Goal: Task Accomplishment & Management: Use online tool/utility

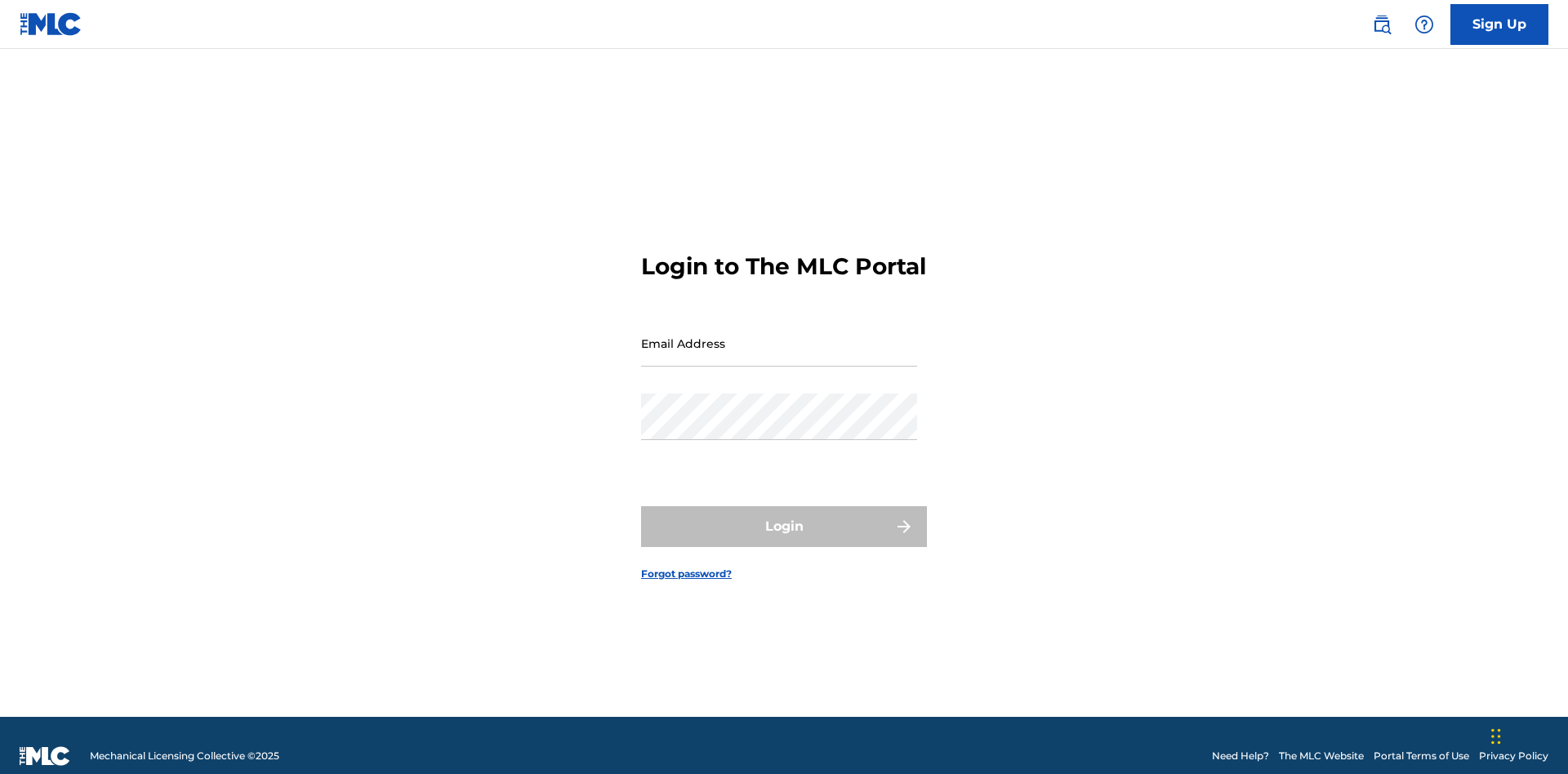
scroll to position [22, 0]
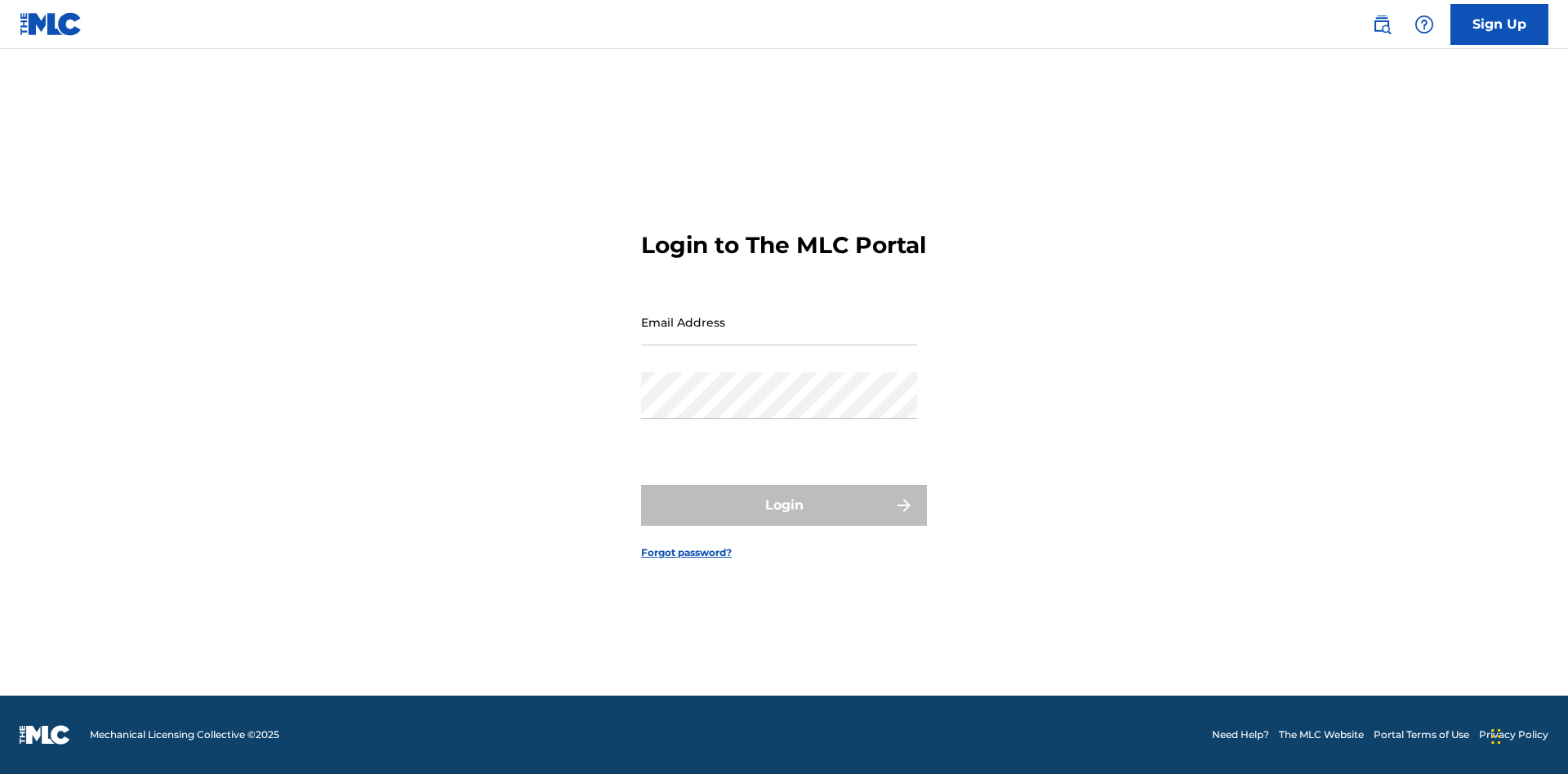
click at [779, 336] on input "Email Address" at bounding box center [779, 322] width 276 height 47
type input "[EMAIL_ADDRESS][DOMAIN_NAME]"
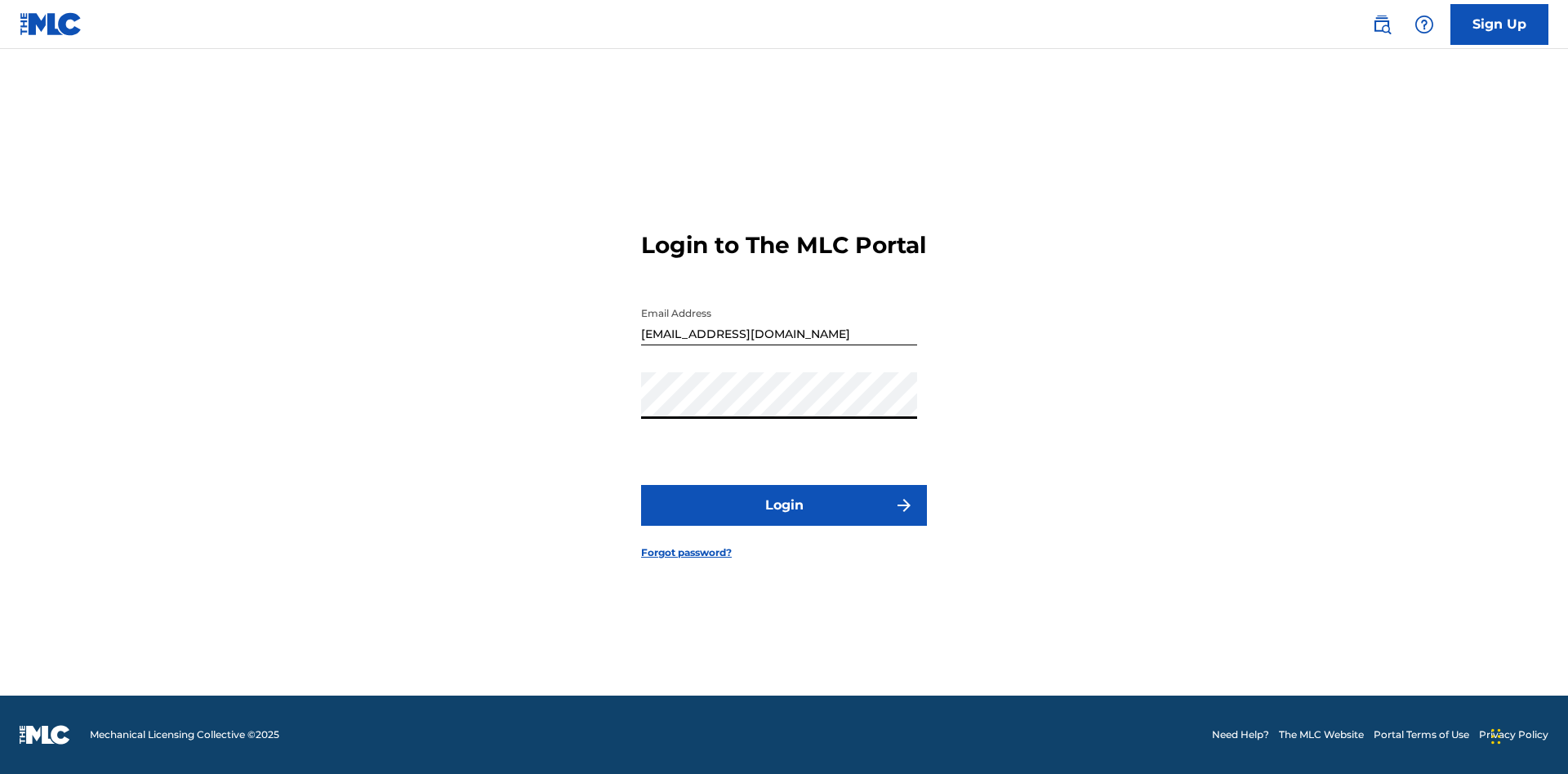
click at [784, 519] on button "Login" at bounding box center [784, 506] width 286 height 41
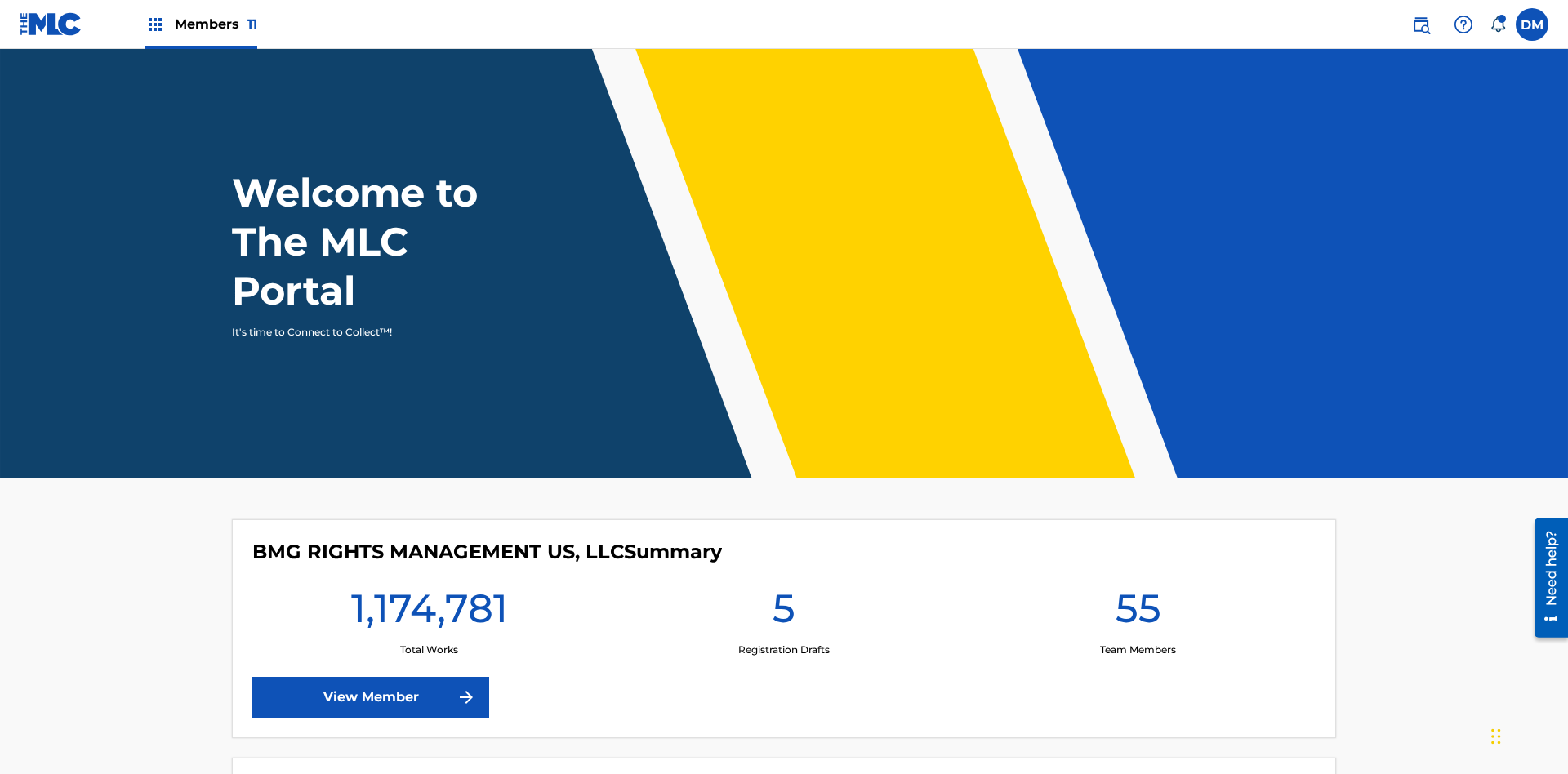
click at [201, 24] on span "Members 11" at bounding box center [216, 24] width 82 height 19
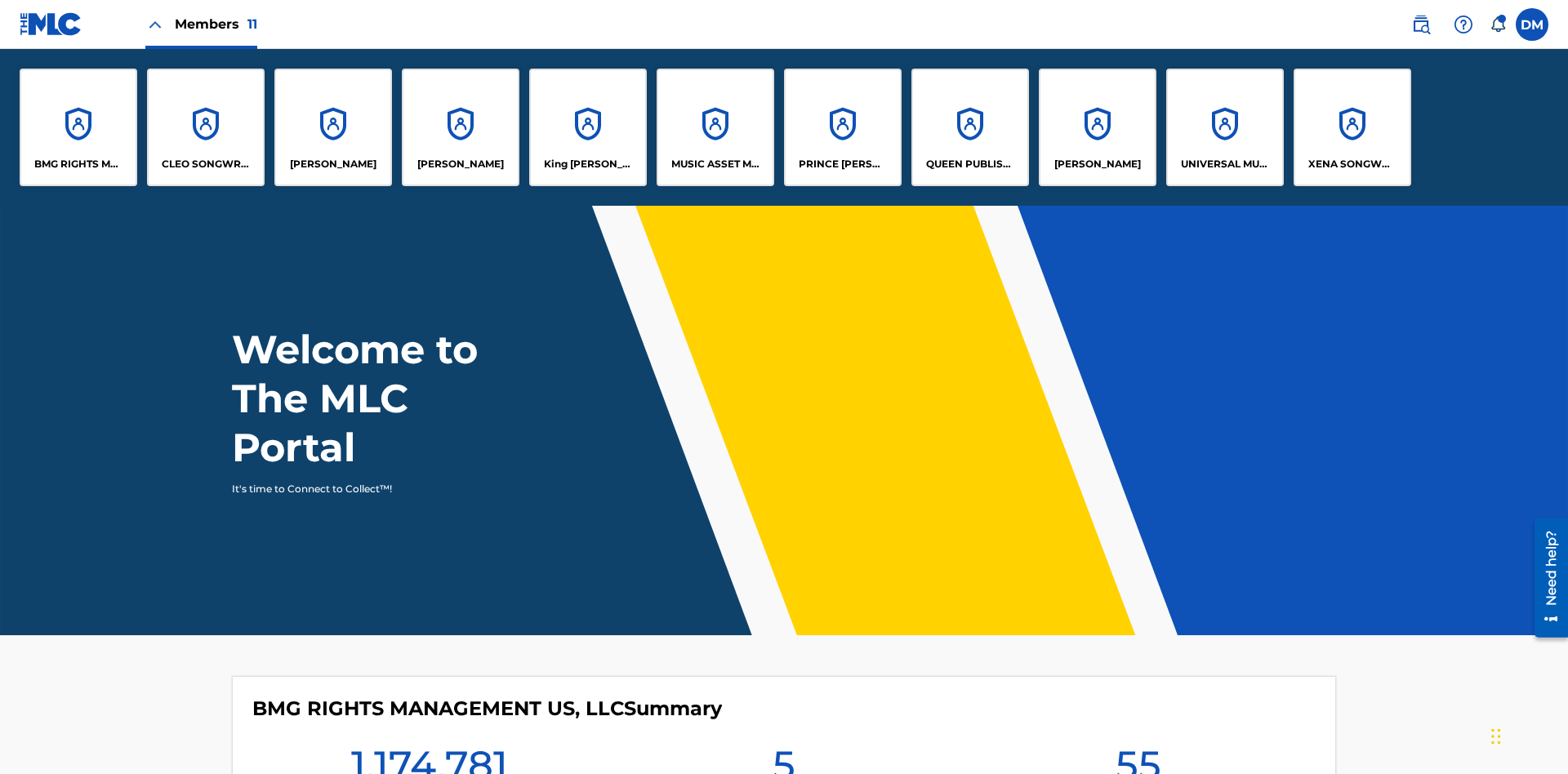
scroll to position [59, 0]
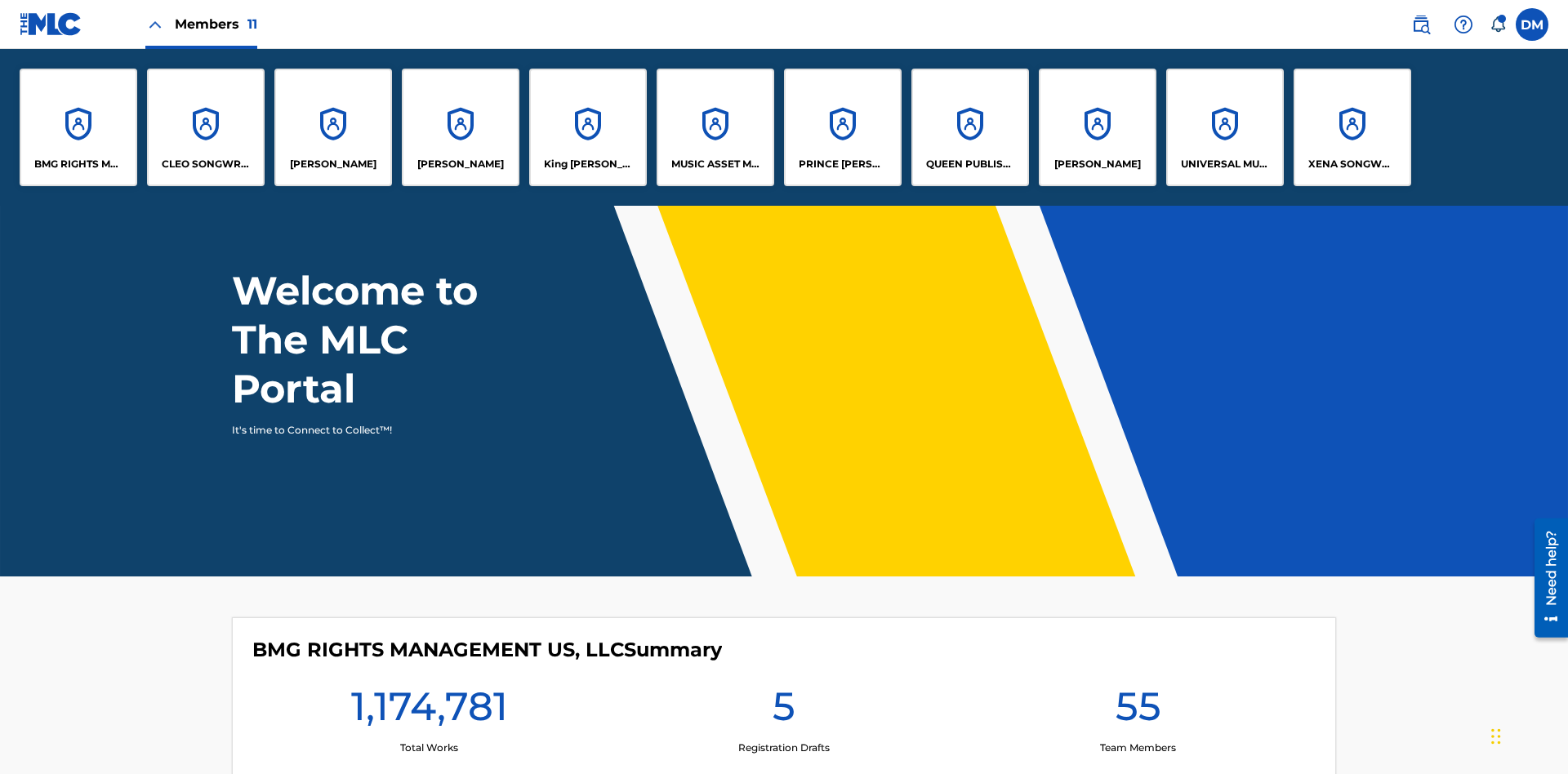
click at [714, 165] on p "MUSIC ASSET MANAGEMENT (MAM)" at bounding box center [715, 164] width 89 height 15
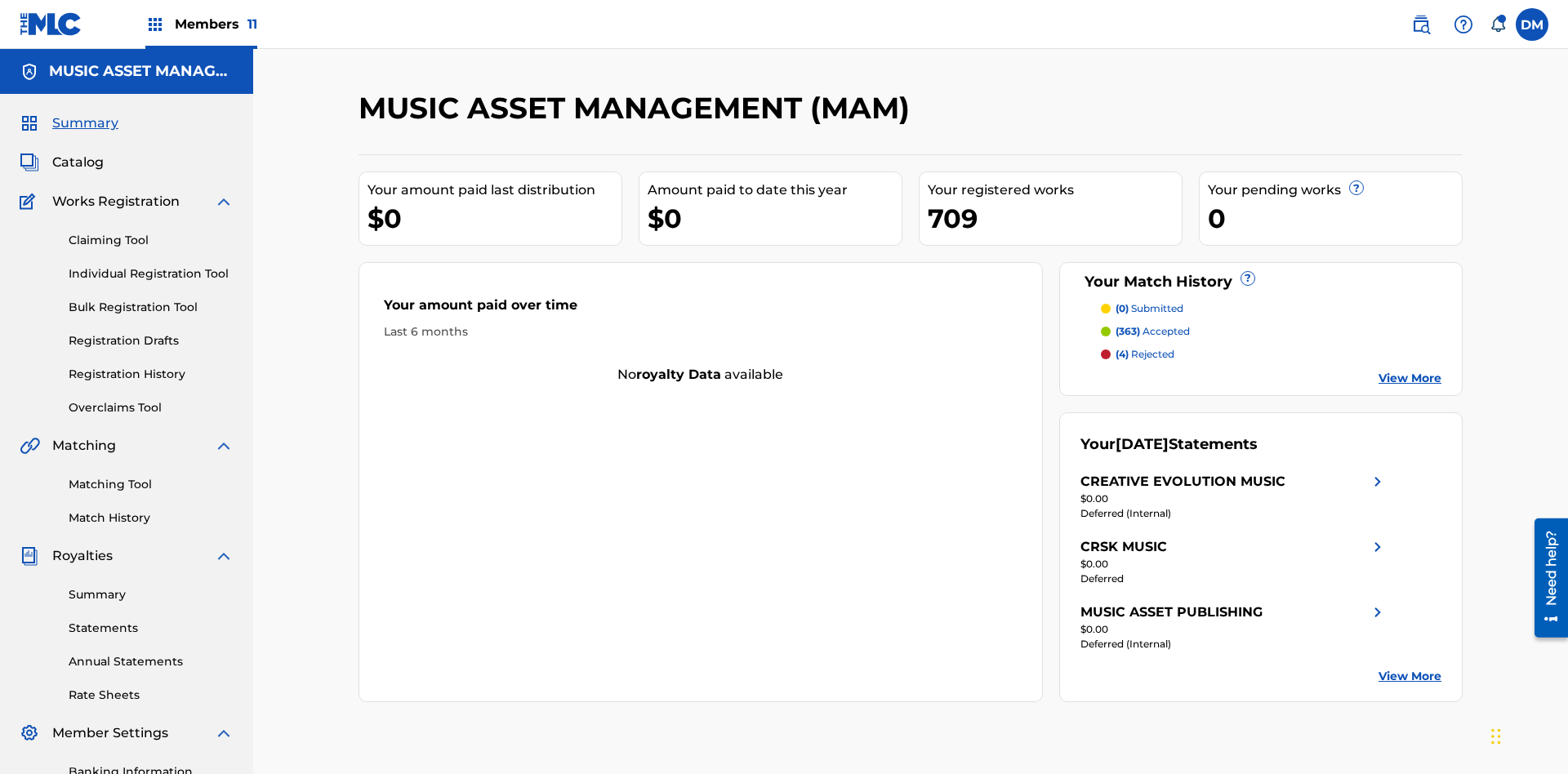
scroll to position [55, 0]
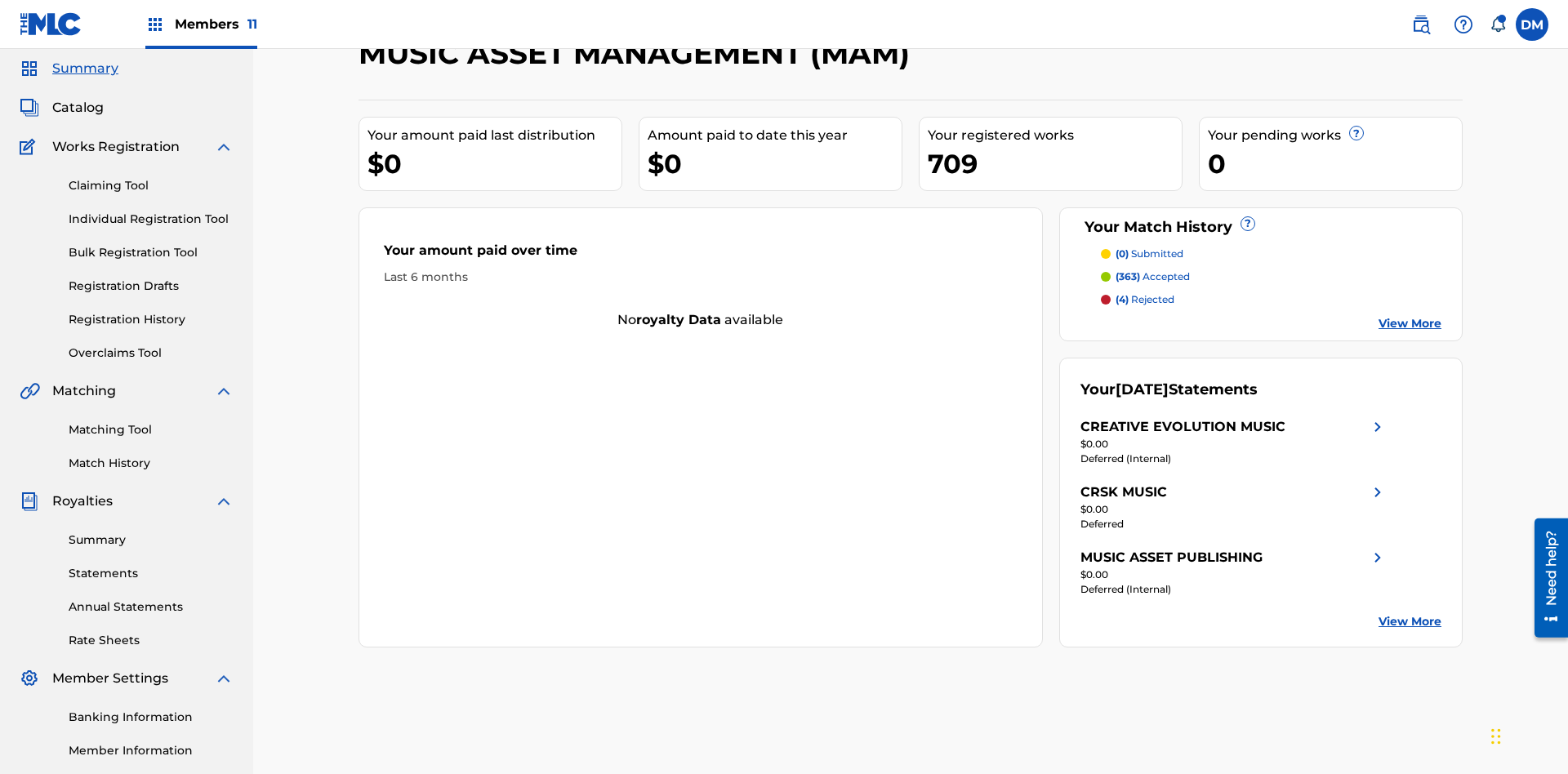
click at [77, 108] on span "Catalog" at bounding box center [77, 108] width 52 height 20
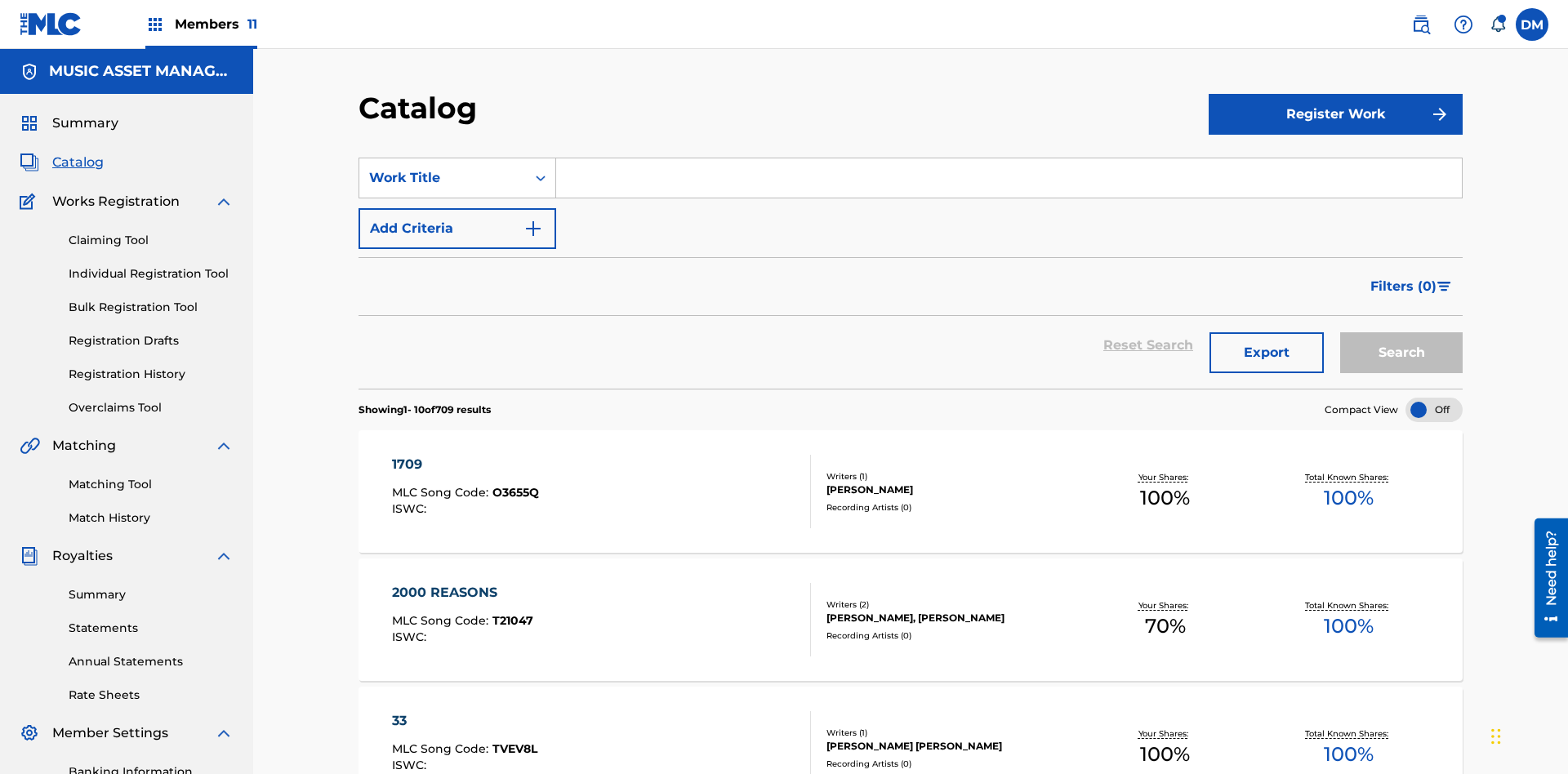
scroll to position [300, 0]
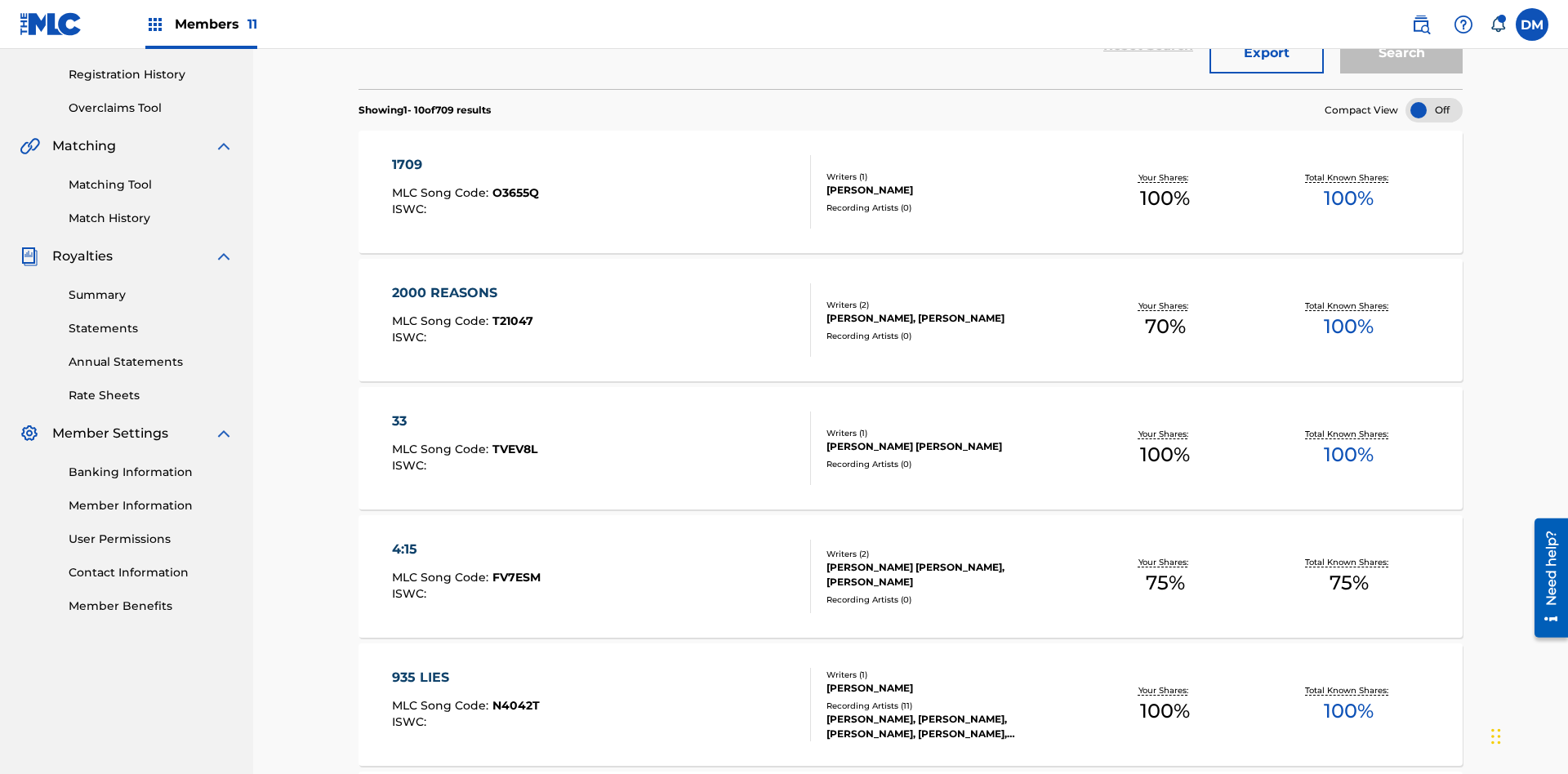
click at [1435, 111] on div at bounding box center [1435, 110] width 57 height 24
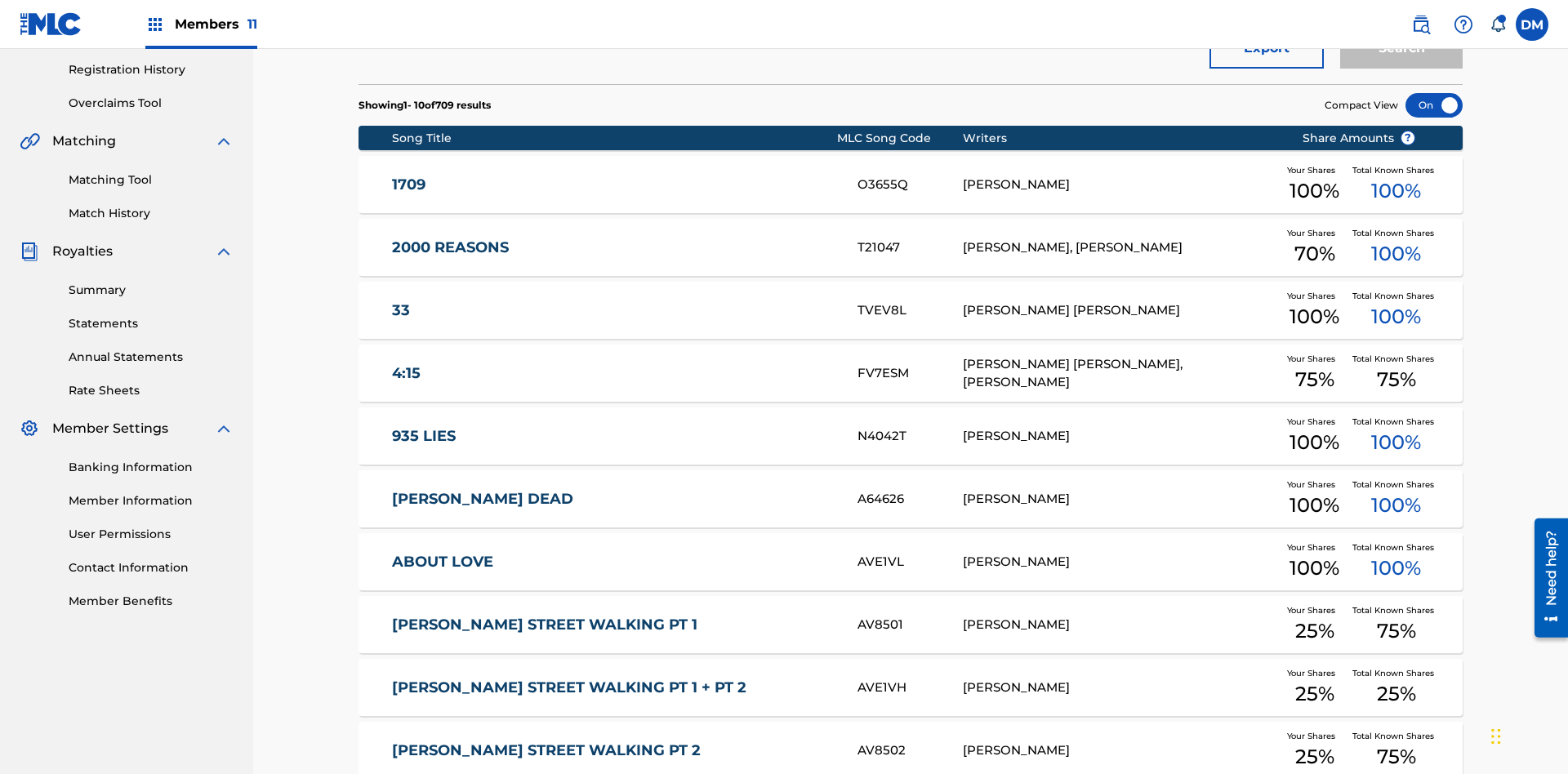
scroll to position [472, 0]
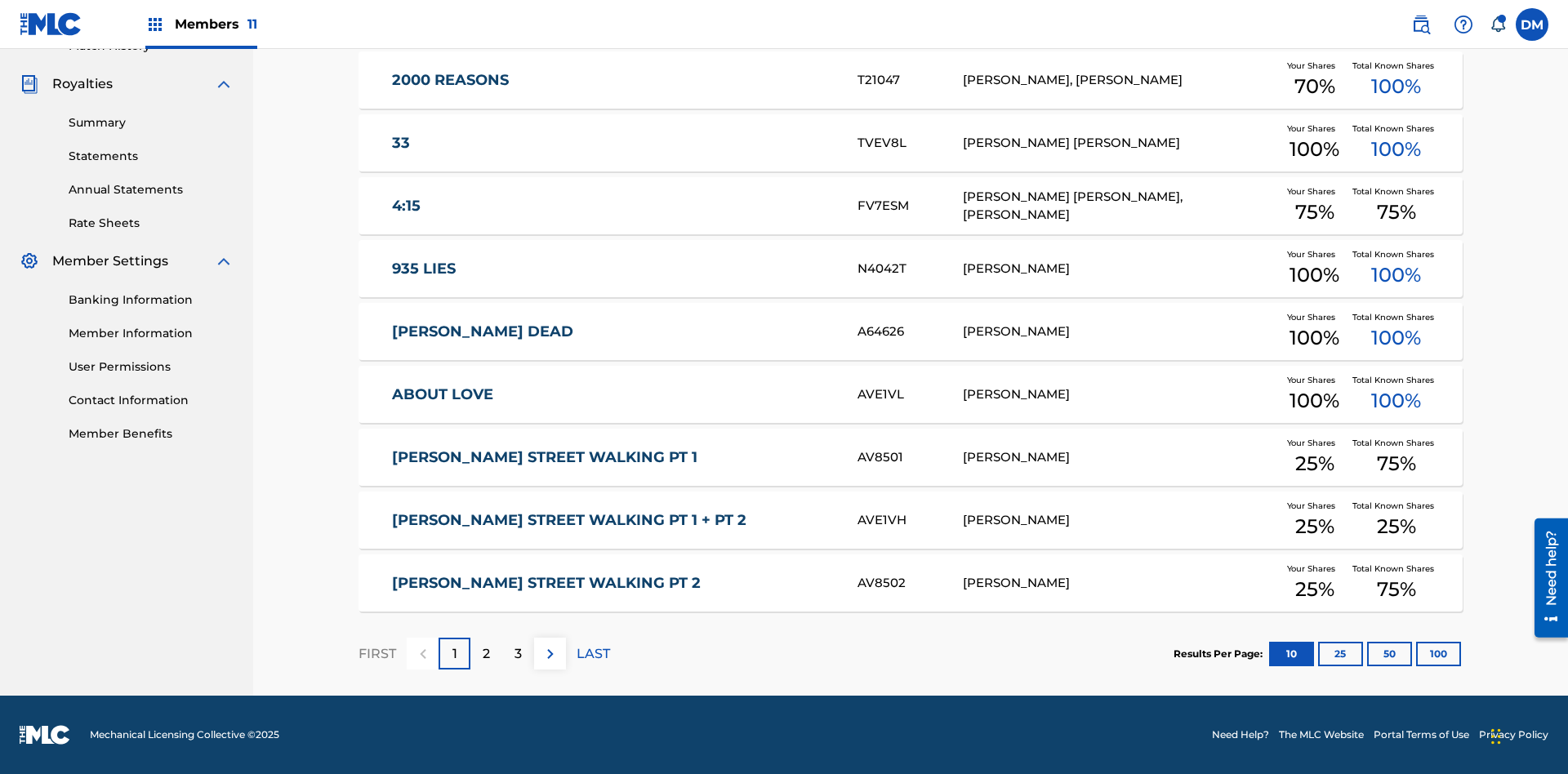
click at [1269, 653] on button "10" at bounding box center [1292, 653] width 45 height 24
click at [376, 653] on p "FIRST" at bounding box center [377, 654] width 37 height 20
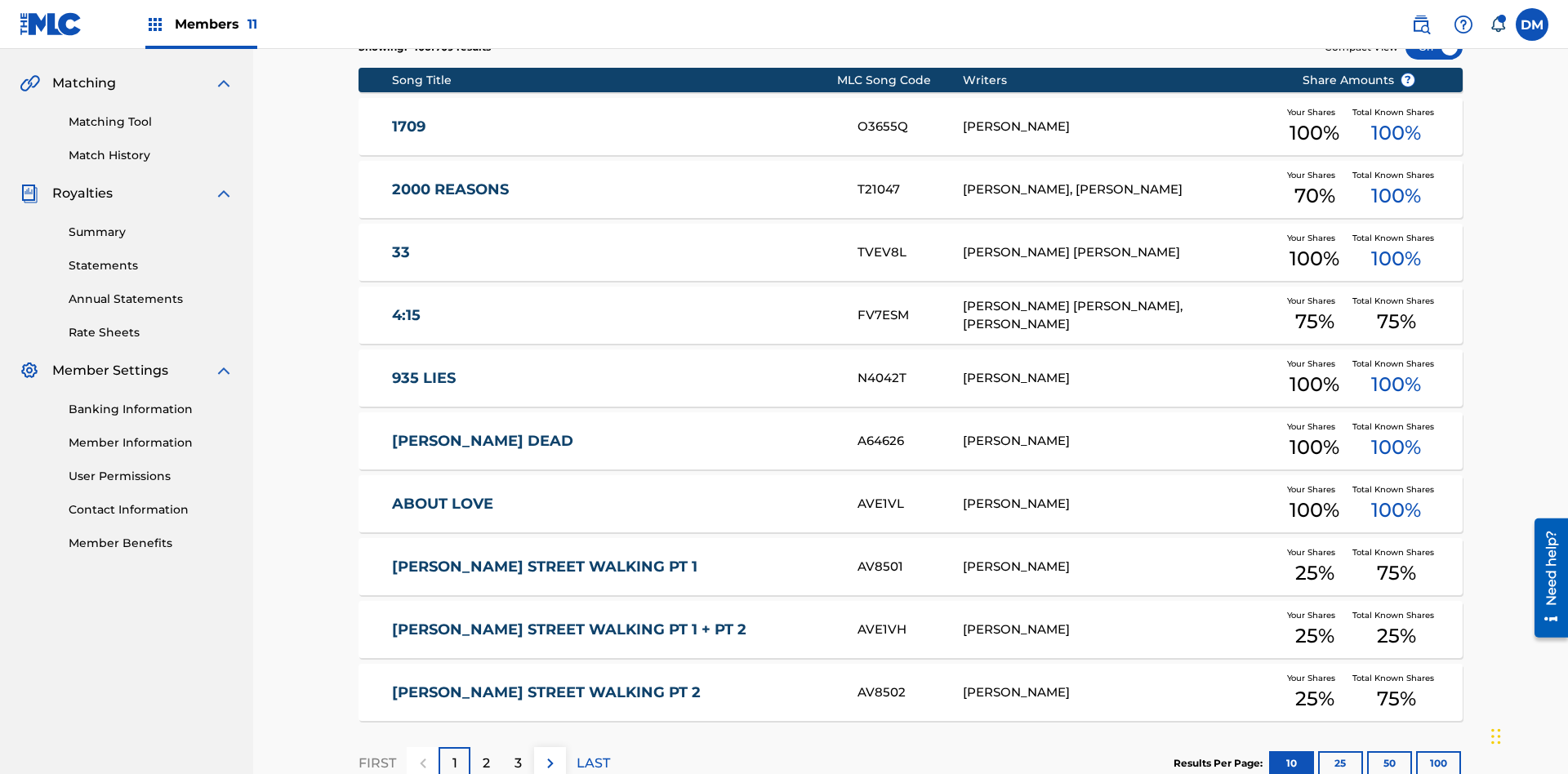
scroll to position [305, 0]
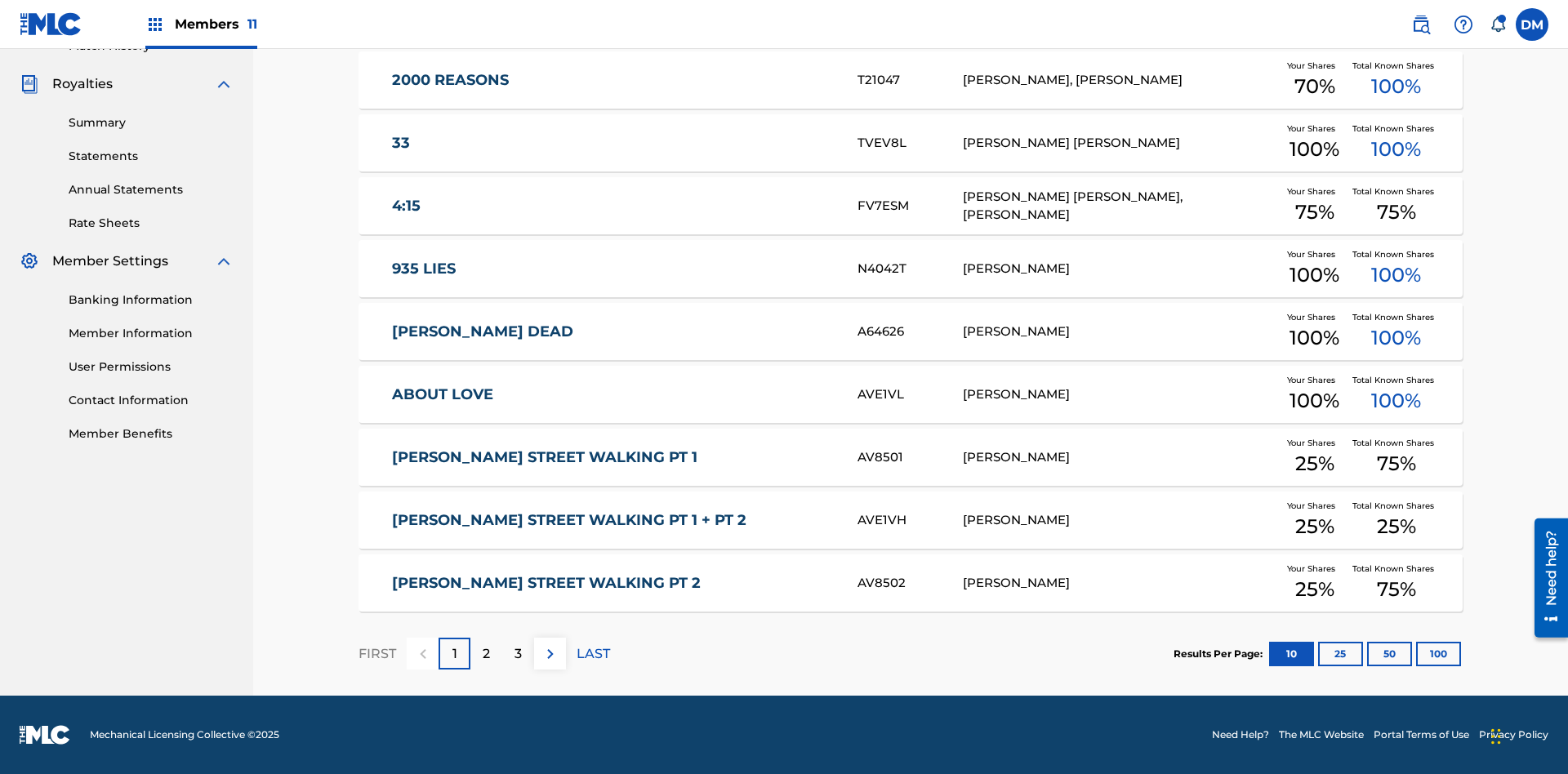
click at [550, 653] on img at bounding box center [551, 654] width 20 height 20
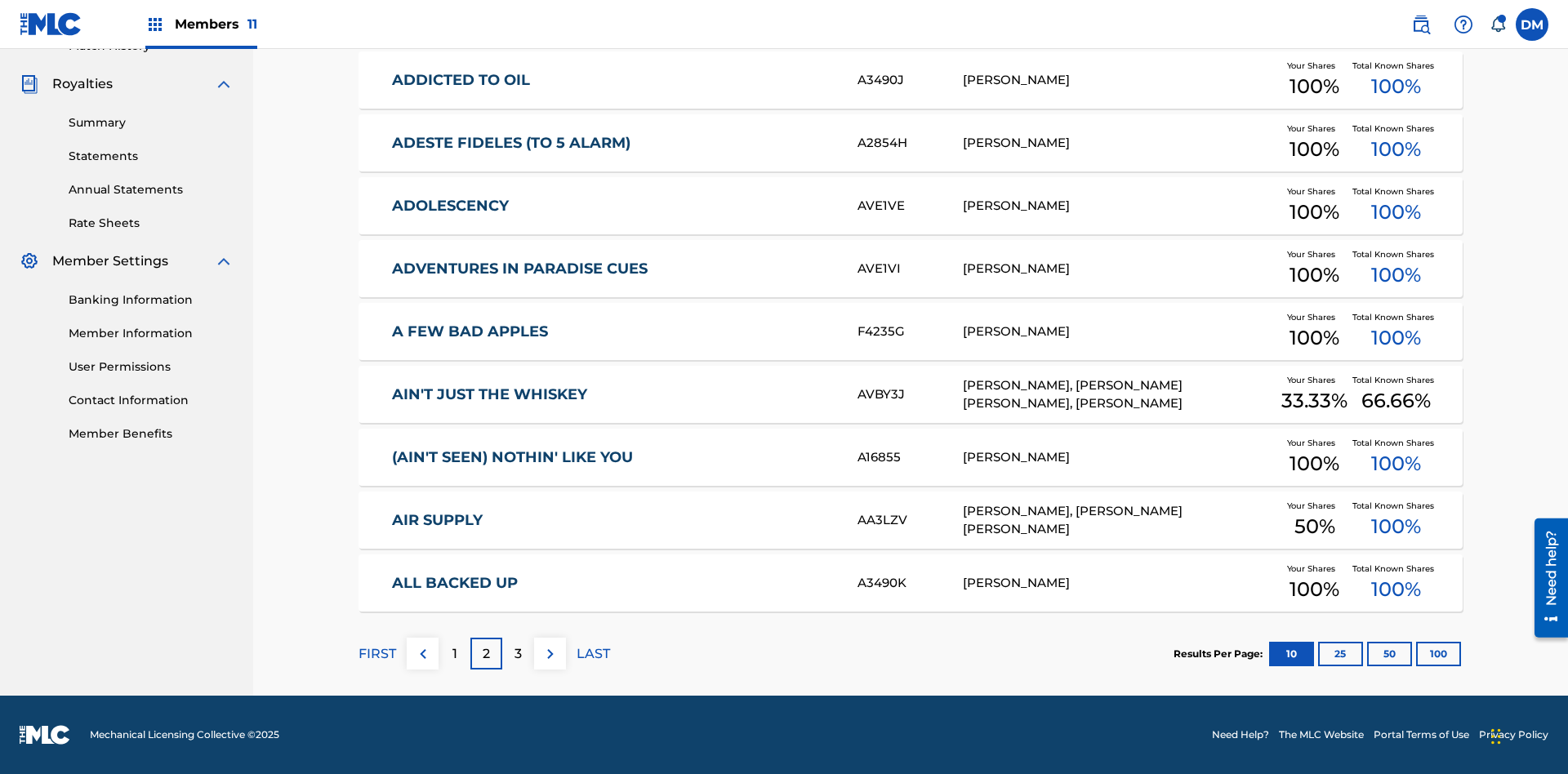
click at [550, 653] on img at bounding box center [551, 654] width 20 height 20
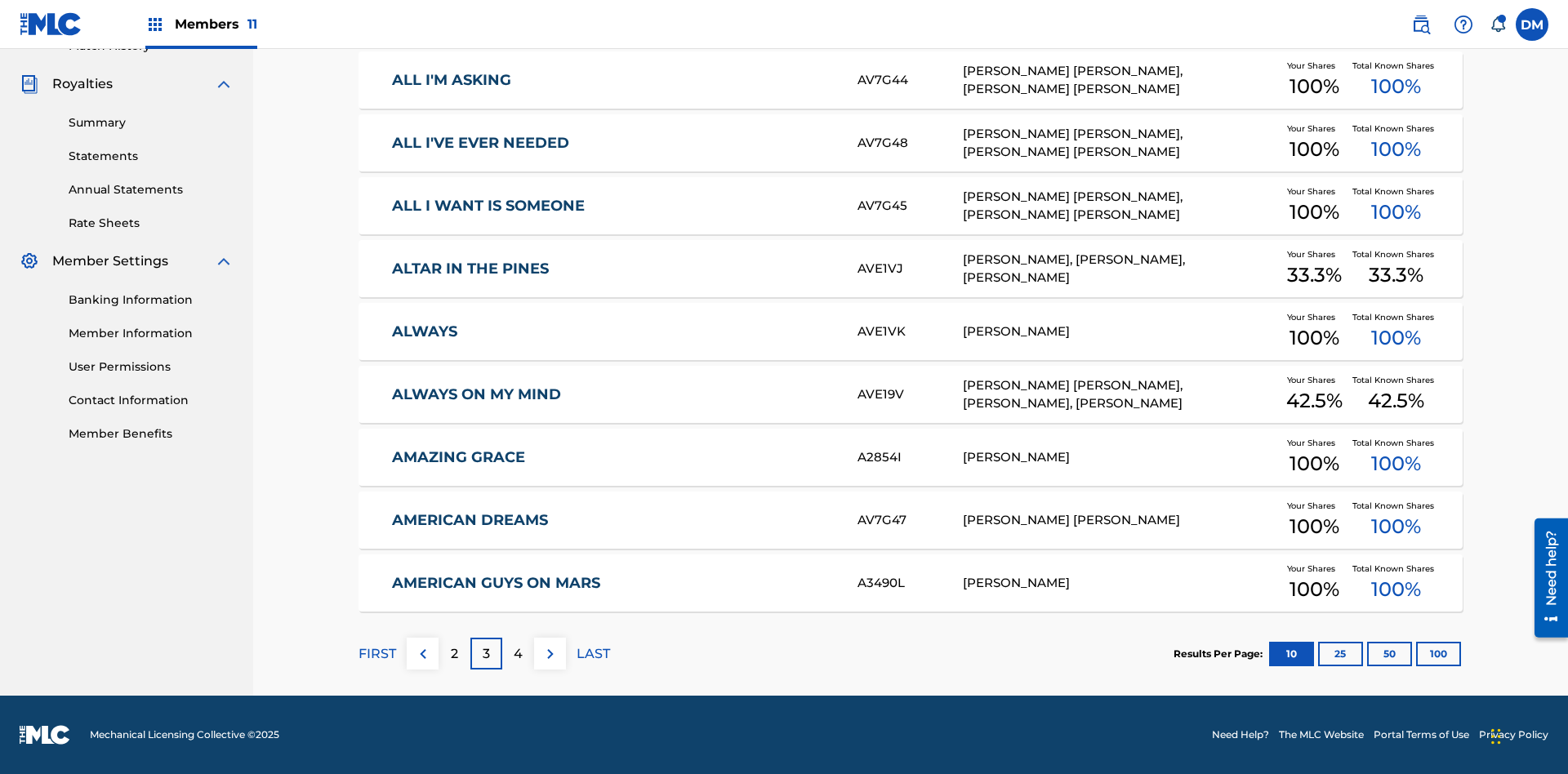
click at [550, 653] on img at bounding box center [551, 654] width 20 height 20
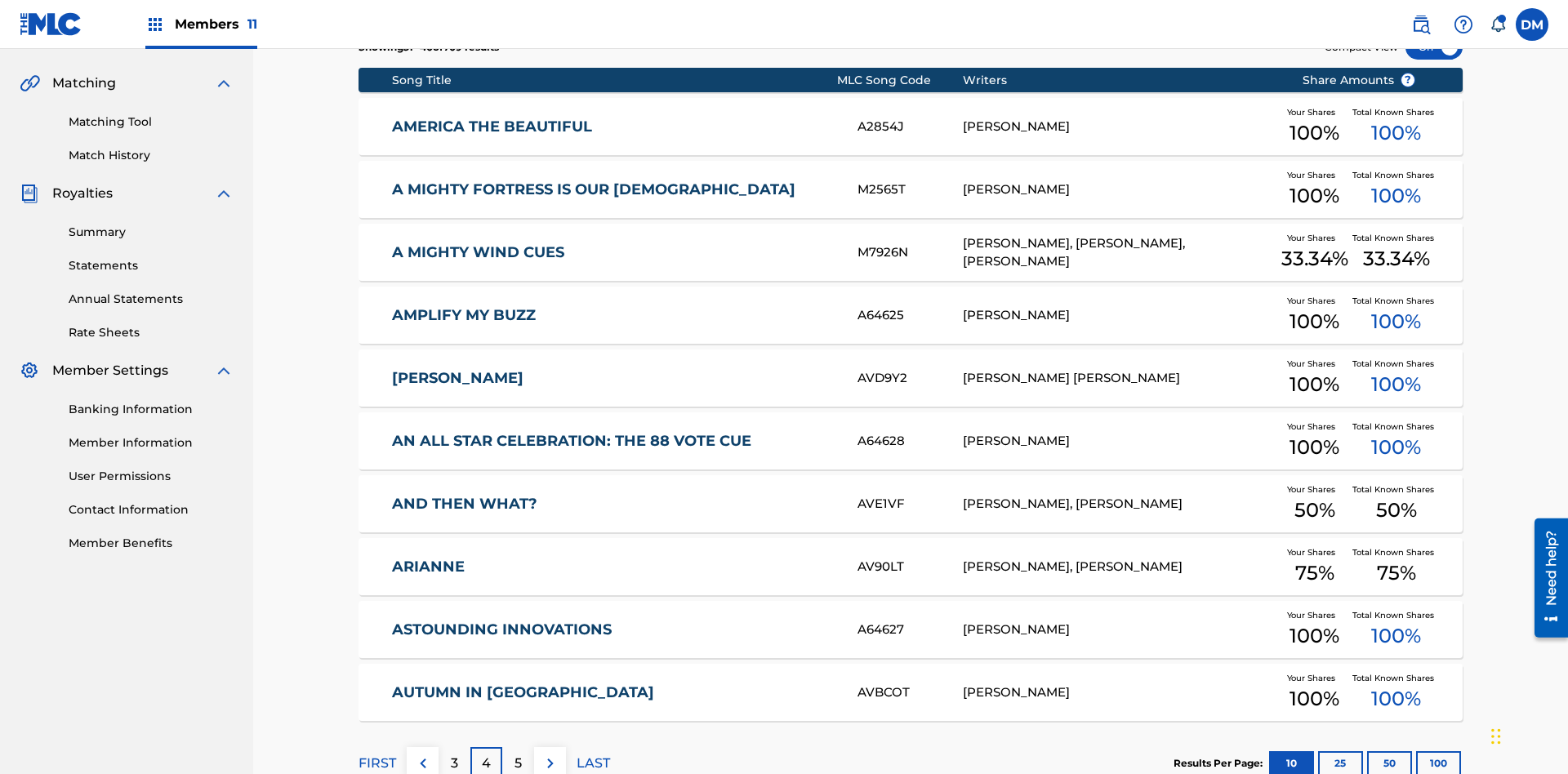
scroll to position [238, 0]
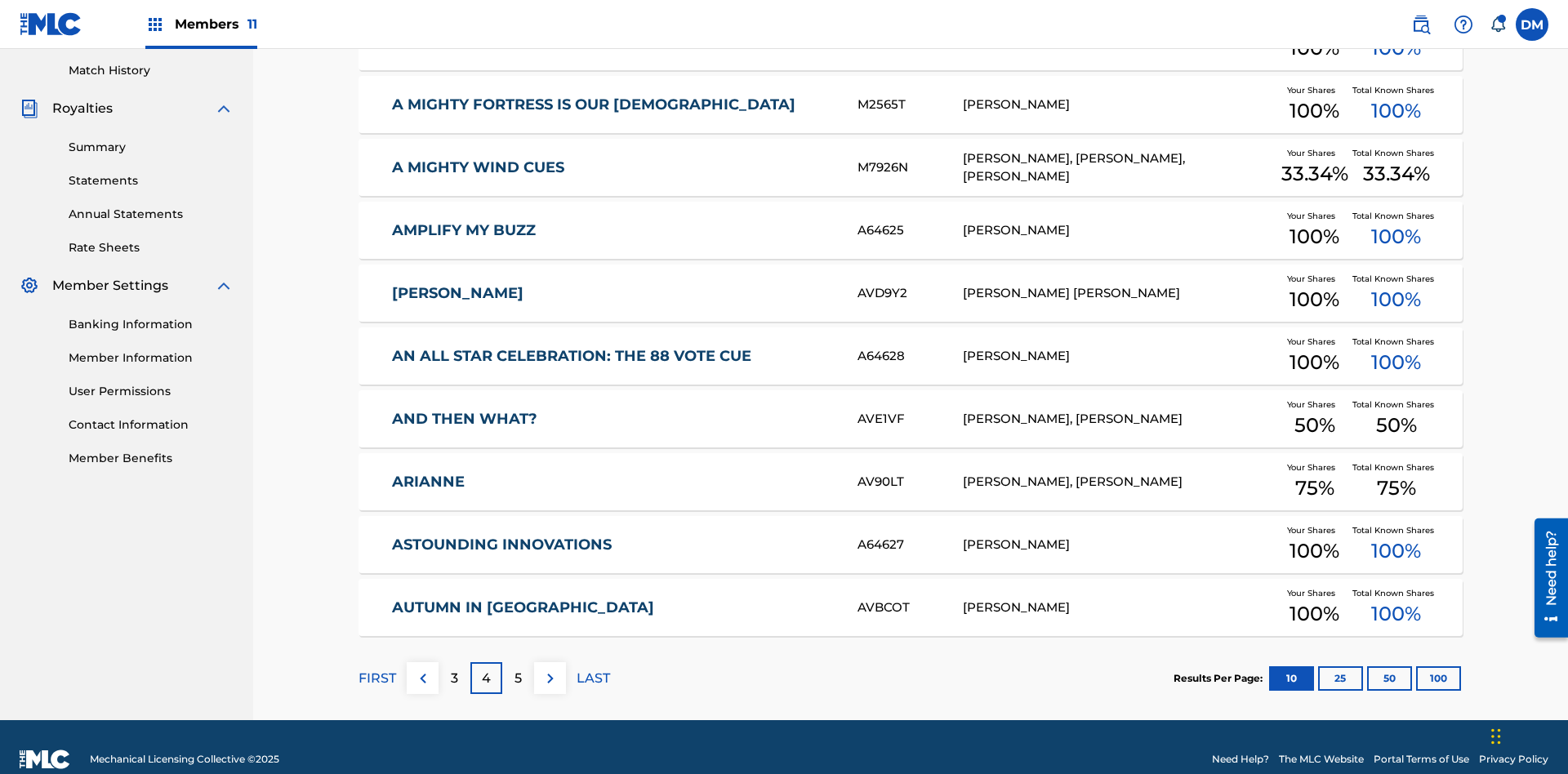
click at [550, 669] on img at bounding box center [551, 679] width 20 height 20
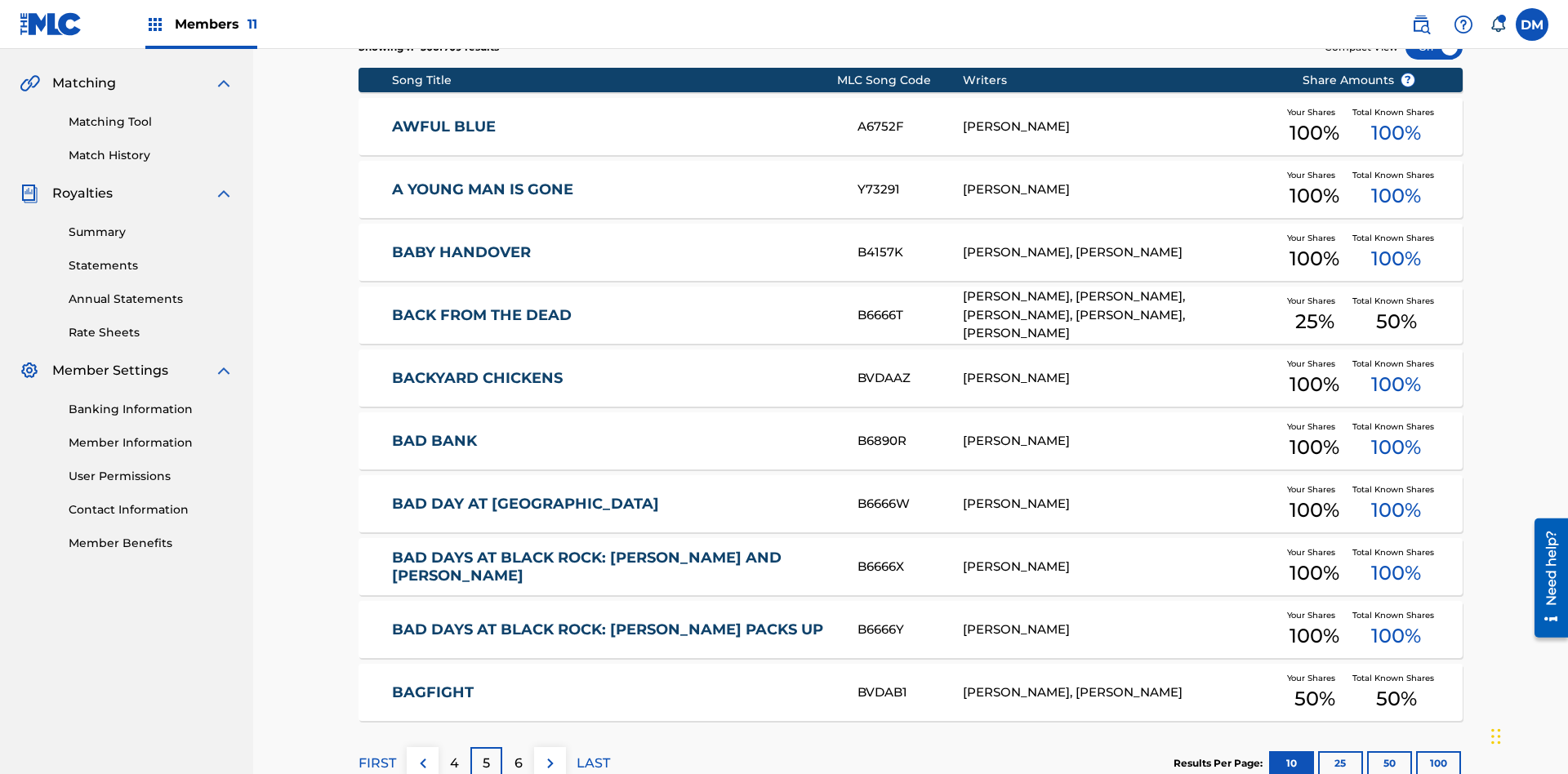
scroll to position [305, 0]
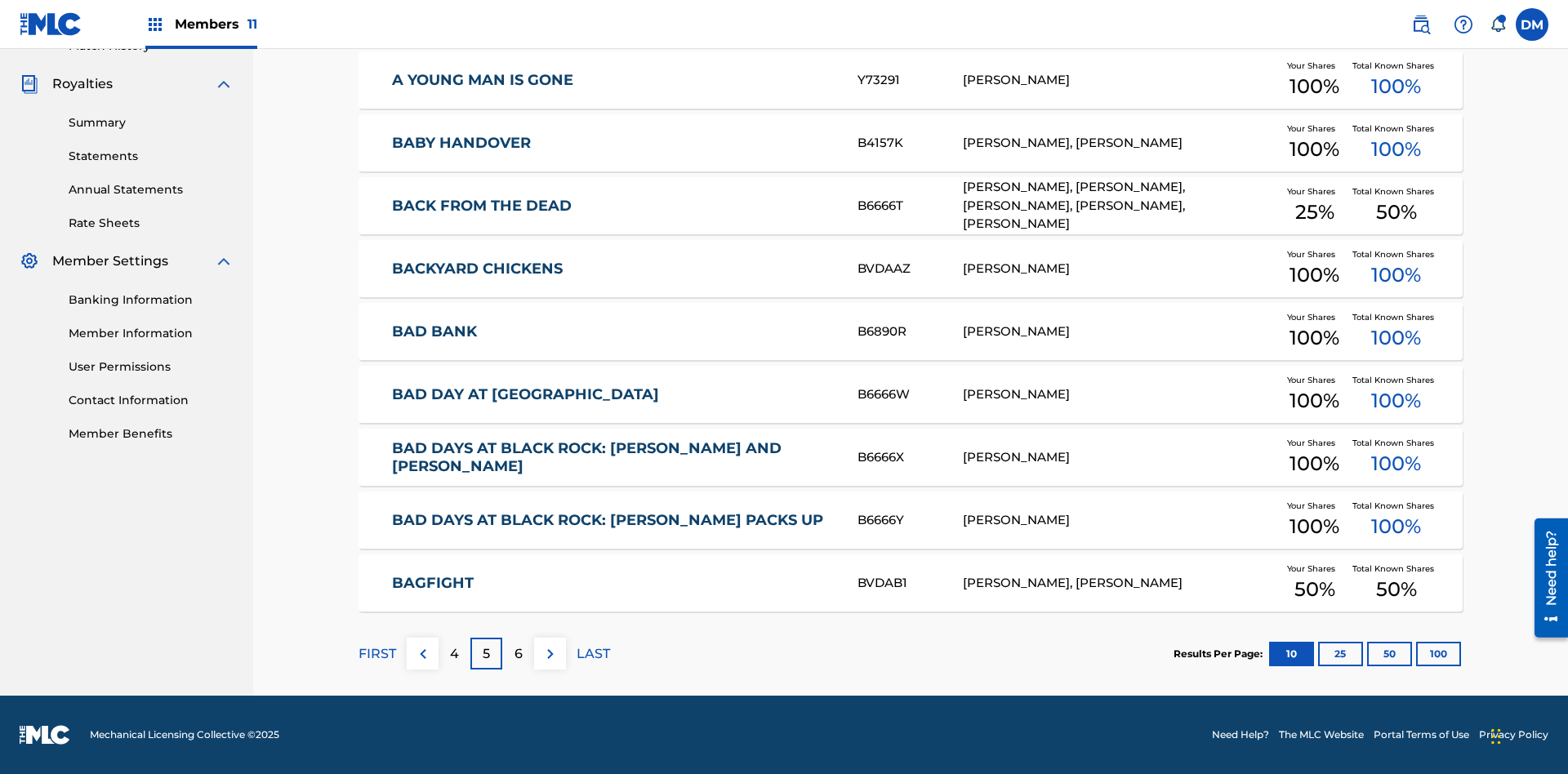
click at [550, 653] on img at bounding box center [551, 654] width 20 height 20
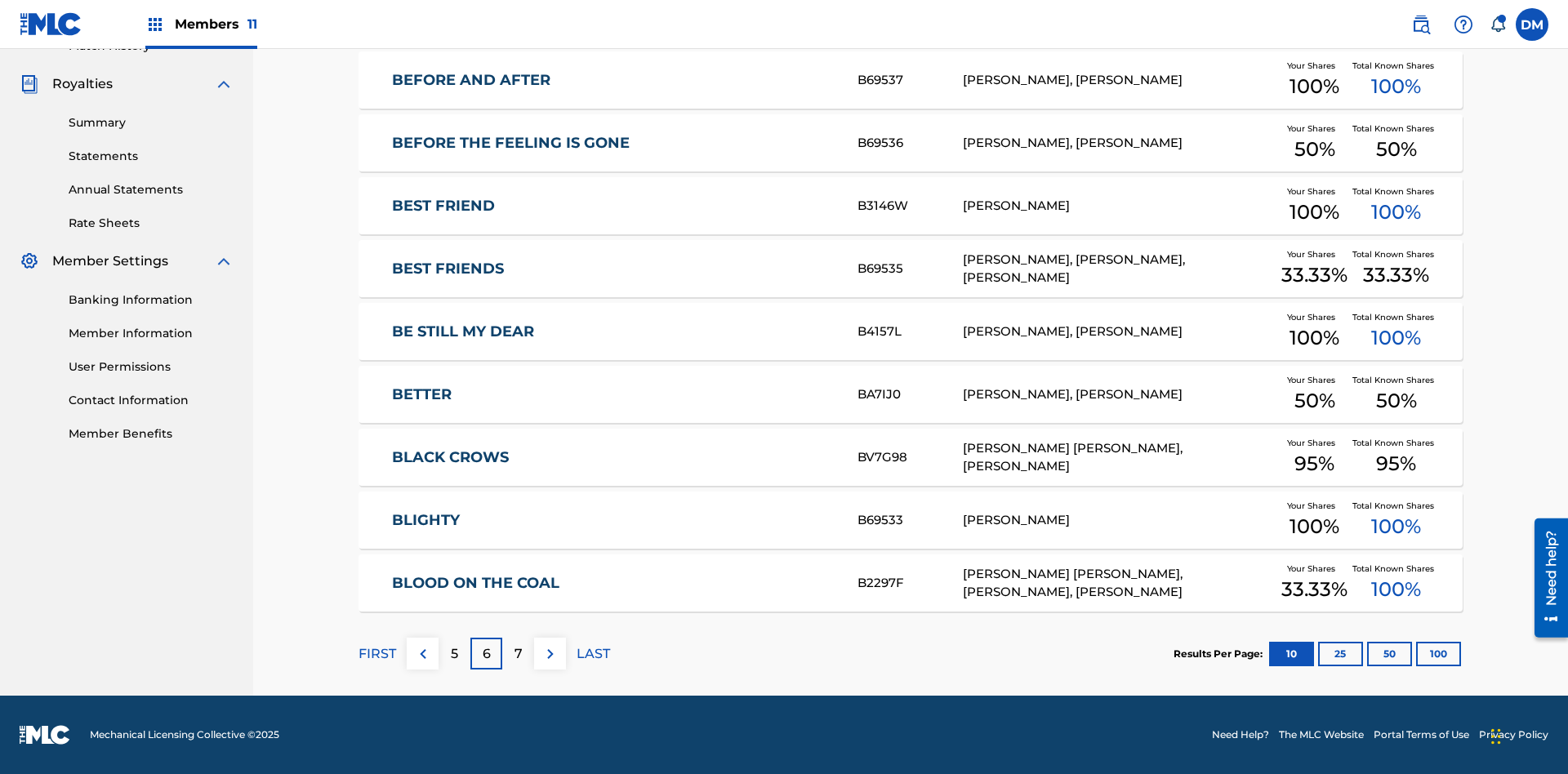
click at [550, 653] on img at bounding box center [551, 654] width 20 height 20
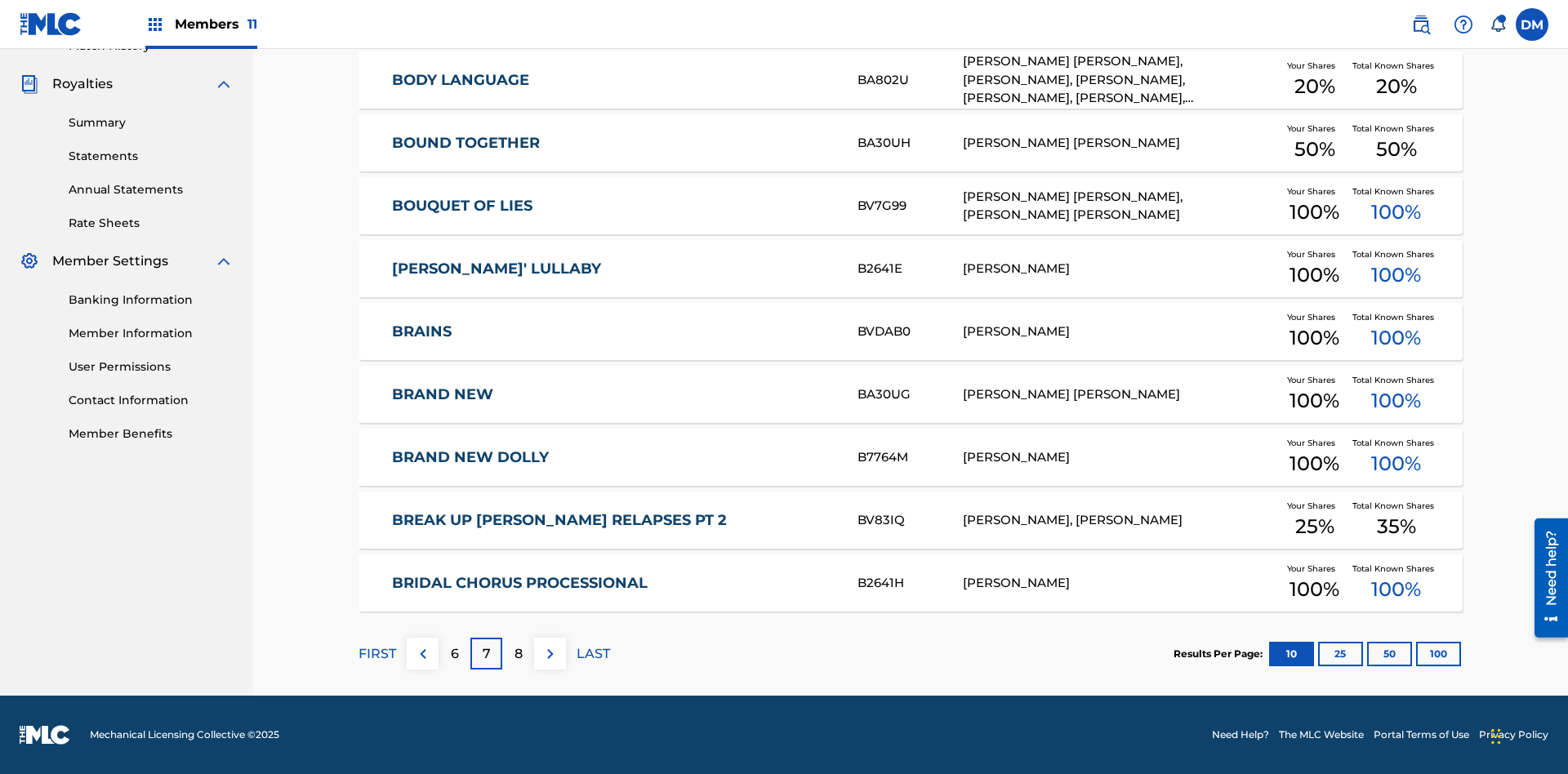
click at [550, 653] on img at bounding box center [551, 654] width 20 height 20
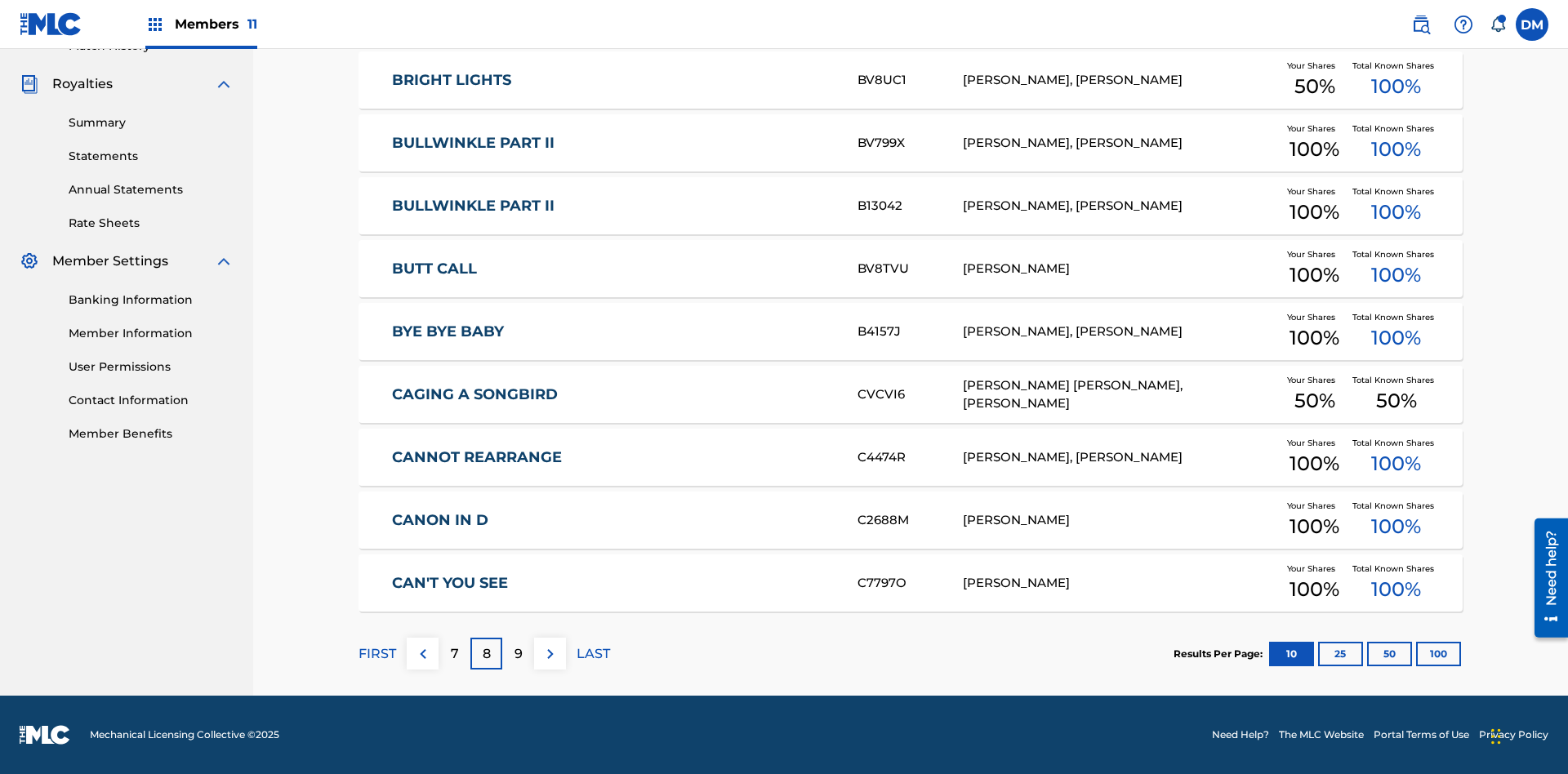
click at [550, 653] on img at bounding box center [551, 654] width 20 height 20
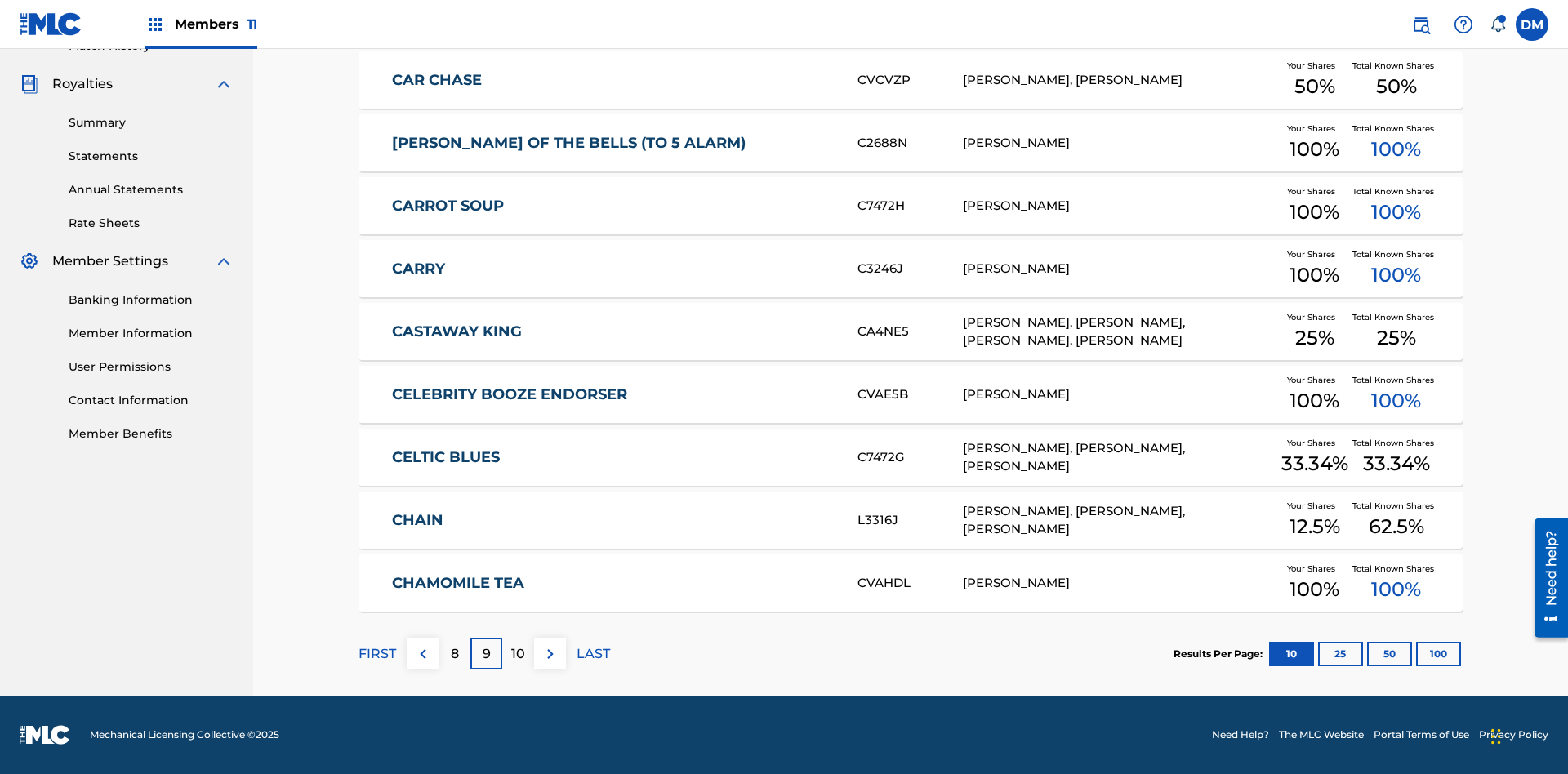
click at [550, 653] on img at bounding box center [551, 654] width 20 height 20
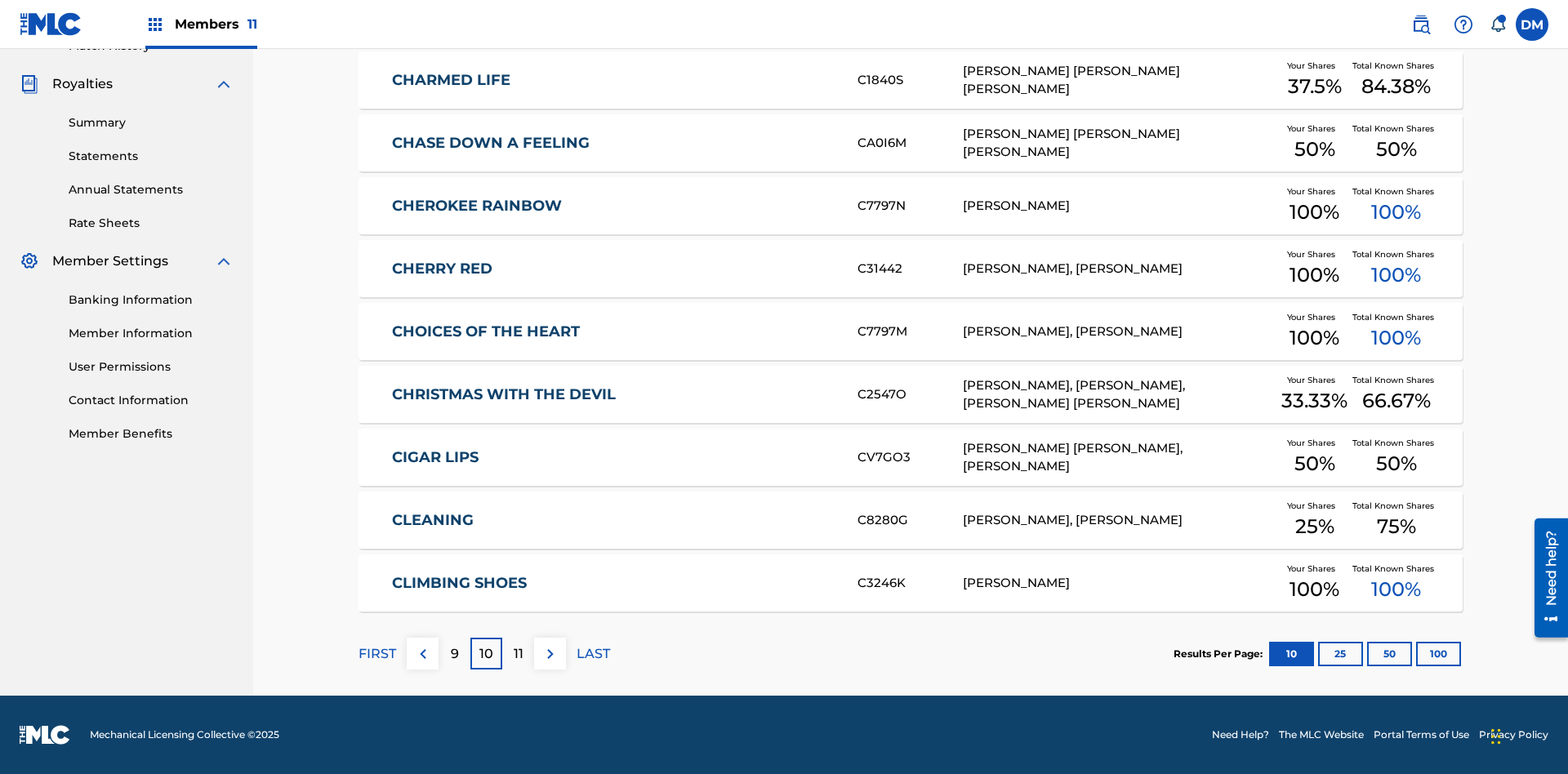
click at [550, 653] on img at bounding box center [551, 654] width 20 height 20
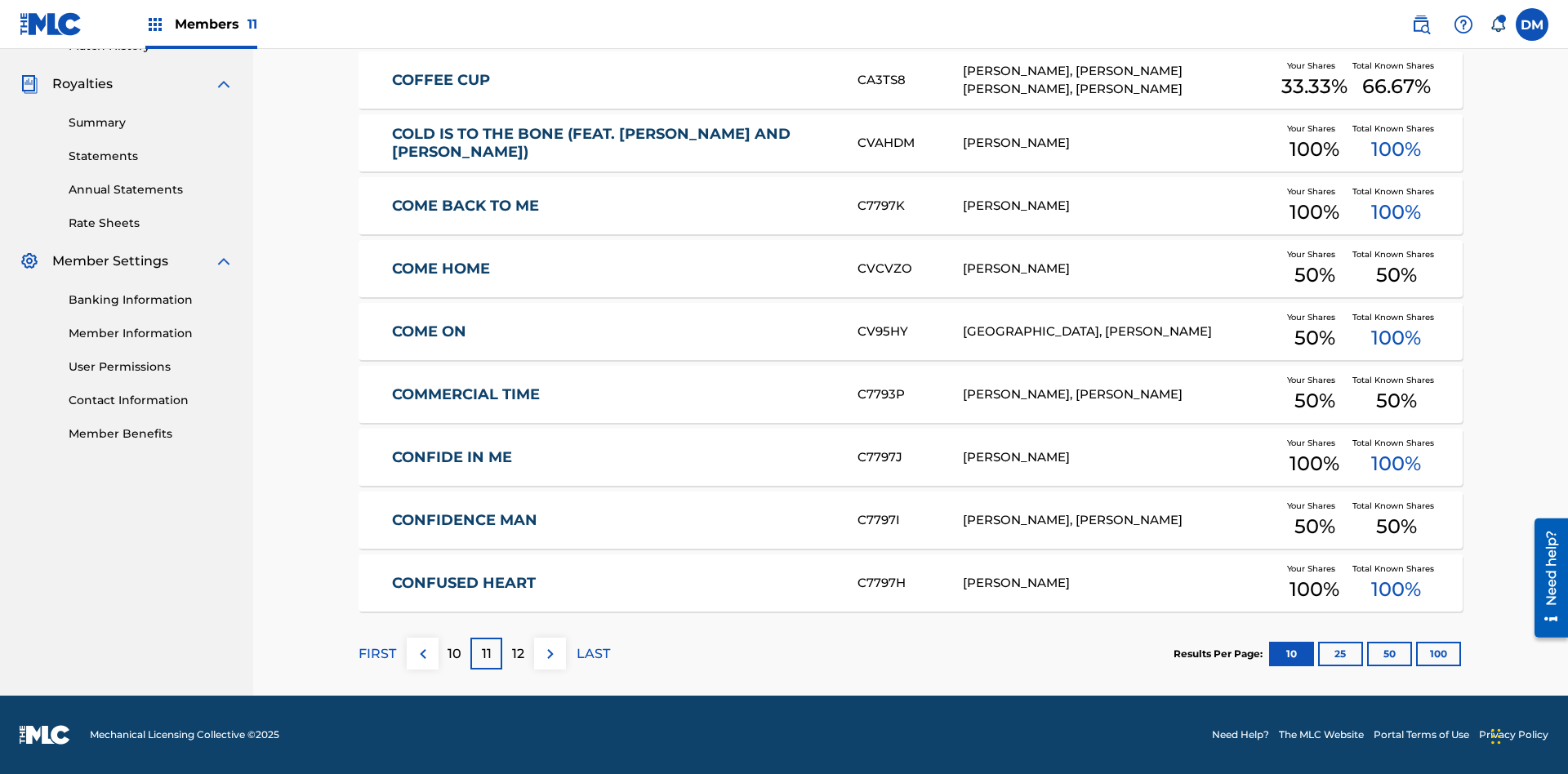
click at [550, 653] on img at bounding box center [551, 654] width 20 height 20
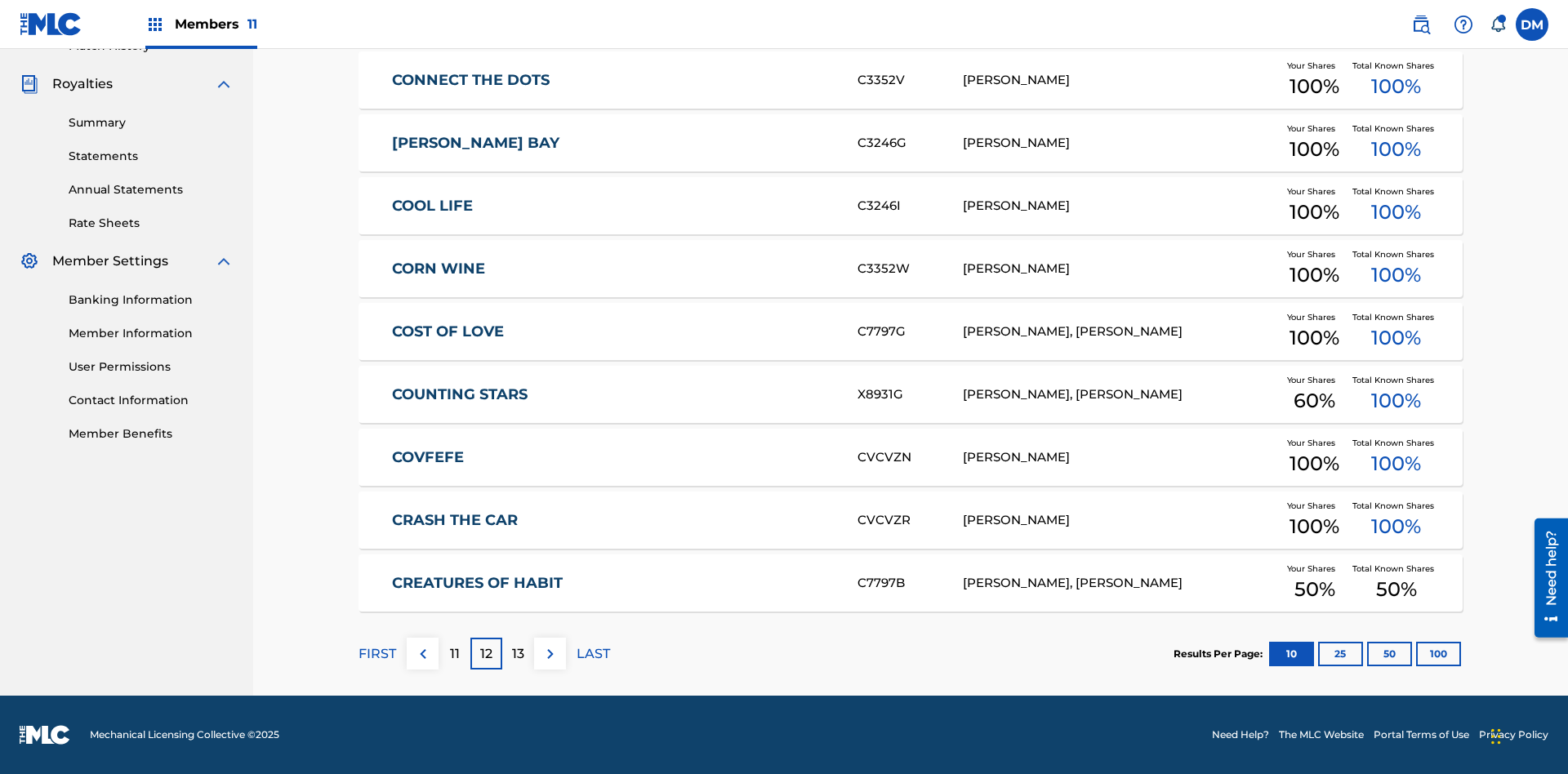
click at [550, 653] on img at bounding box center [551, 654] width 20 height 20
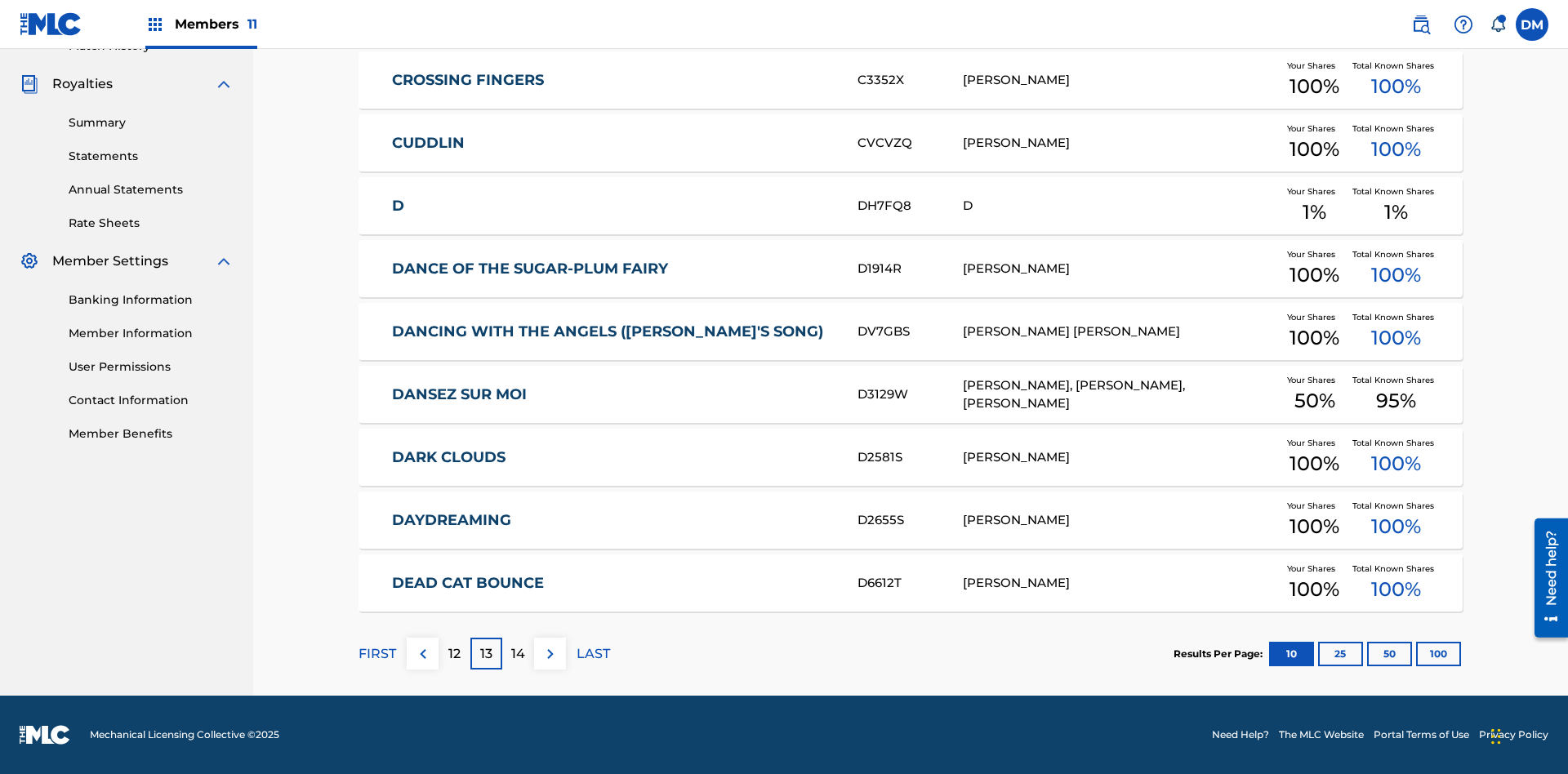
click at [550, 653] on img at bounding box center [551, 654] width 20 height 20
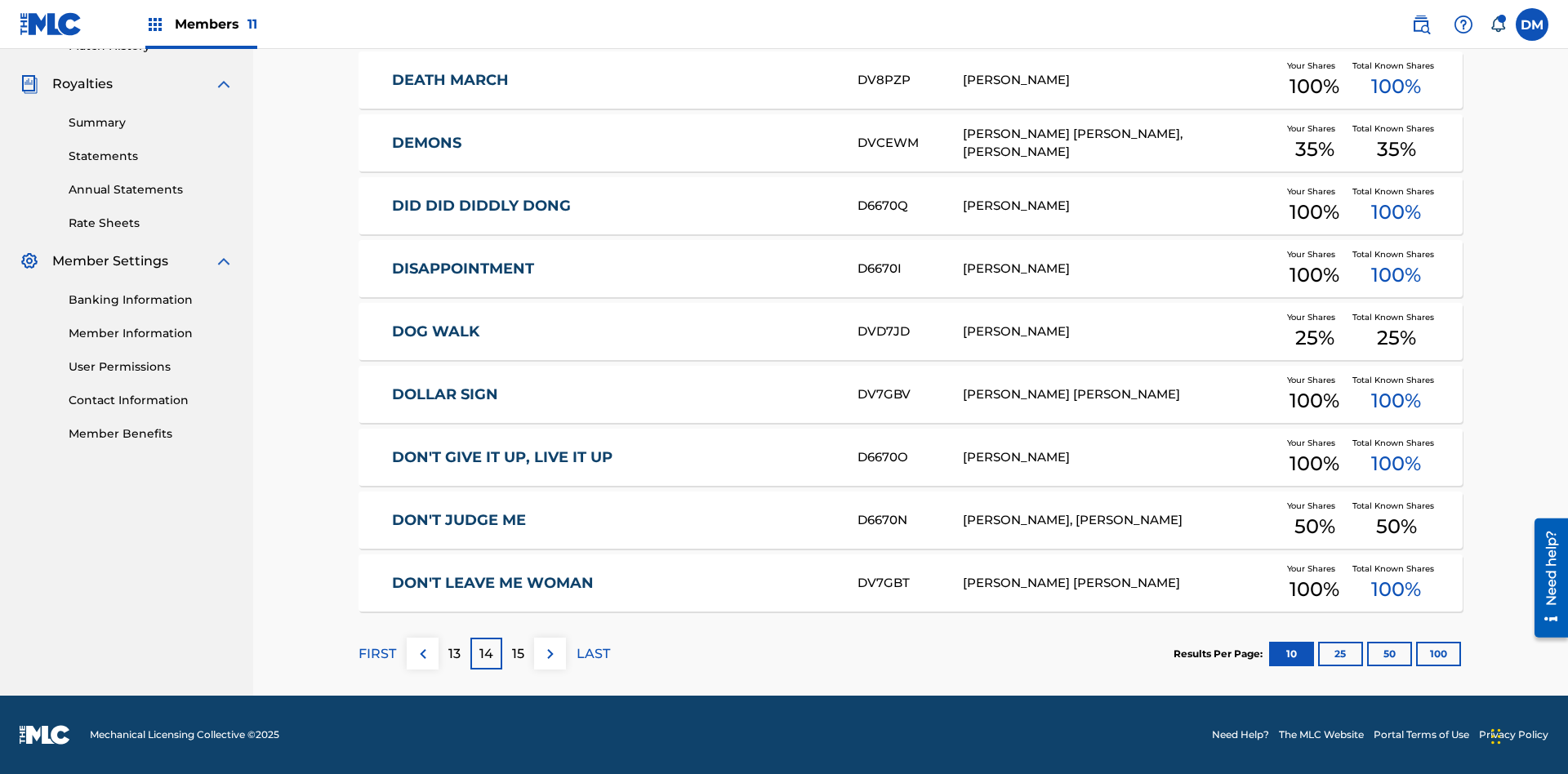
click at [550, 653] on img at bounding box center [551, 654] width 20 height 20
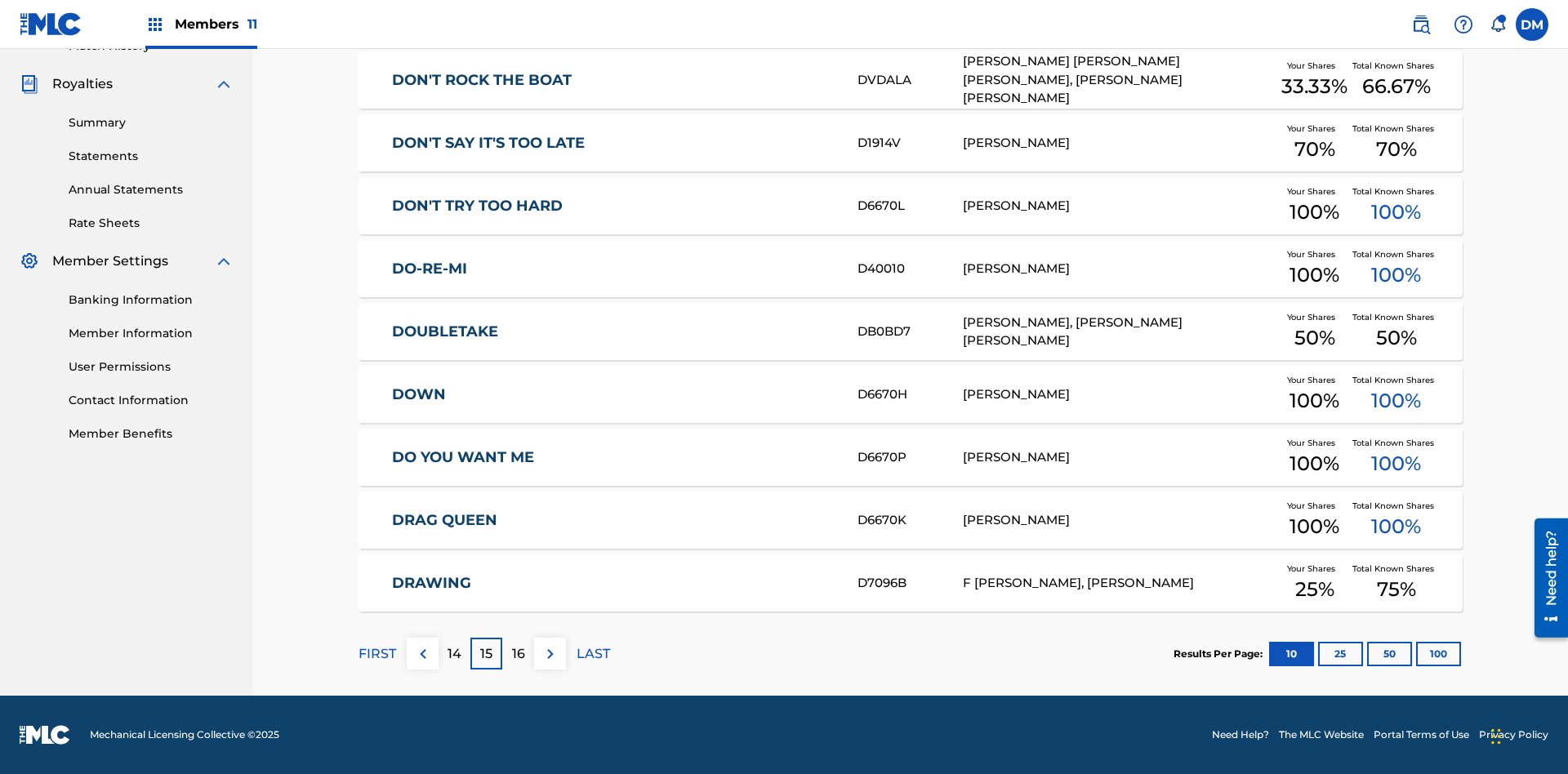
click at [550, 653] on img at bounding box center [551, 654] width 20 height 20
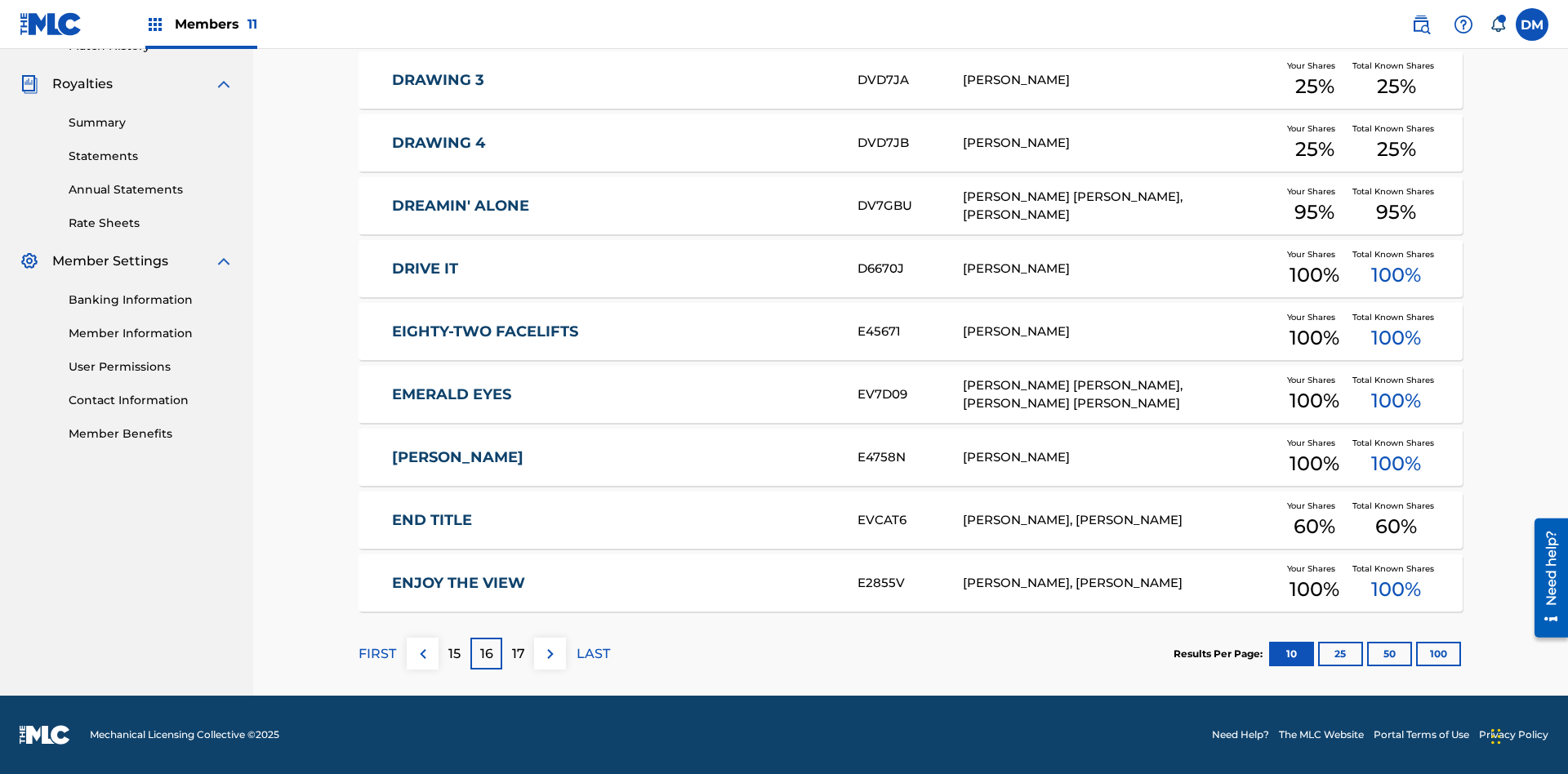
click at [550, 653] on img at bounding box center [551, 654] width 20 height 20
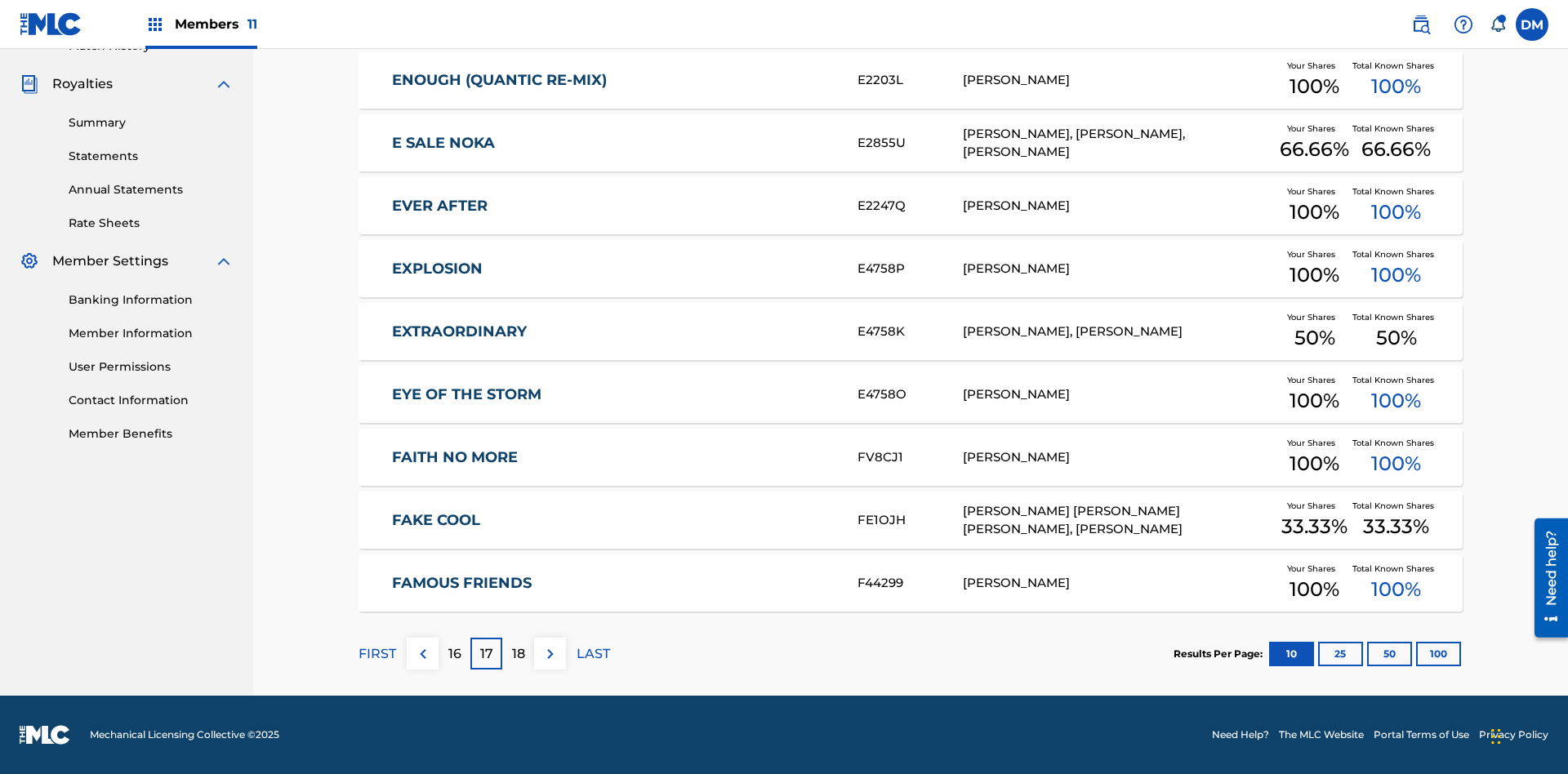
click at [550, 653] on img at bounding box center [551, 654] width 20 height 20
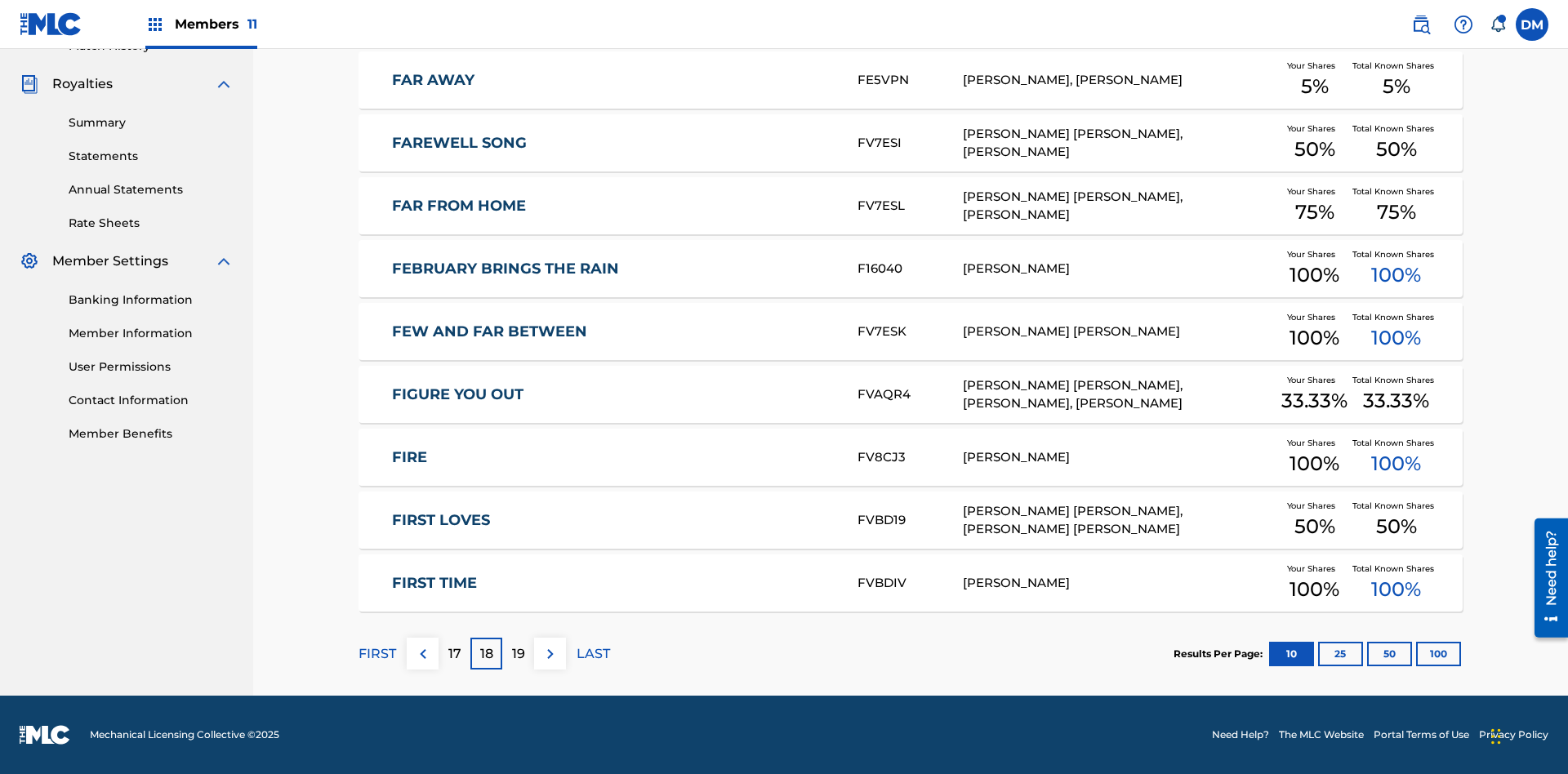
click at [550, 653] on img at bounding box center [551, 654] width 20 height 20
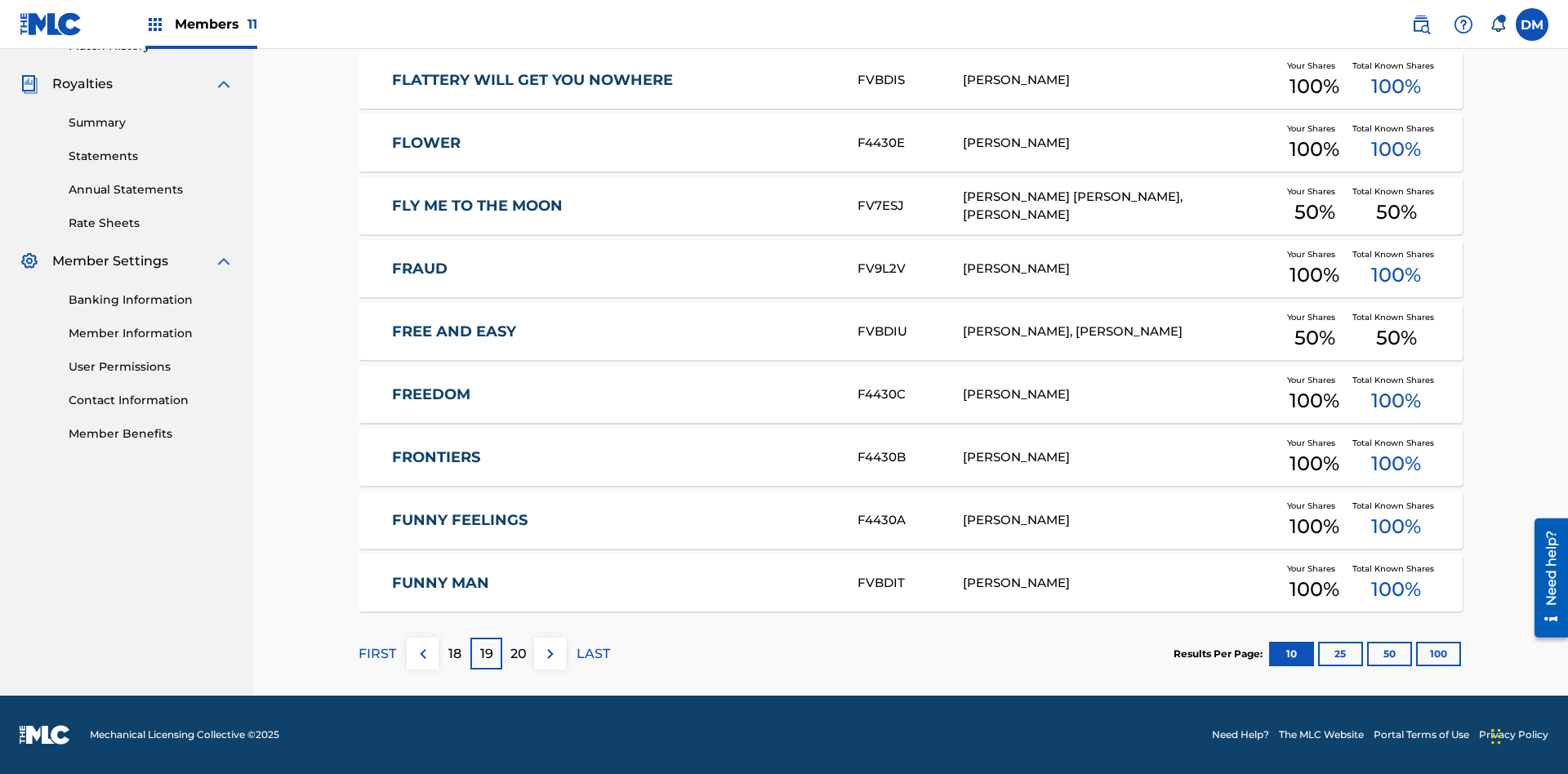
click at [550, 653] on img at bounding box center [551, 654] width 20 height 20
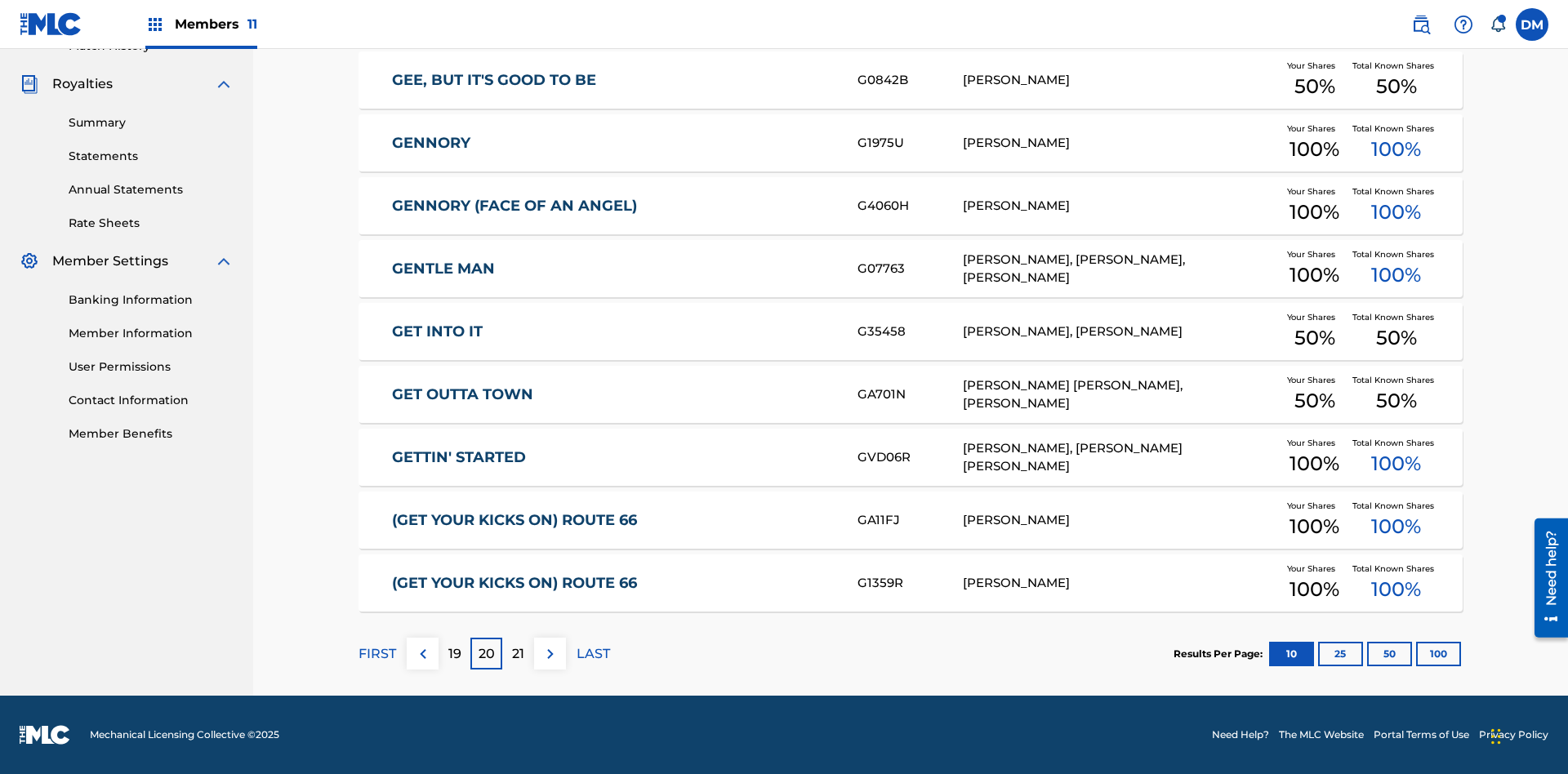
click at [550, 653] on img at bounding box center [551, 654] width 20 height 20
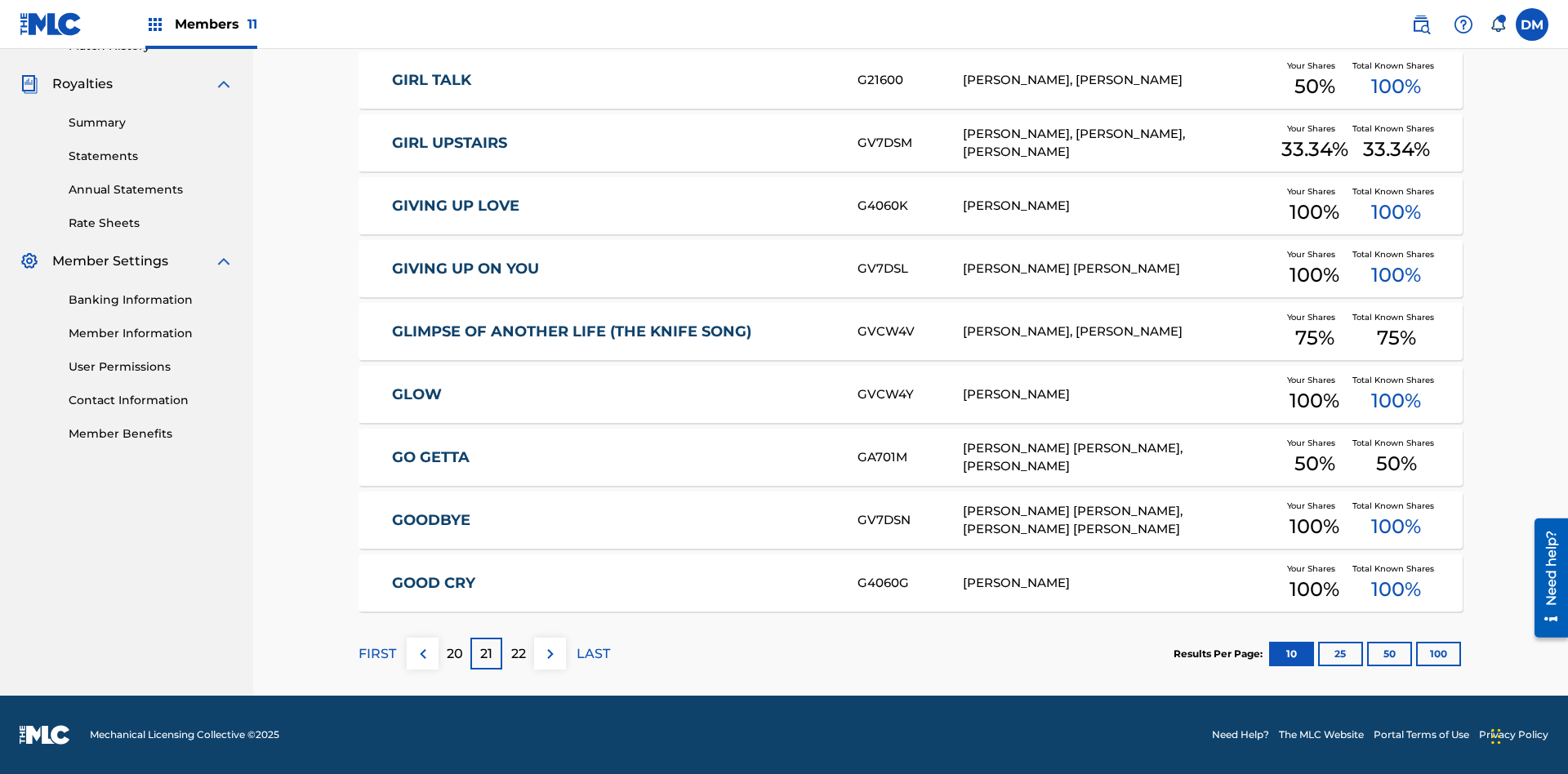
click at [550, 653] on img at bounding box center [551, 654] width 20 height 20
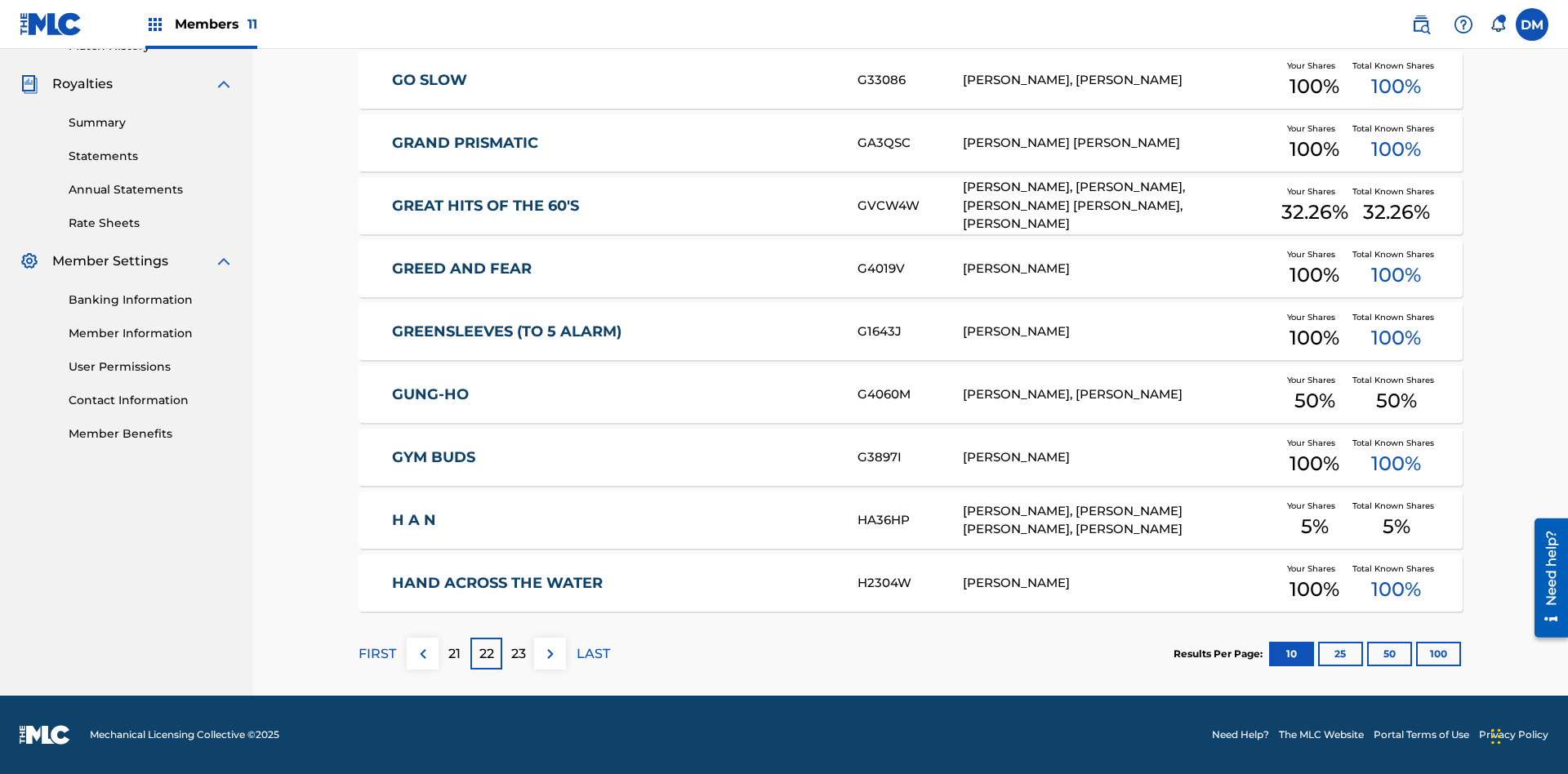
click at [550, 653] on img at bounding box center [551, 654] width 20 height 20
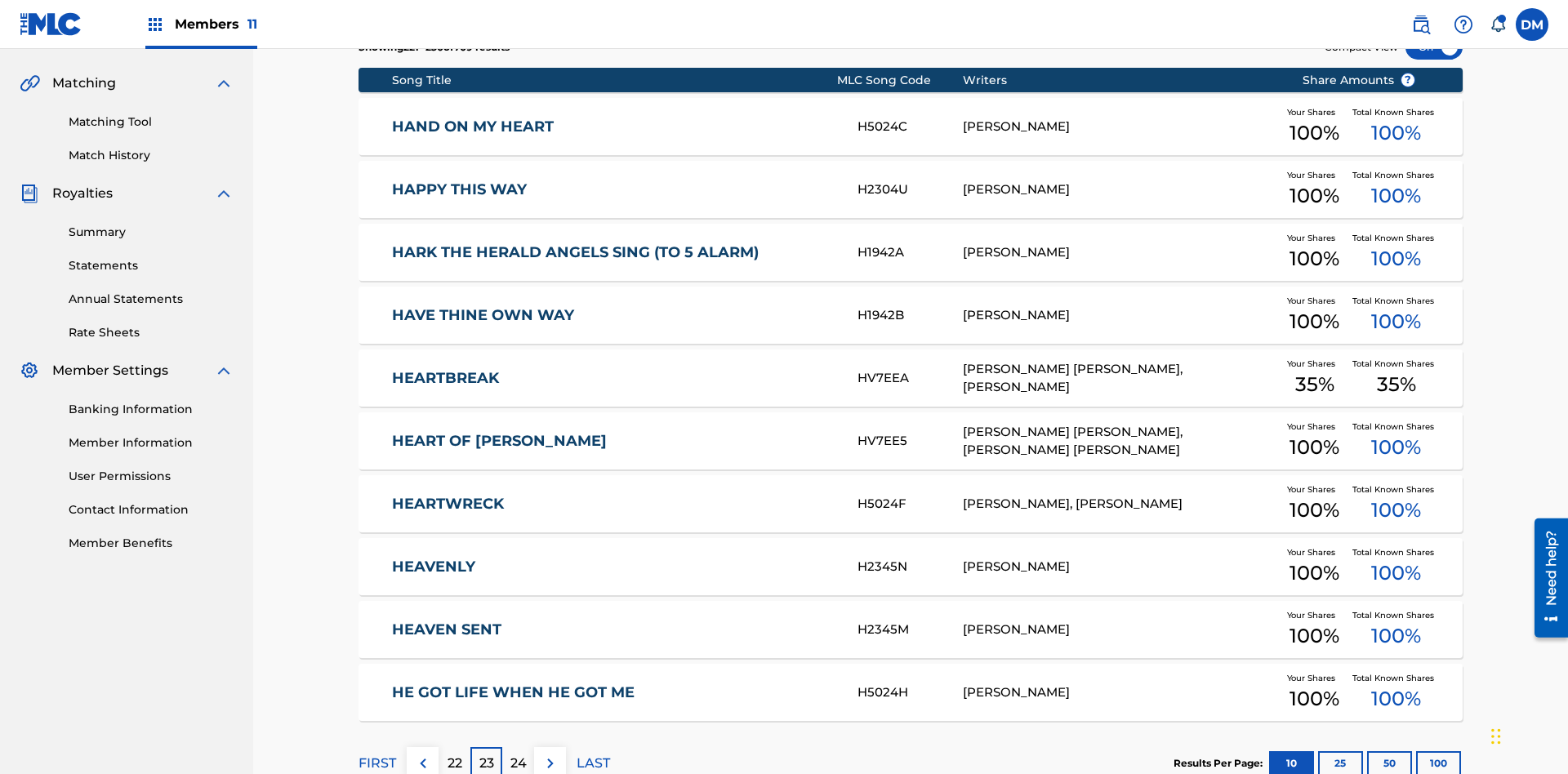
scroll to position [238, 0]
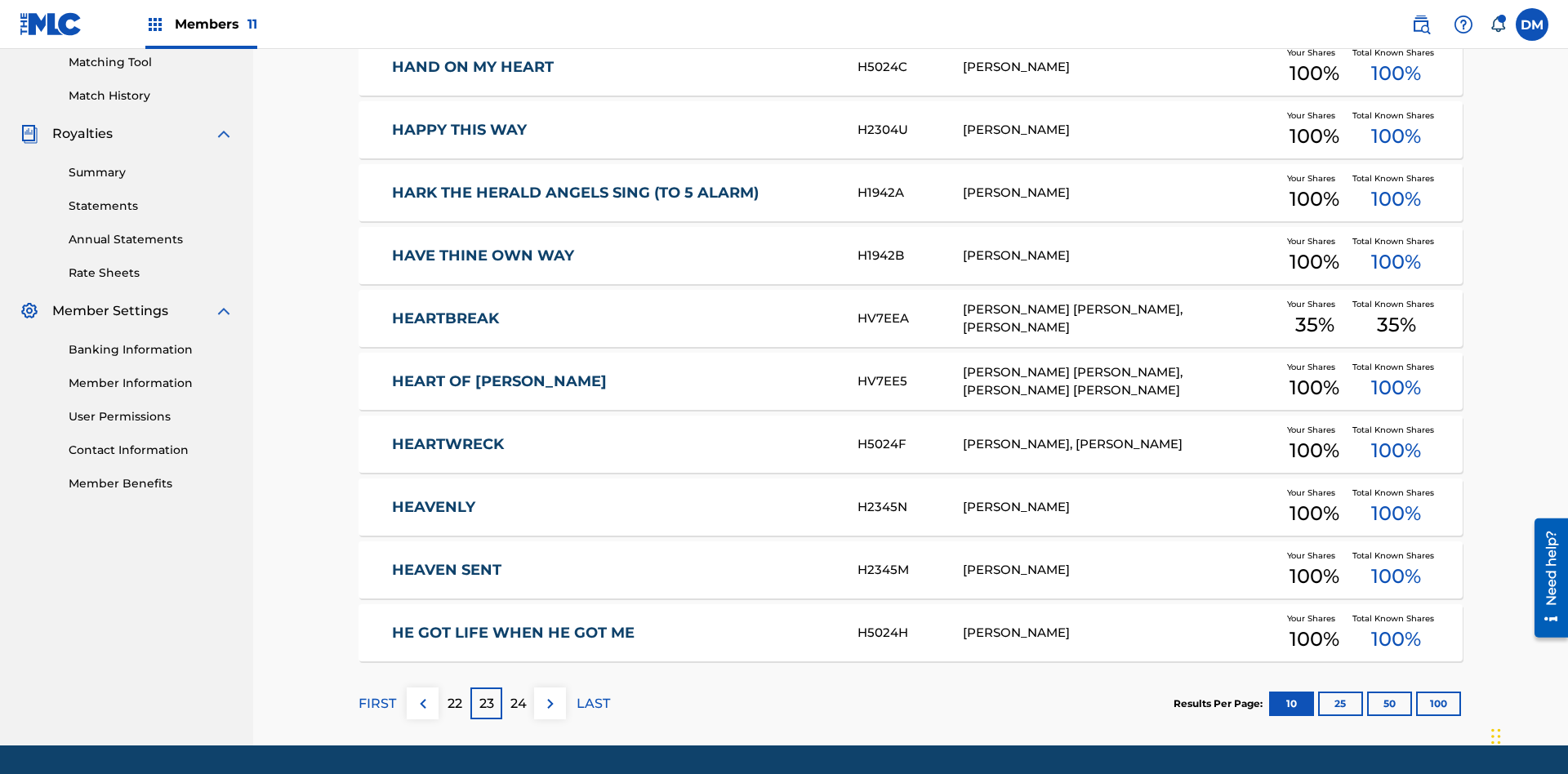
click at [550, 695] on img at bounding box center [551, 704] width 20 height 20
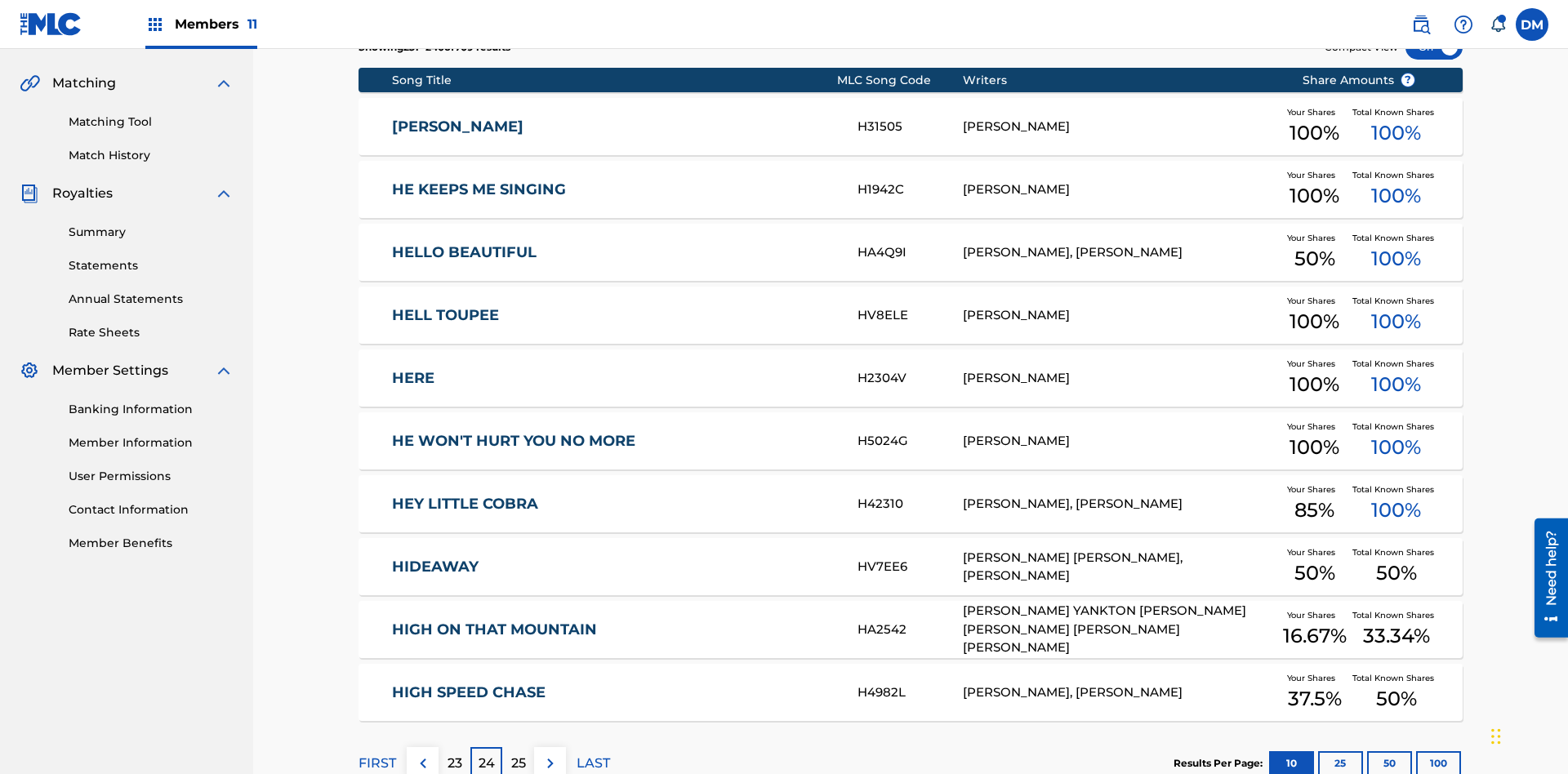
scroll to position [305, 0]
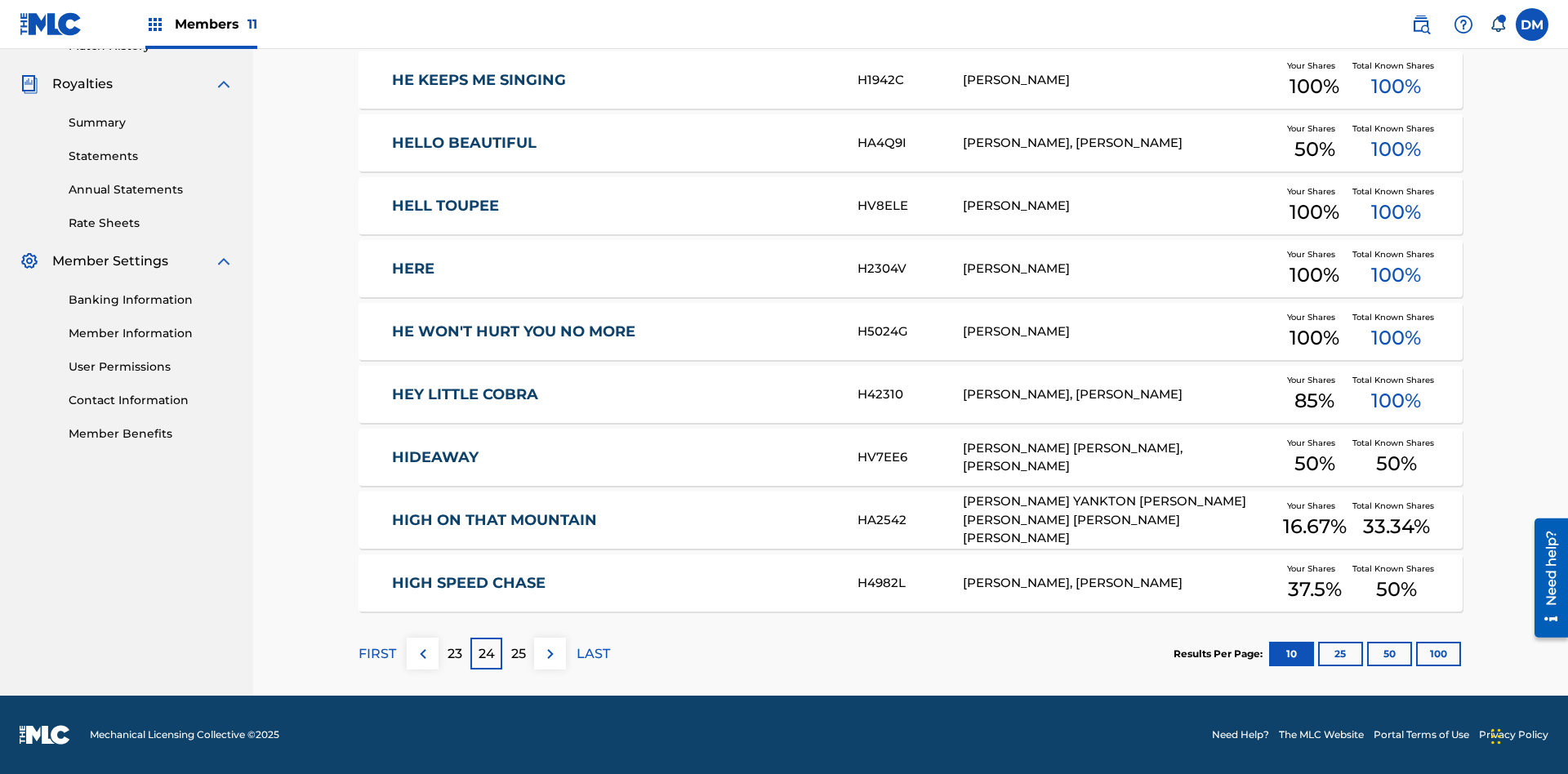
click at [550, 653] on img at bounding box center [551, 654] width 20 height 20
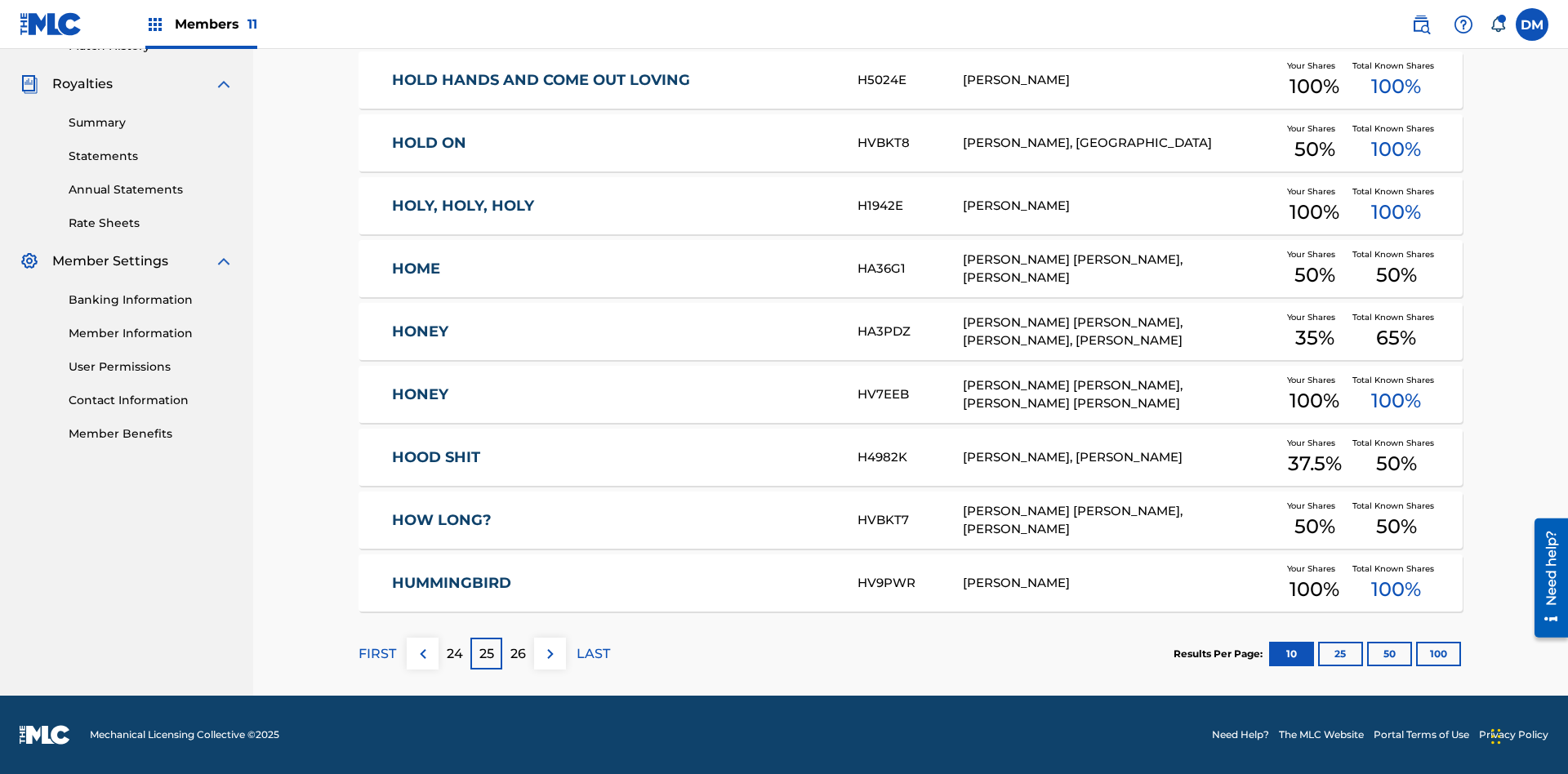
click at [550, 653] on img at bounding box center [551, 654] width 20 height 20
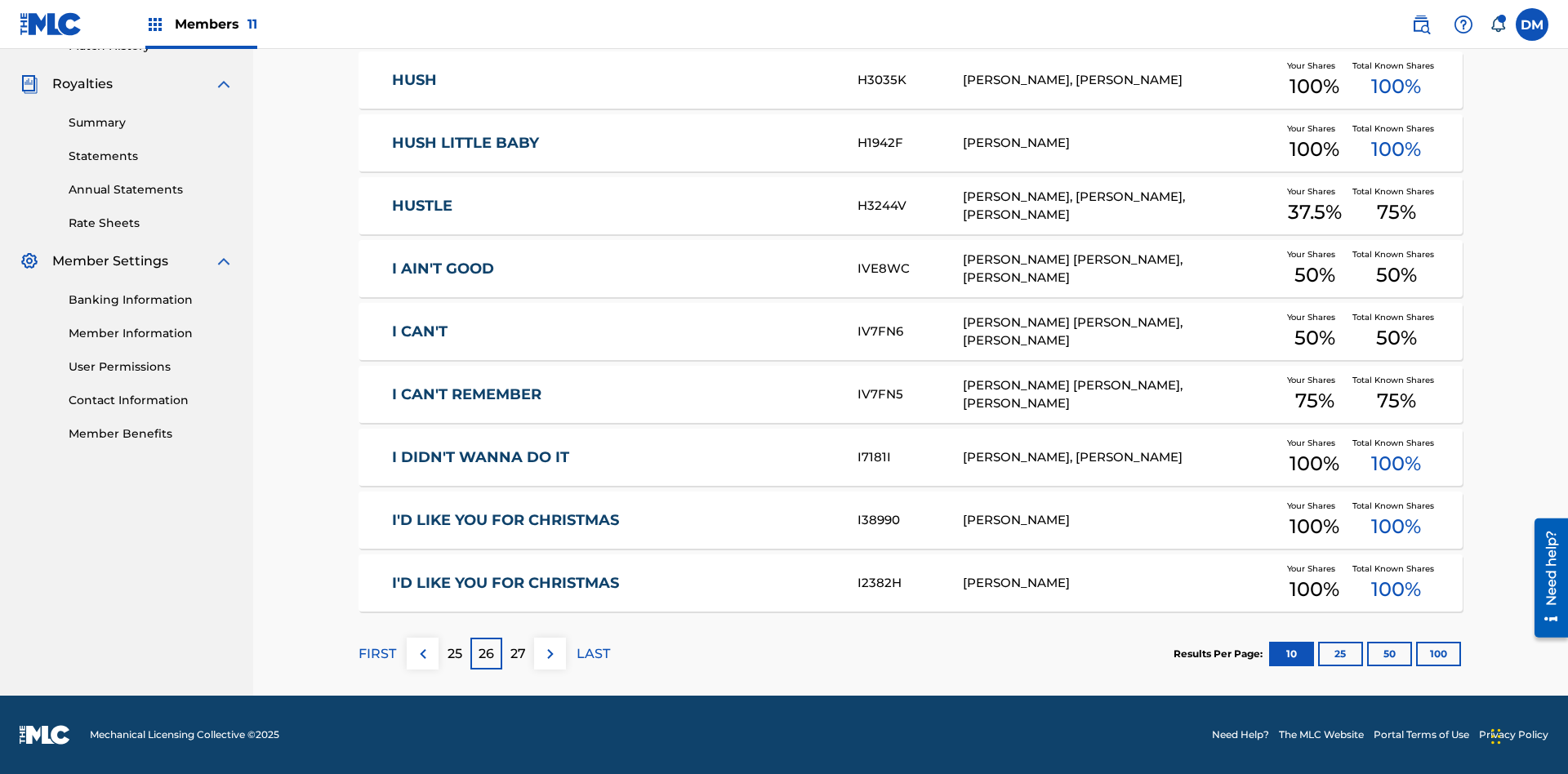
click at [550, 653] on img at bounding box center [551, 654] width 20 height 20
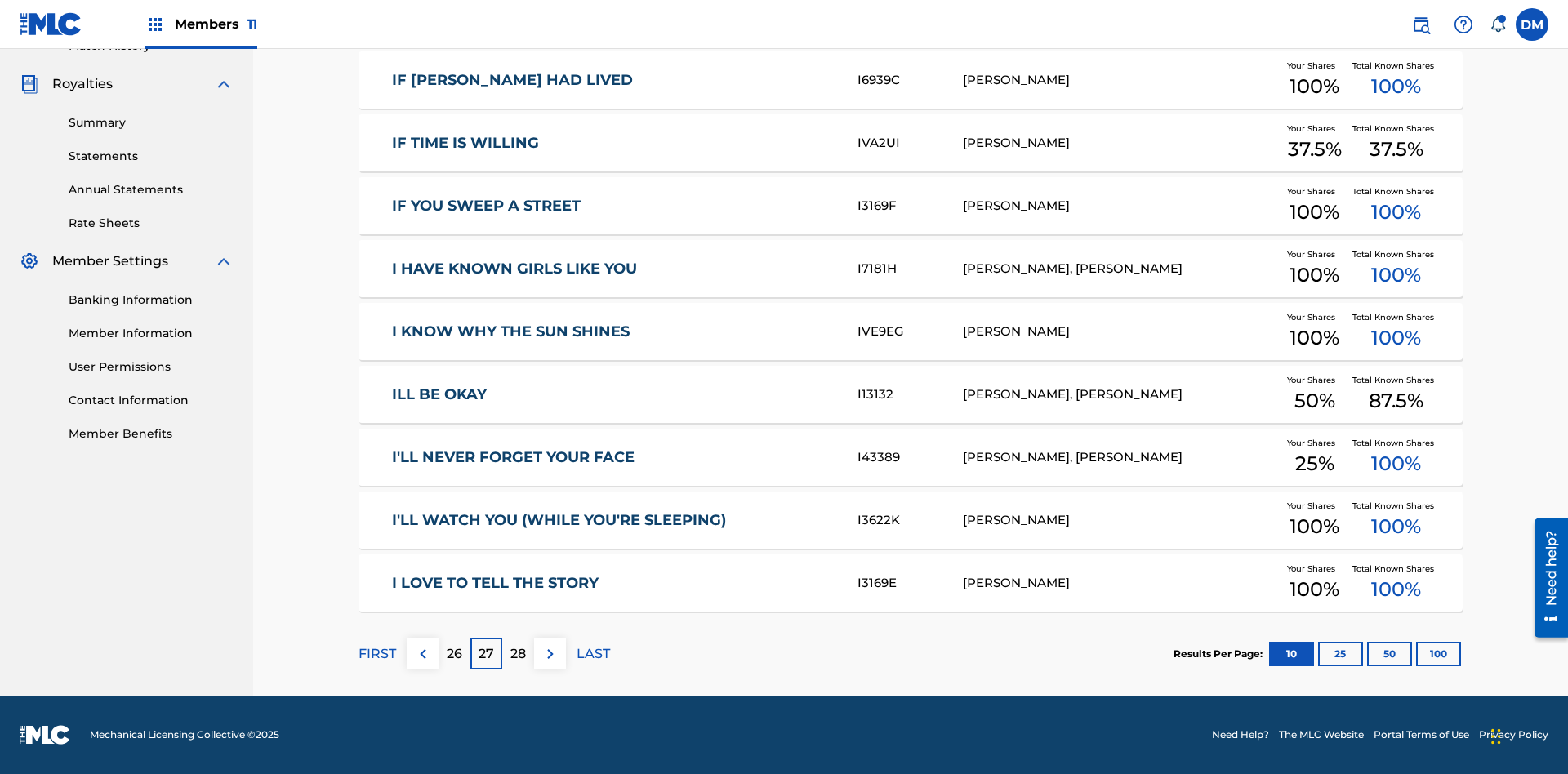
click at [550, 653] on img at bounding box center [551, 654] width 20 height 20
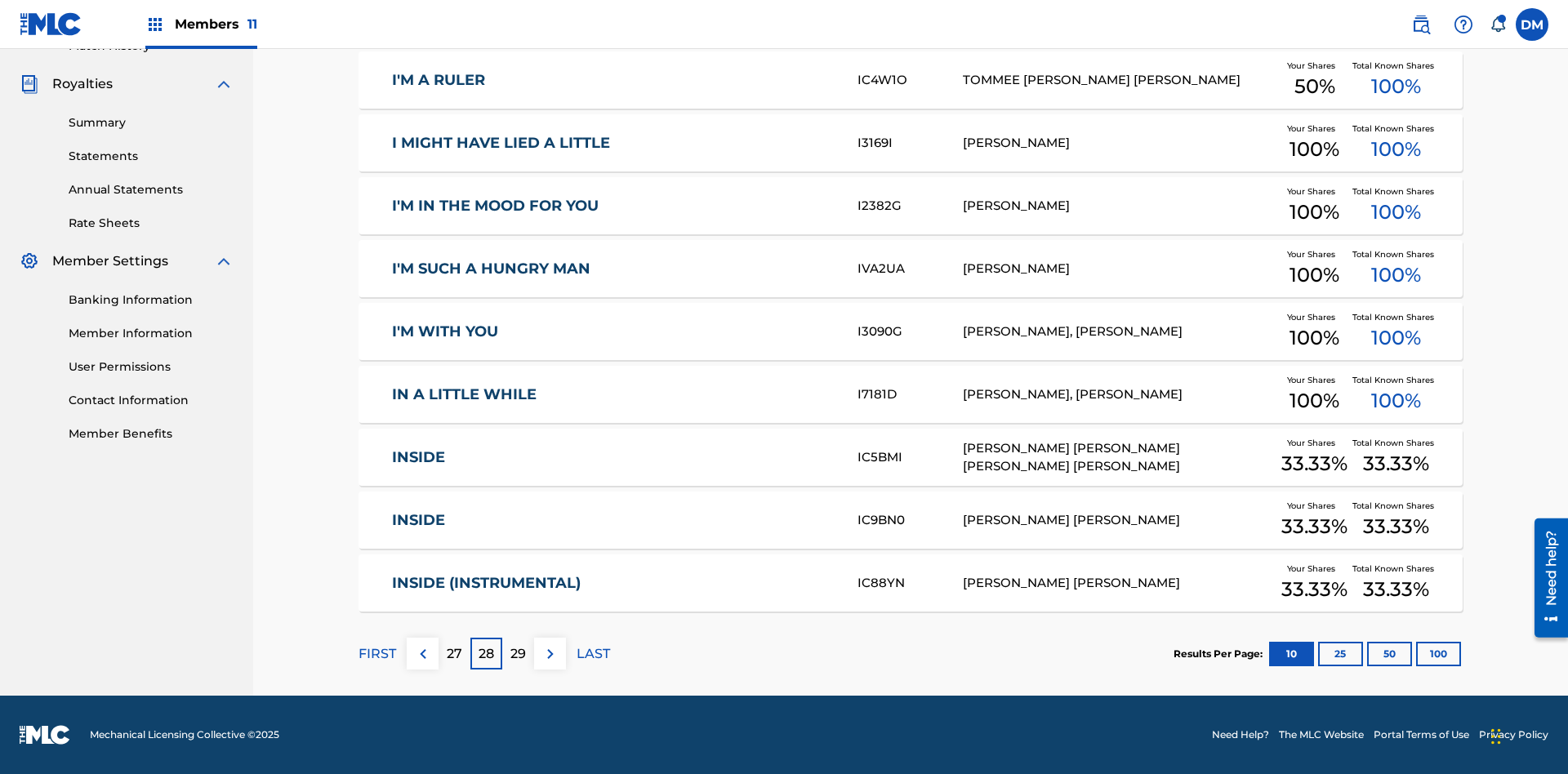
click at [550, 653] on img at bounding box center [551, 654] width 20 height 20
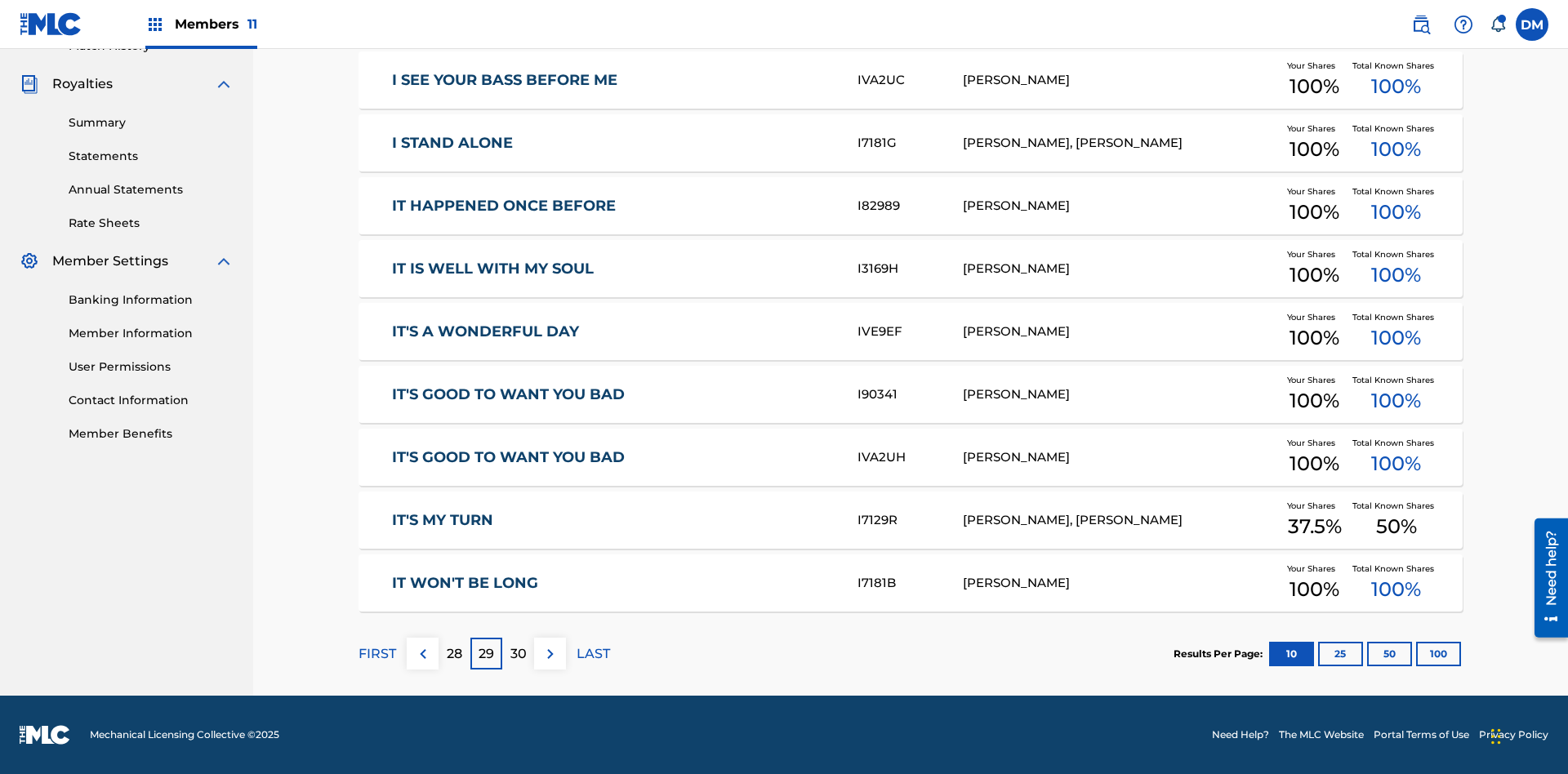
click at [550, 653] on img at bounding box center [551, 654] width 20 height 20
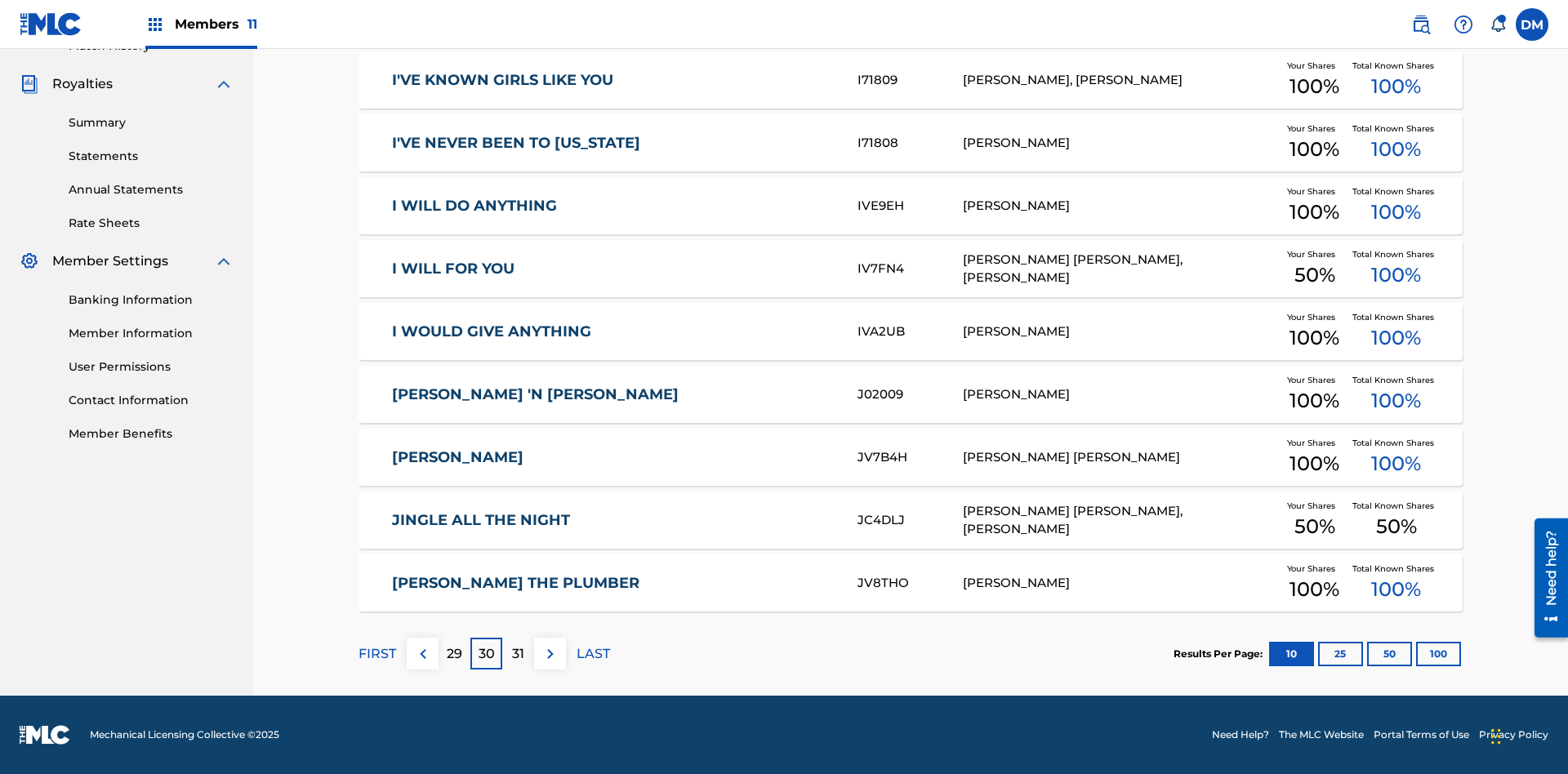
click at [550, 653] on img at bounding box center [551, 654] width 20 height 20
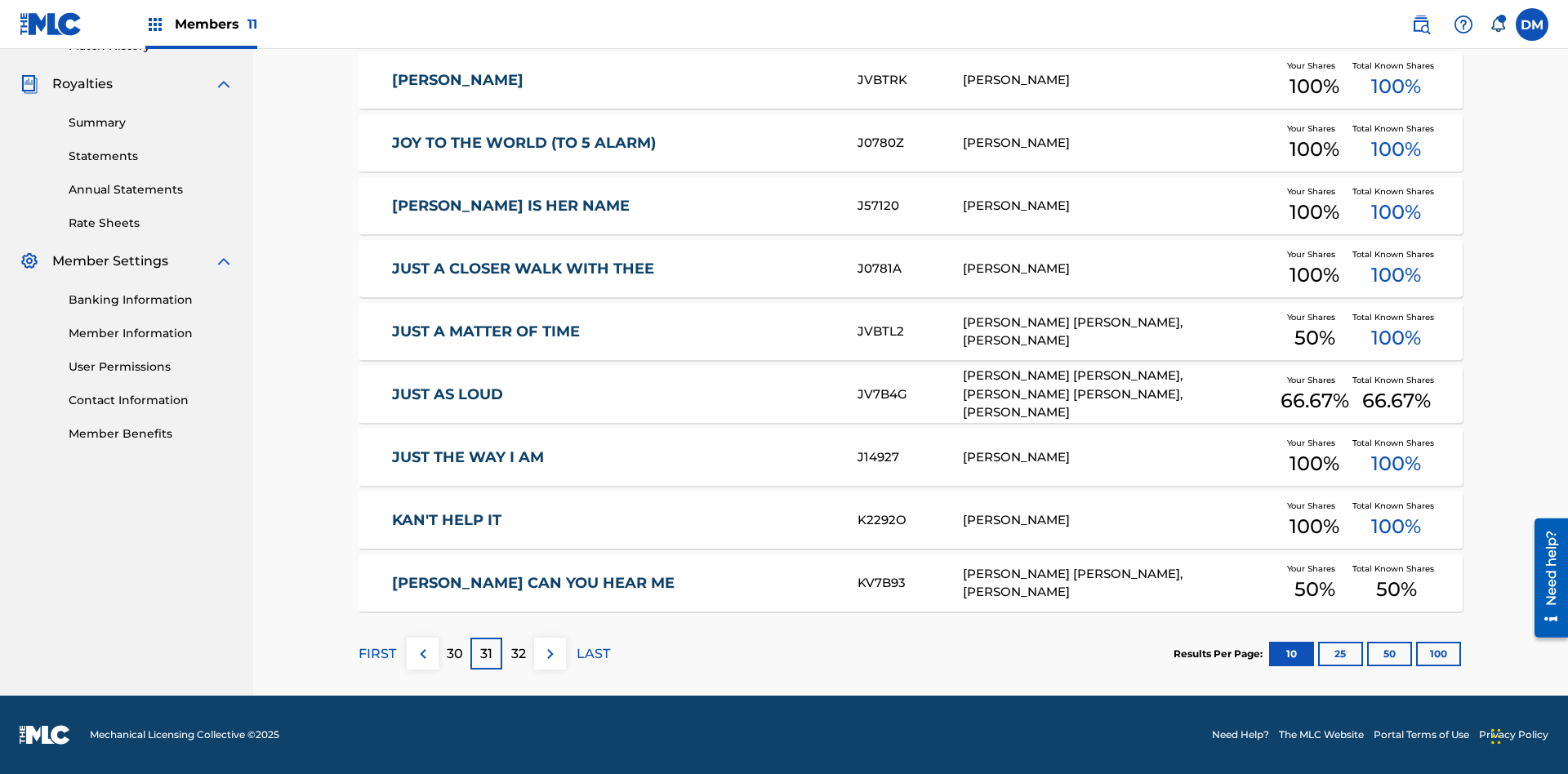
click at [550, 653] on img at bounding box center [551, 654] width 20 height 20
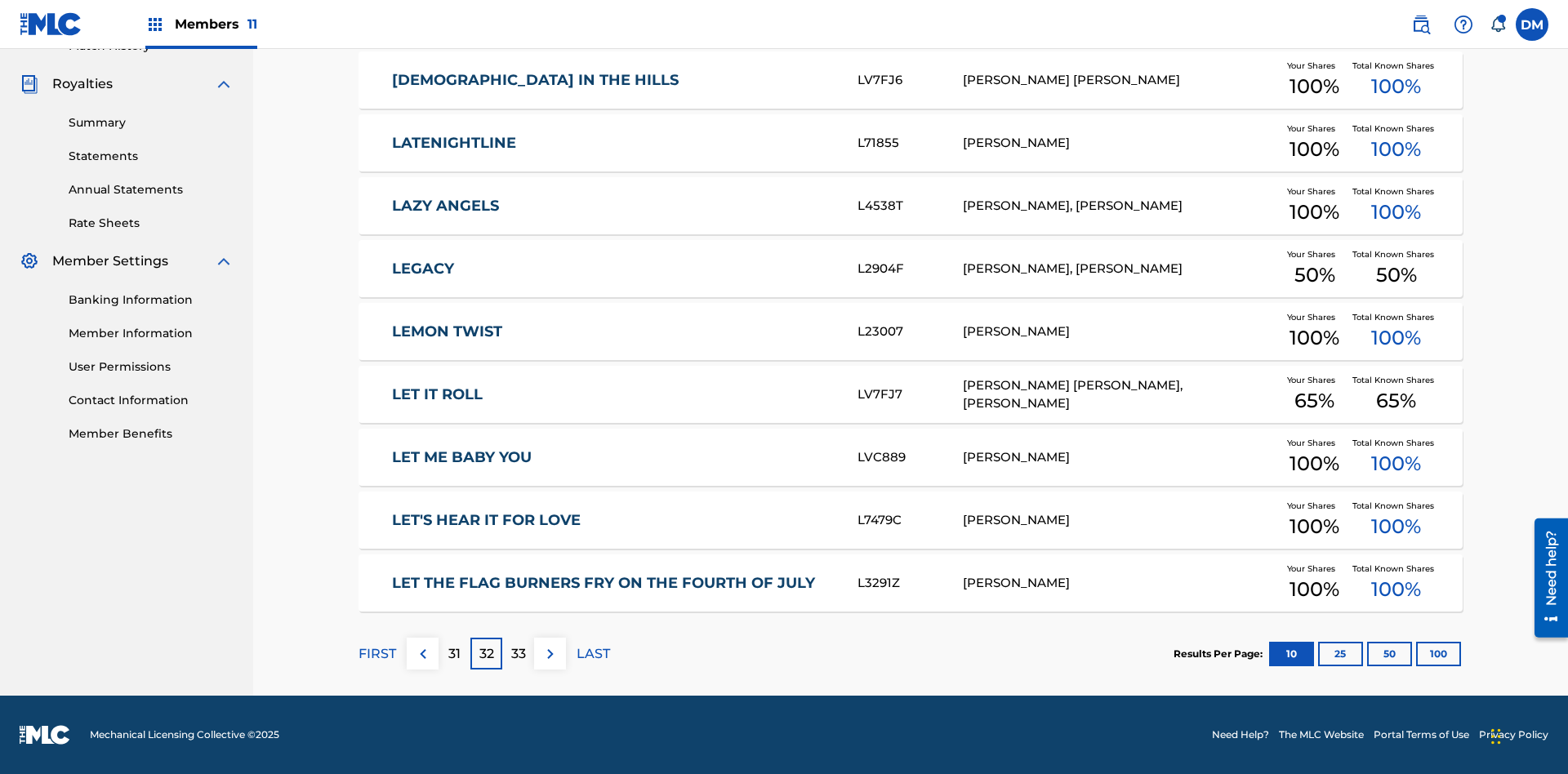
click at [550, 653] on img at bounding box center [551, 654] width 20 height 20
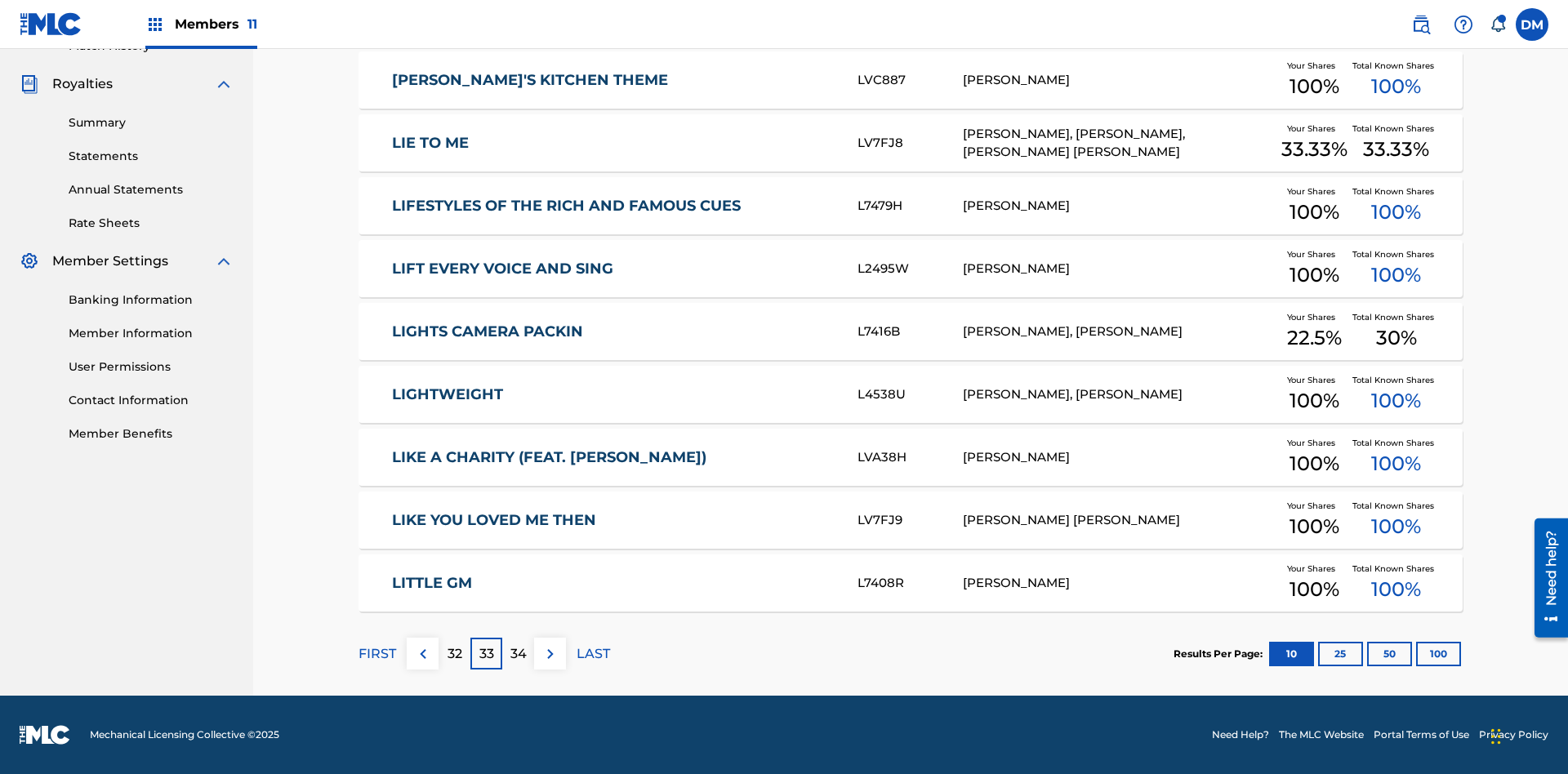
click at [550, 653] on img at bounding box center [551, 654] width 20 height 20
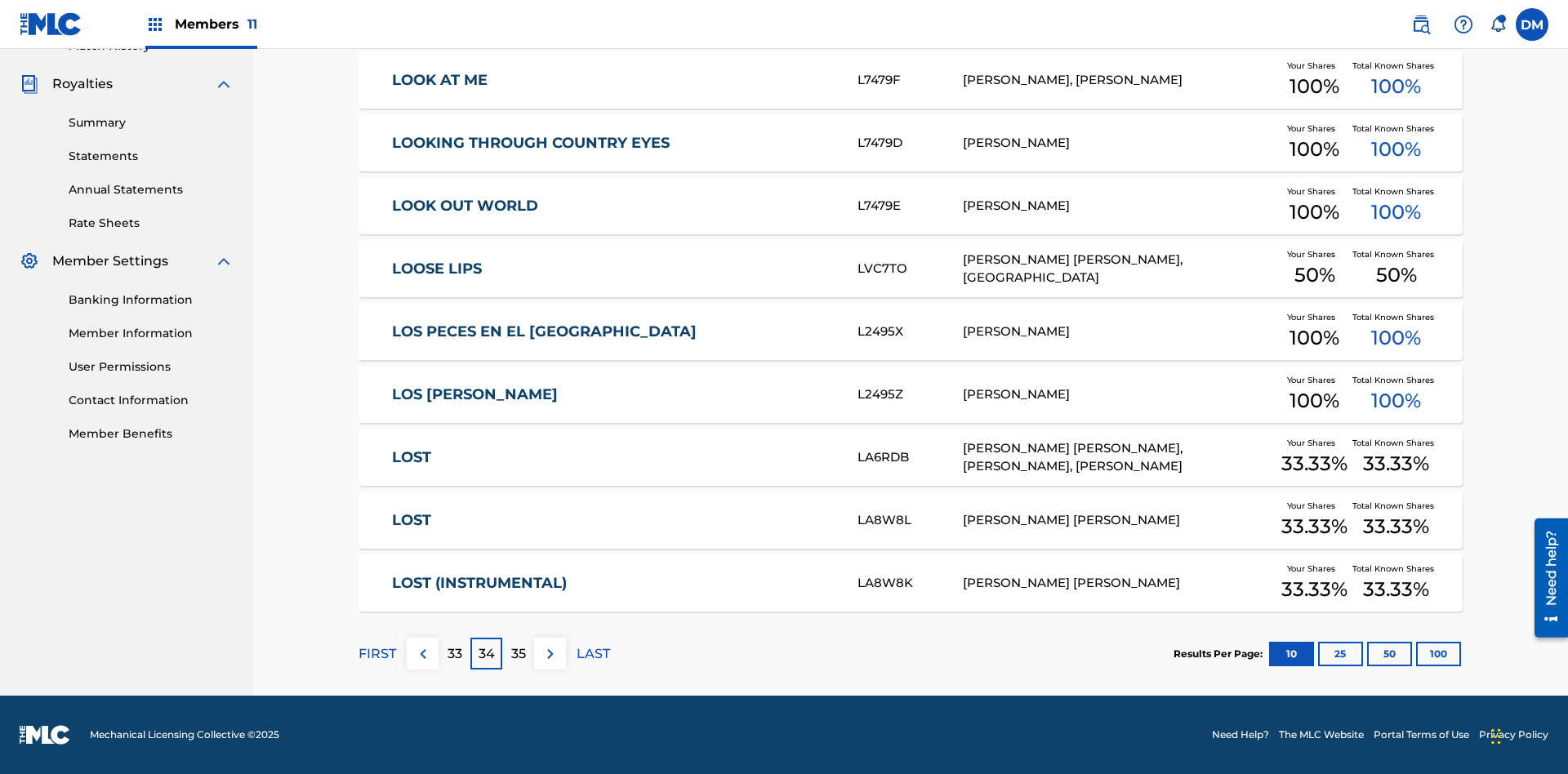
click at [550, 653] on img at bounding box center [551, 654] width 20 height 20
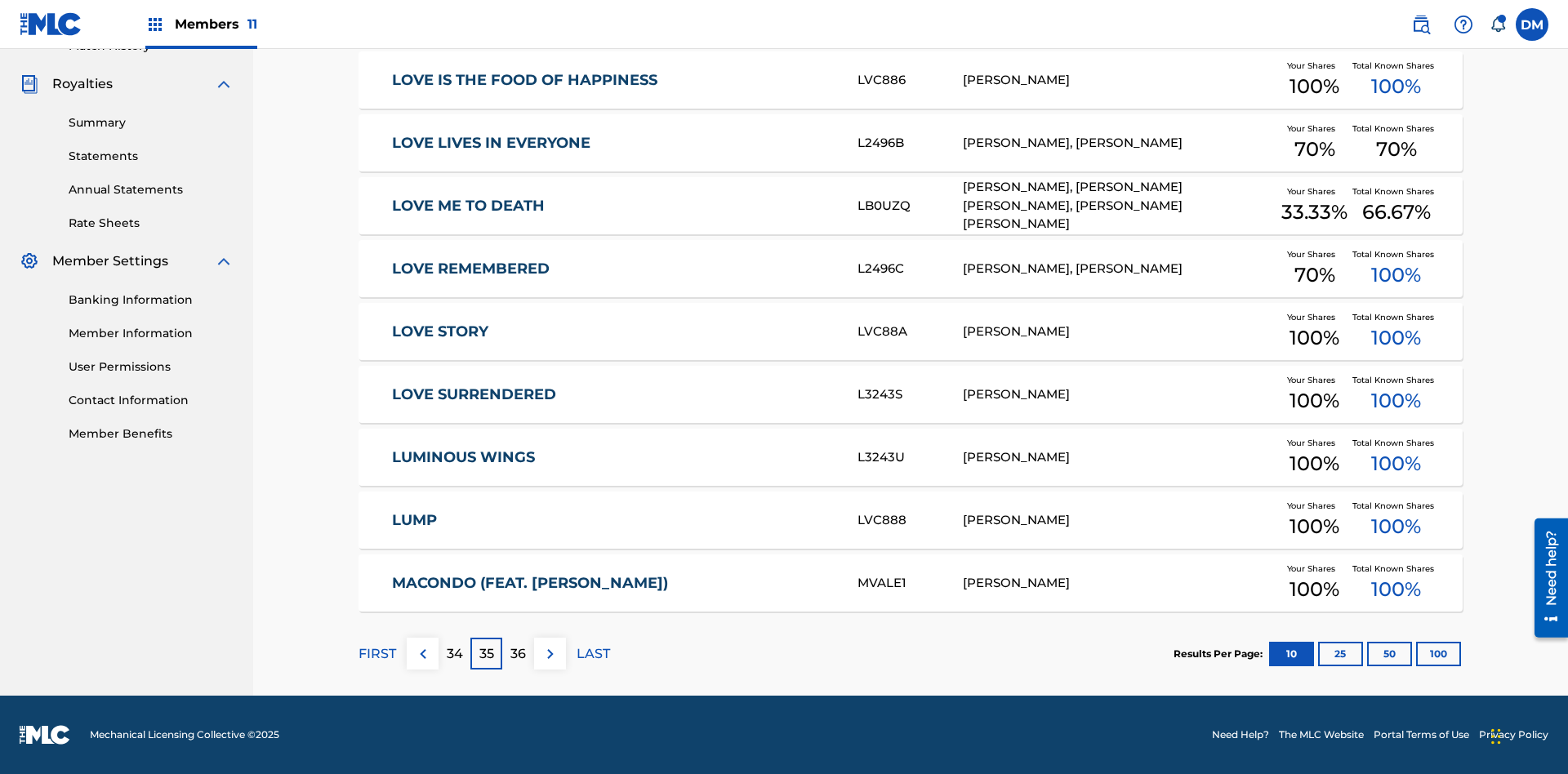
click at [550, 653] on img at bounding box center [551, 654] width 20 height 20
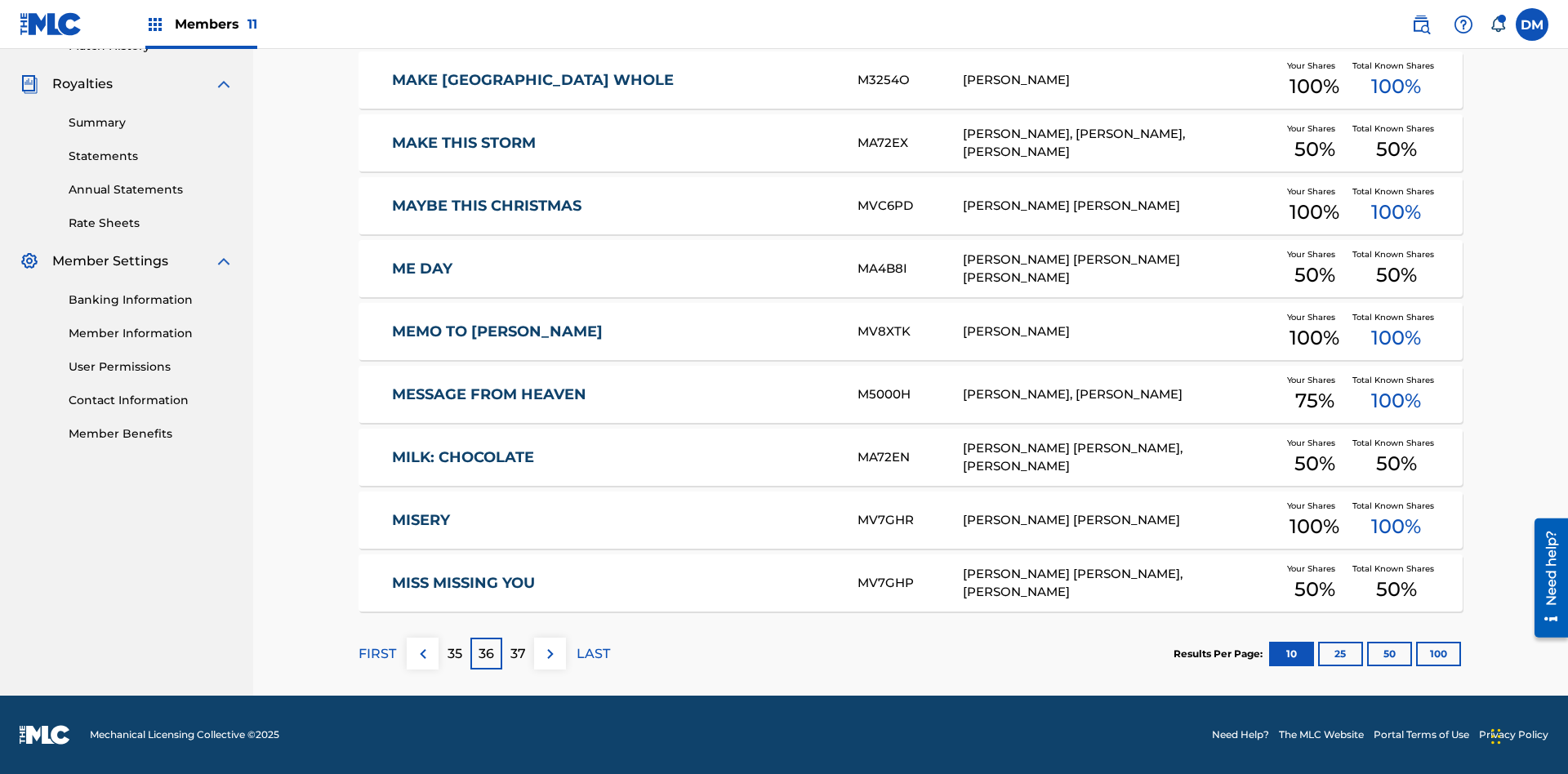
click at [550, 653] on img at bounding box center [551, 654] width 20 height 20
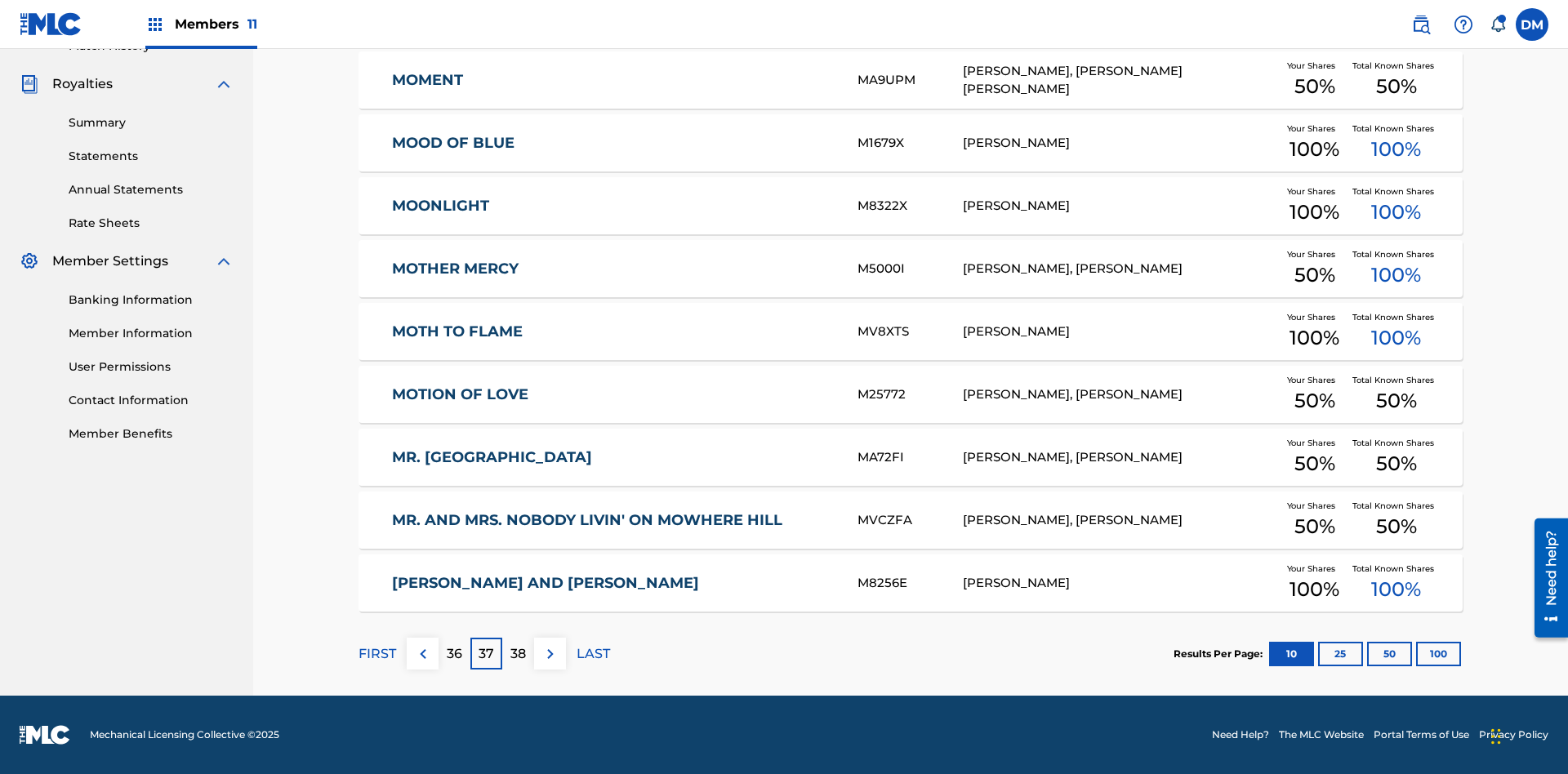
click at [550, 653] on img at bounding box center [551, 654] width 20 height 20
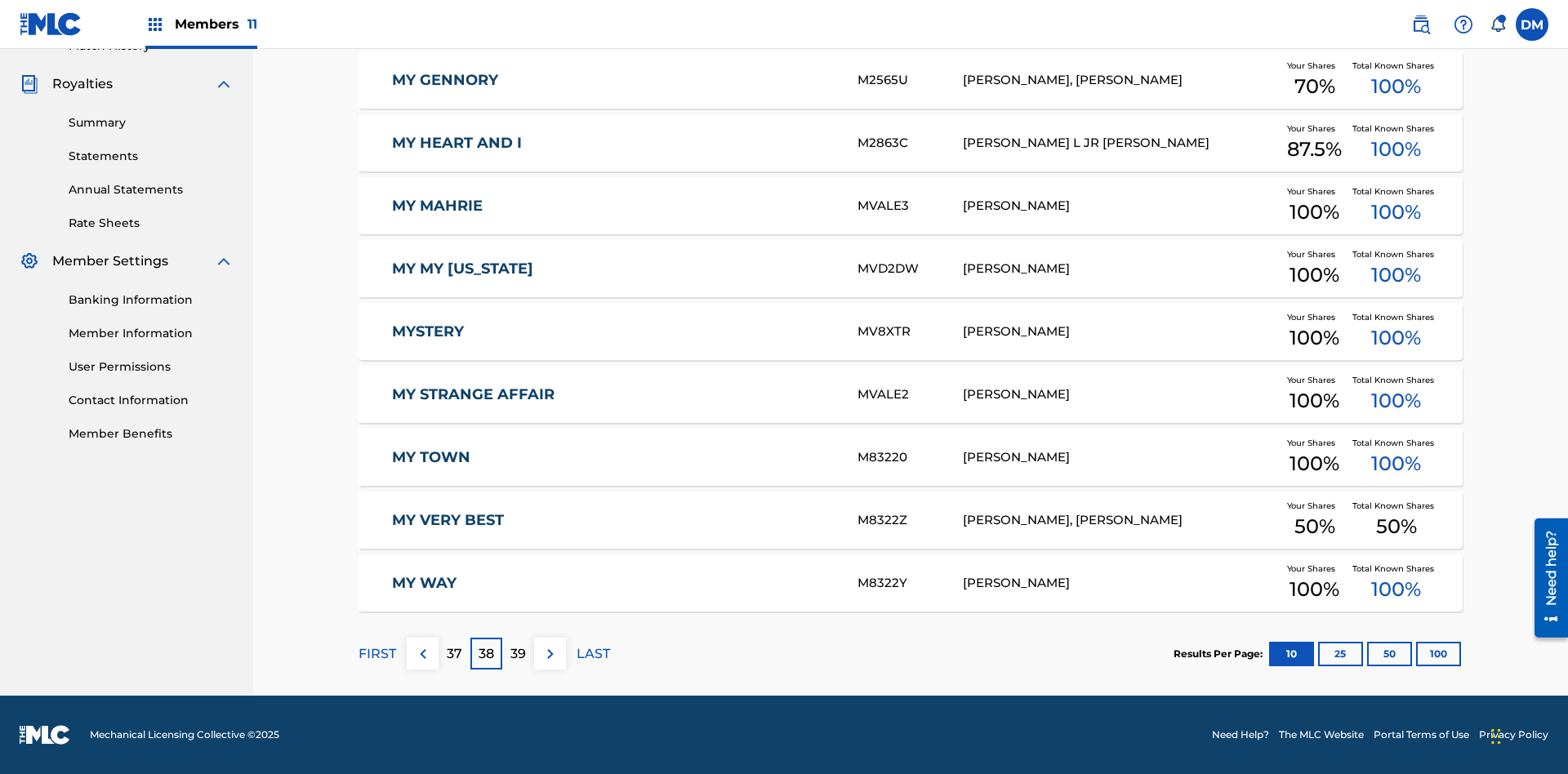
click at [550, 653] on img at bounding box center [551, 654] width 20 height 20
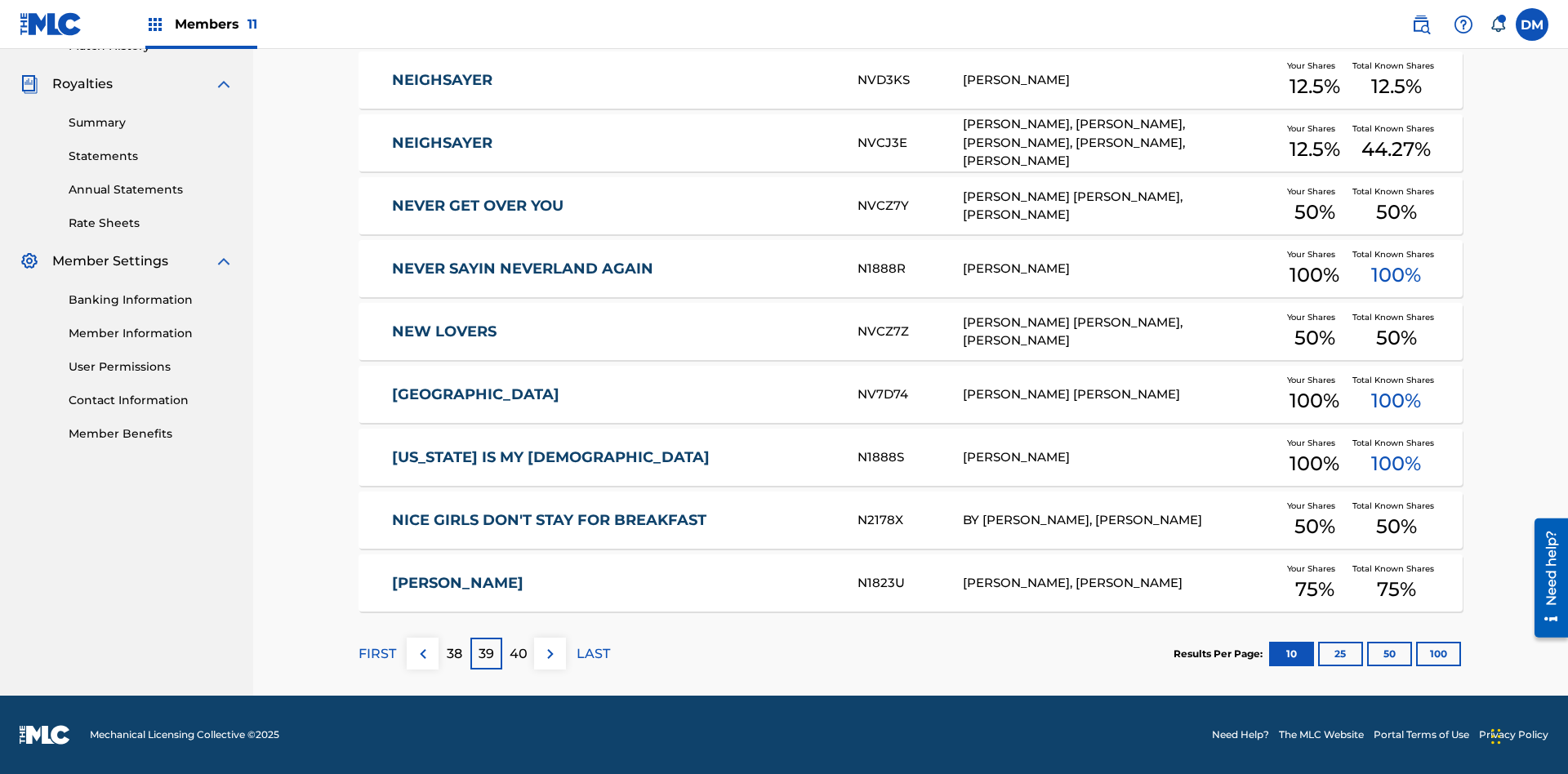
click at [550, 653] on img at bounding box center [551, 654] width 20 height 20
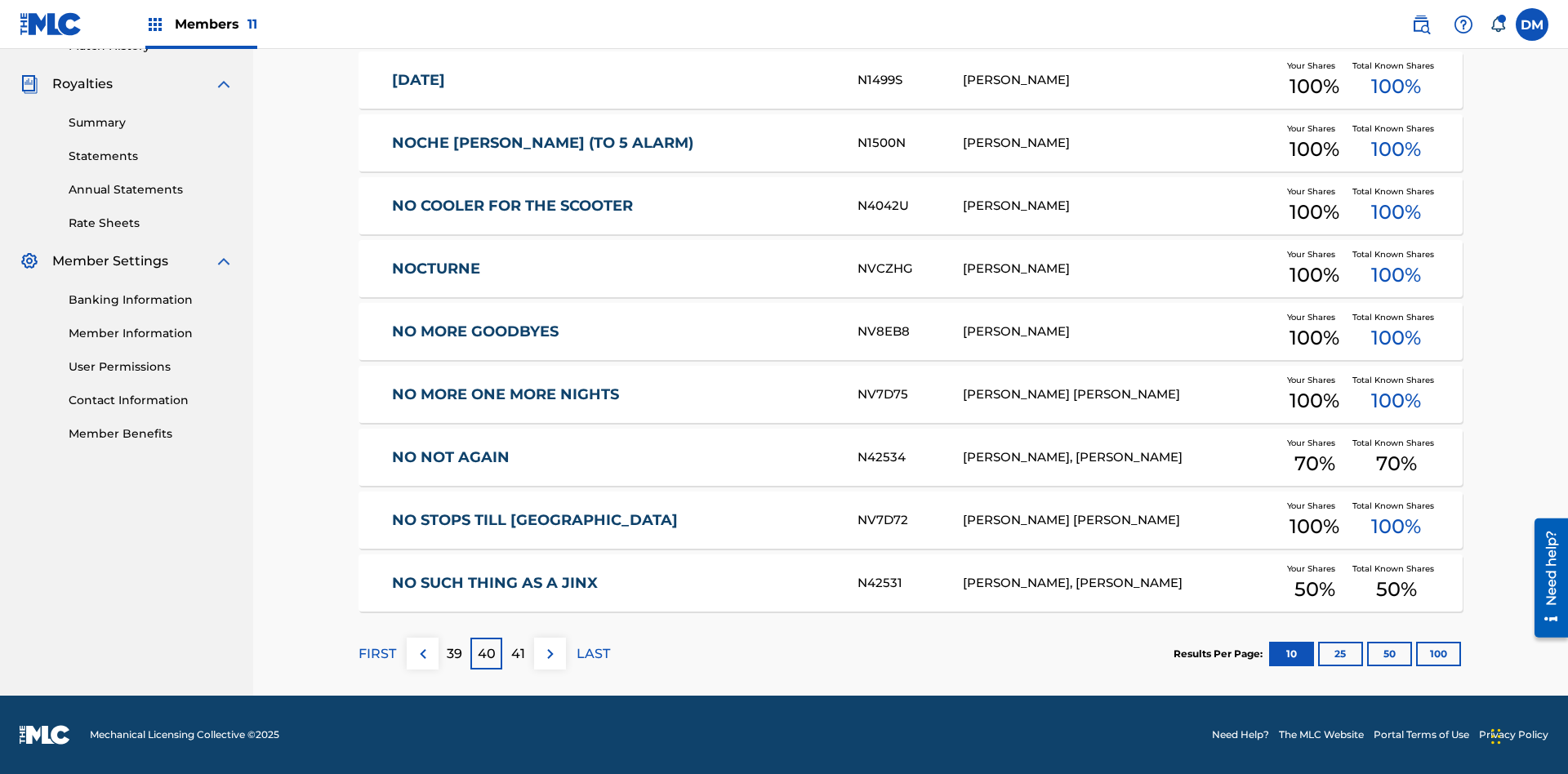
click at [550, 653] on img at bounding box center [551, 654] width 20 height 20
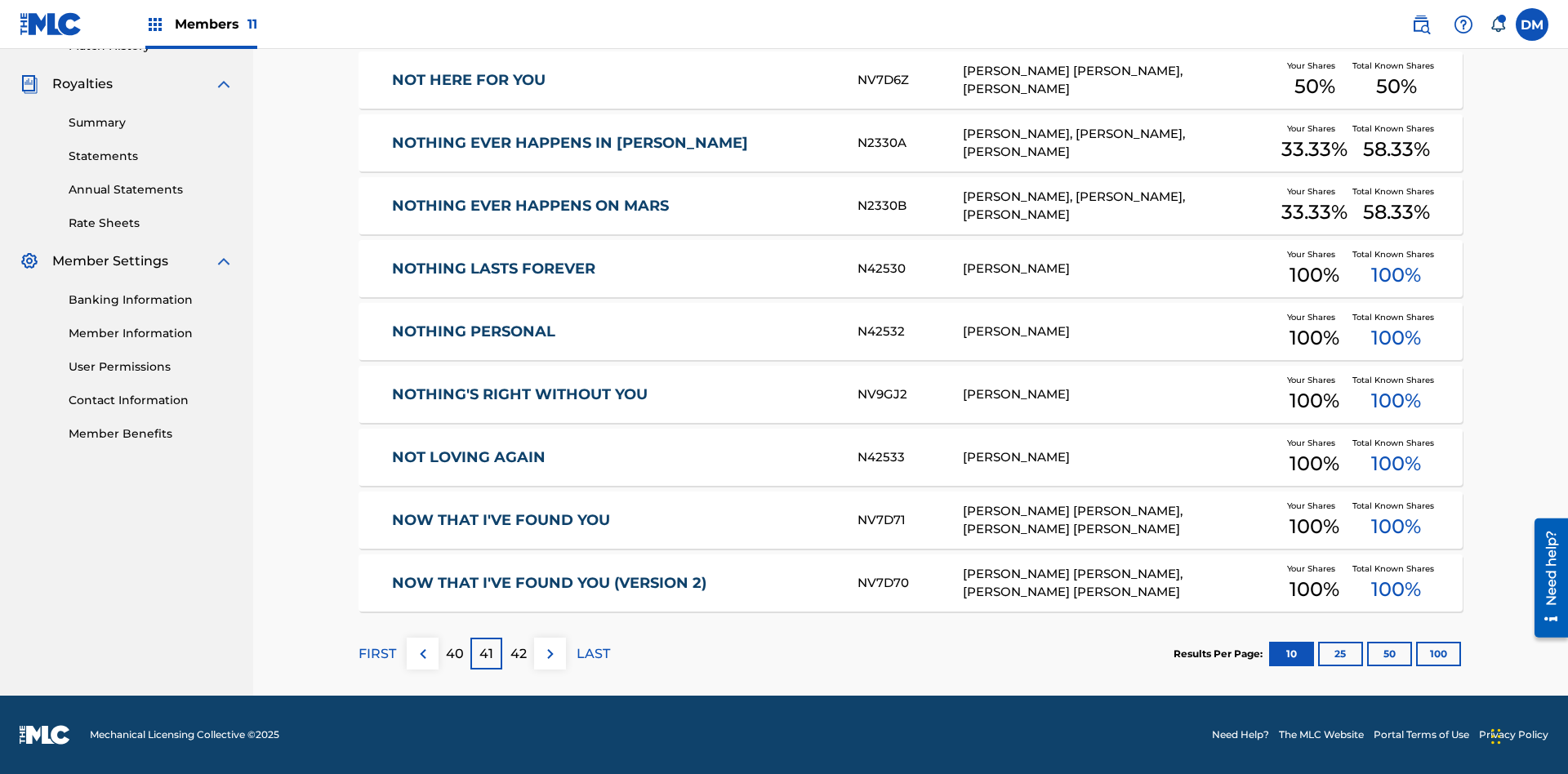
click at [550, 653] on img at bounding box center [551, 654] width 20 height 20
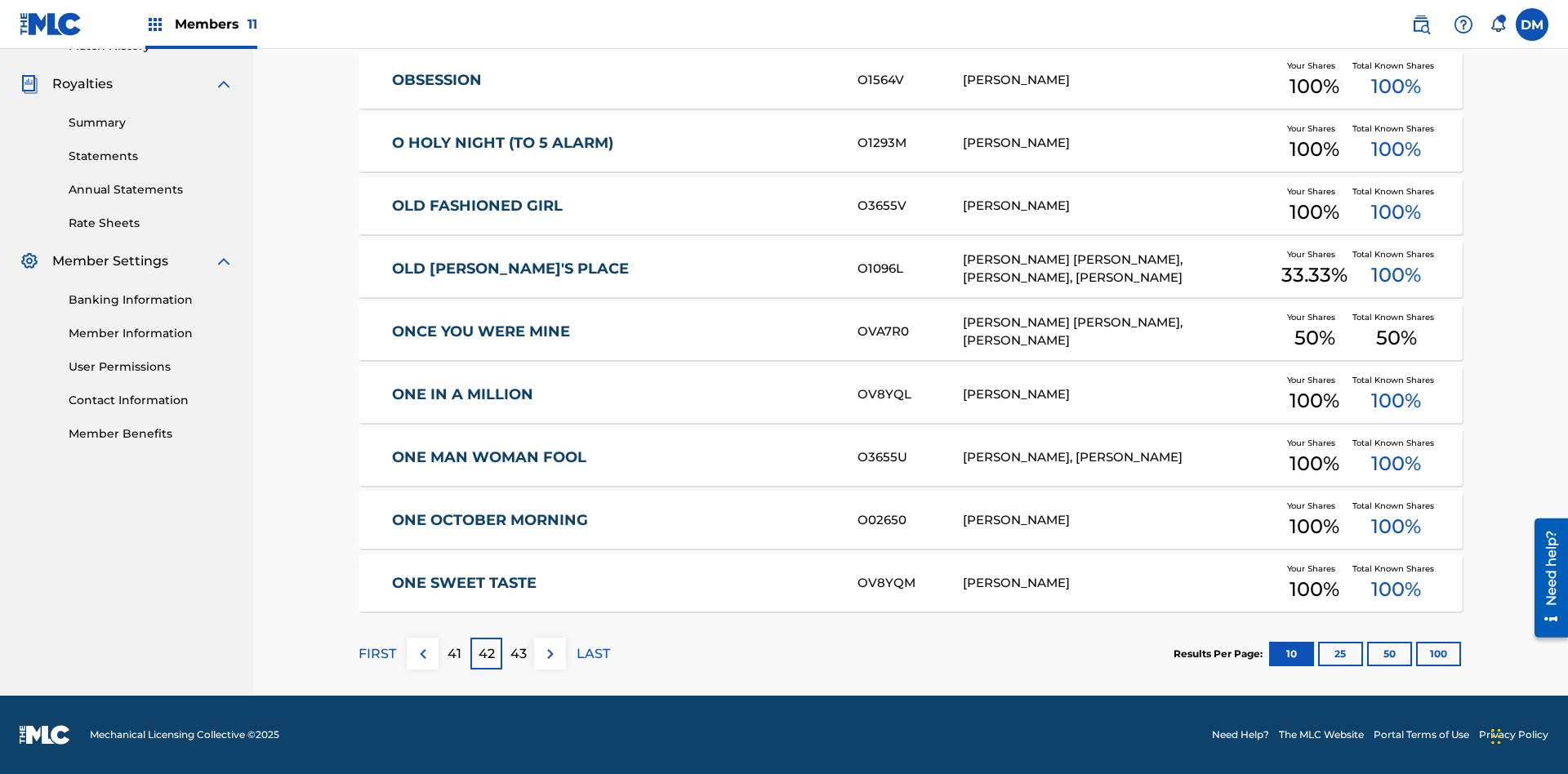
click at [550, 653] on img at bounding box center [551, 654] width 20 height 20
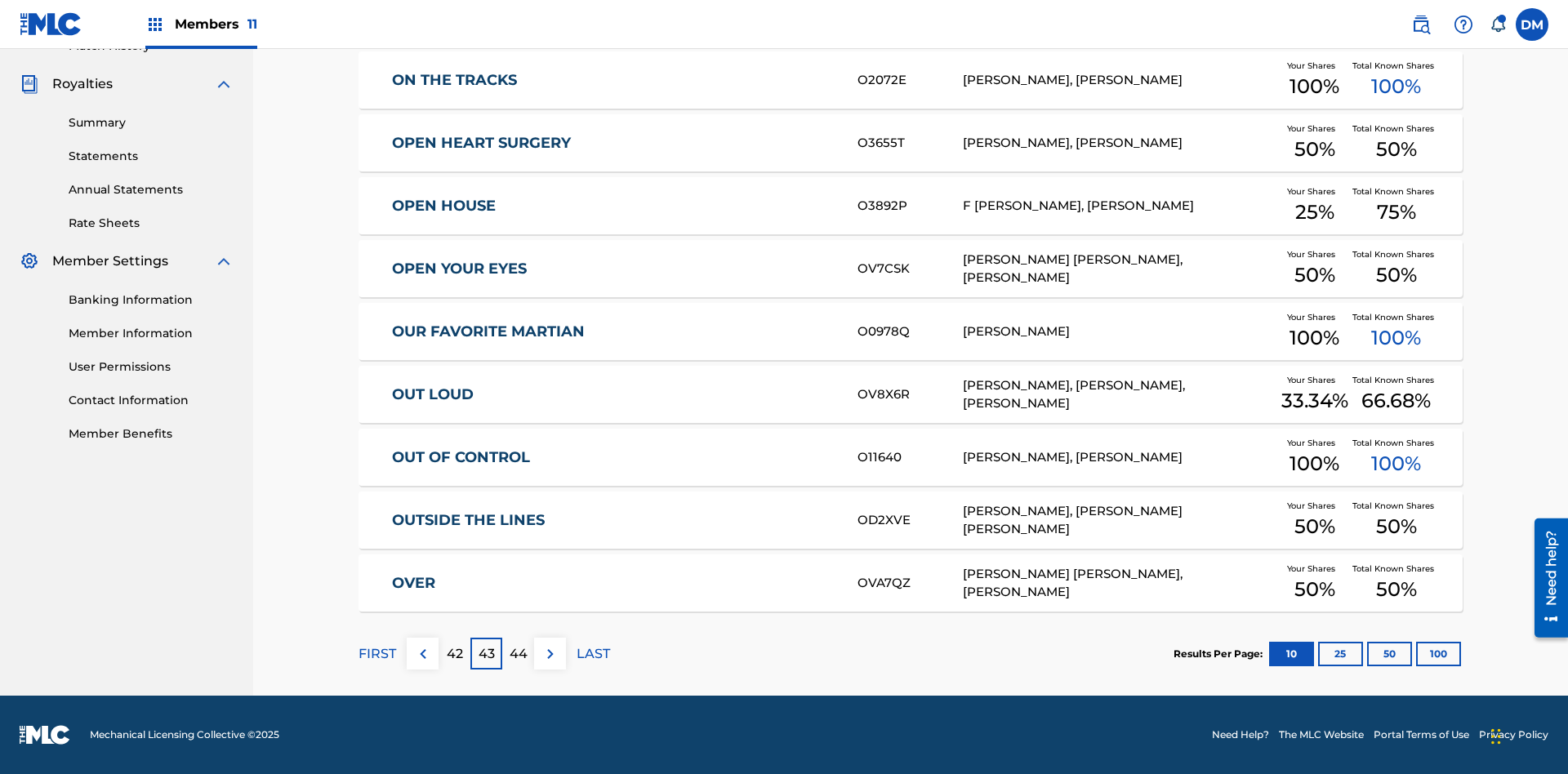
click at [550, 653] on img at bounding box center [551, 654] width 20 height 20
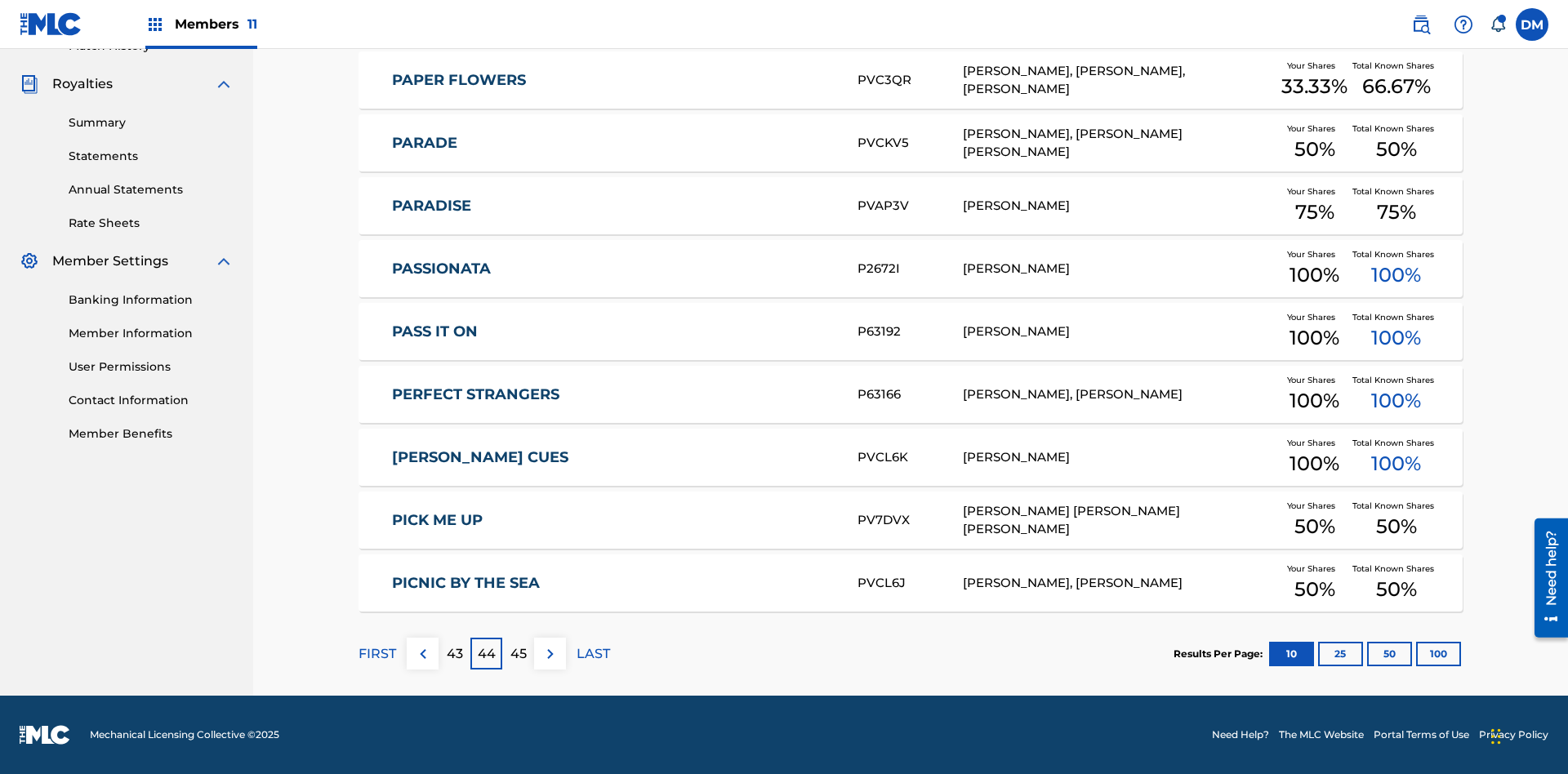
click at [550, 653] on img at bounding box center [551, 654] width 20 height 20
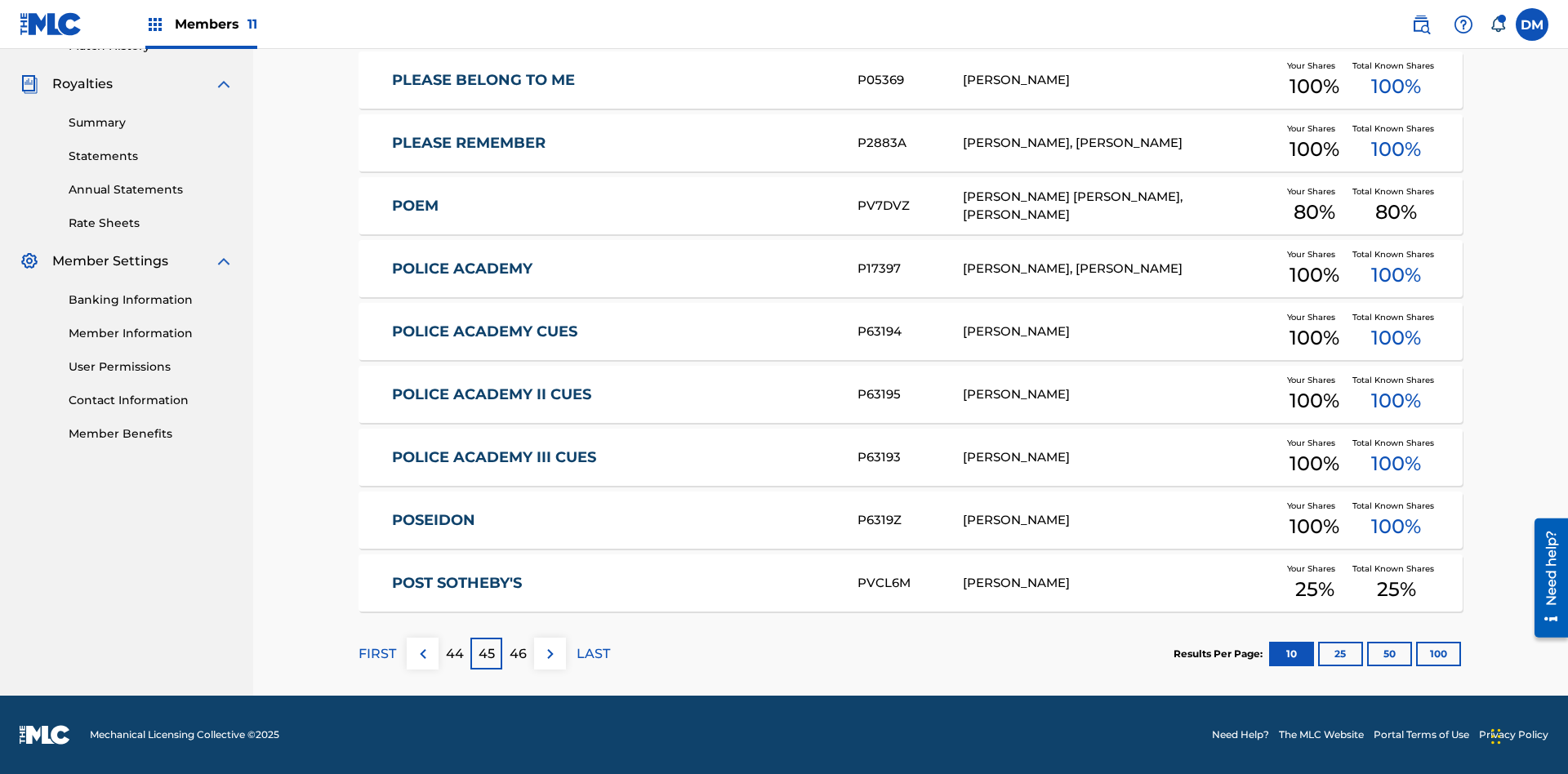
click at [550, 653] on img at bounding box center [551, 654] width 20 height 20
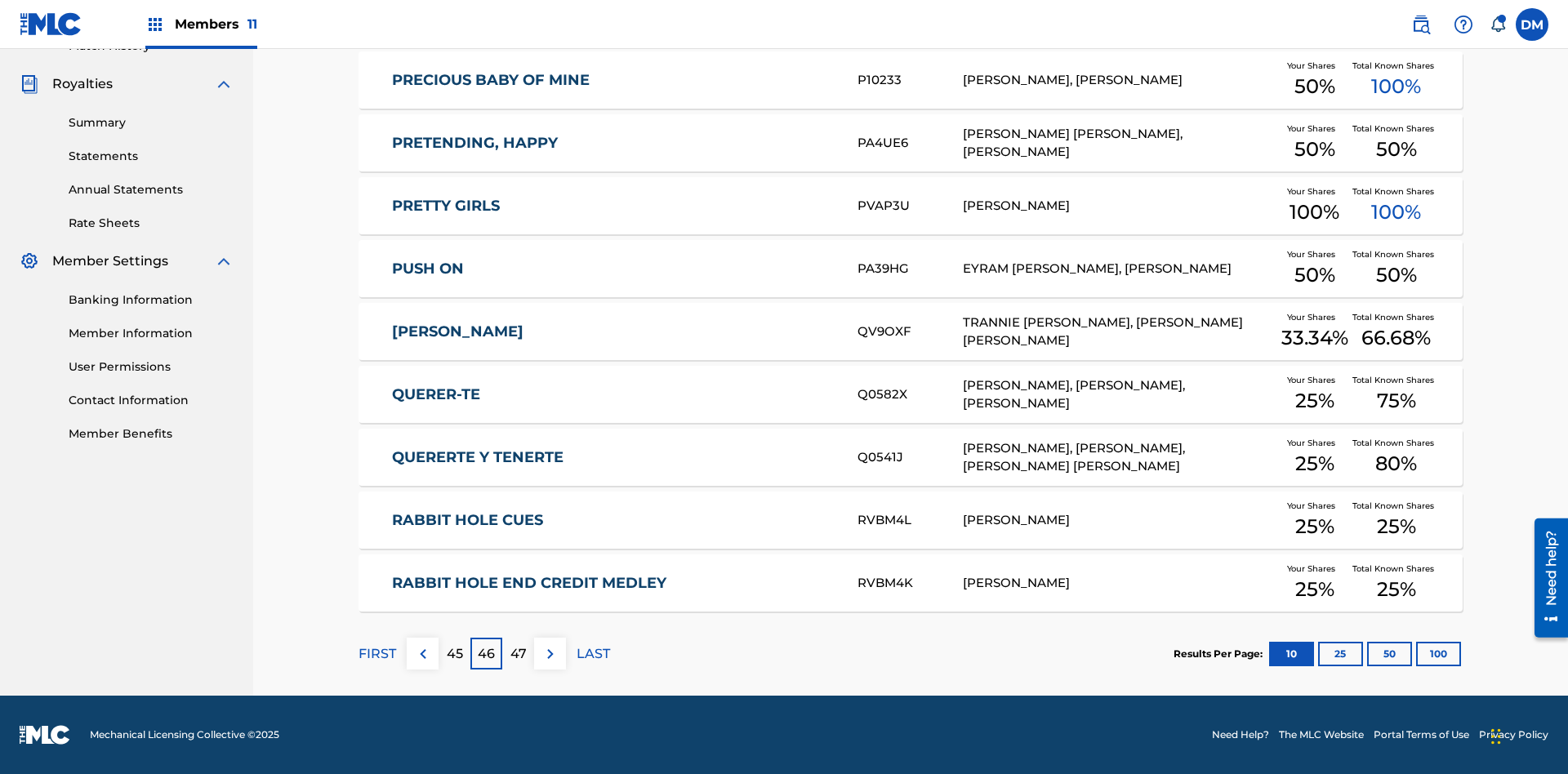
click at [550, 653] on img at bounding box center [551, 654] width 20 height 20
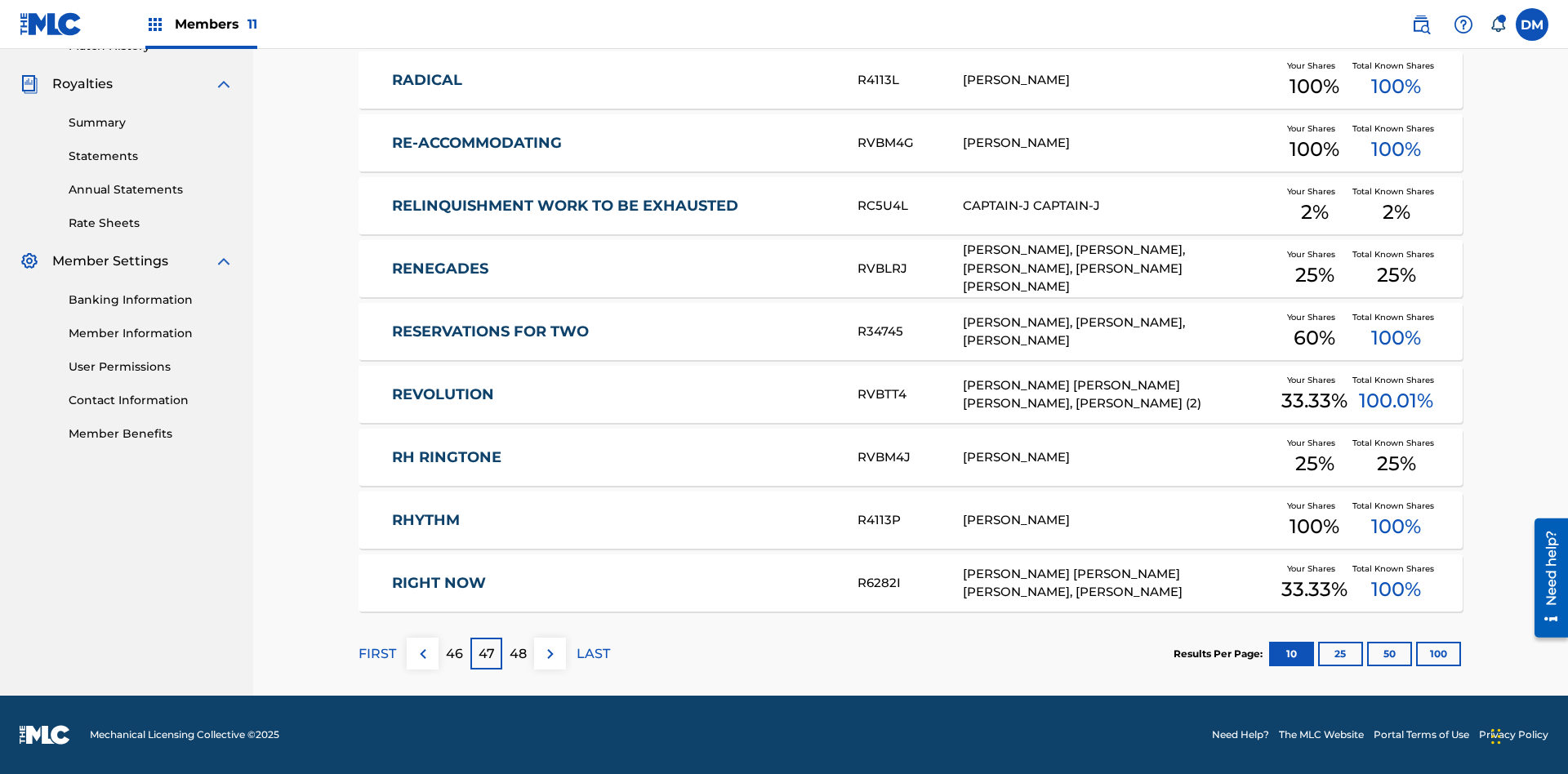
click at [550, 653] on img at bounding box center [551, 654] width 20 height 20
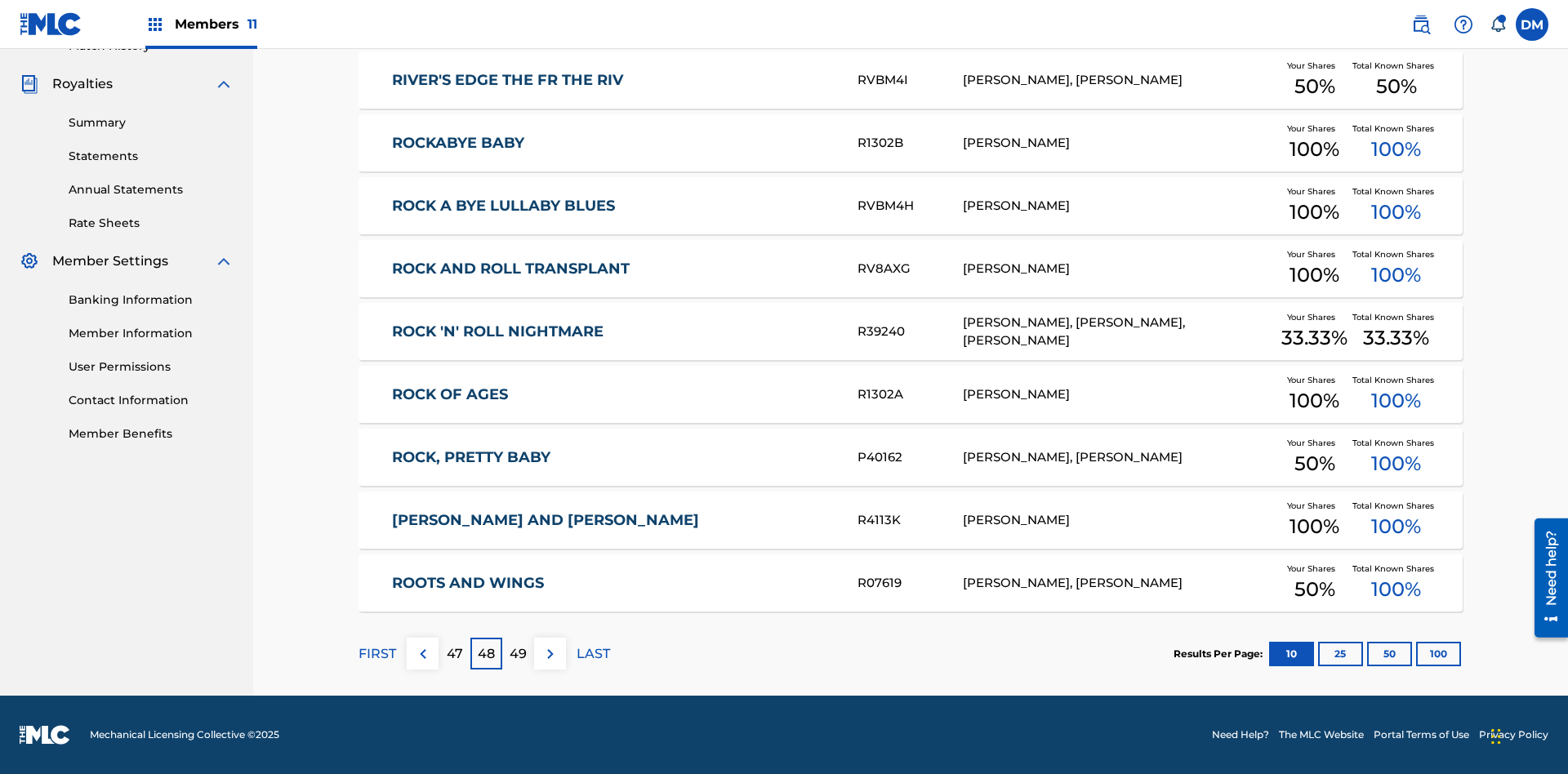
click at [550, 653] on img at bounding box center [551, 654] width 20 height 20
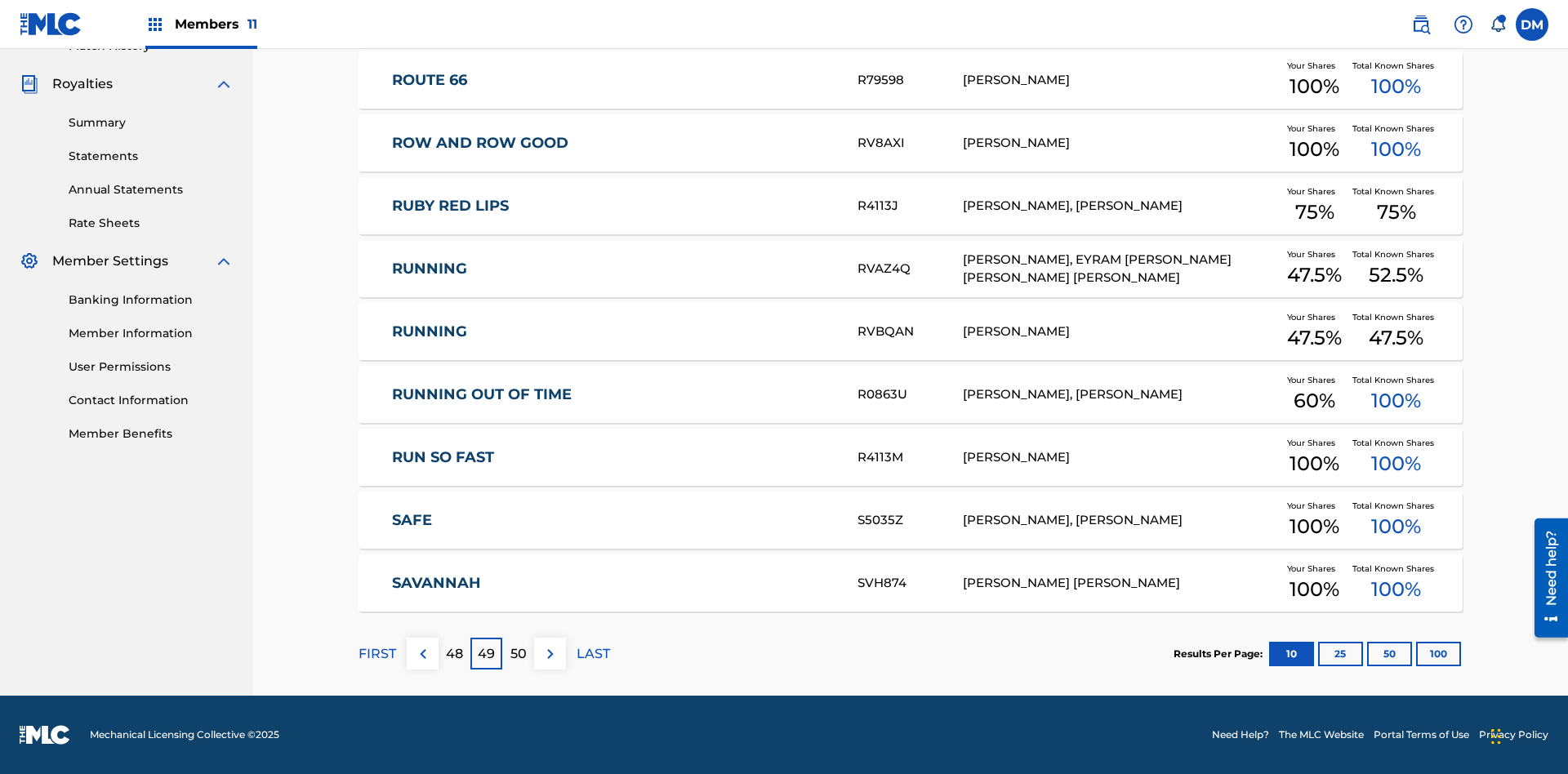
click at [550, 653] on img at bounding box center [551, 654] width 20 height 20
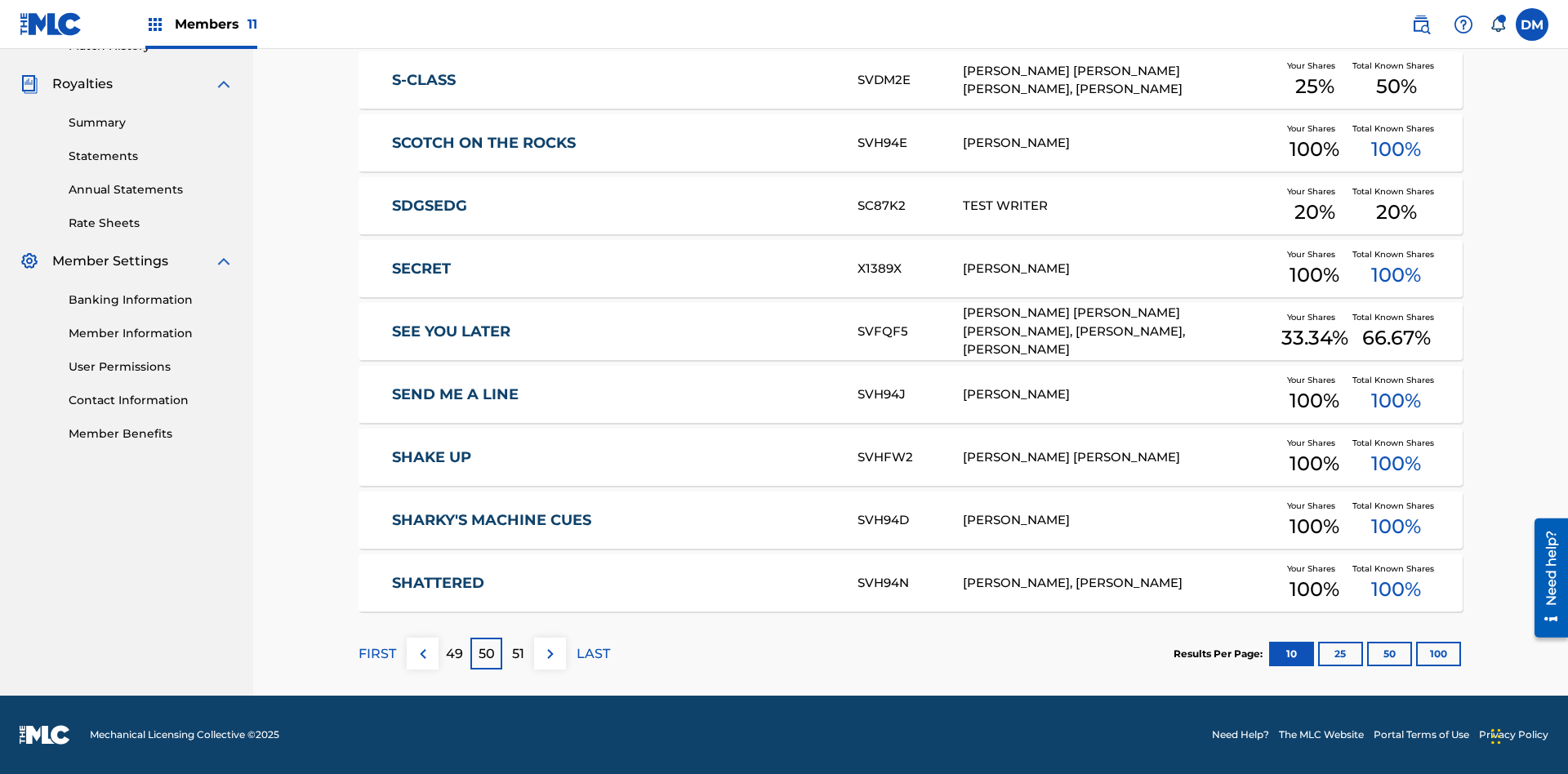
click at [550, 653] on img at bounding box center [551, 654] width 20 height 20
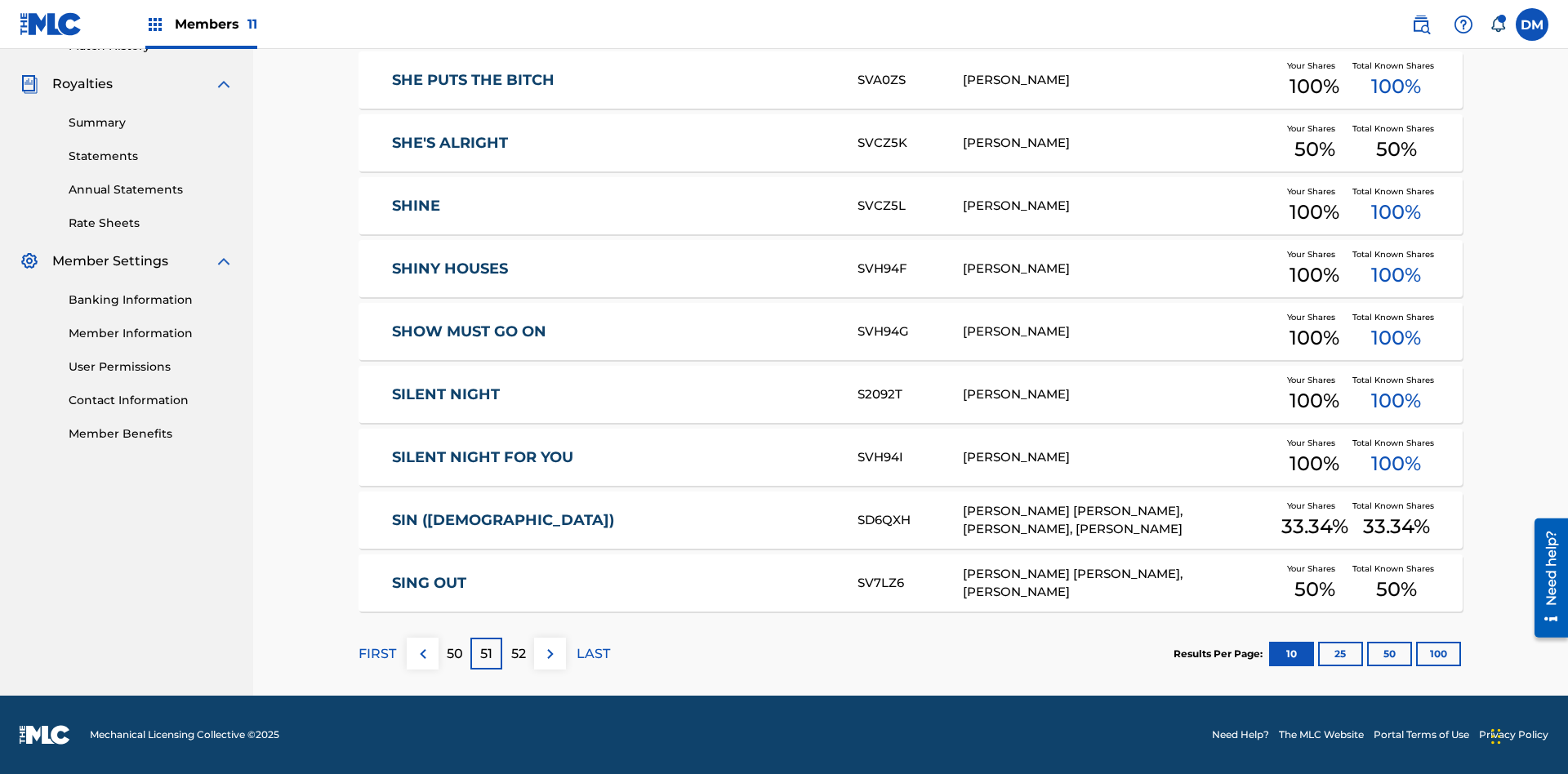
click at [550, 653] on img at bounding box center [551, 654] width 20 height 20
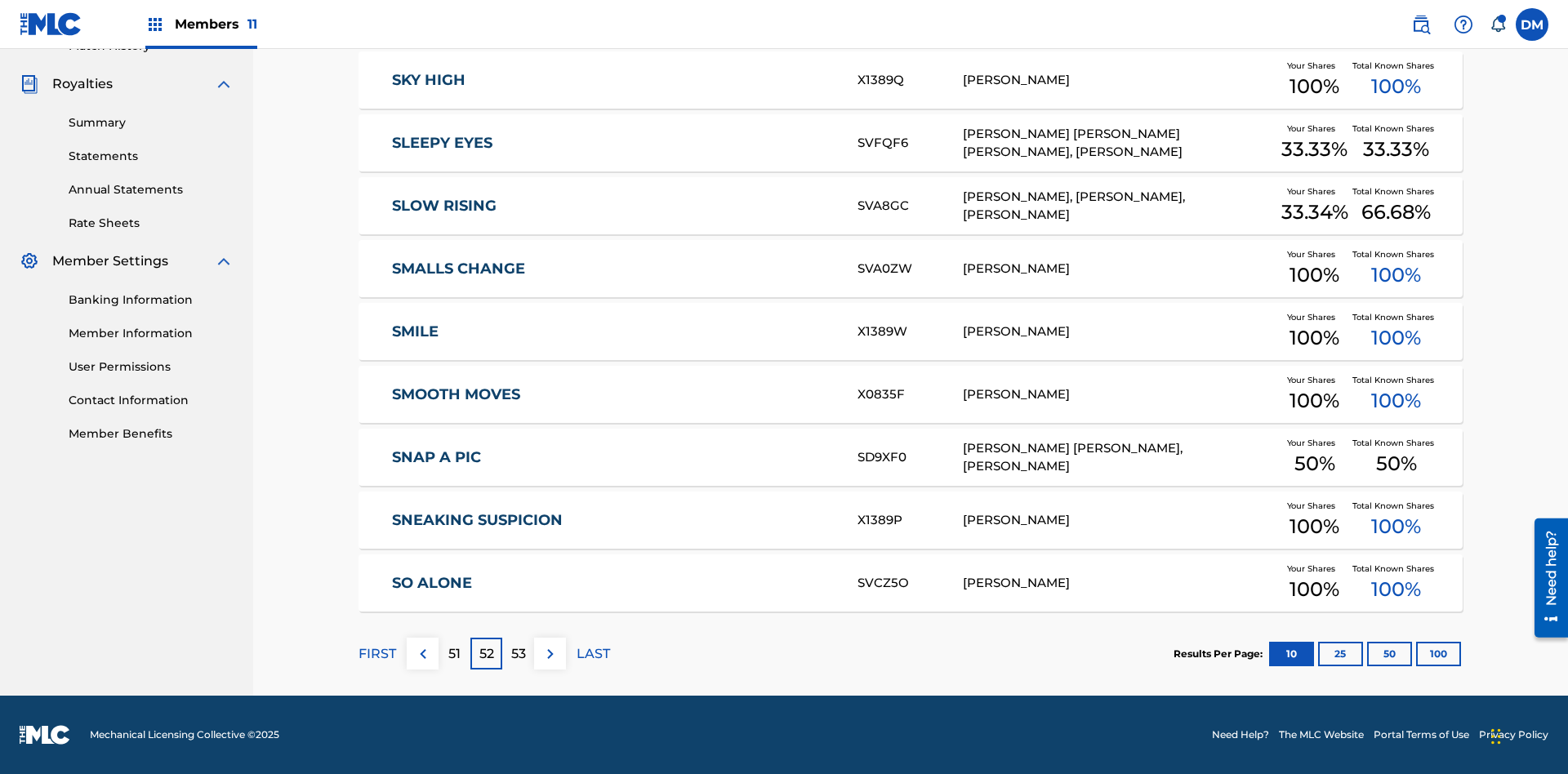
click at [550, 653] on img at bounding box center [551, 654] width 20 height 20
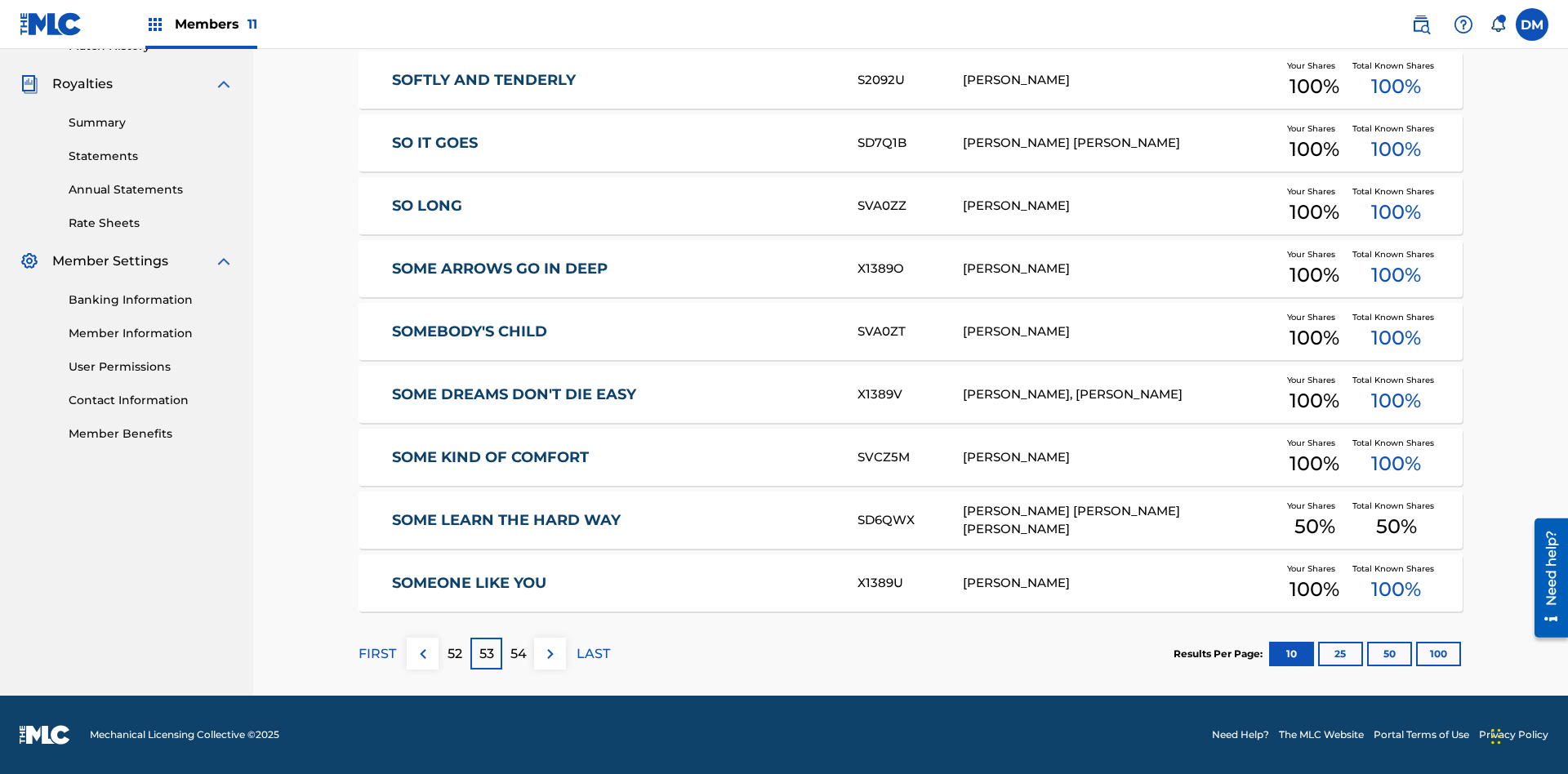
click at [550, 653] on img at bounding box center [551, 654] width 20 height 20
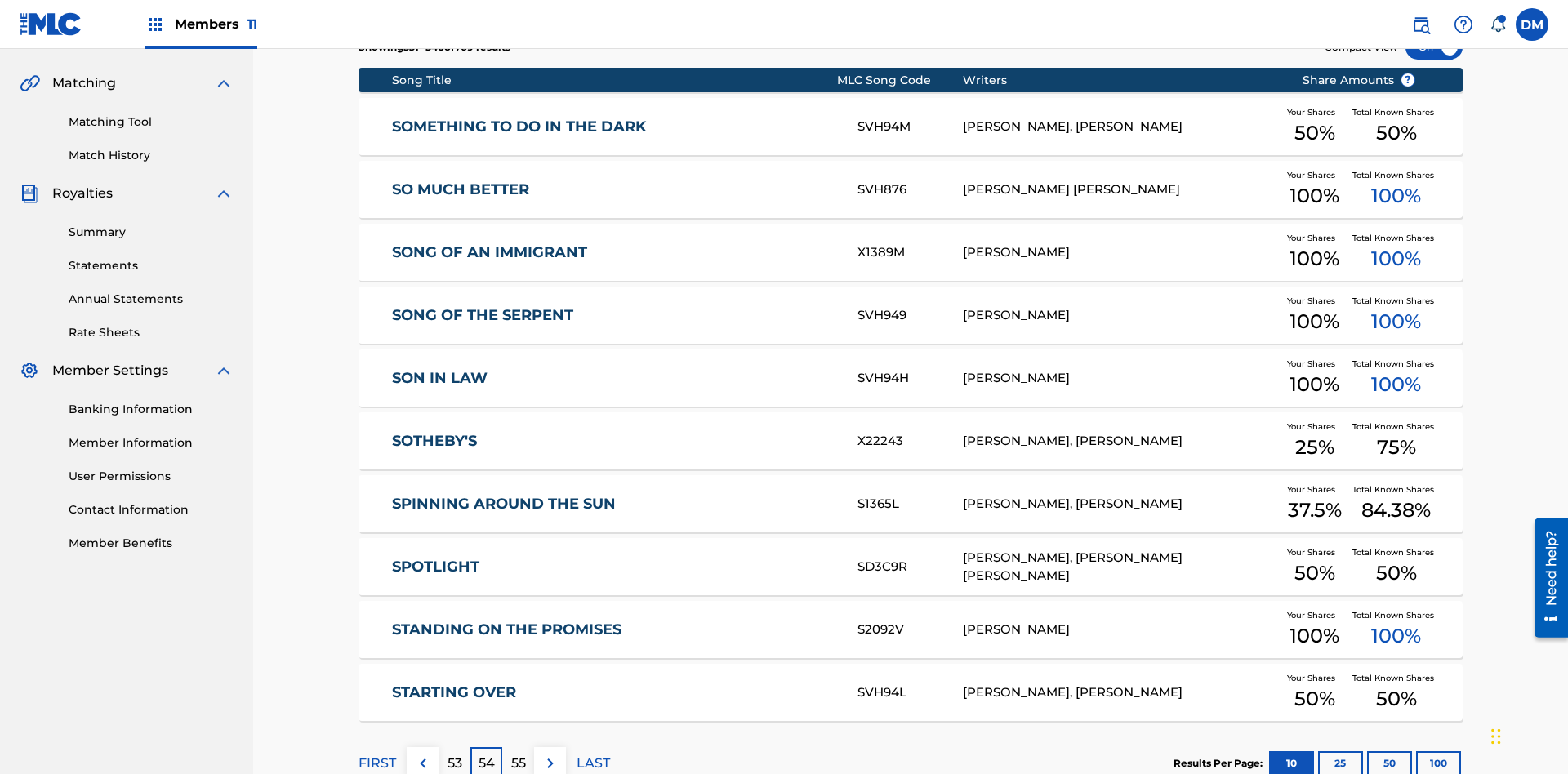
scroll to position [238, 0]
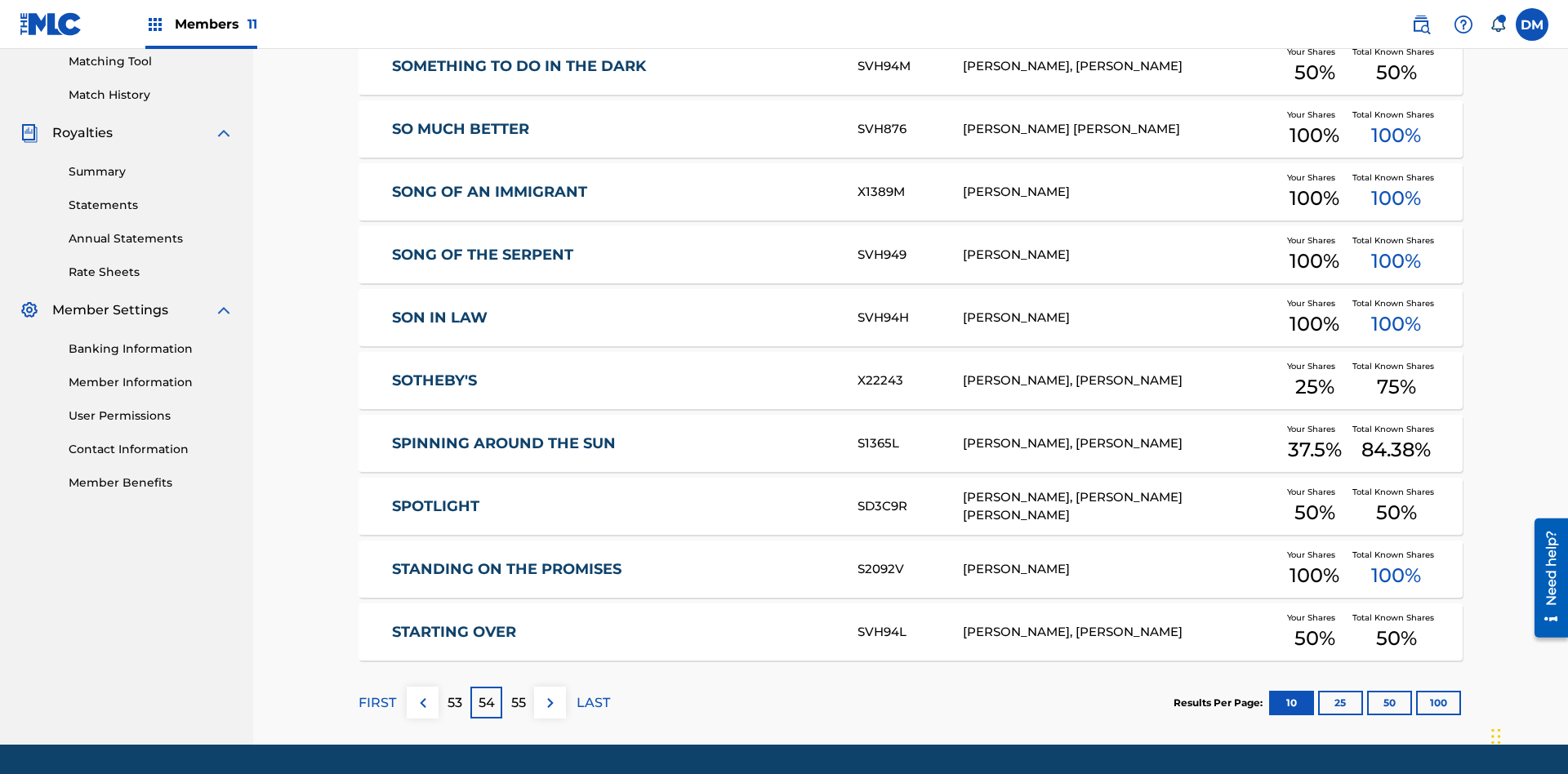
click at [550, 694] on img at bounding box center [551, 703] width 20 height 20
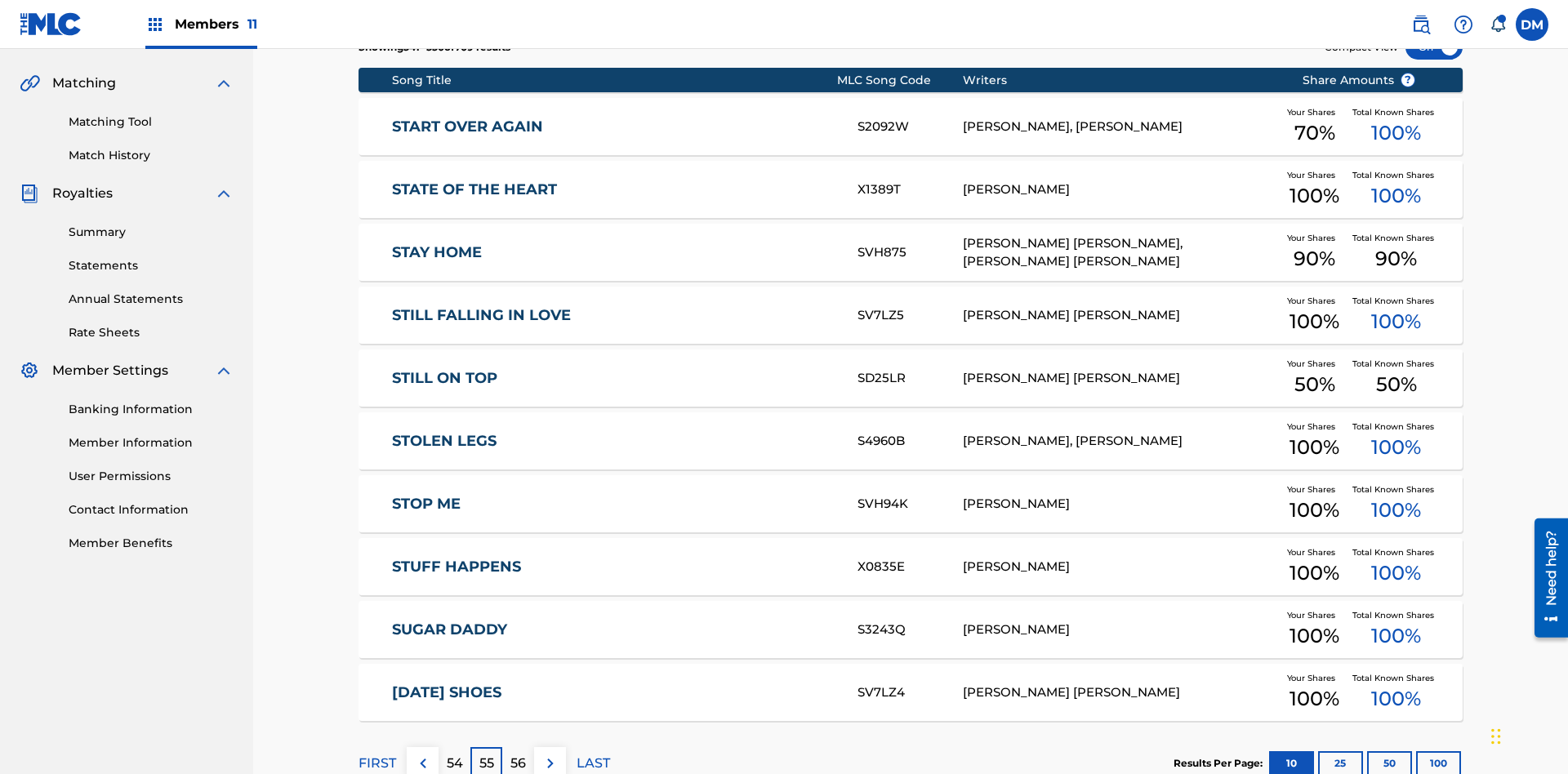
scroll to position [305, 0]
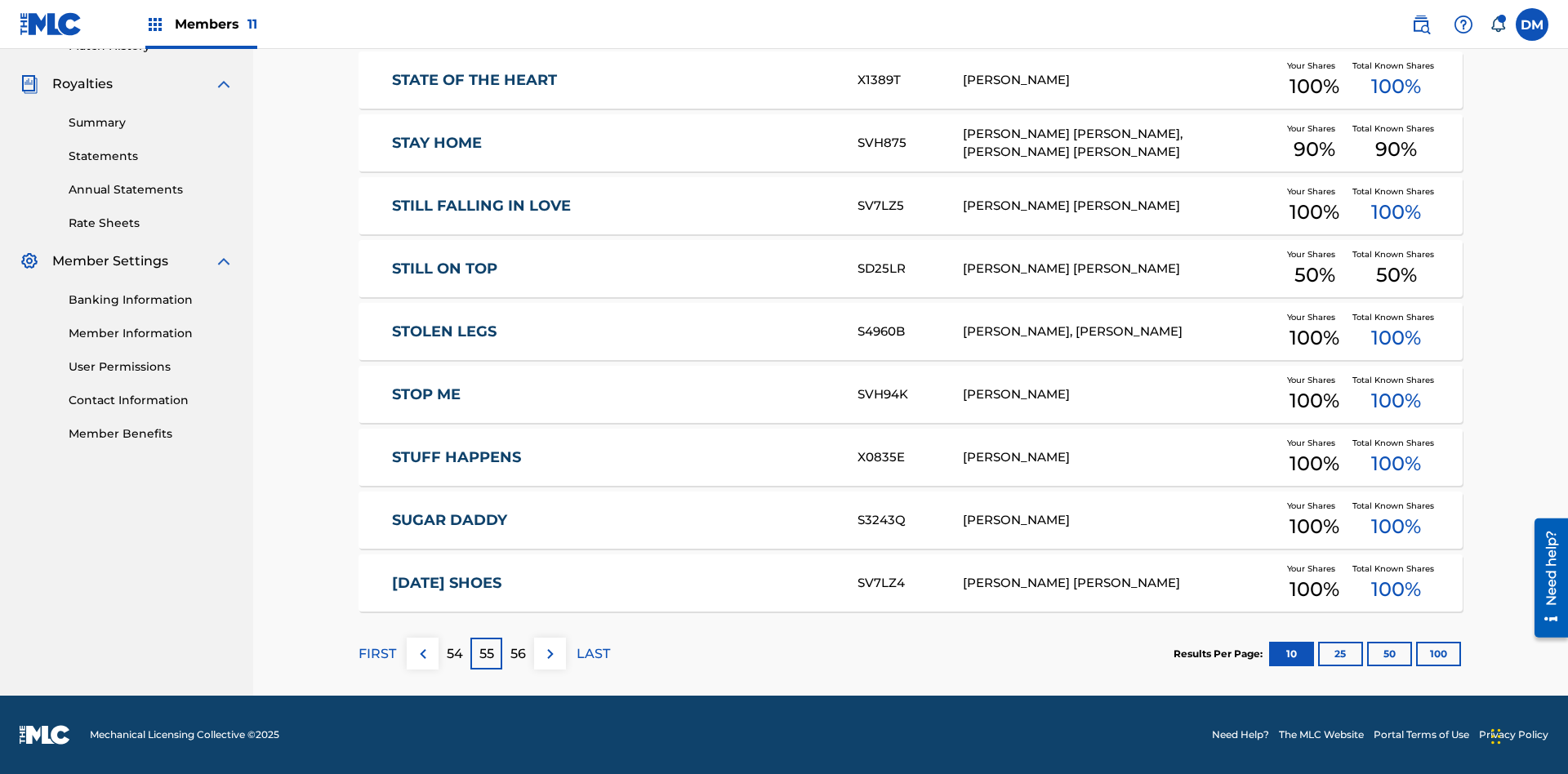
click at [550, 653] on img at bounding box center [551, 654] width 20 height 20
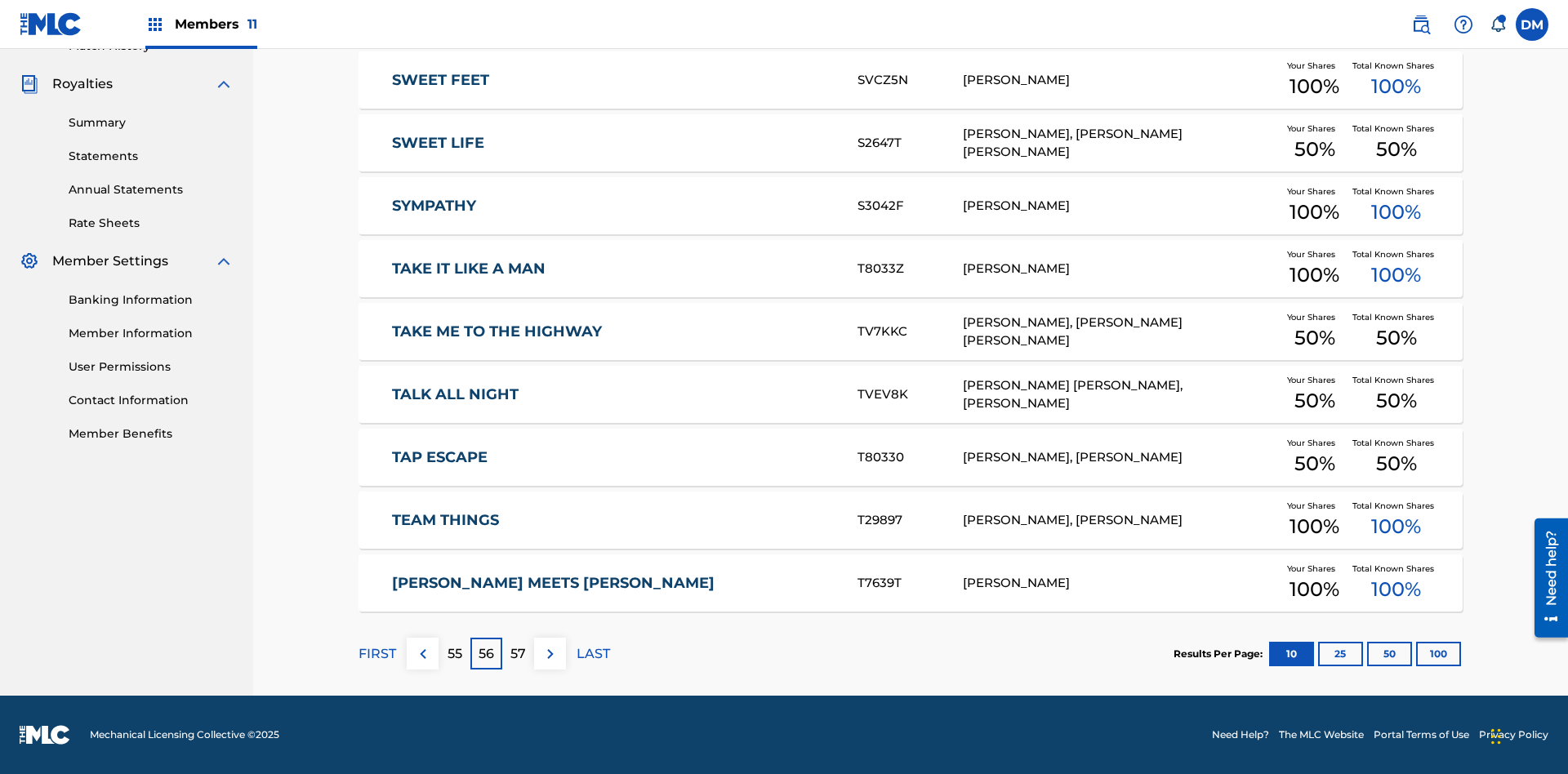
click at [550, 653] on img at bounding box center [551, 654] width 20 height 20
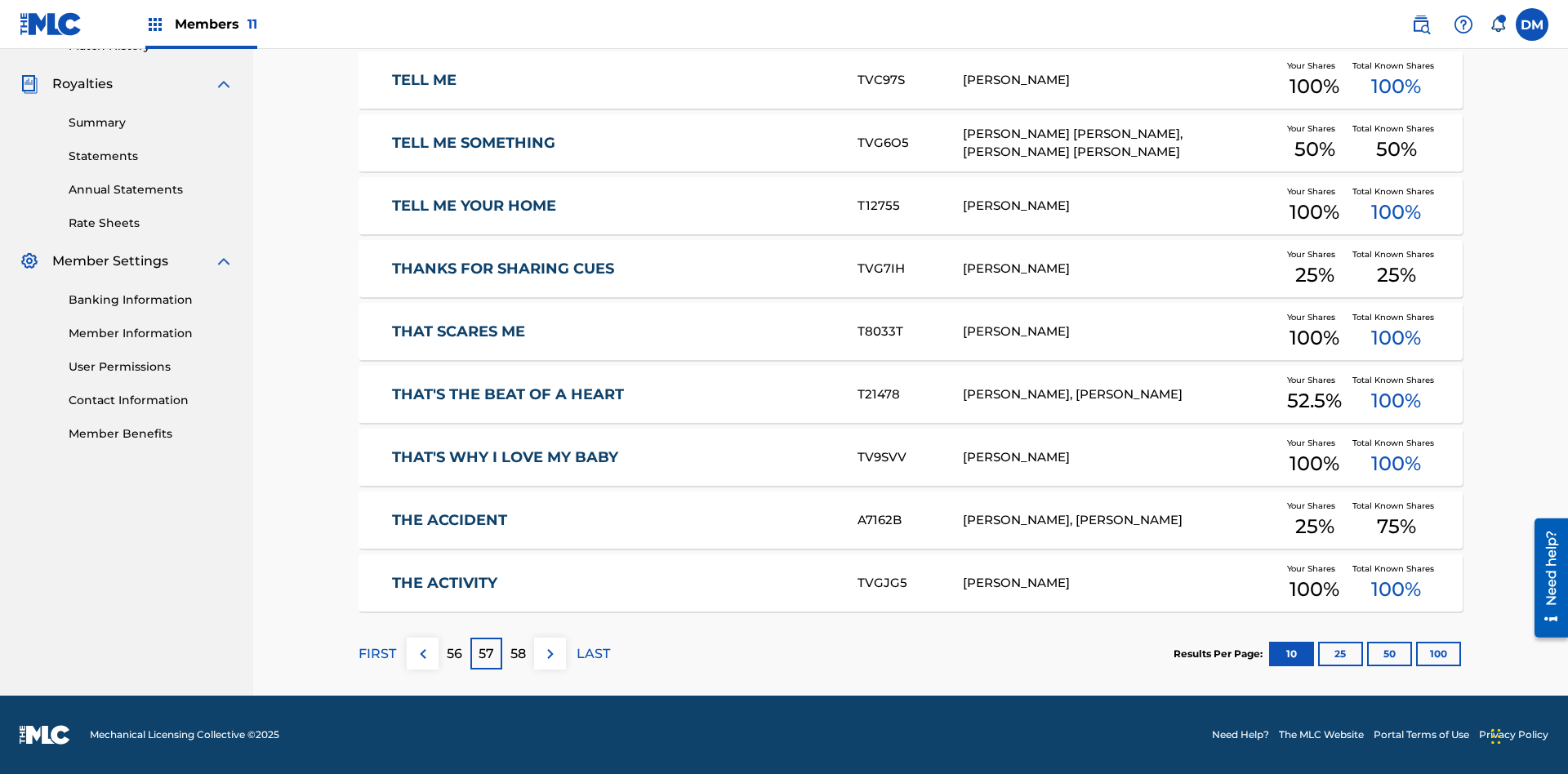
click at [550, 653] on img at bounding box center [551, 654] width 20 height 20
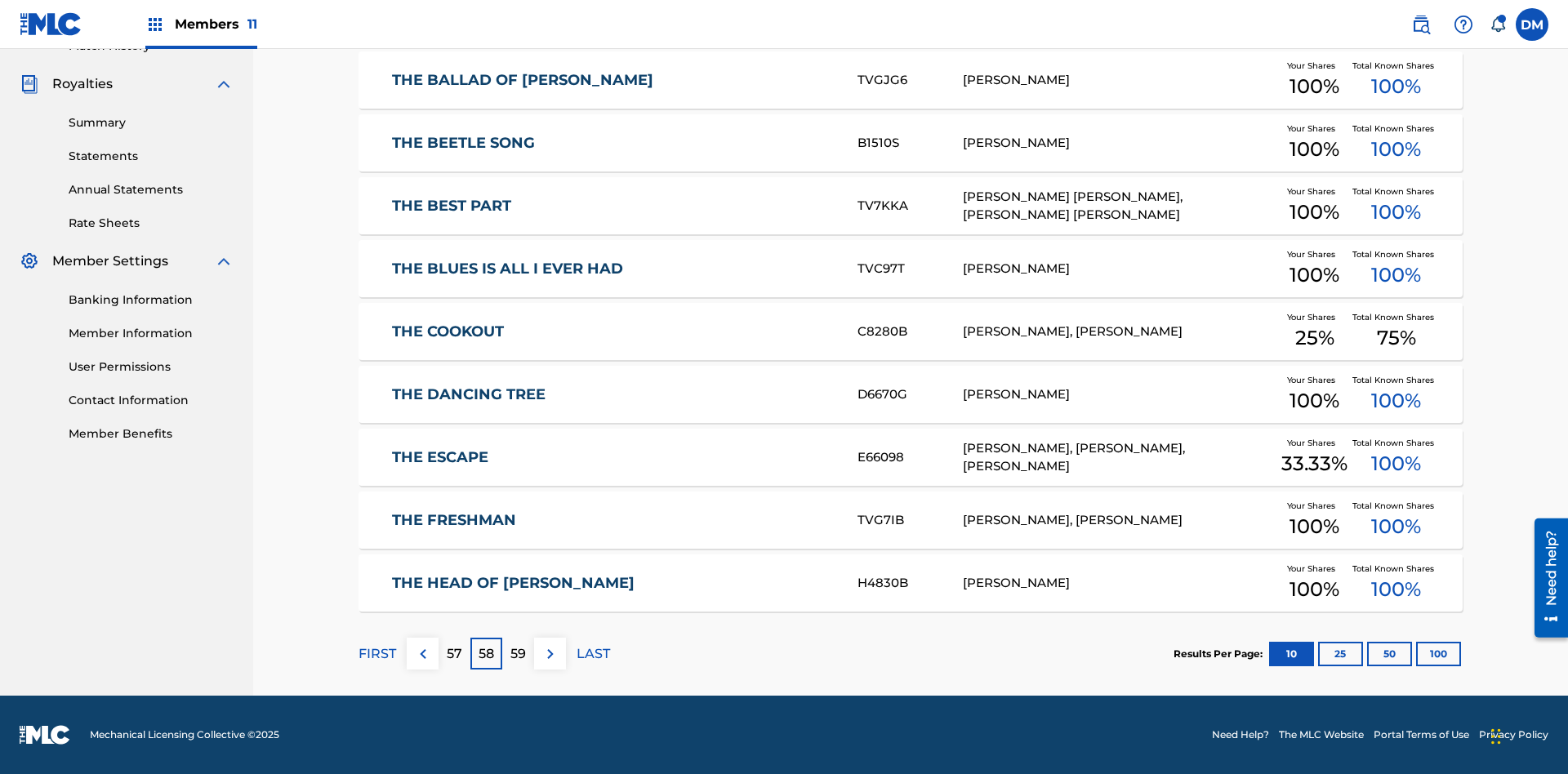
click at [550, 653] on img at bounding box center [551, 654] width 20 height 20
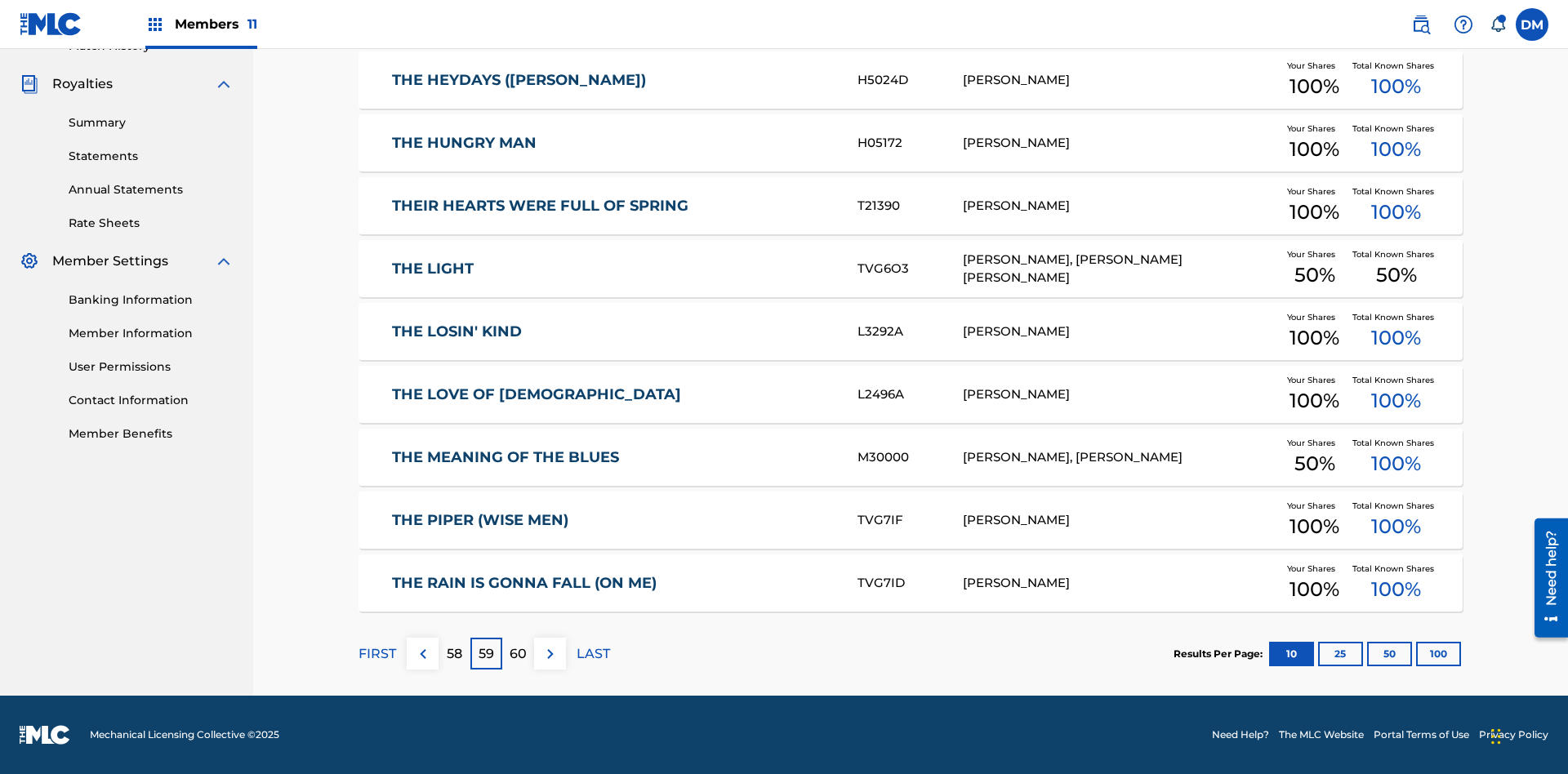
click at [550, 653] on img at bounding box center [551, 654] width 20 height 20
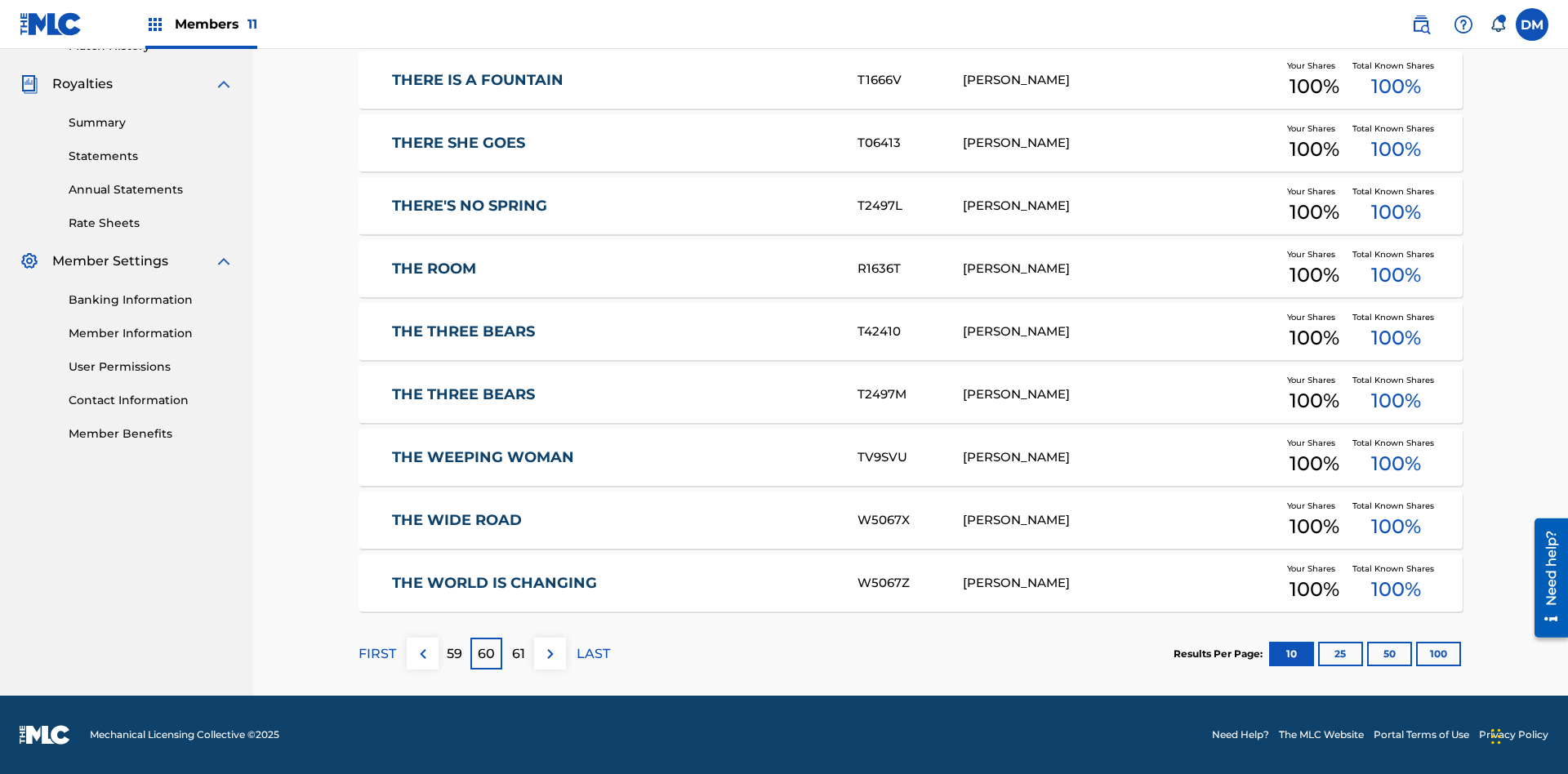
click at [550, 653] on img at bounding box center [551, 654] width 20 height 20
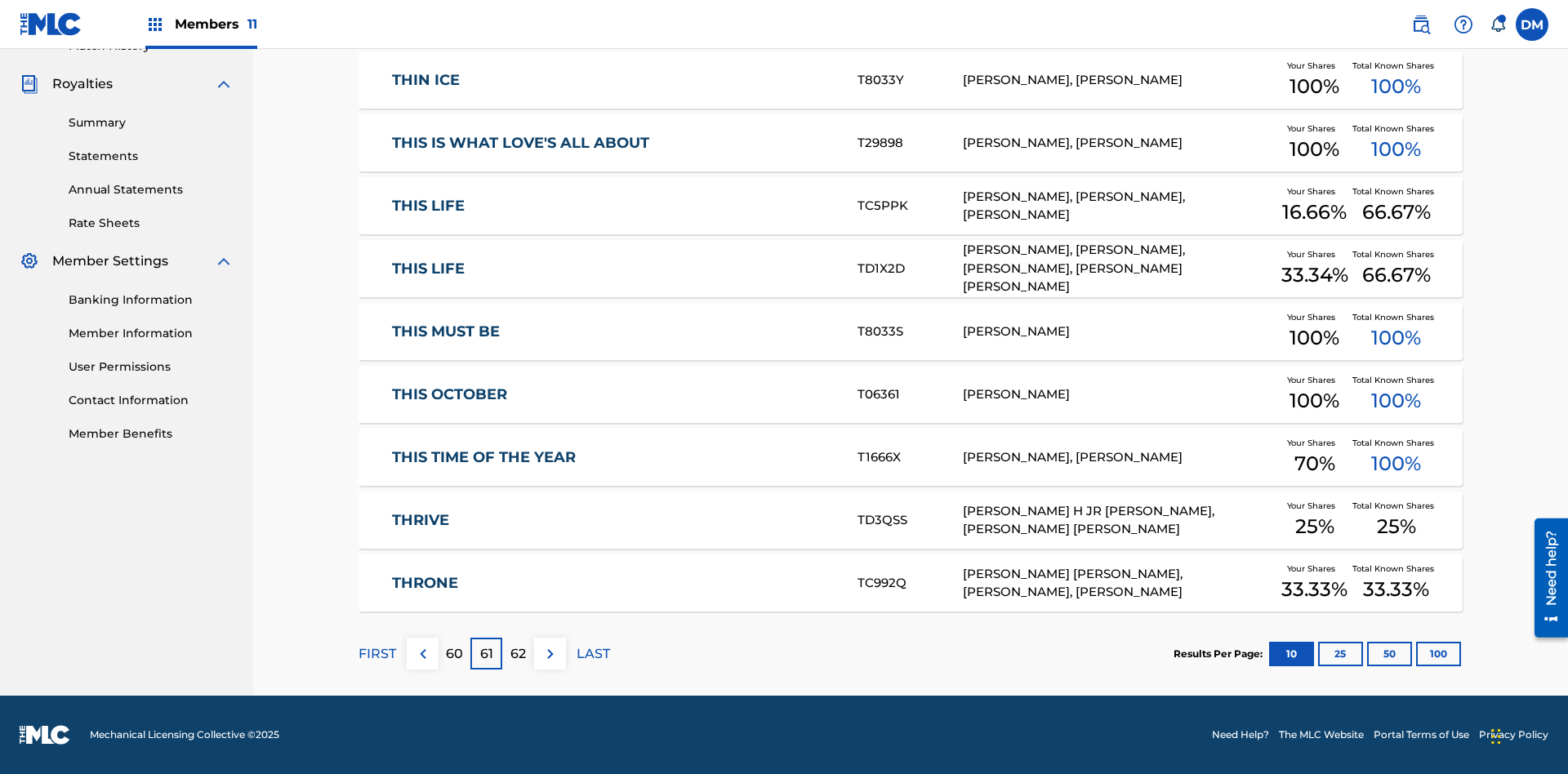
click at [550, 653] on img at bounding box center [551, 654] width 20 height 20
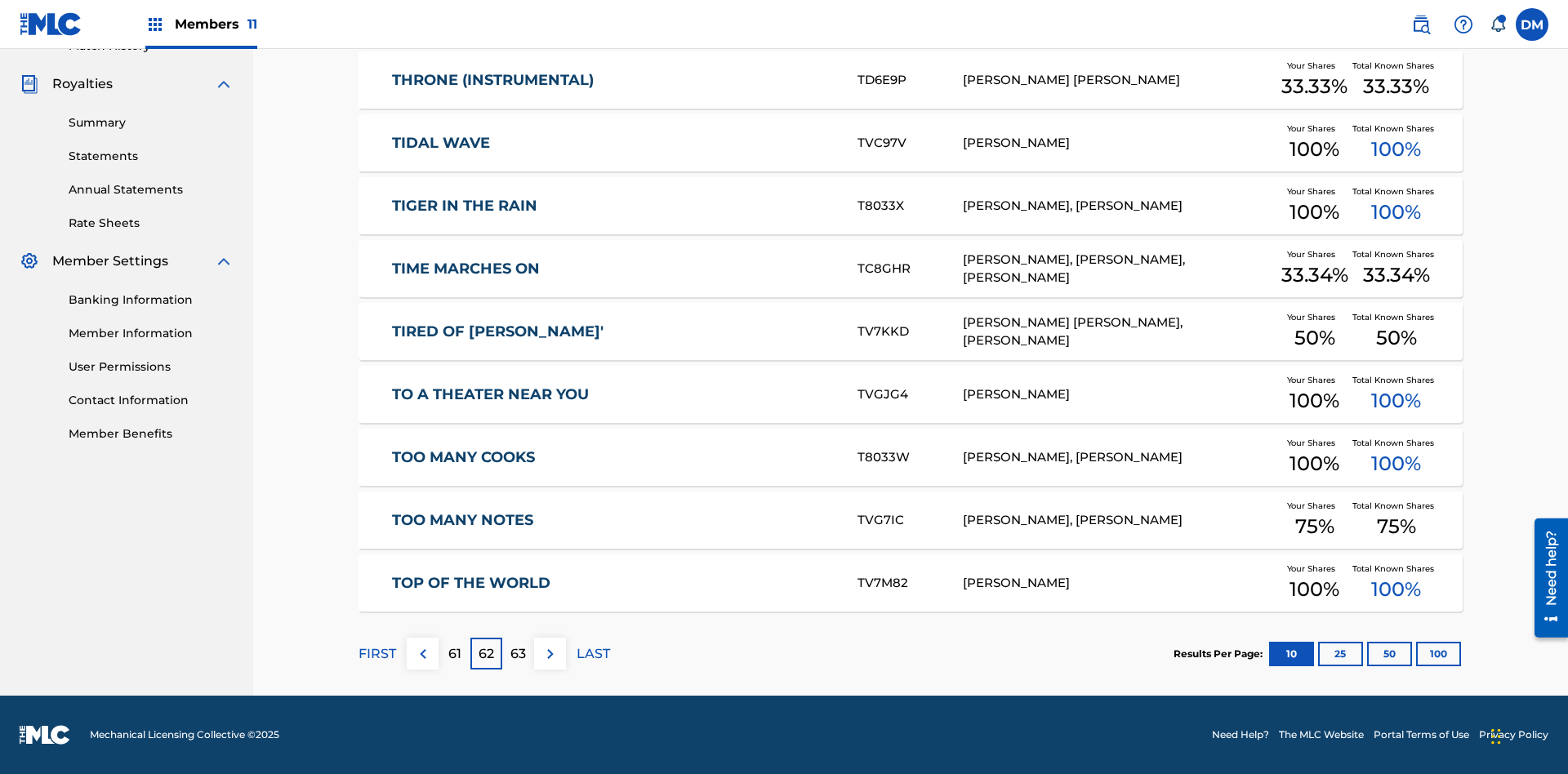
click at [550, 653] on img at bounding box center [551, 654] width 20 height 20
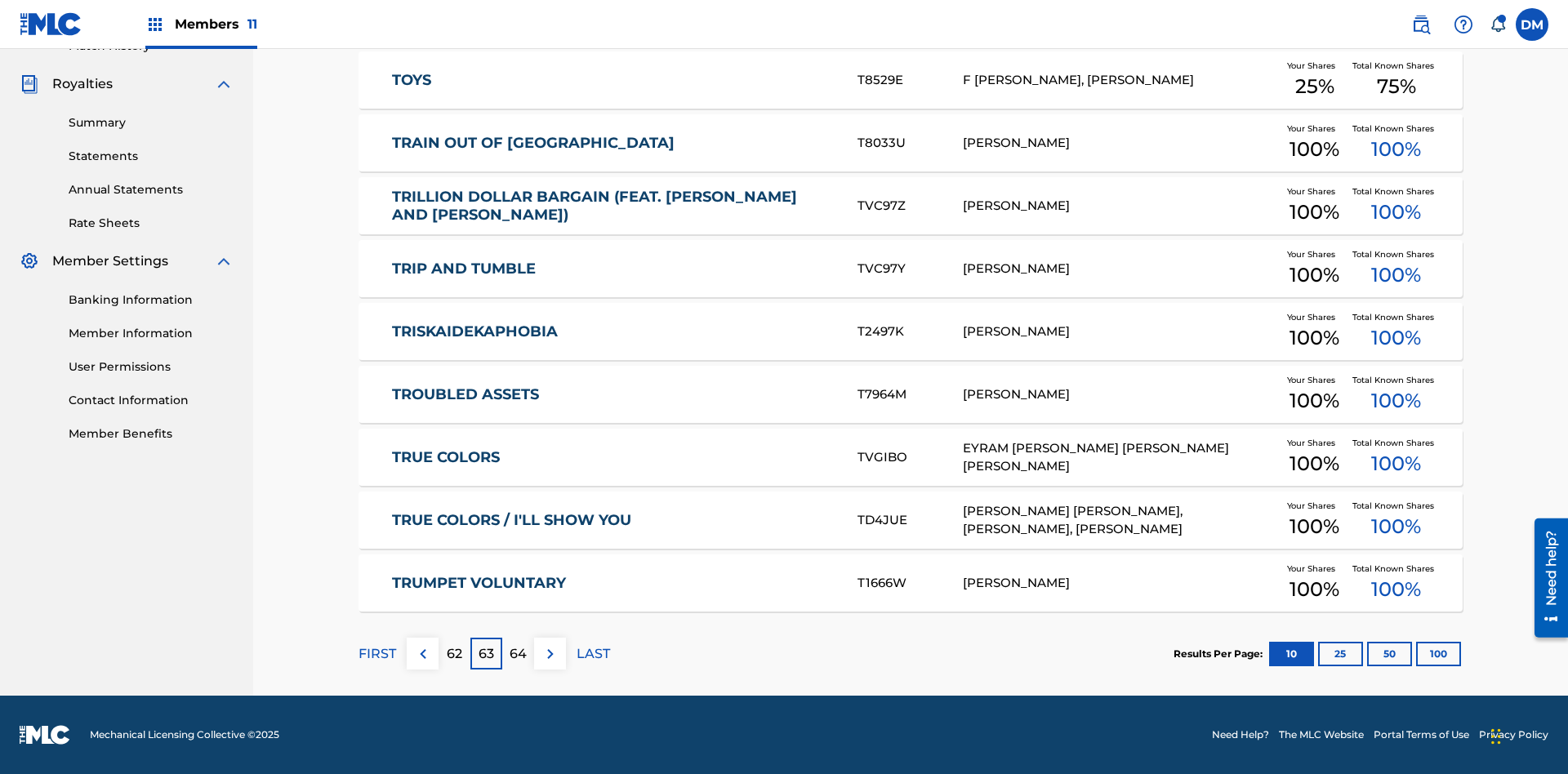
click at [550, 653] on img at bounding box center [551, 654] width 20 height 20
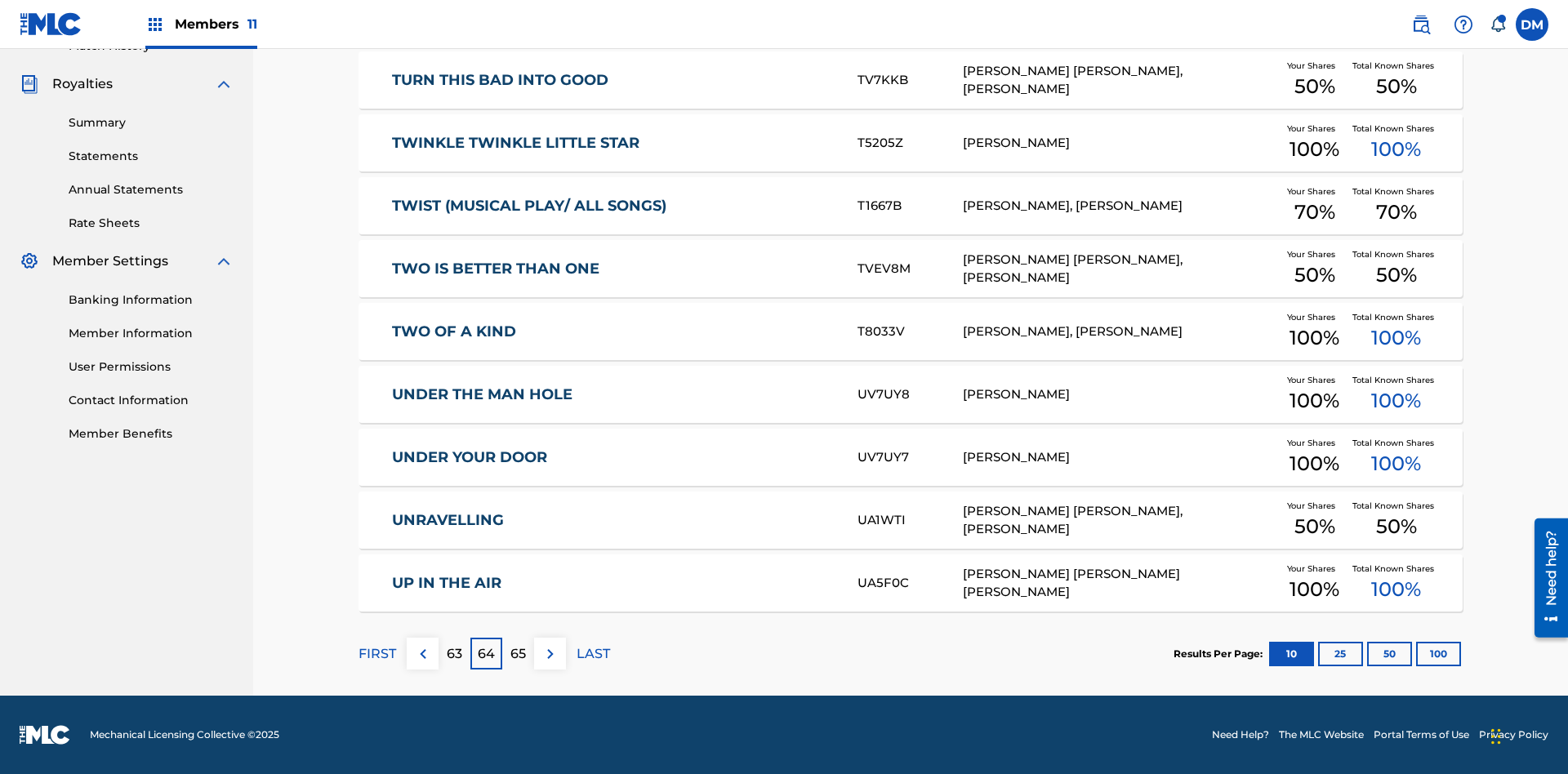
click at [550, 653] on img at bounding box center [551, 654] width 20 height 20
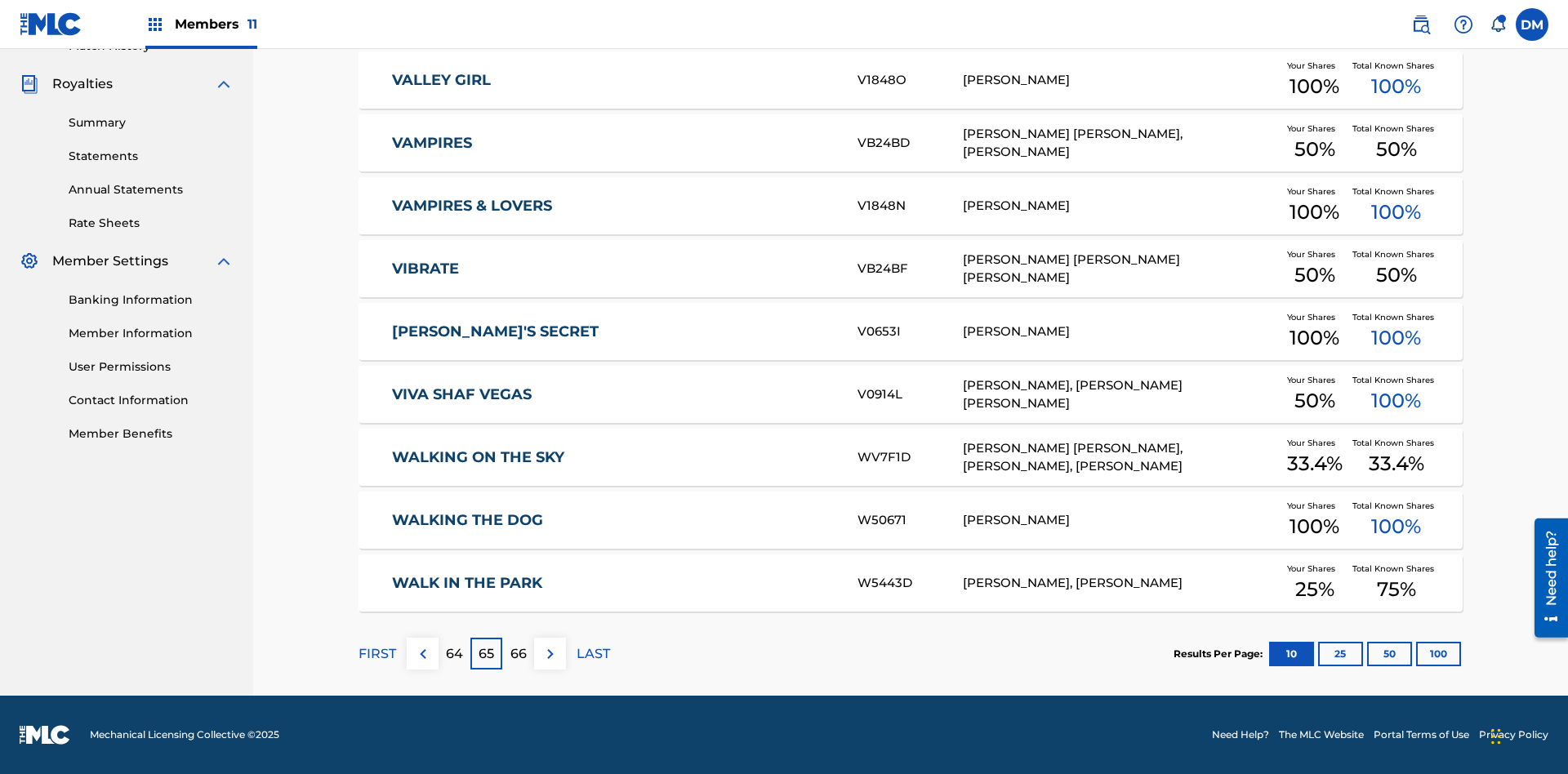
click at [550, 653] on img at bounding box center [551, 654] width 20 height 20
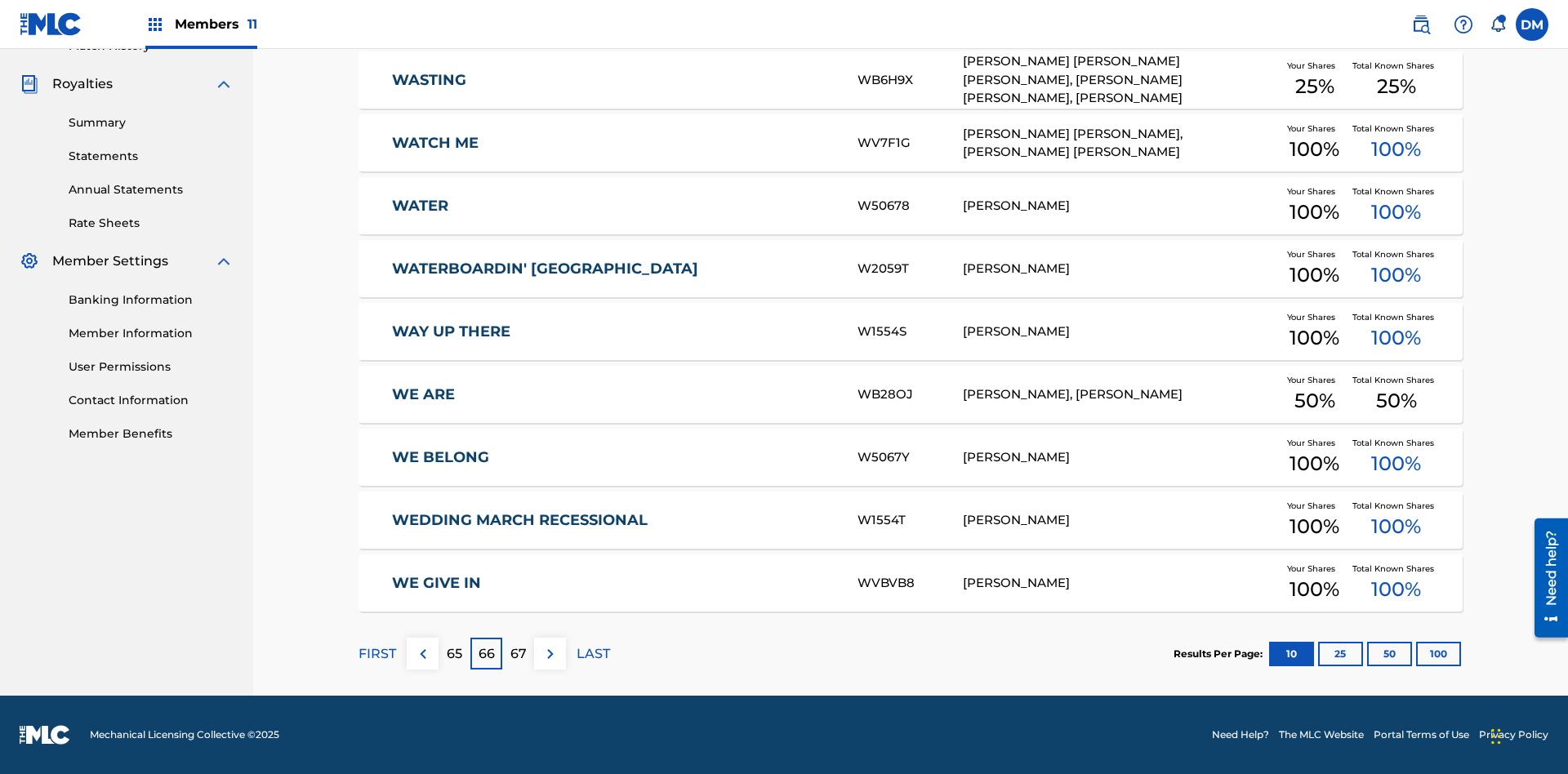
click at [550, 653] on img at bounding box center [551, 654] width 20 height 20
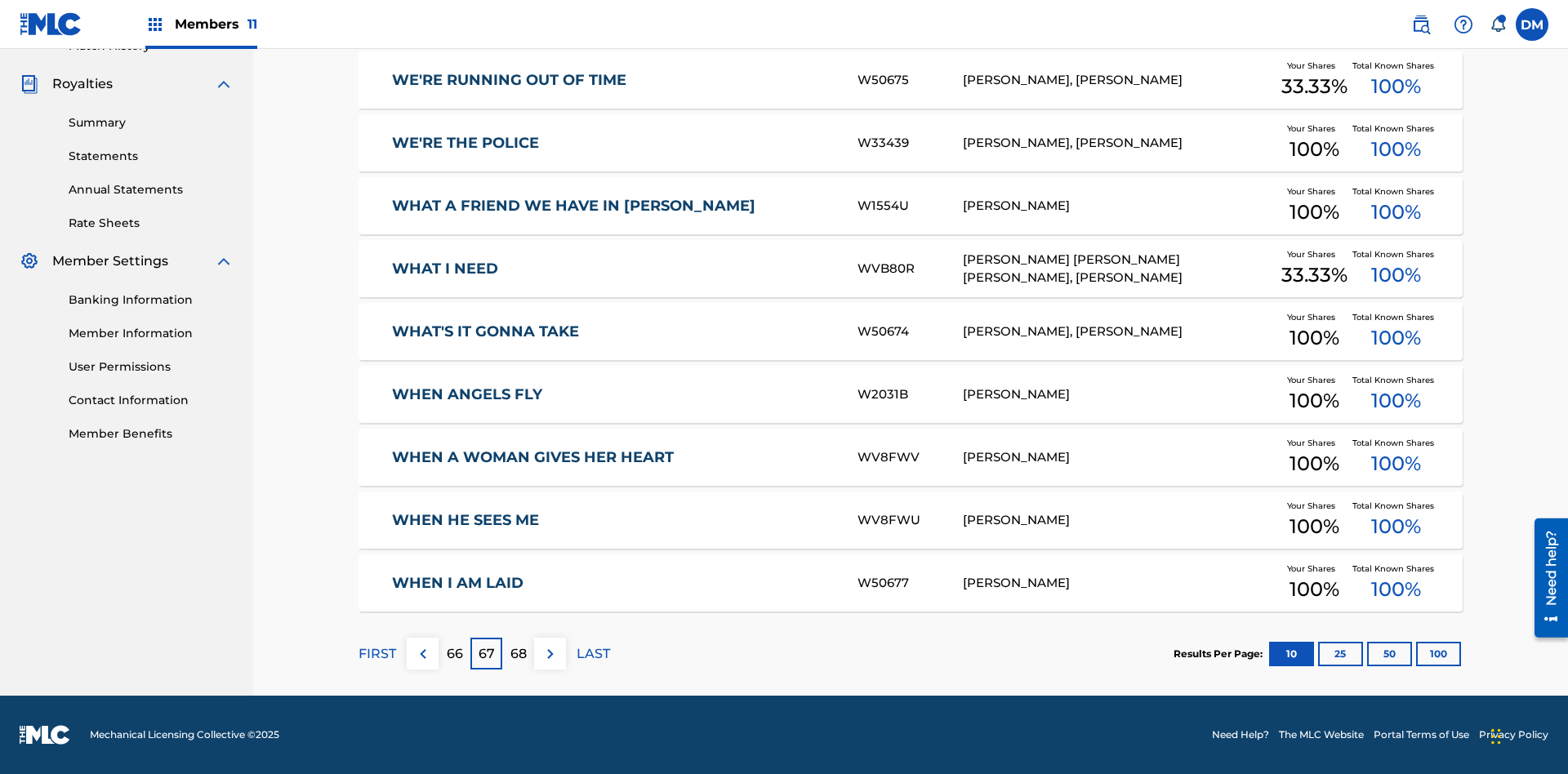
click at [550, 653] on img at bounding box center [551, 654] width 20 height 20
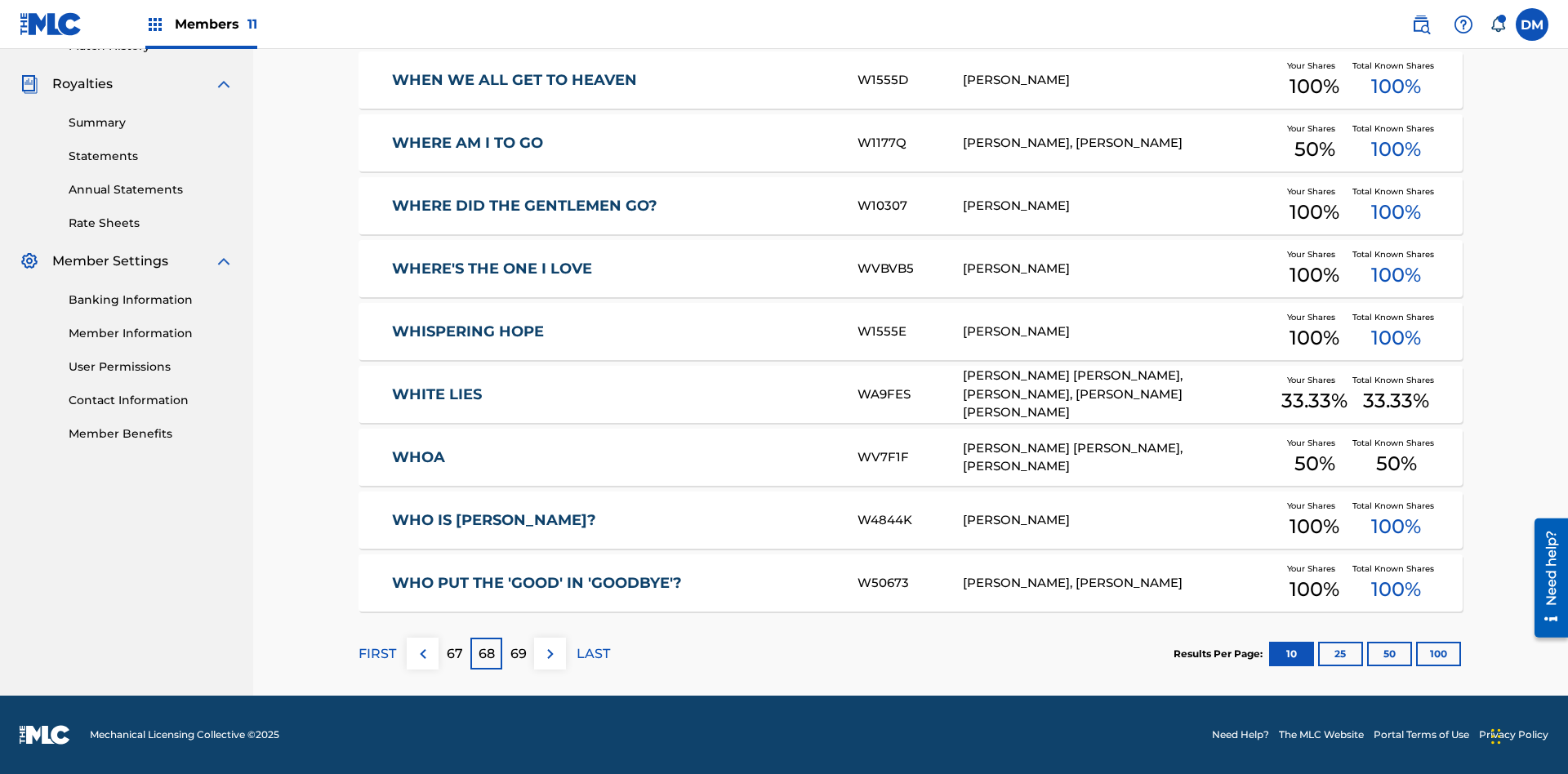
click at [550, 653] on img at bounding box center [551, 654] width 20 height 20
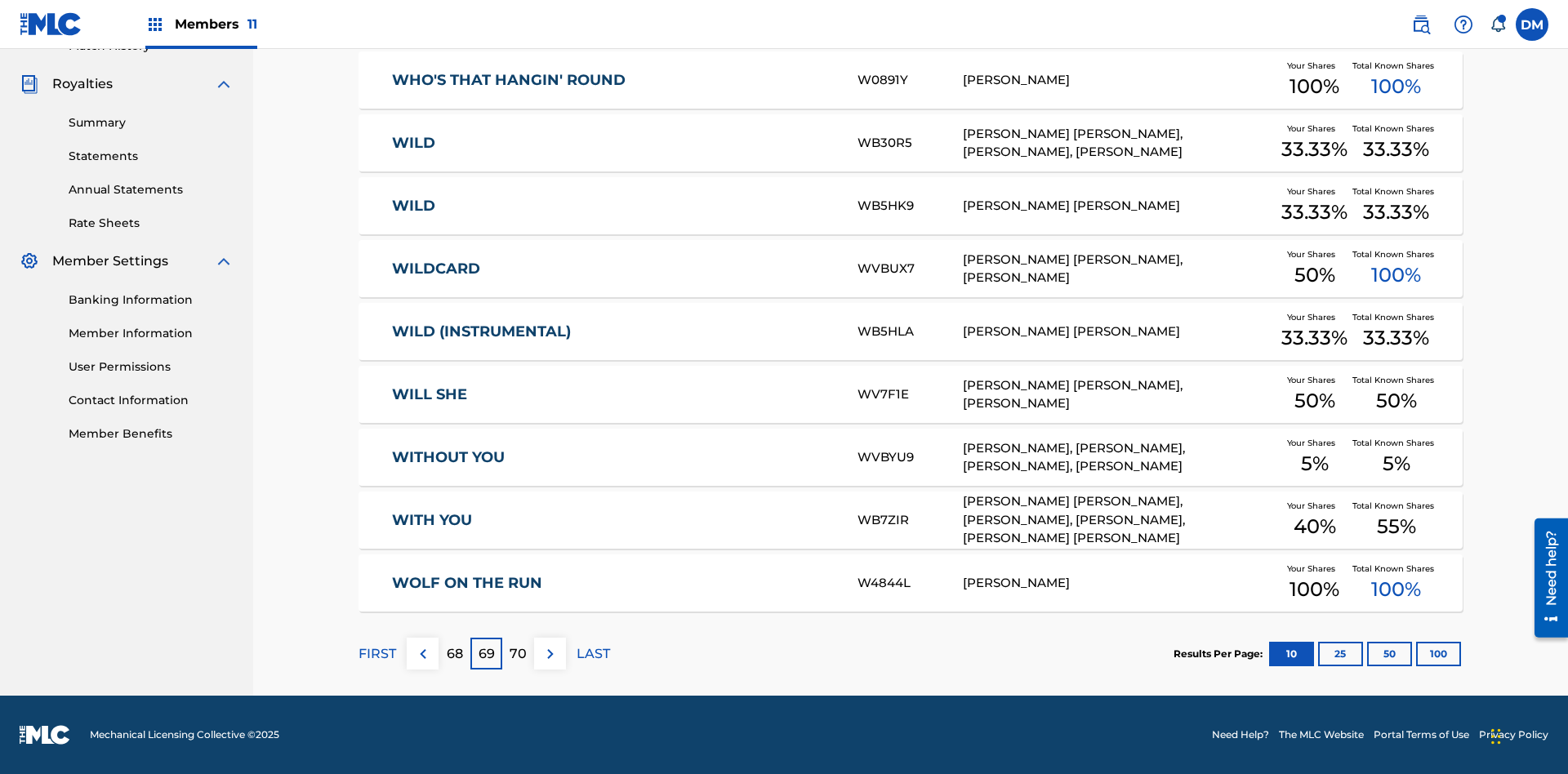
click at [550, 653] on img at bounding box center [551, 654] width 20 height 20
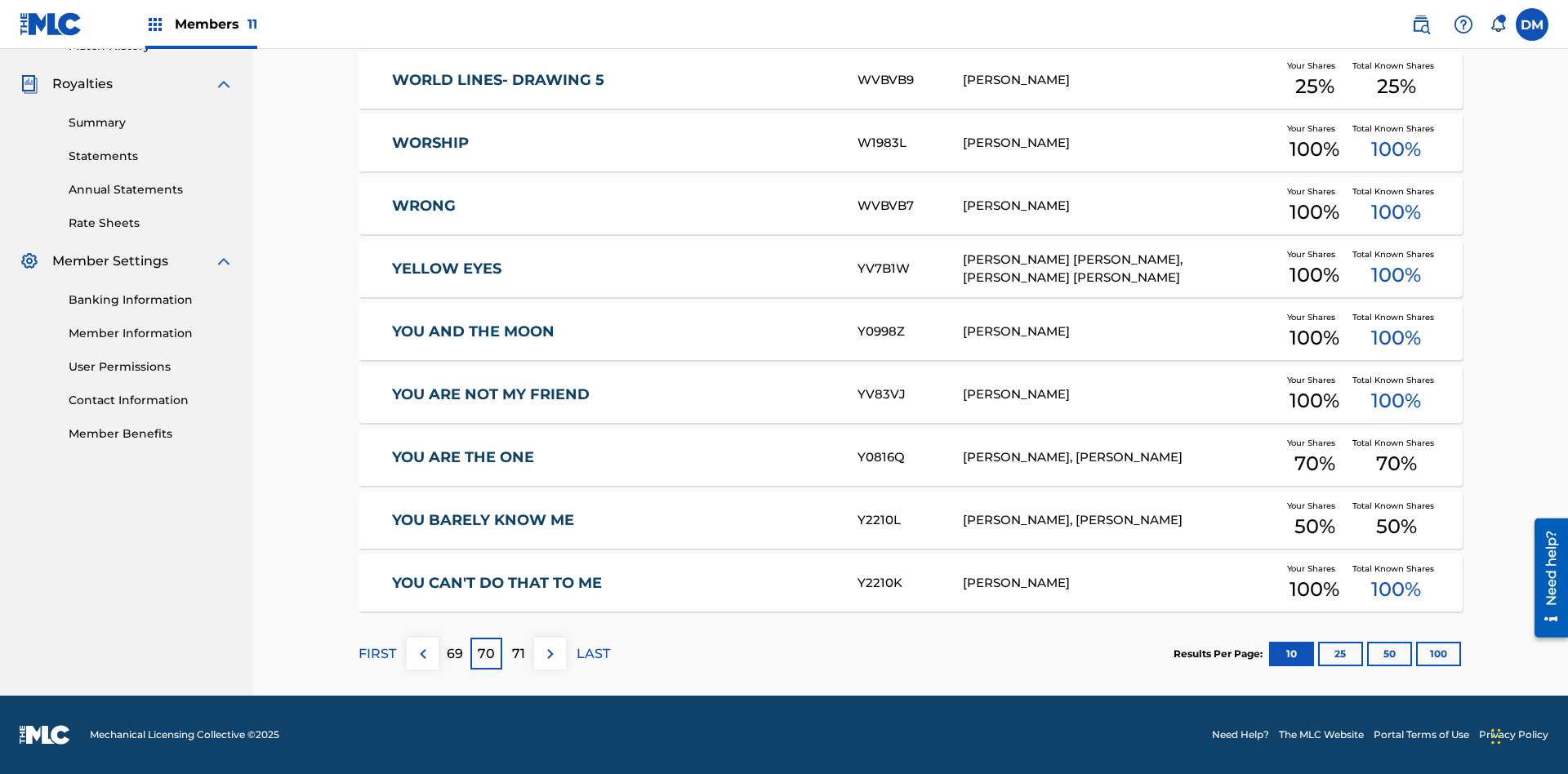
click at [550, 653] on img at bounding box center [551, 654] width 20 height 20
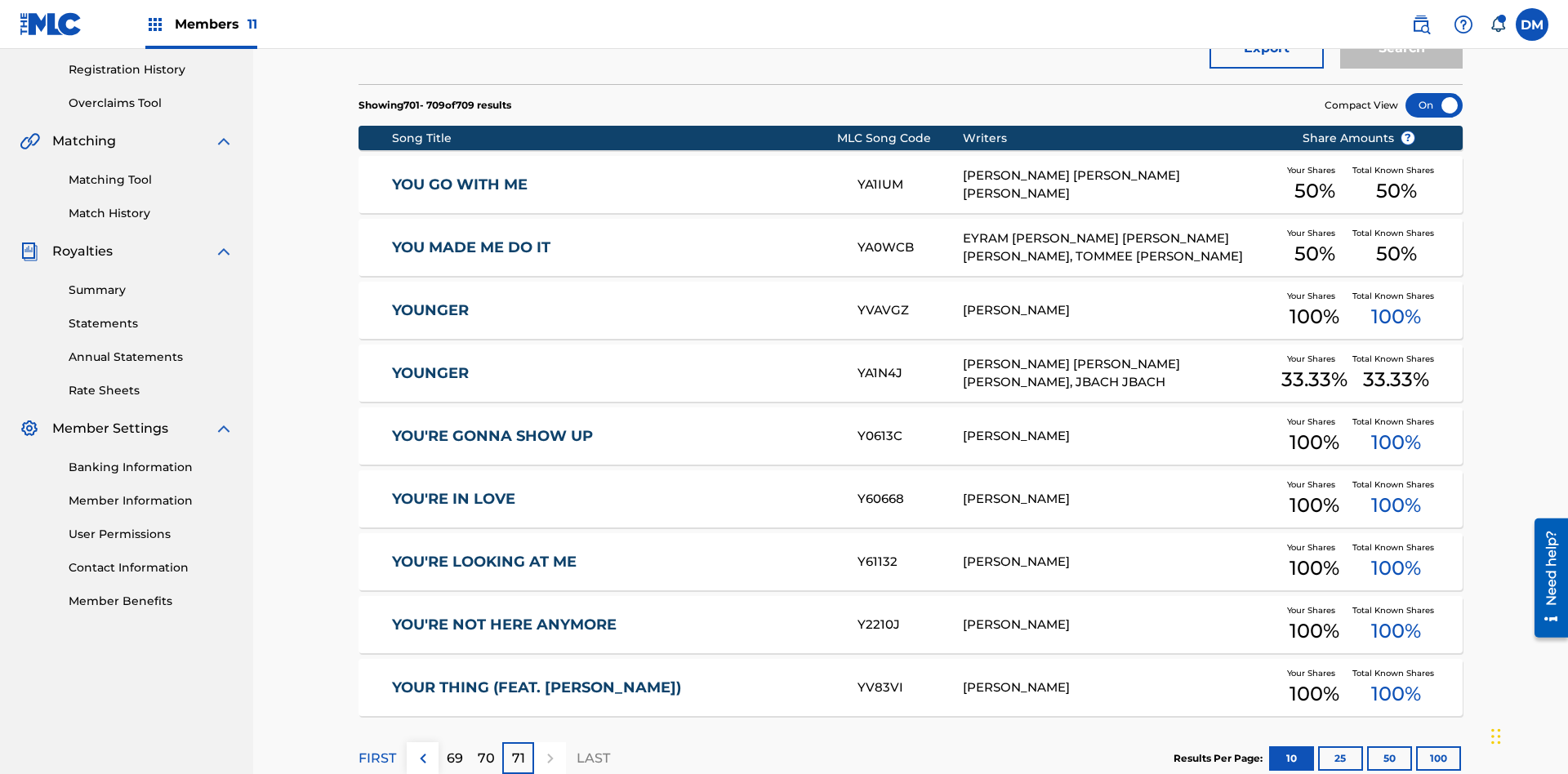
scroll to position [363, 0]
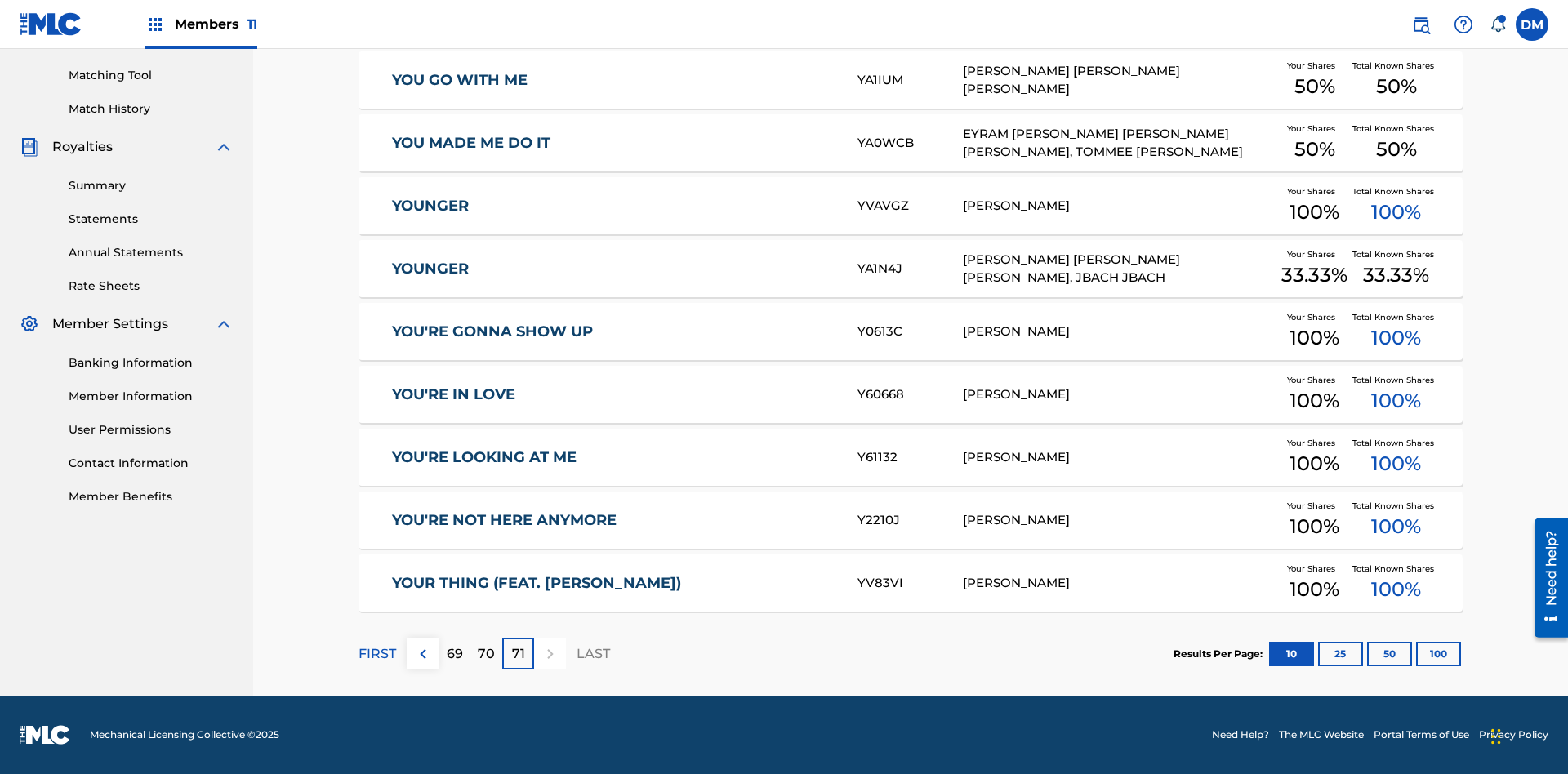
click at [1318, 653] on button "25" at bounding box center [1341, 653] width 45 height 24
click at [376, 653] on p "FIRST" at bounding box center [377, 654] width 37 height 20
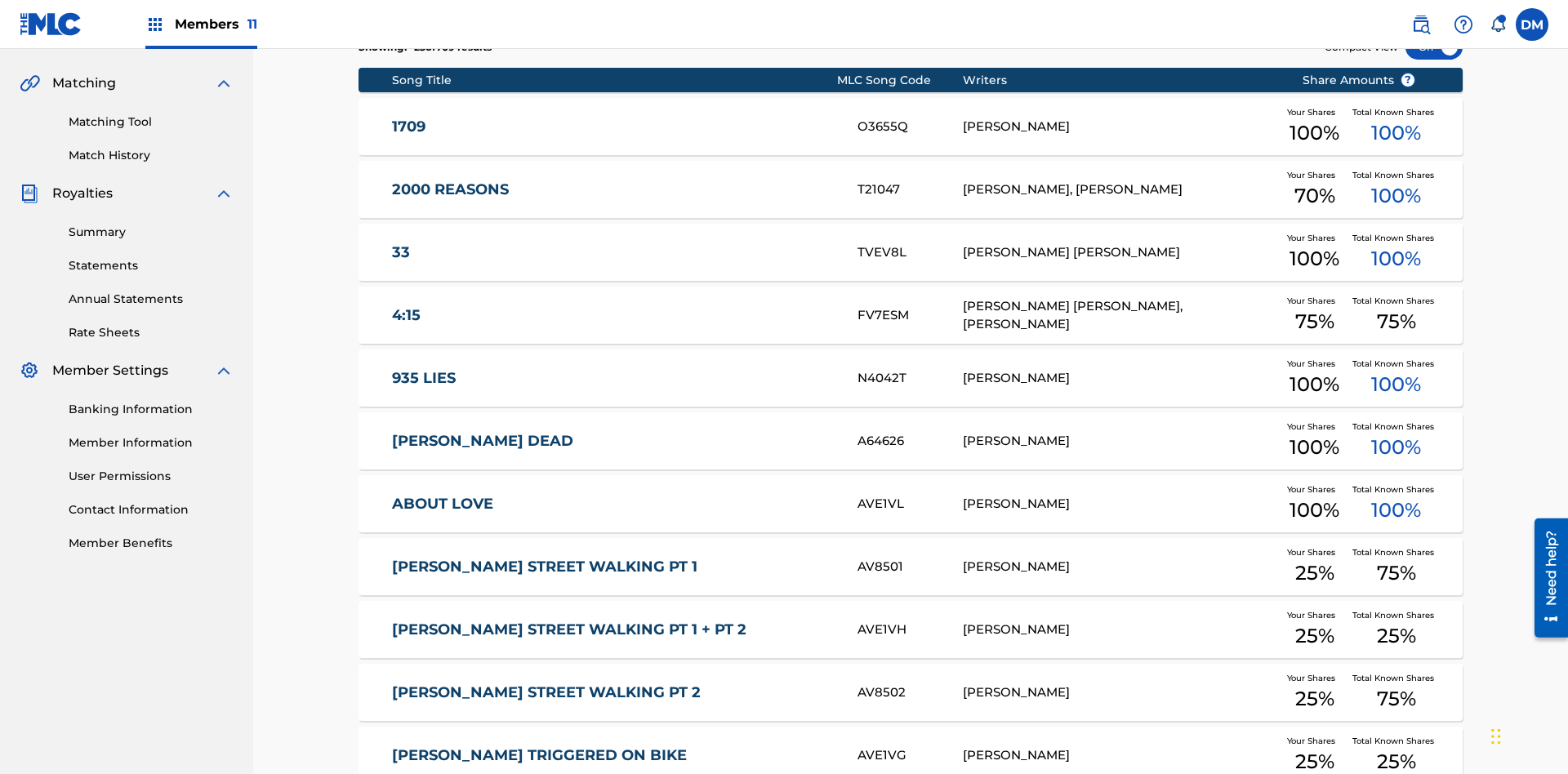
scroll to position [305, 0]
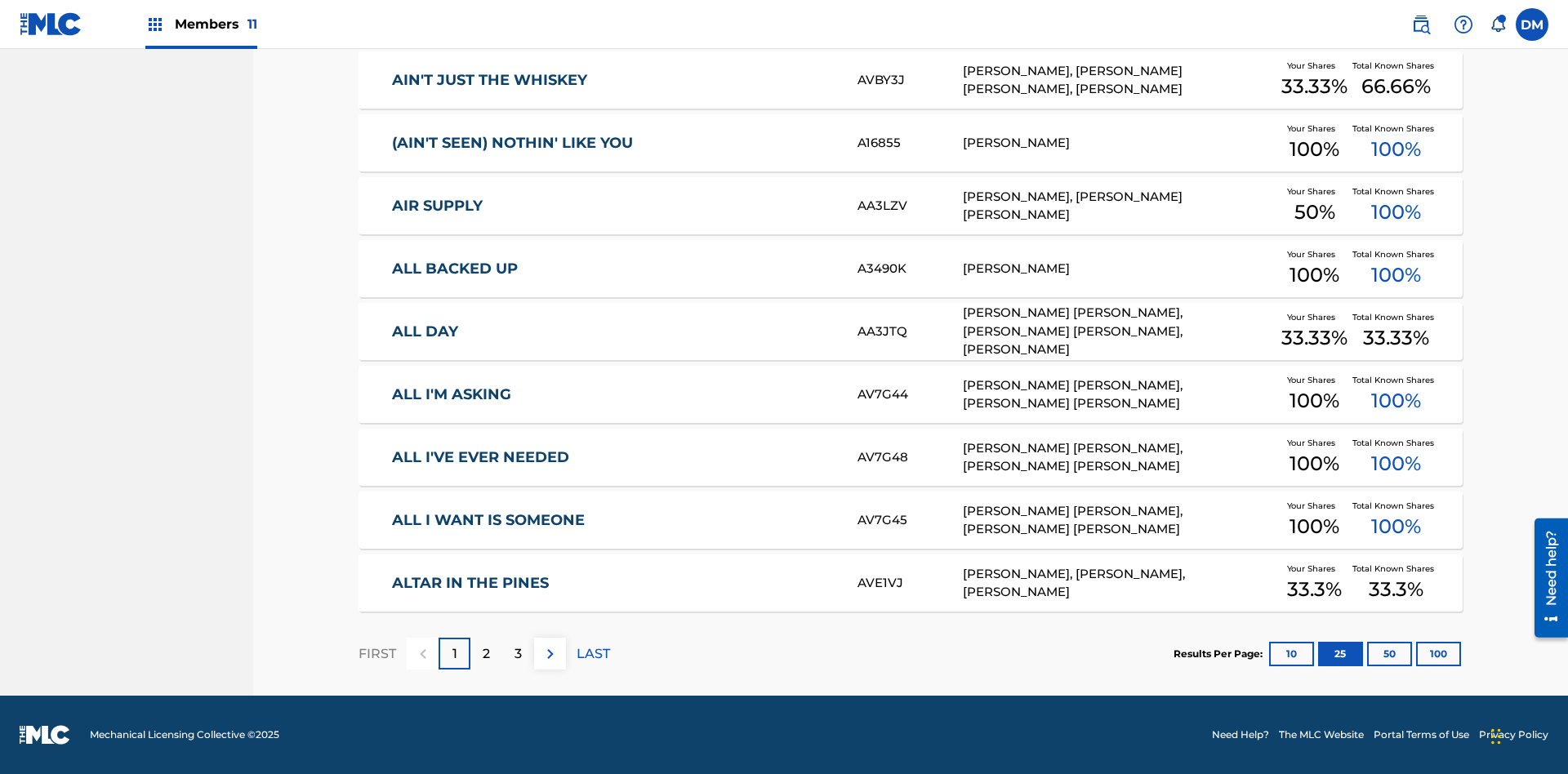
click at [550, 653] on img at bounding box center [551, 654] width 20 height 20
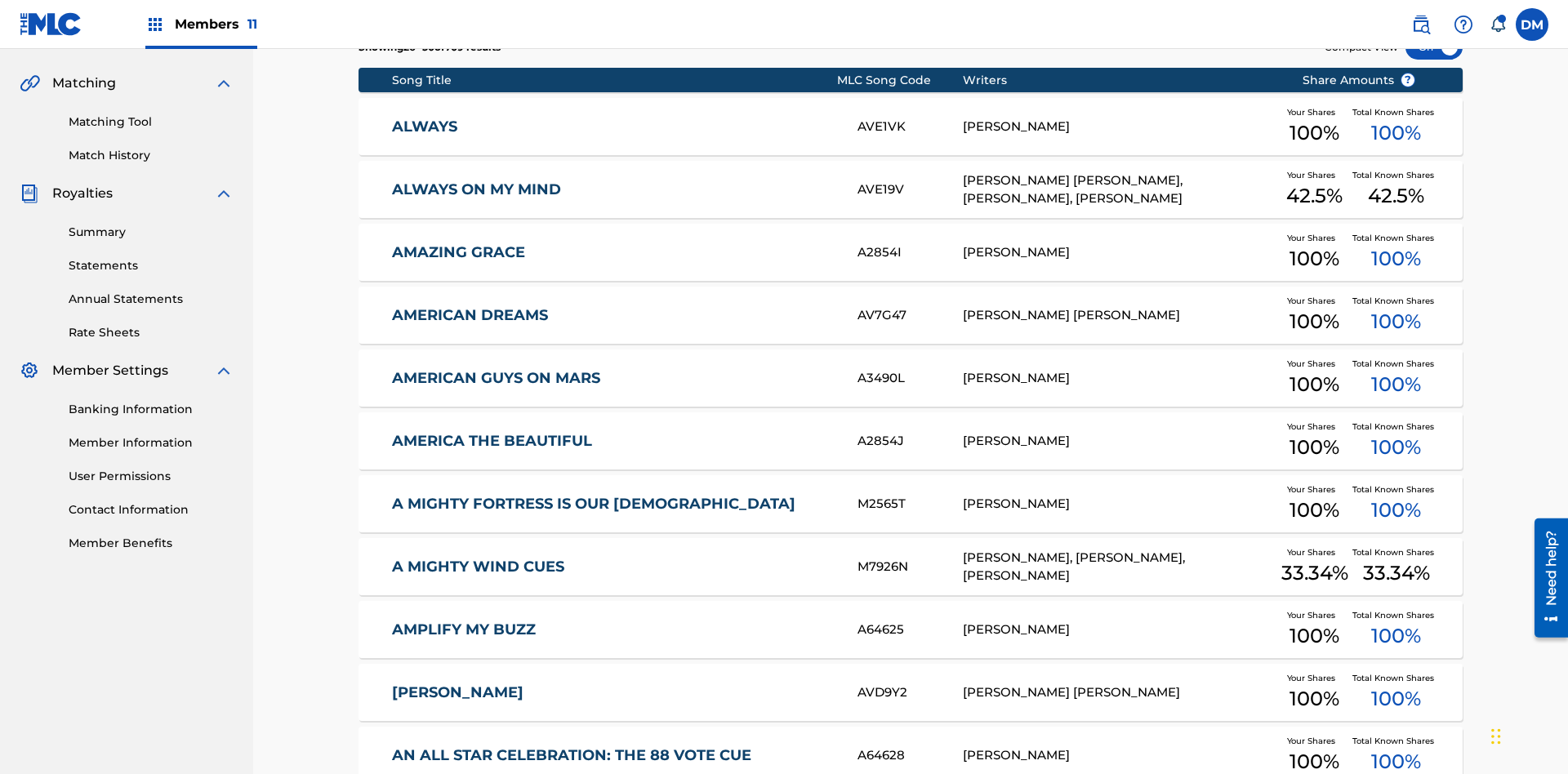
scroll to position [238, 0]
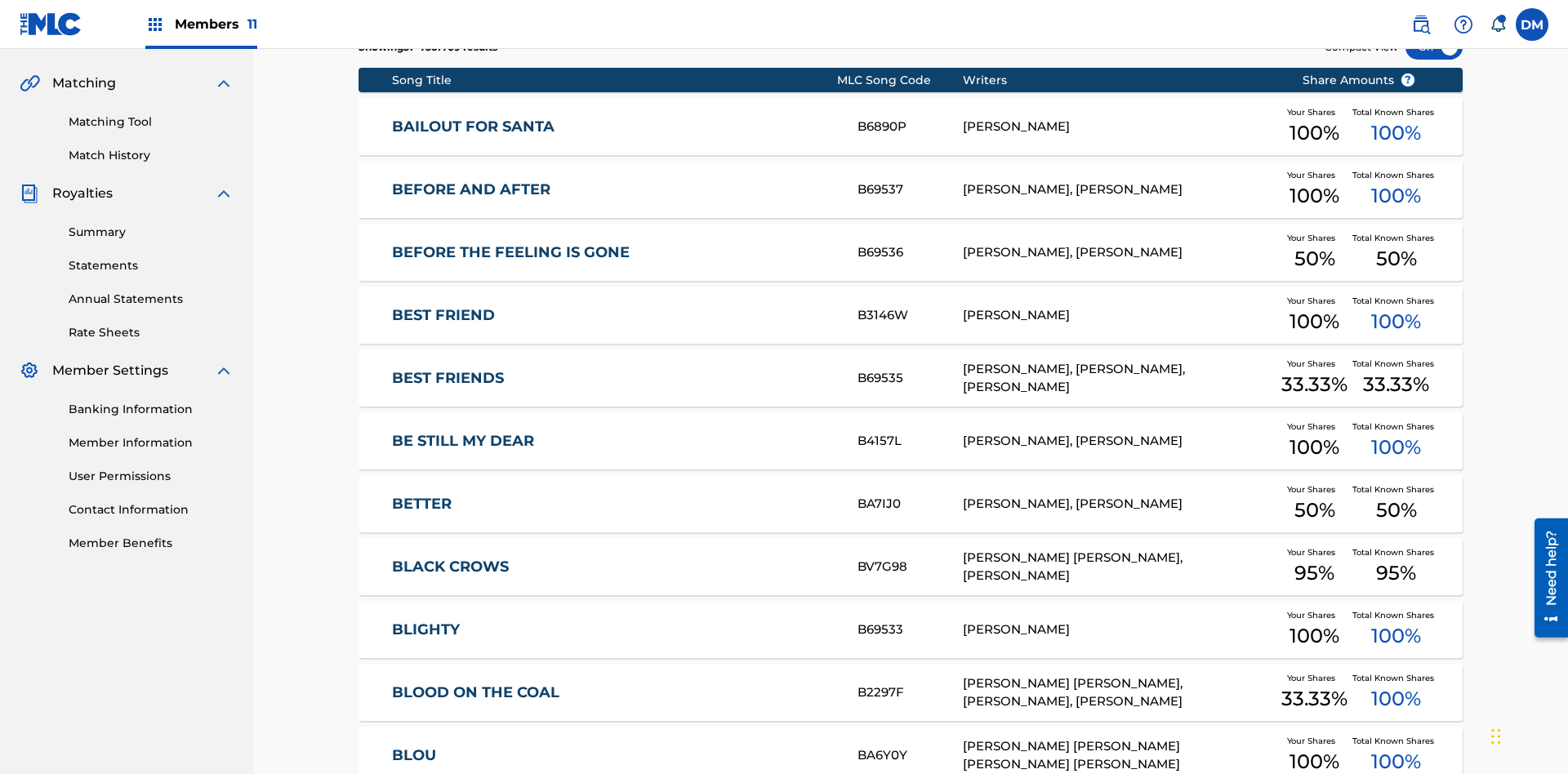
scroll to position [305, 0]
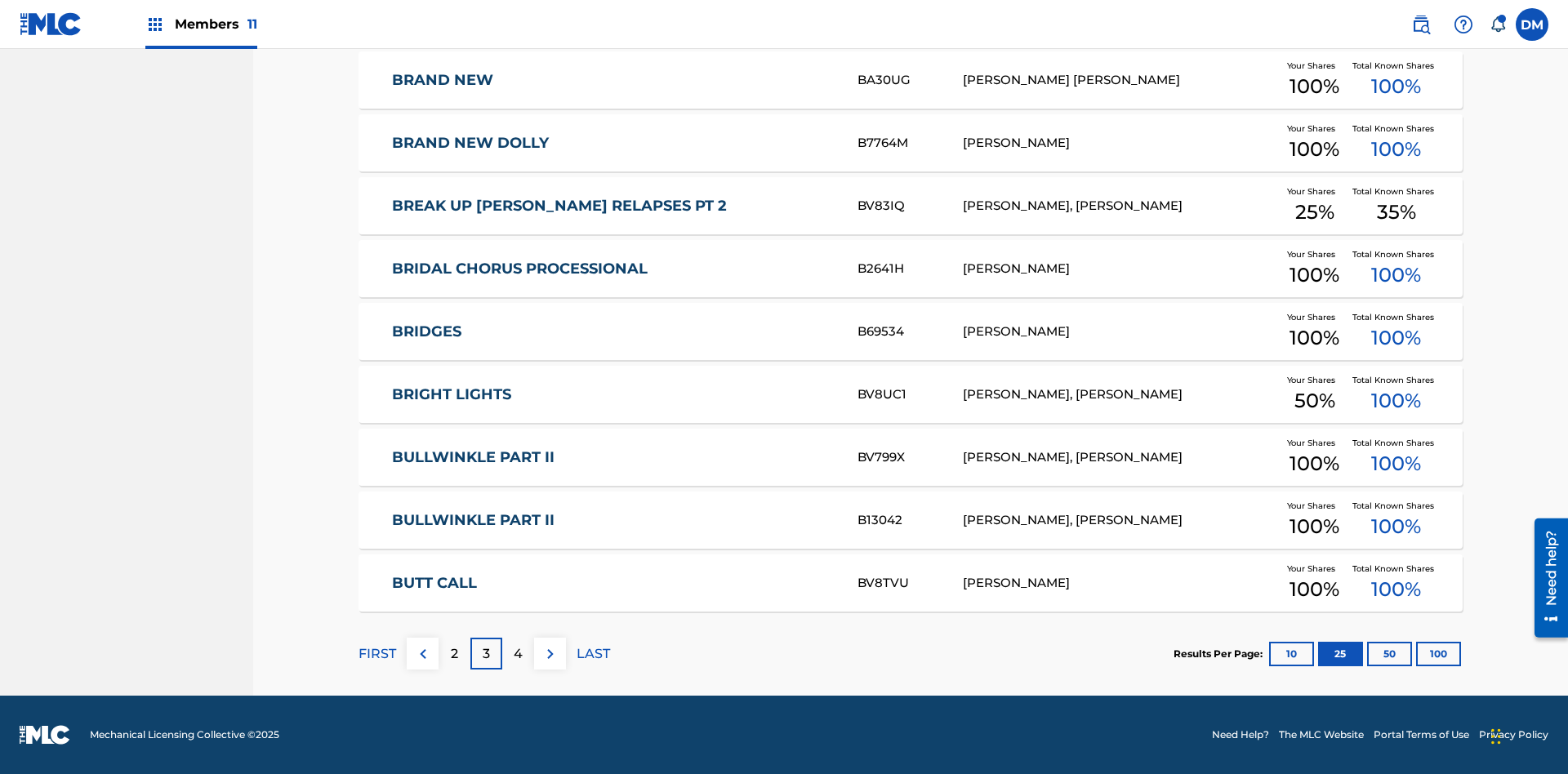
click at [550, 653] on img at bounding box center [551, 654] width 20 height 20
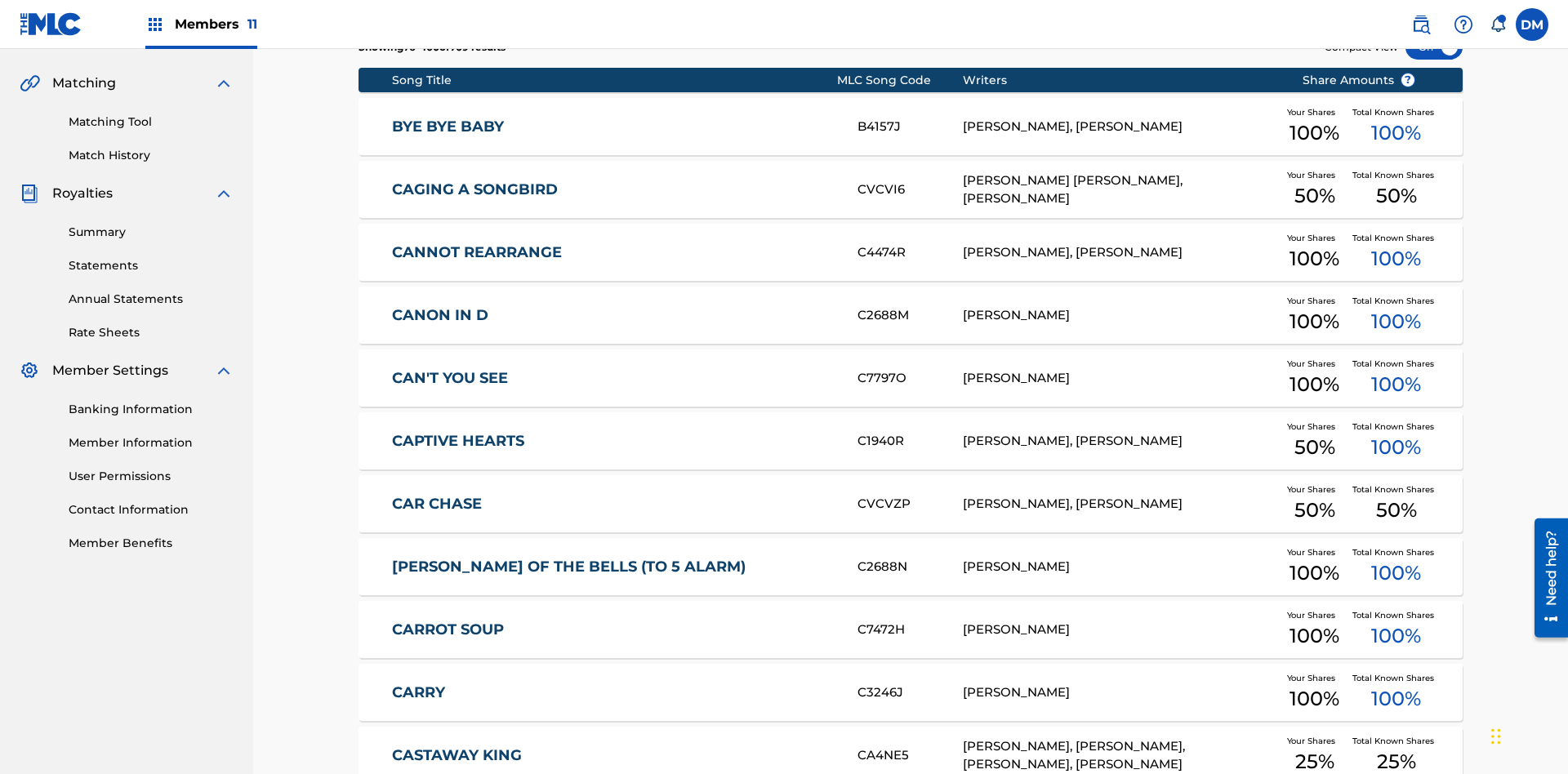
scroll to position [238, 0]
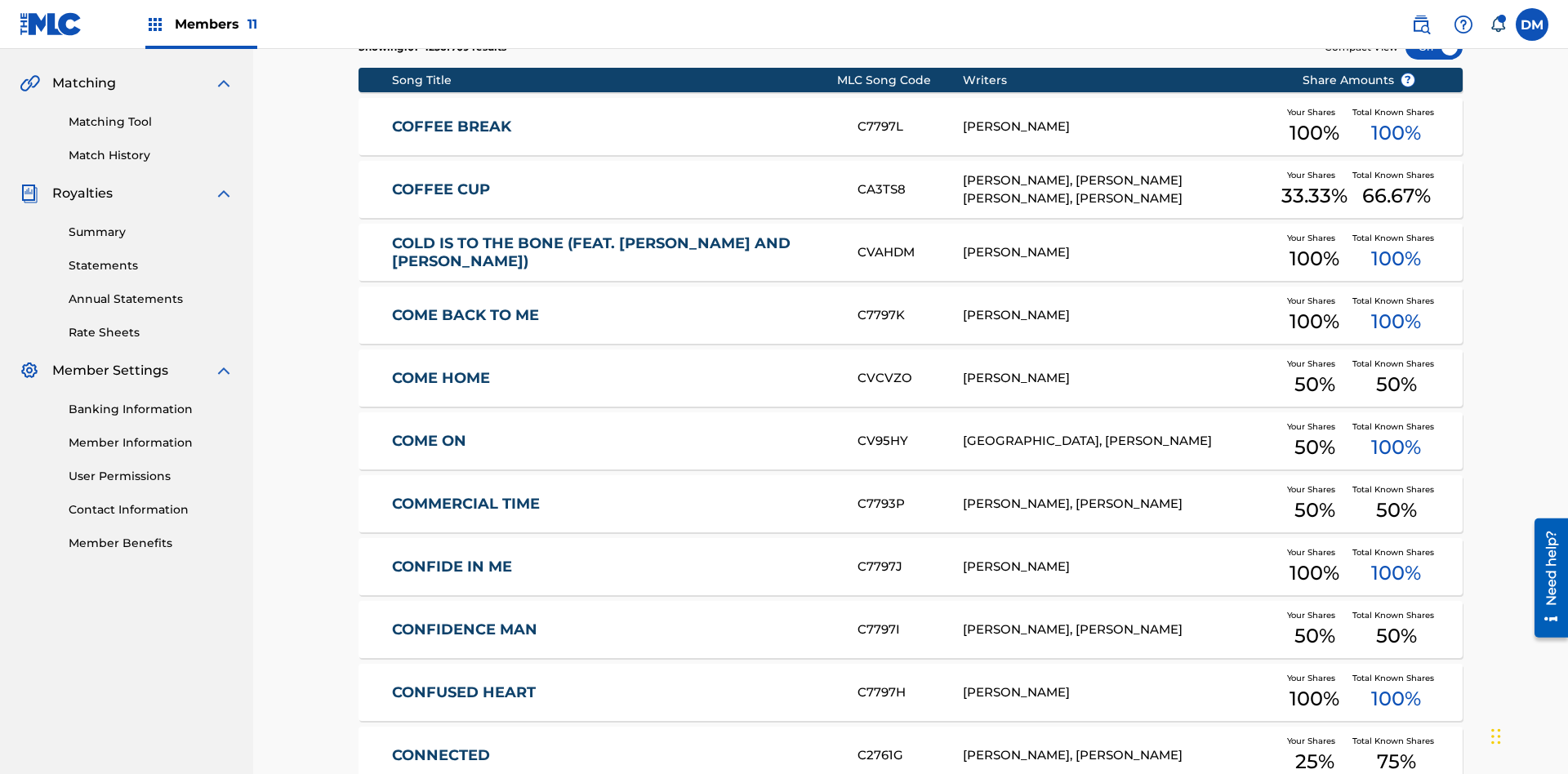
scroll to position [305, 0]
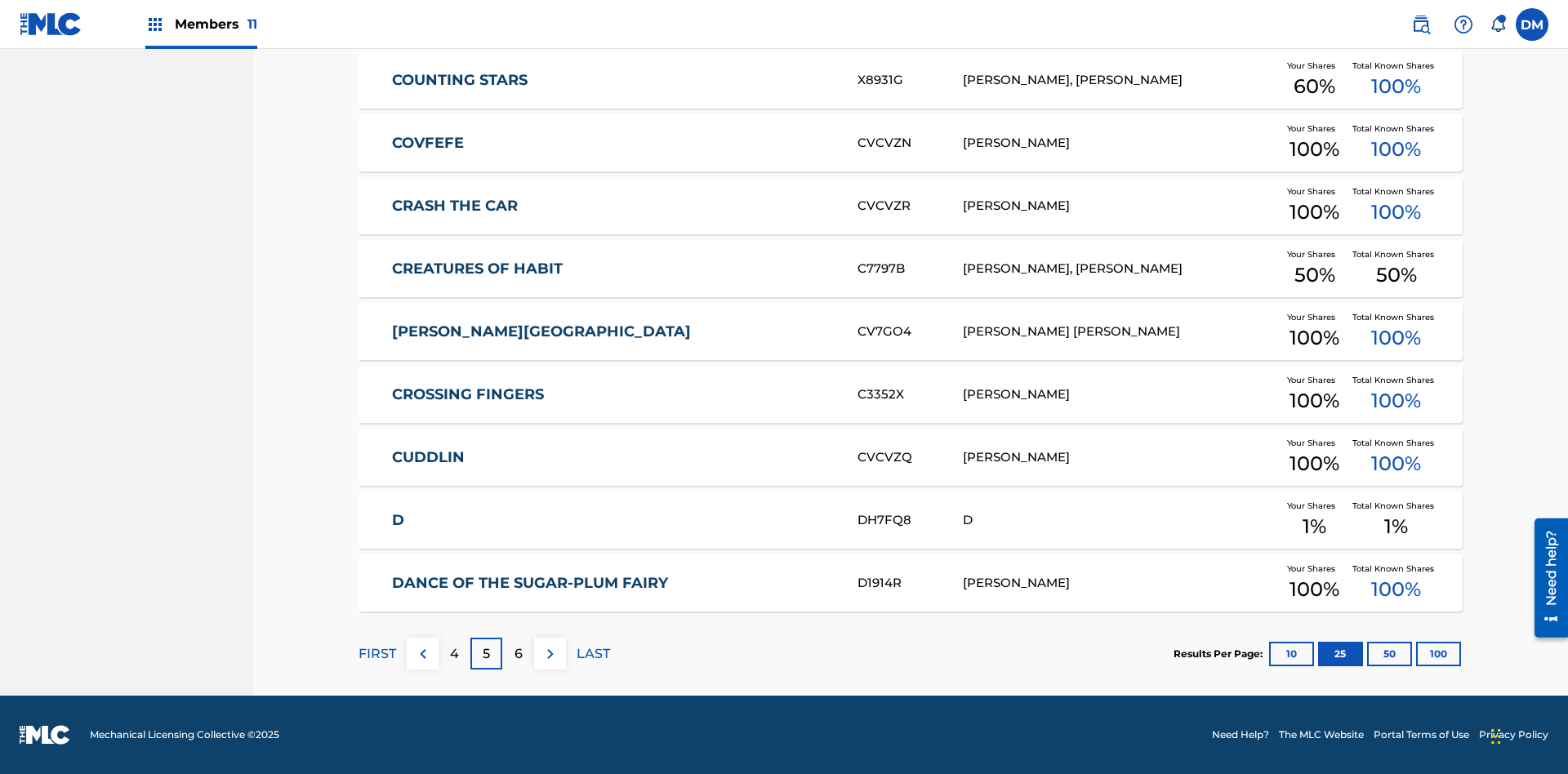
click at [550, 653] on img at bounding box center [551, 654] width 20 height 20
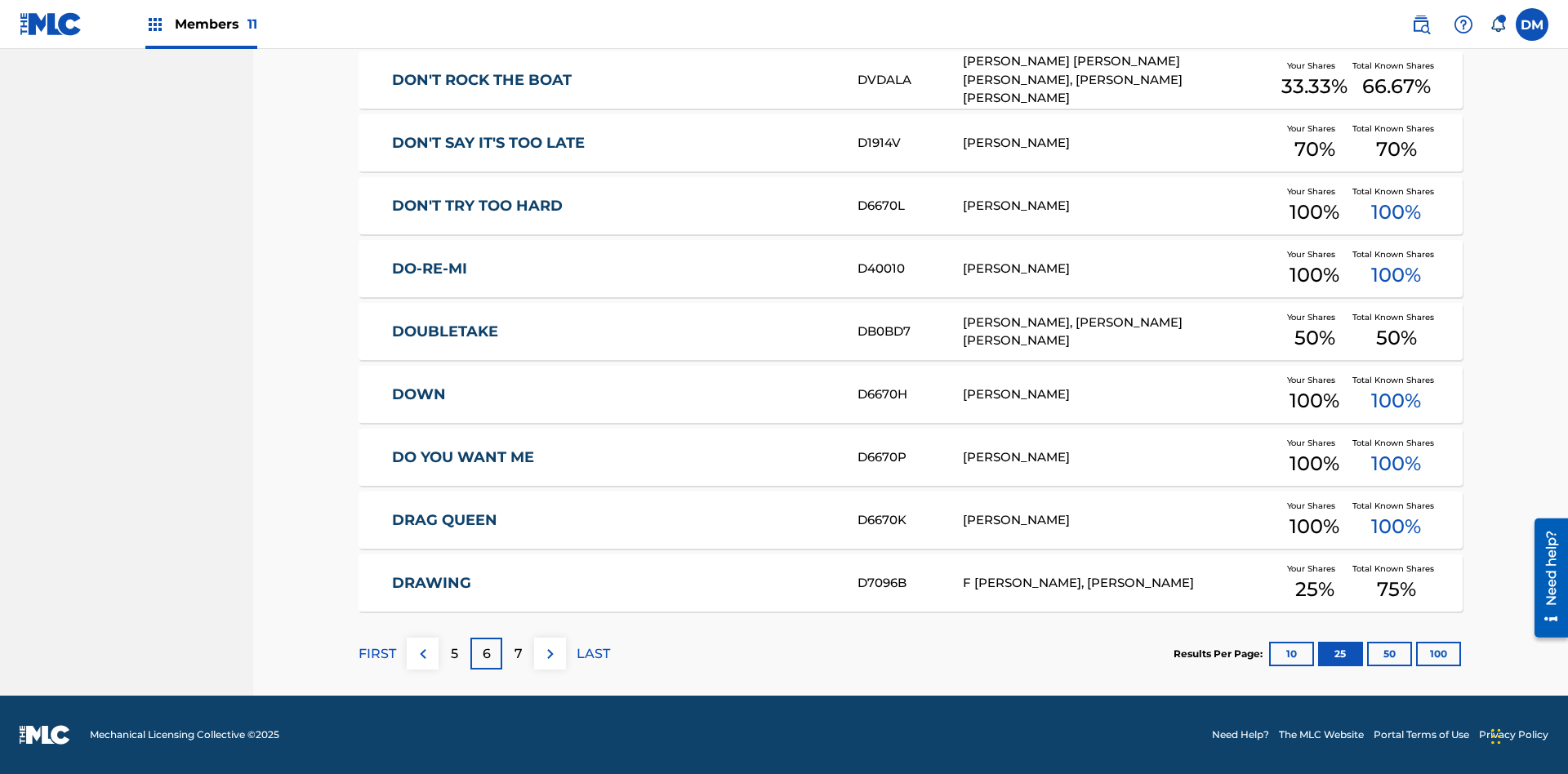
click at [550, 653] on img at bounding box center [551, 654] width 20 height 20
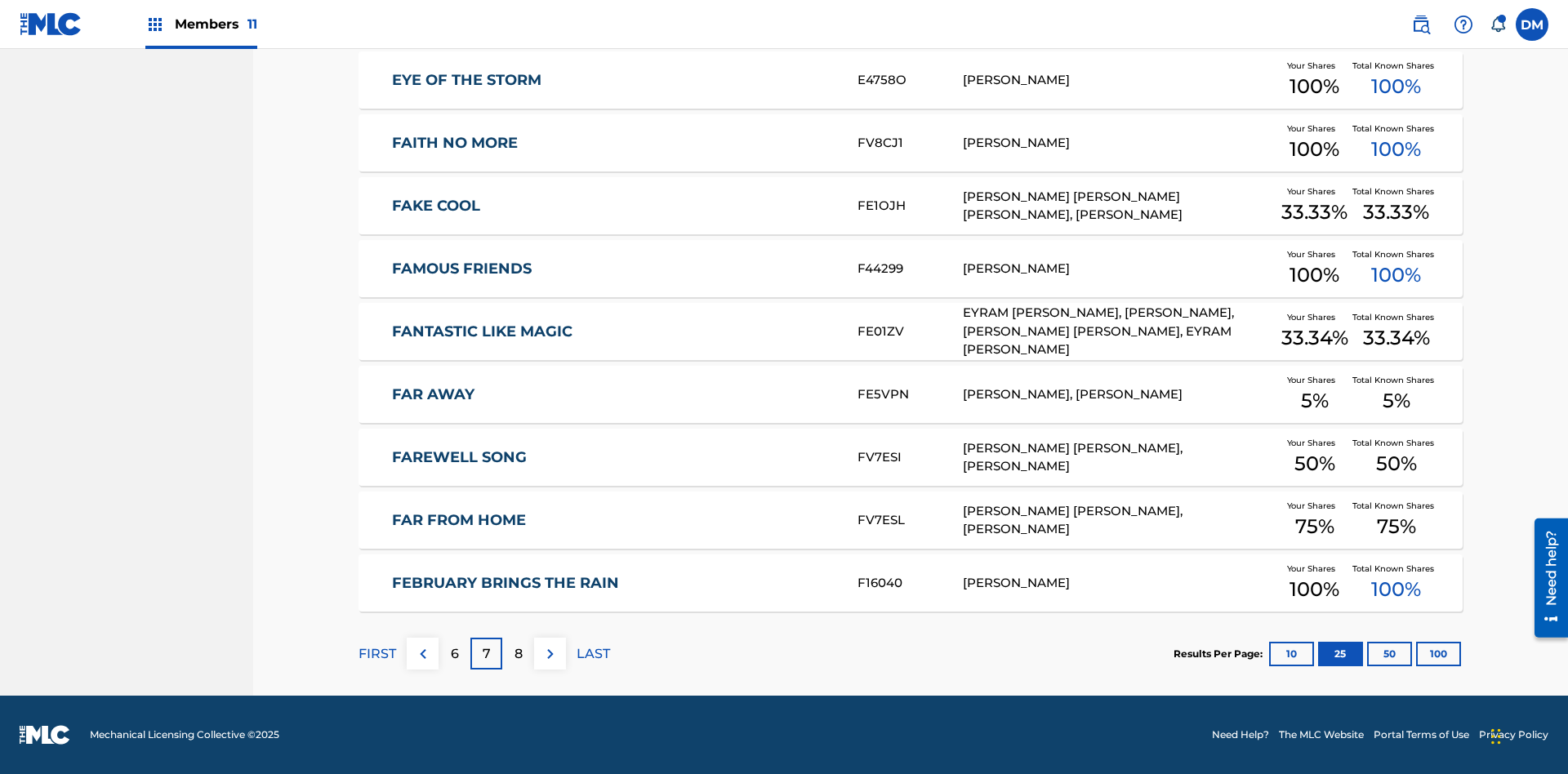
click at [550, 653] on img at bounding box center [551, 654] width 20 height 20
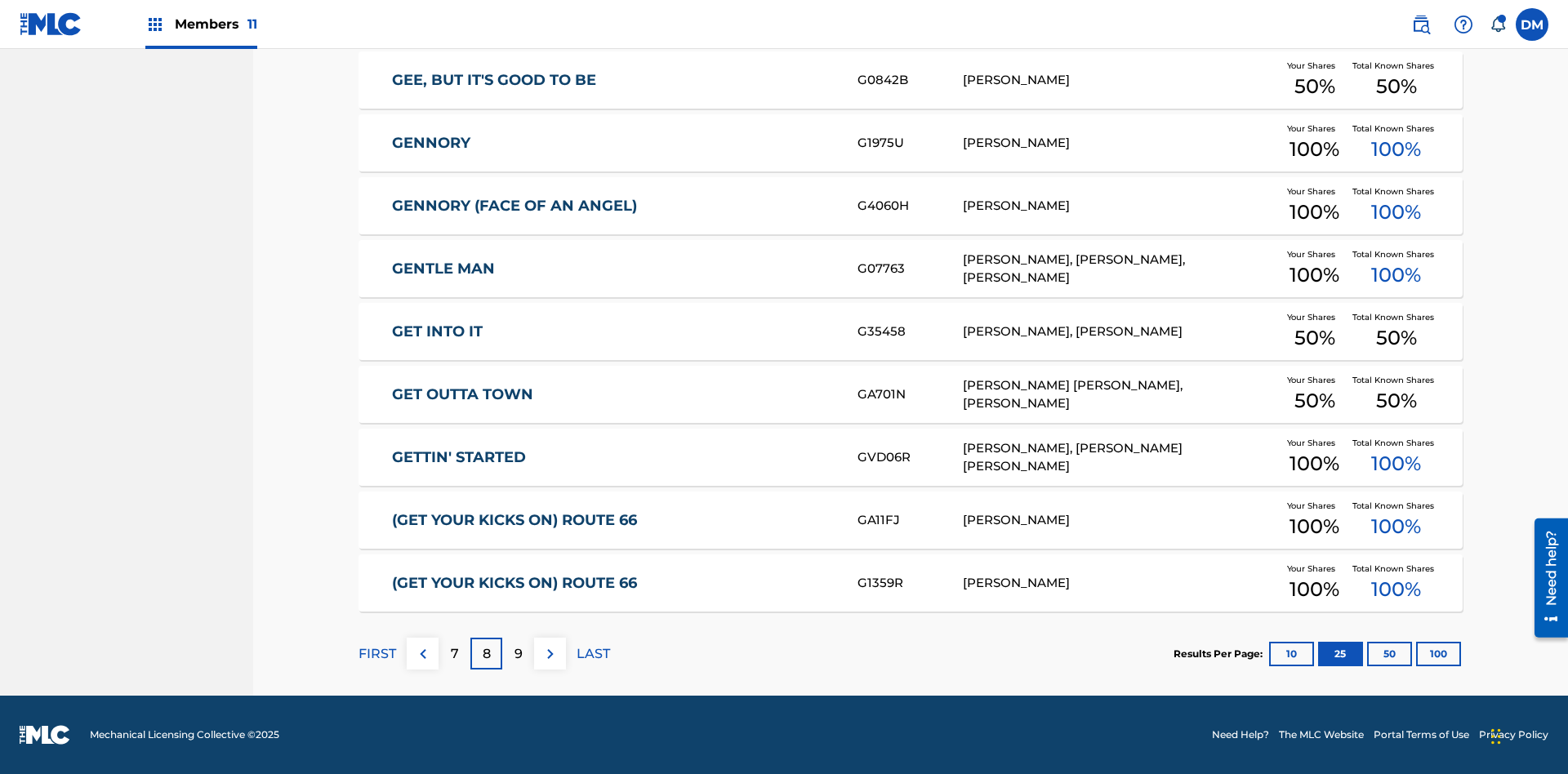
click at [550, 653] on img at bounding box center [551, 654] width 20 height 20
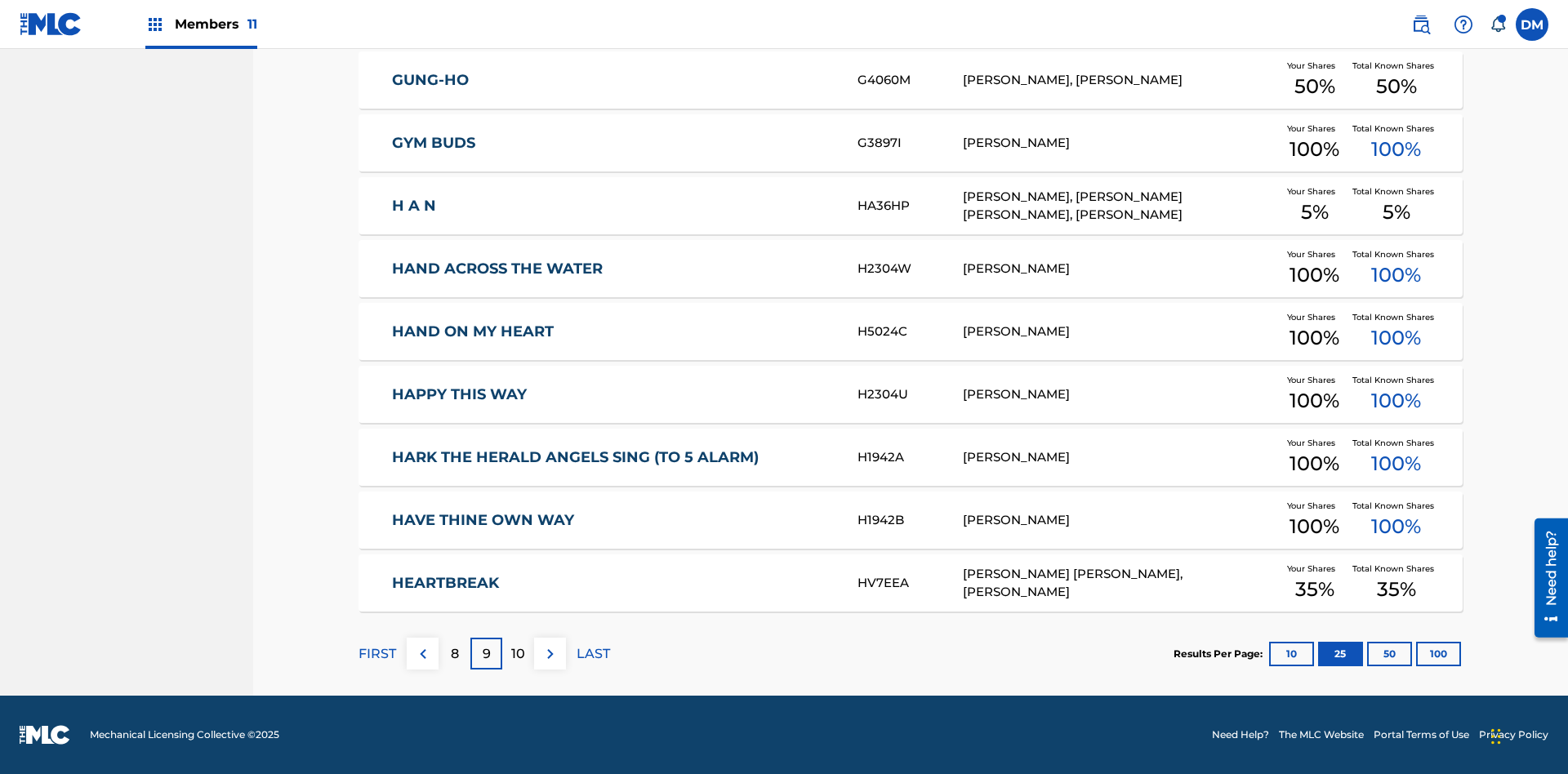
click at [550, 653] on img at bounding box center [551, 654] width 20 height 20
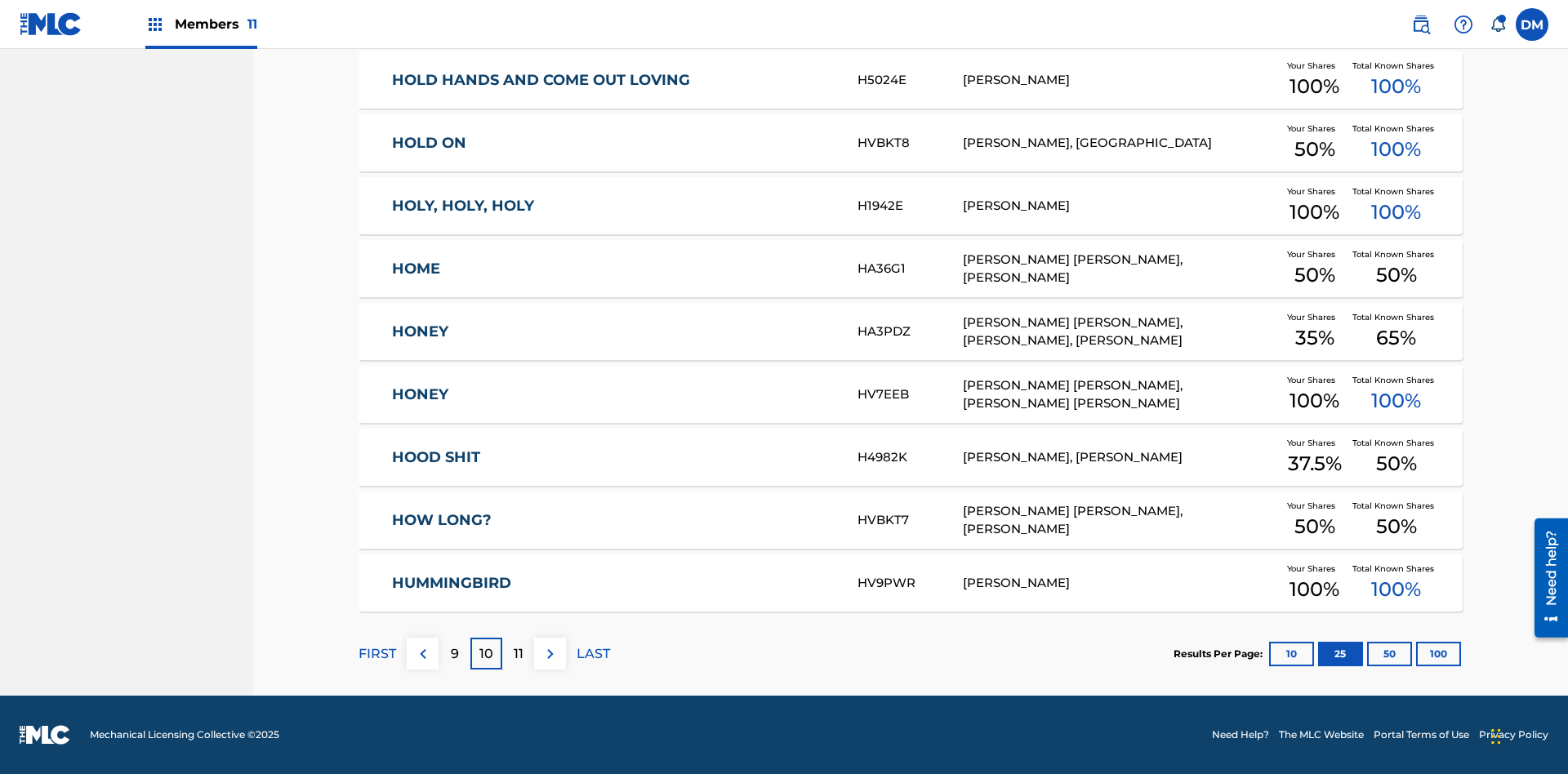
click at [550, 653] on img at bounding box center [551, 654] width 20 height 20
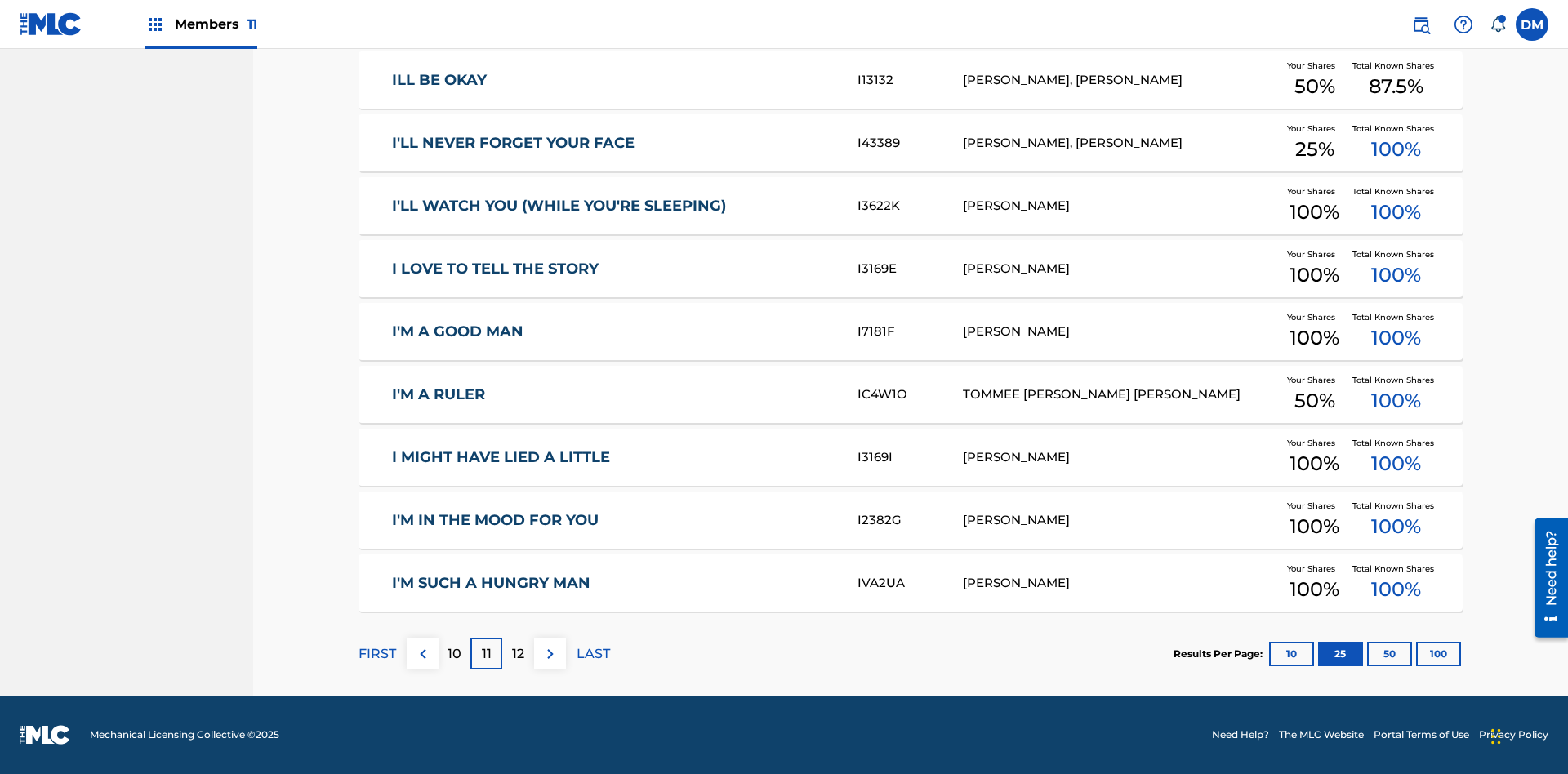
click at [550, 653] on img at bounding box center [551, 654] width 20 height 20
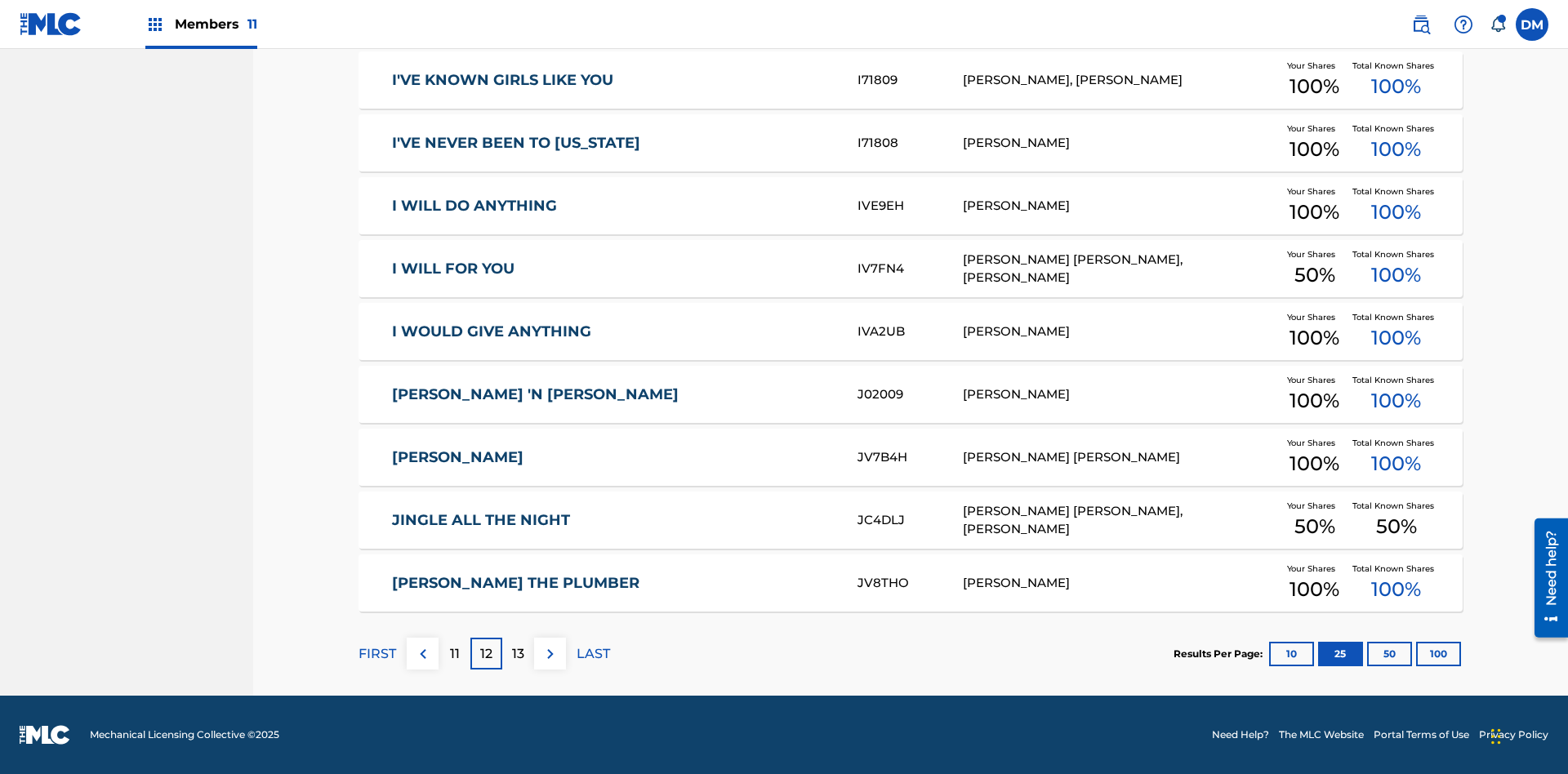
click at [550, 653] on img at bounding box center [551, 654] width 20 height 20
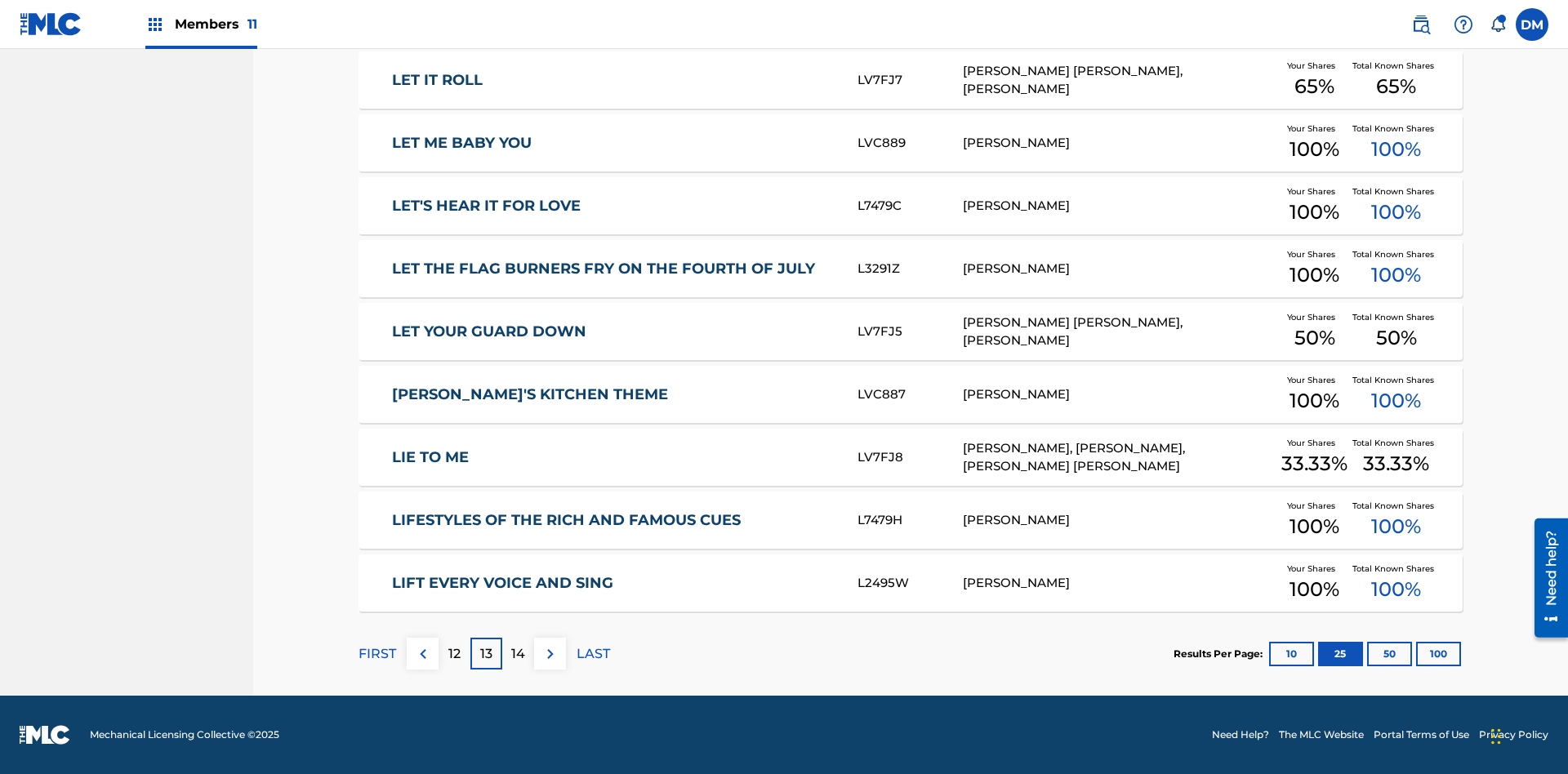
click at [550, 653] on img at bounding box center [551, 654] width 20 height 20
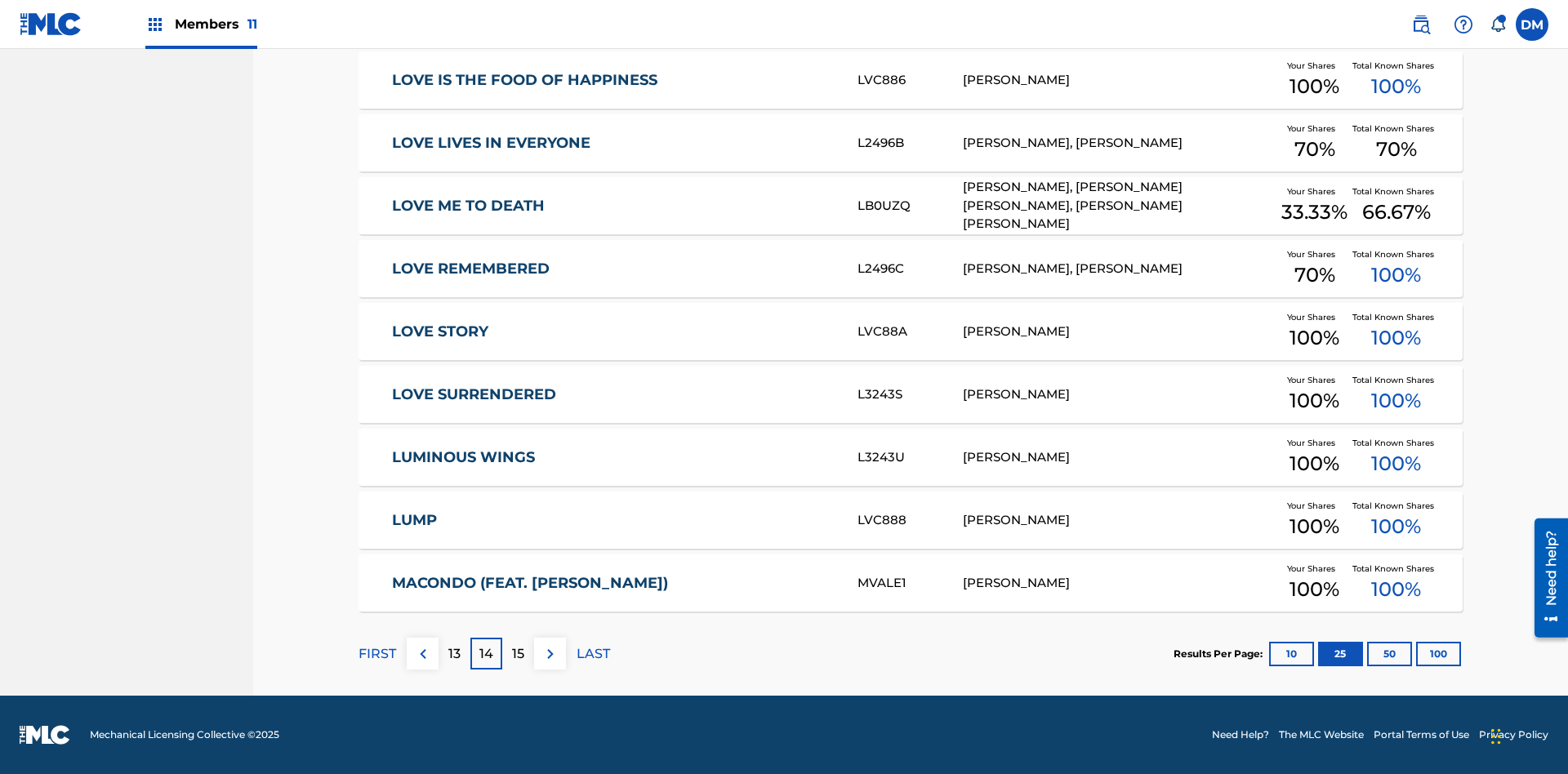
click at [550, 653] on img at bounding box center [551, 654] width 20 height 20
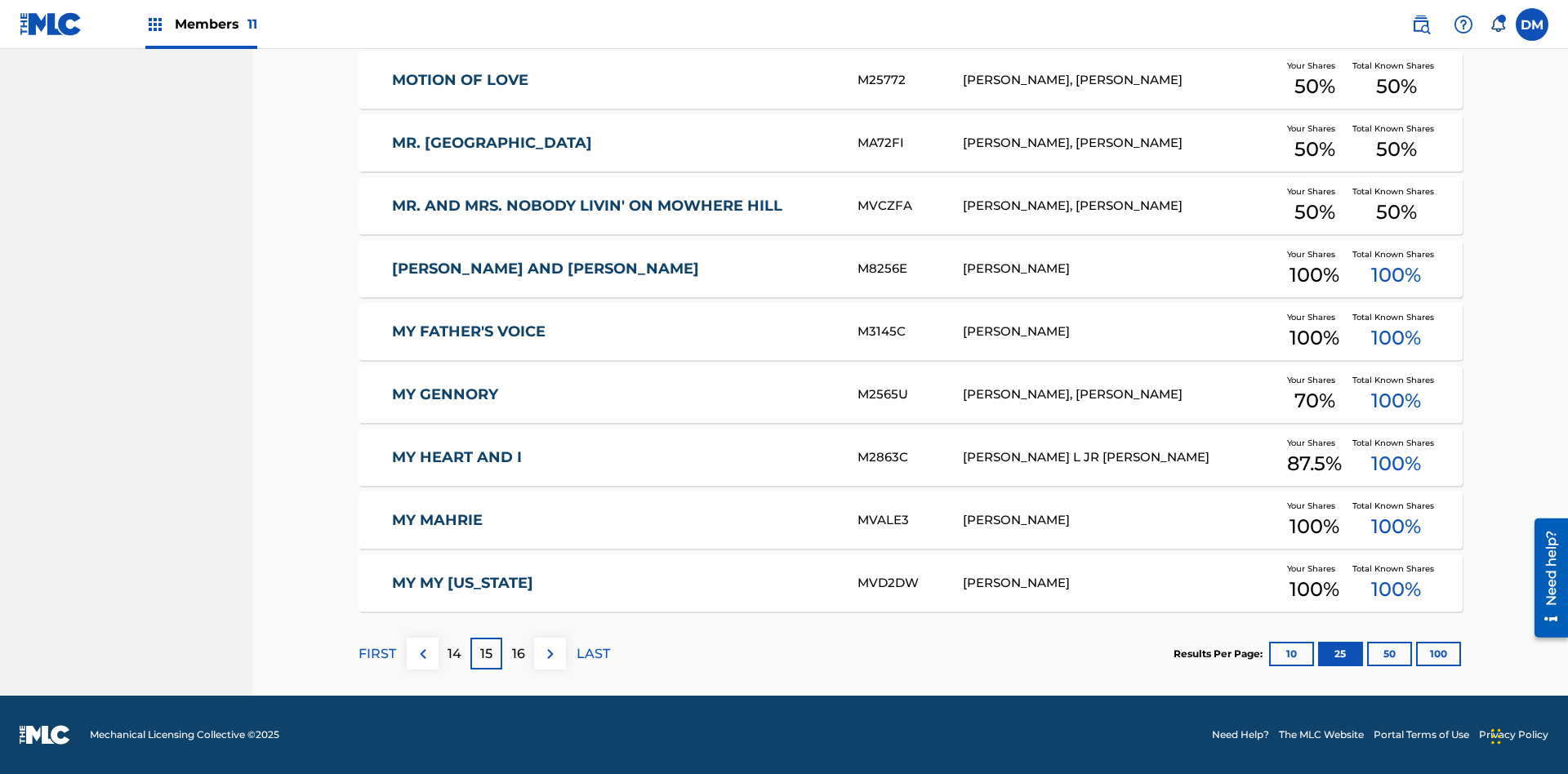
click at [550, 653] on img at bounding box center [551, 654] width 20 height 20
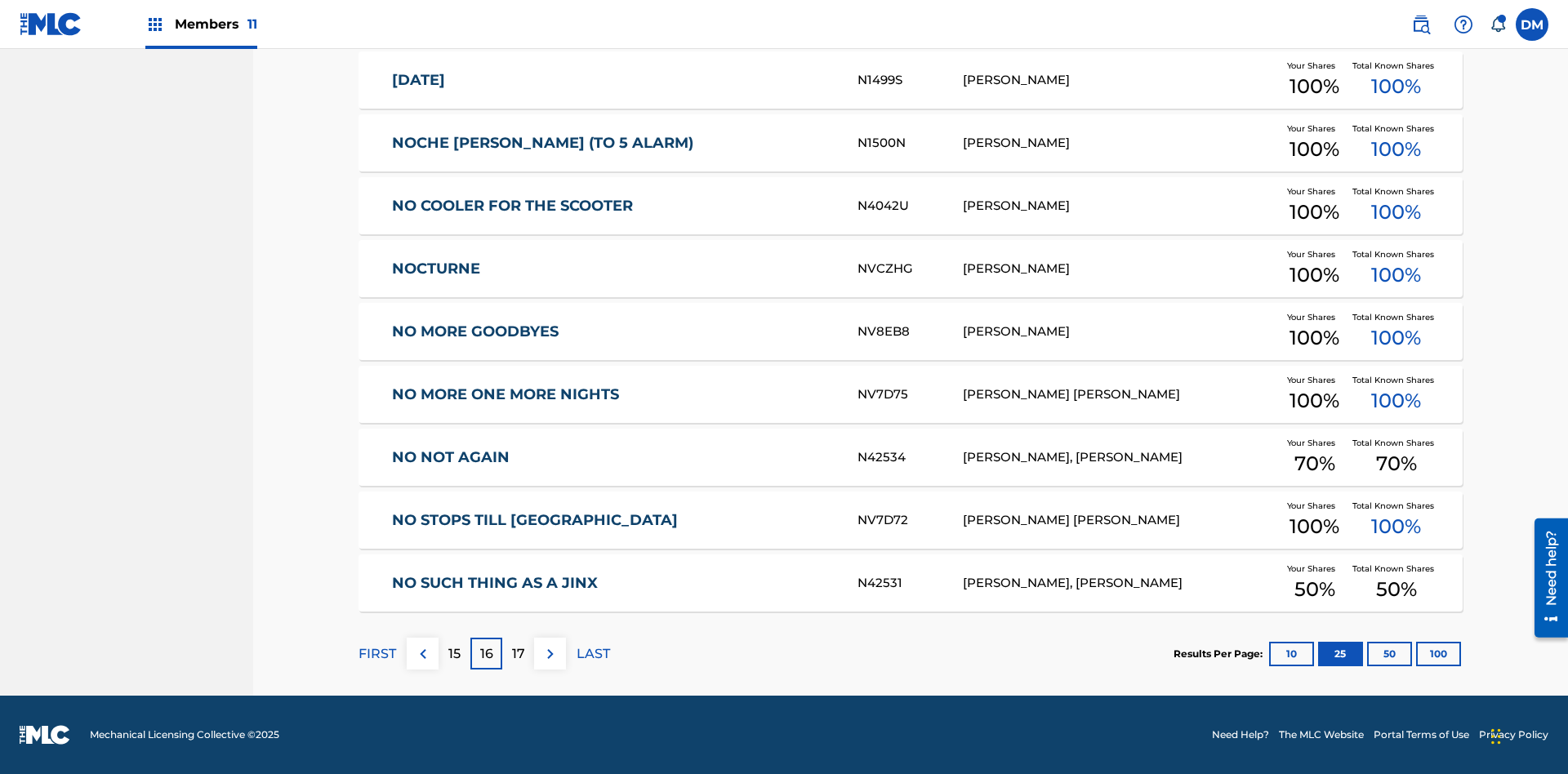
click at [550, 653] on img at bounding box center [551, 654] width 20 height 20
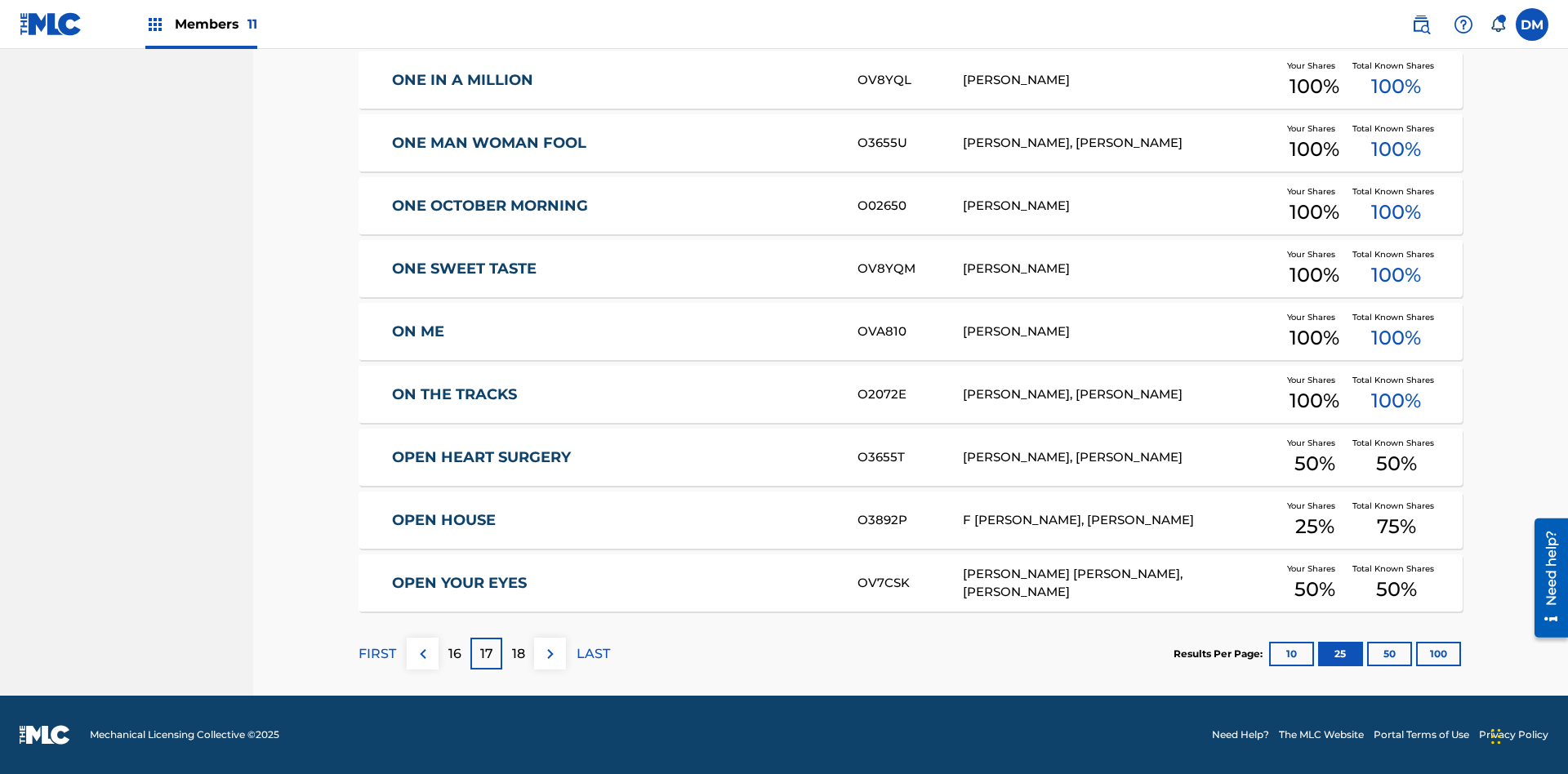
click at [550, 653] on img at bounding box center [551, 654] width 20 height 20
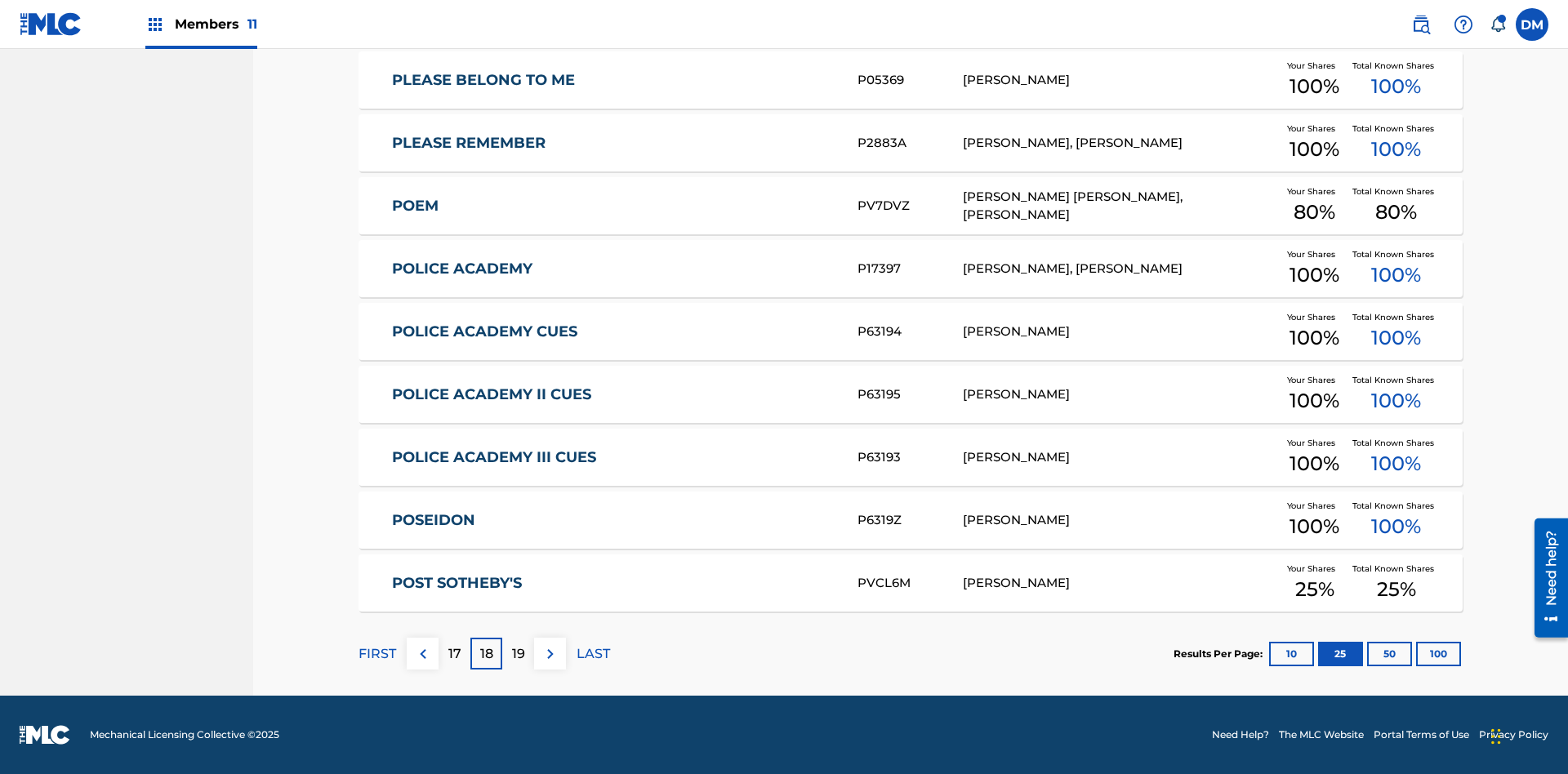
click at [550, 653] on img at bounding box center [551, 654] width 20 height 20
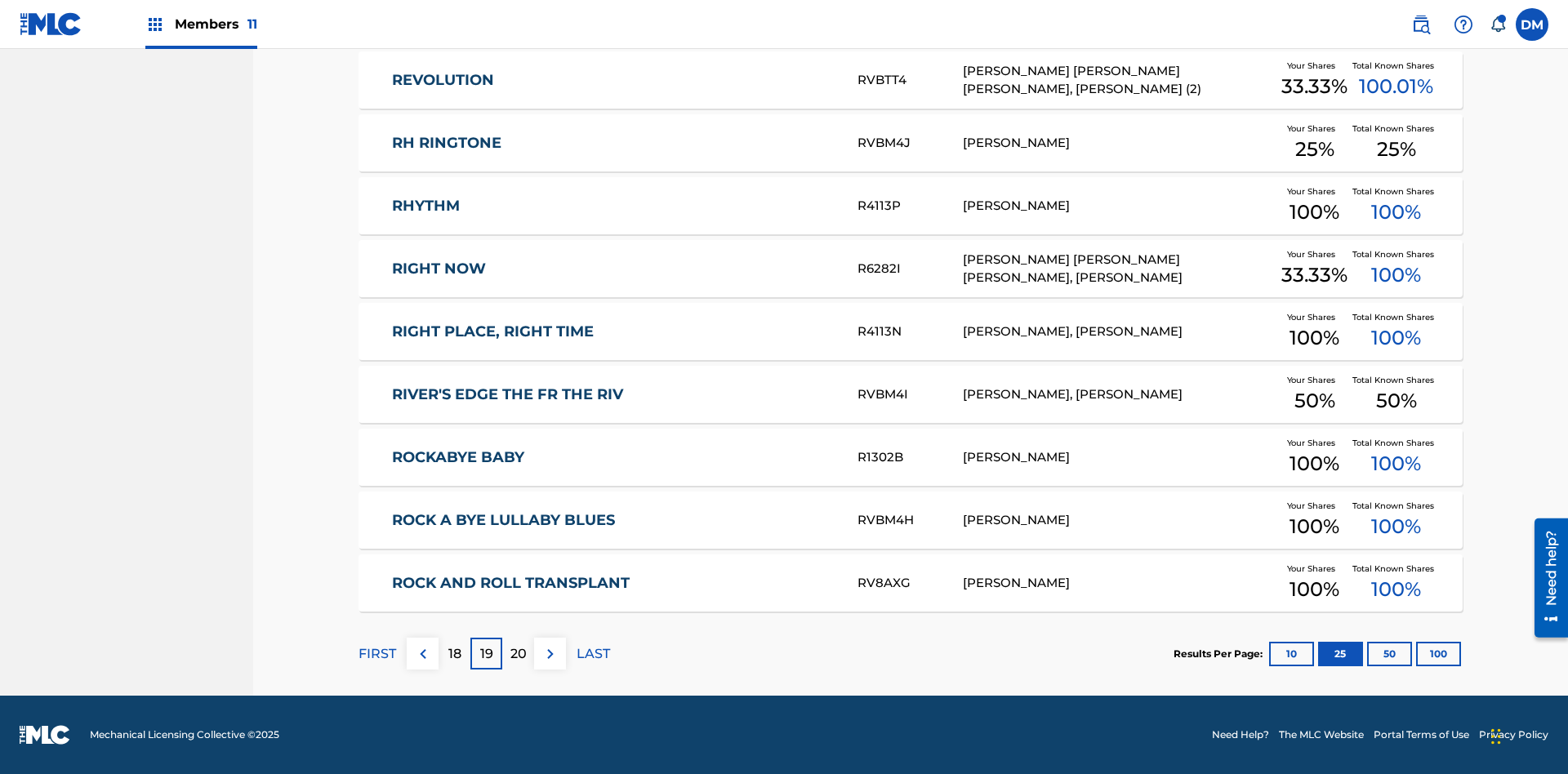
click at [550, 653] on img at bounding box center [551, 654] width 20 height 20
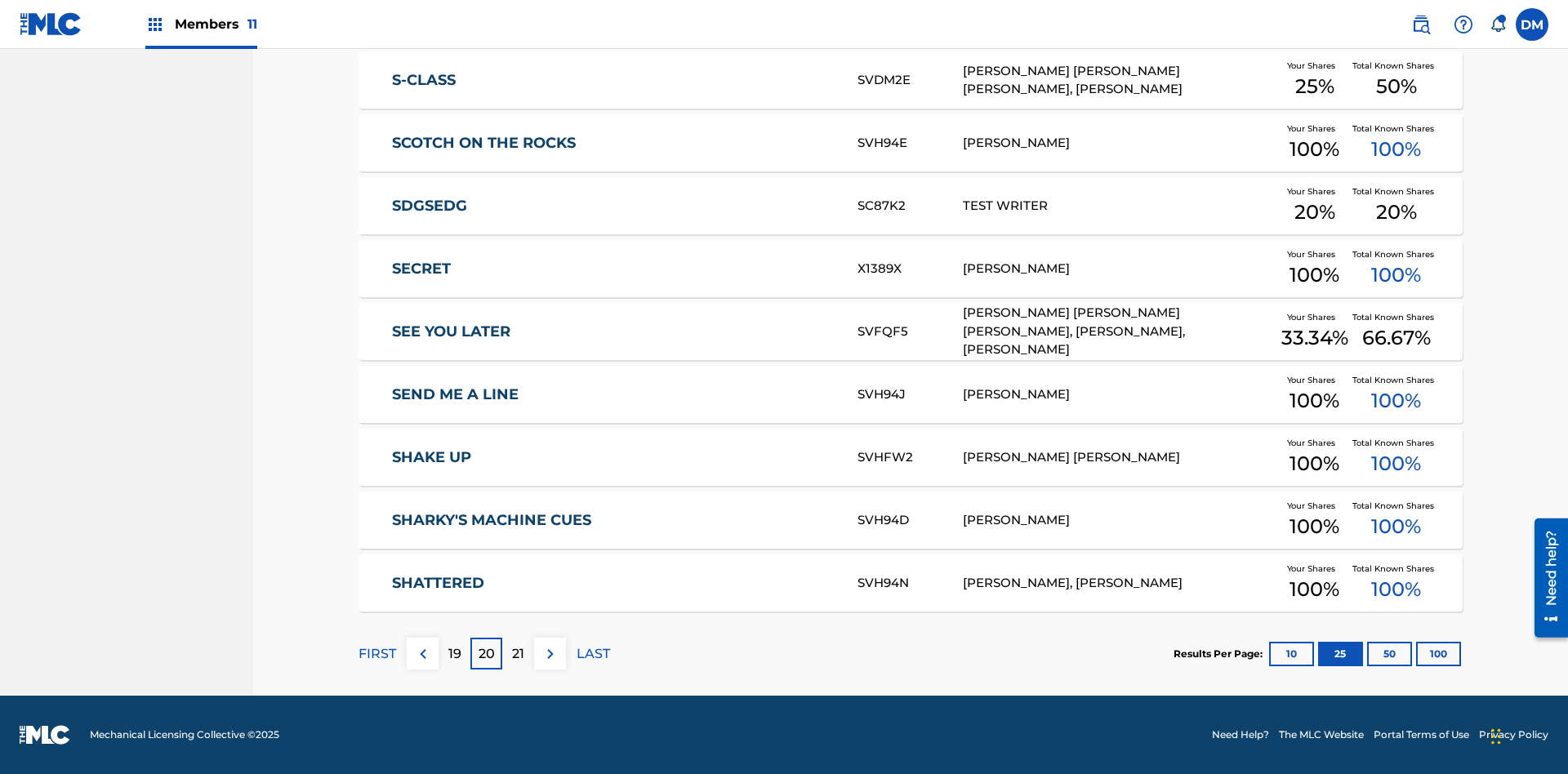
click at [550, 653] on img at bounding box center [551, 654] width 20 height 20
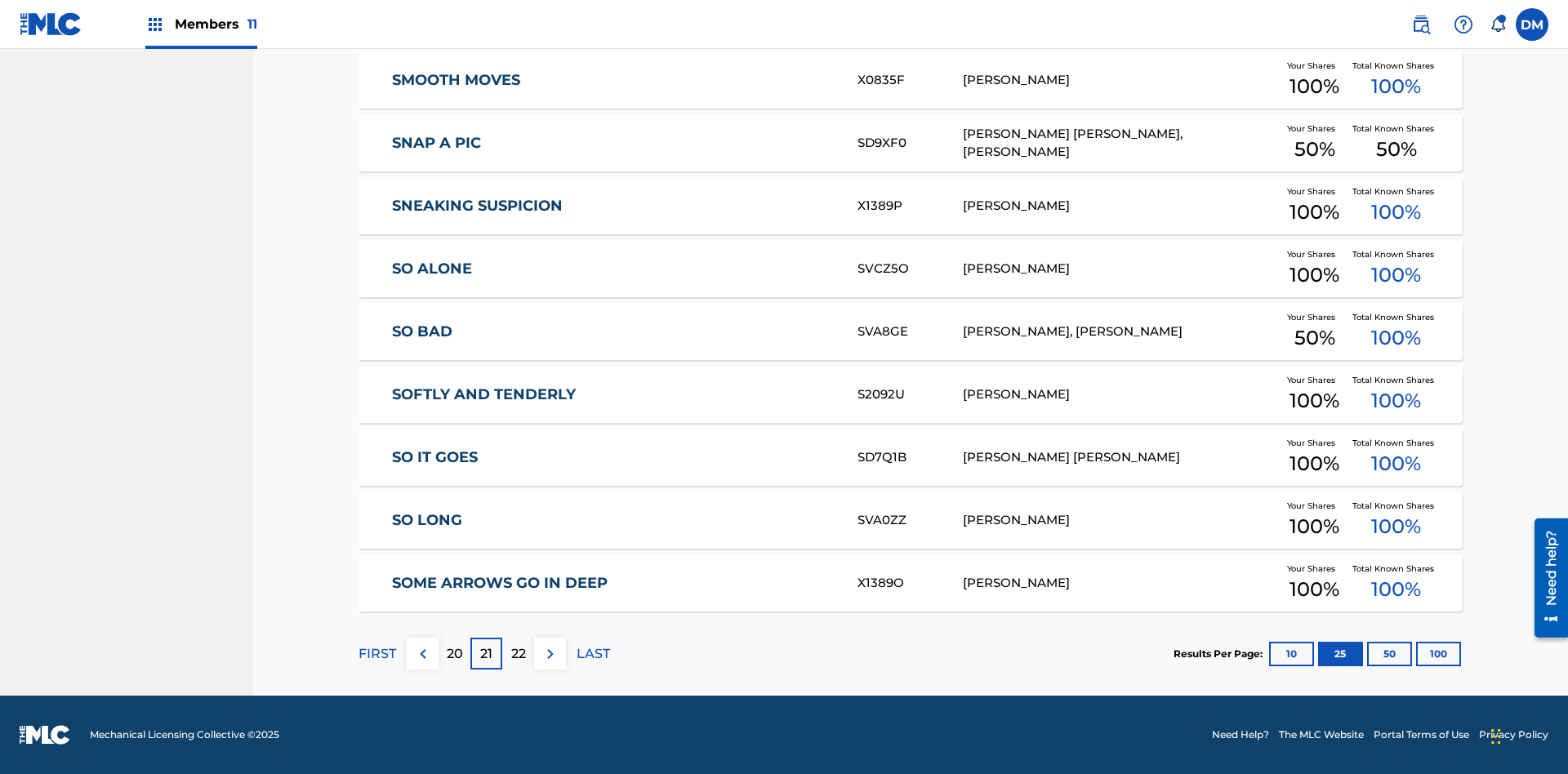
click at [550, 653] on img at bounding box center [551, 654] width 20 height 20
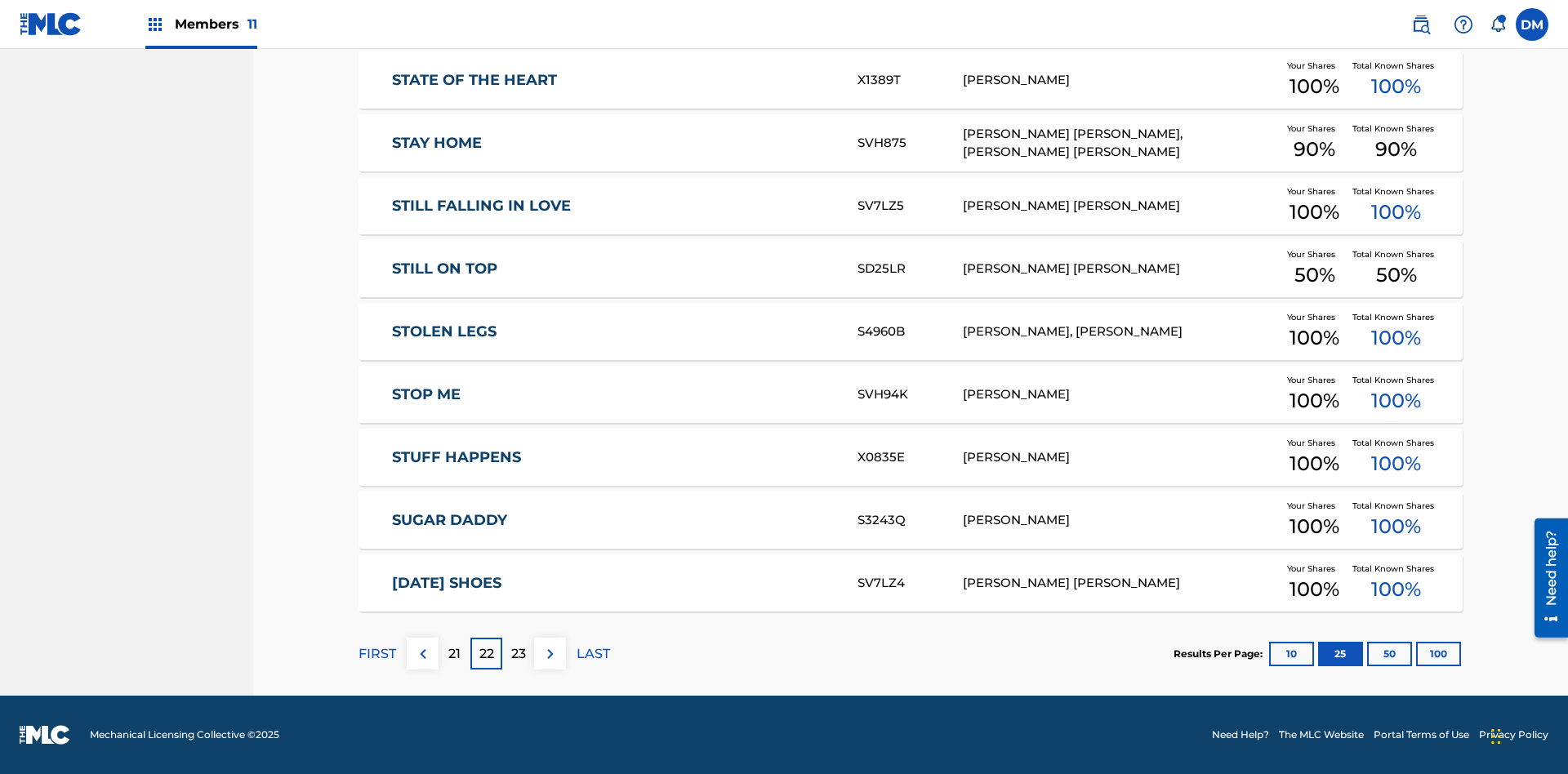
click at [550, 653] on img at bounding box center [551, 654] width 20 height 20
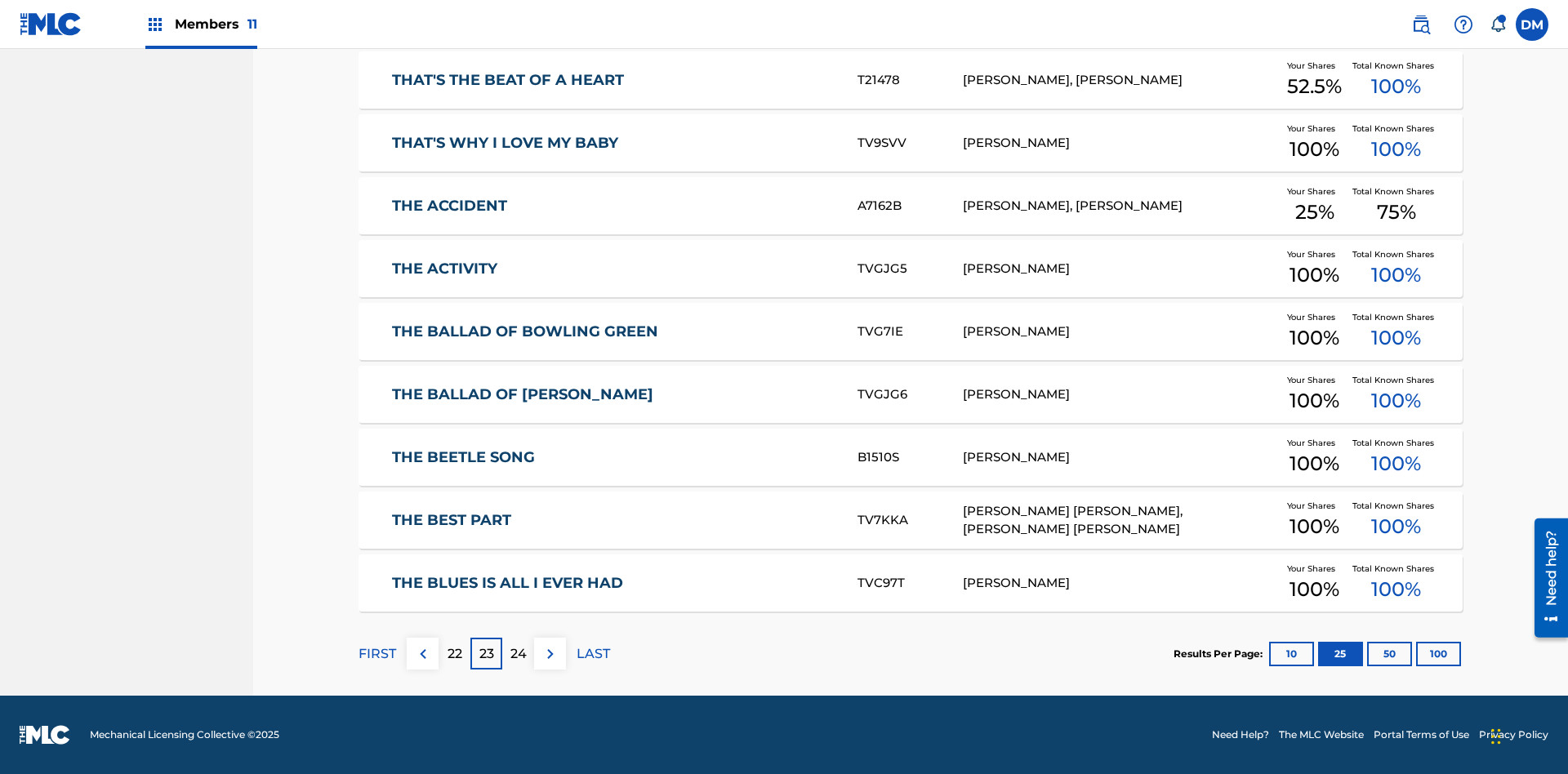
click at [550, 653] on img at bounding box center [551, 654] width 20 height 20
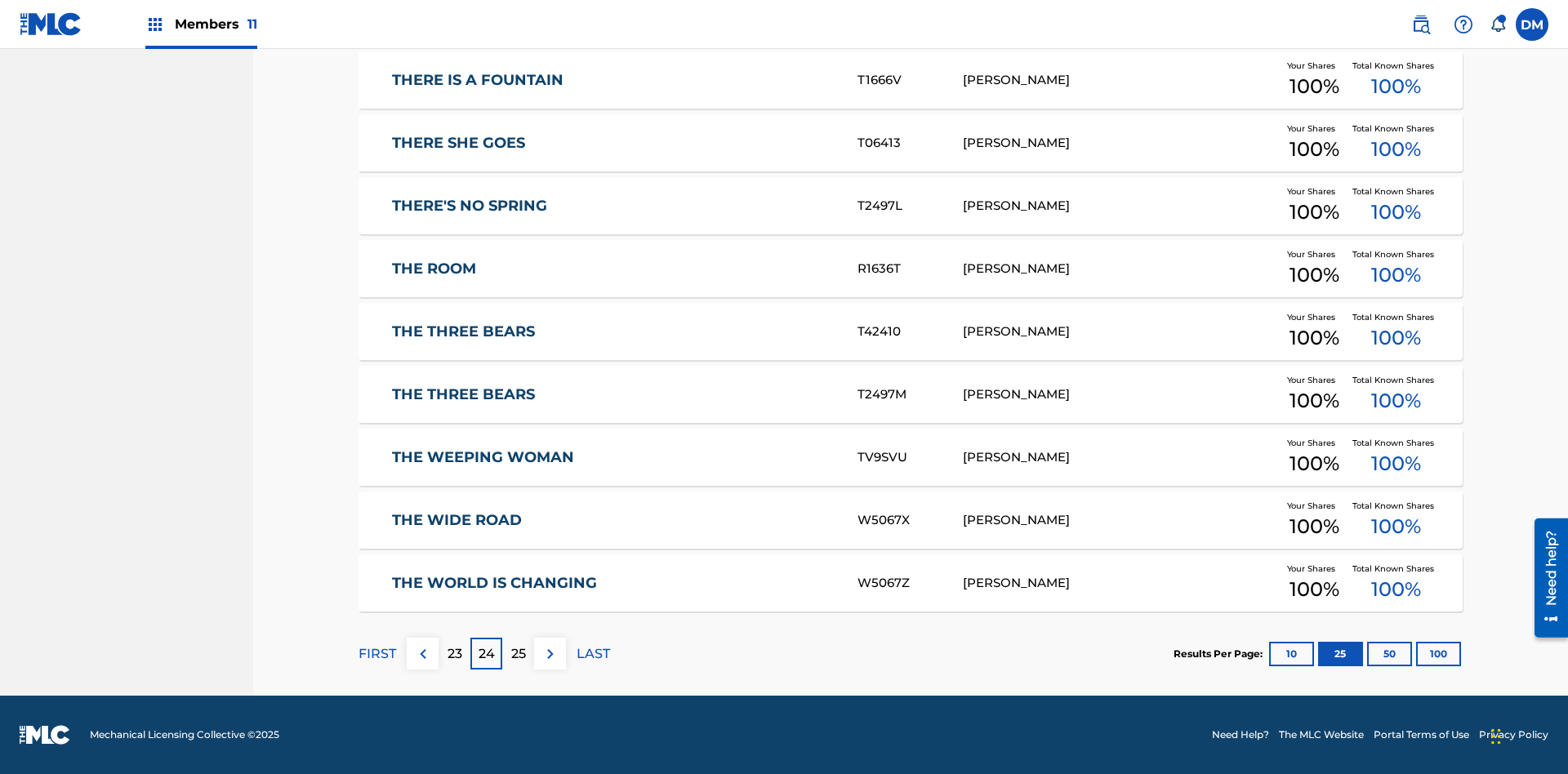
click at [550, 653] on img at bounding box center [551, 654] width 20 height 20
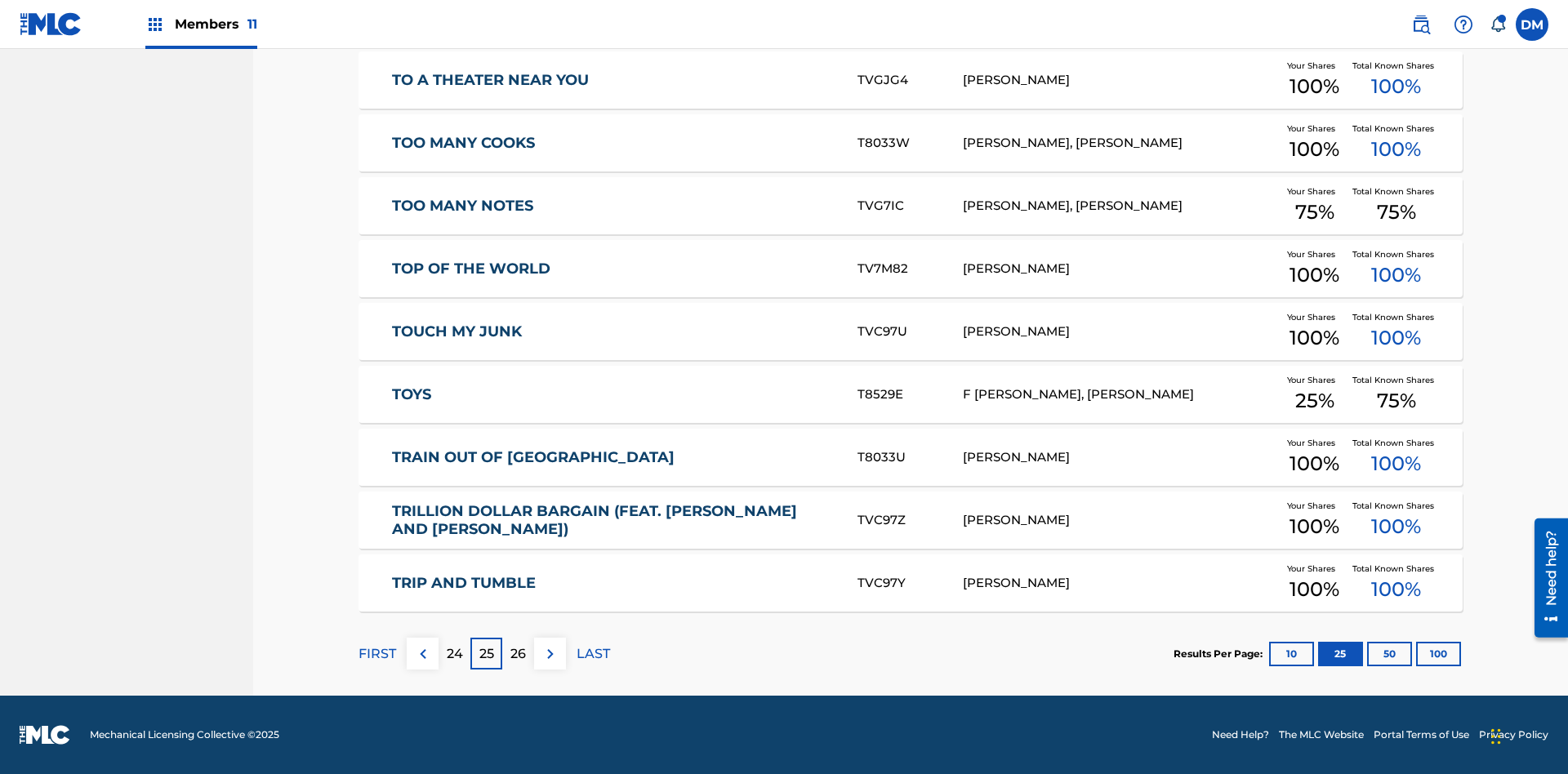
click at [550, 653] on img at bounding box center [551, 654] width 20 height 20
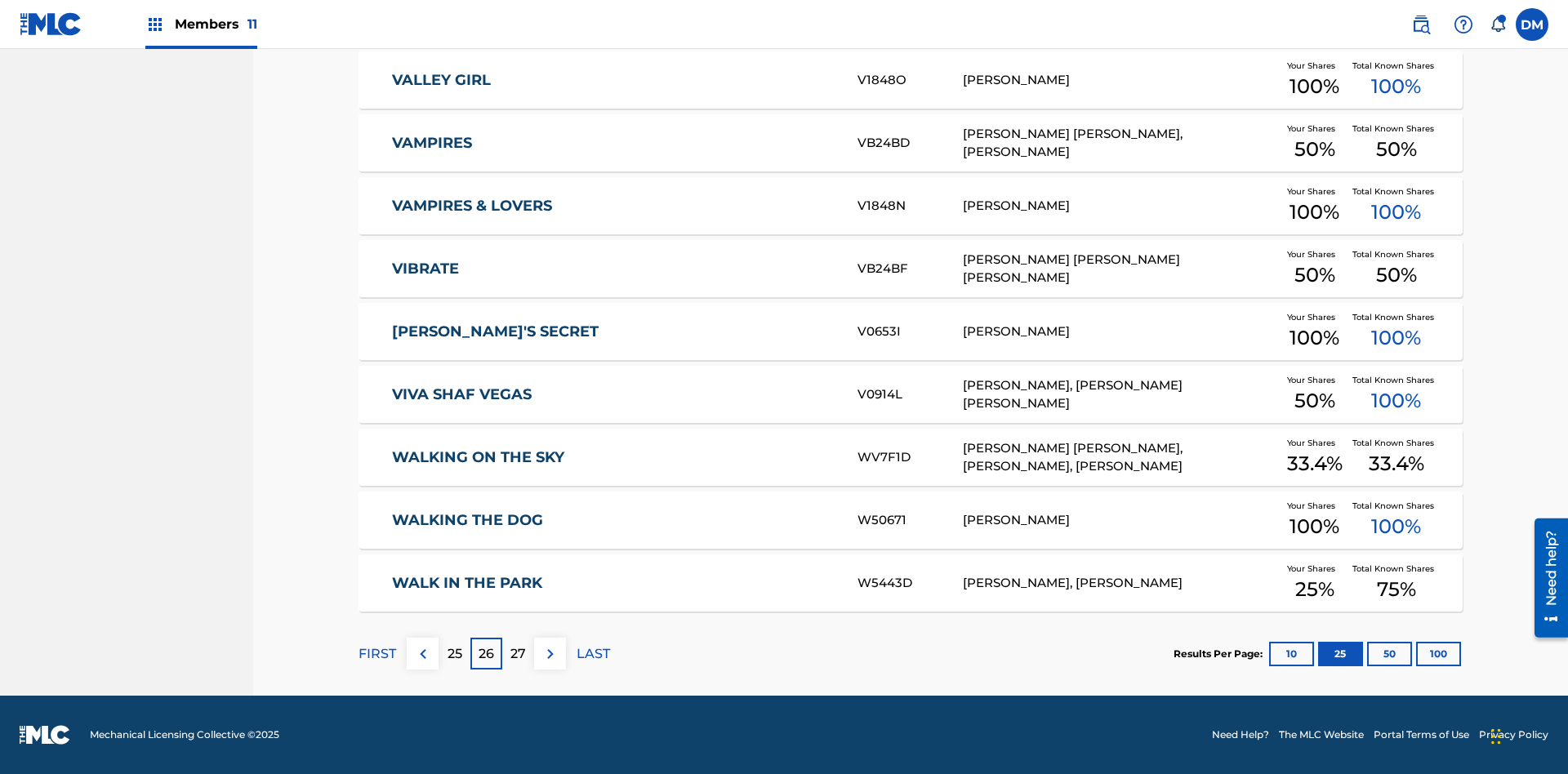
click at [550, 653] on img at bounding box center [551, 654] width 20 height 20
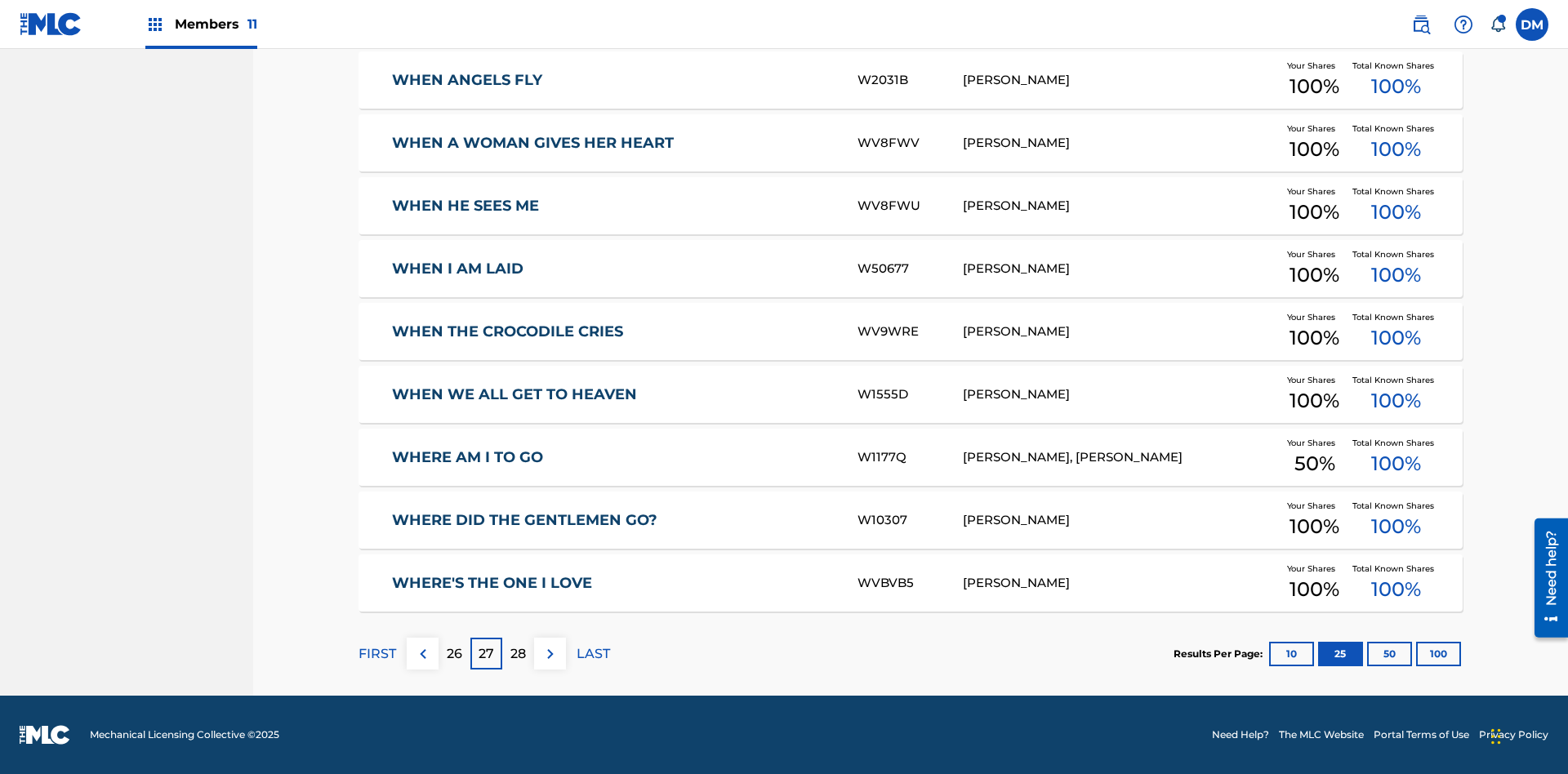
click at [550, 653] on img at bounding box center [551, 654] width 20 height 20
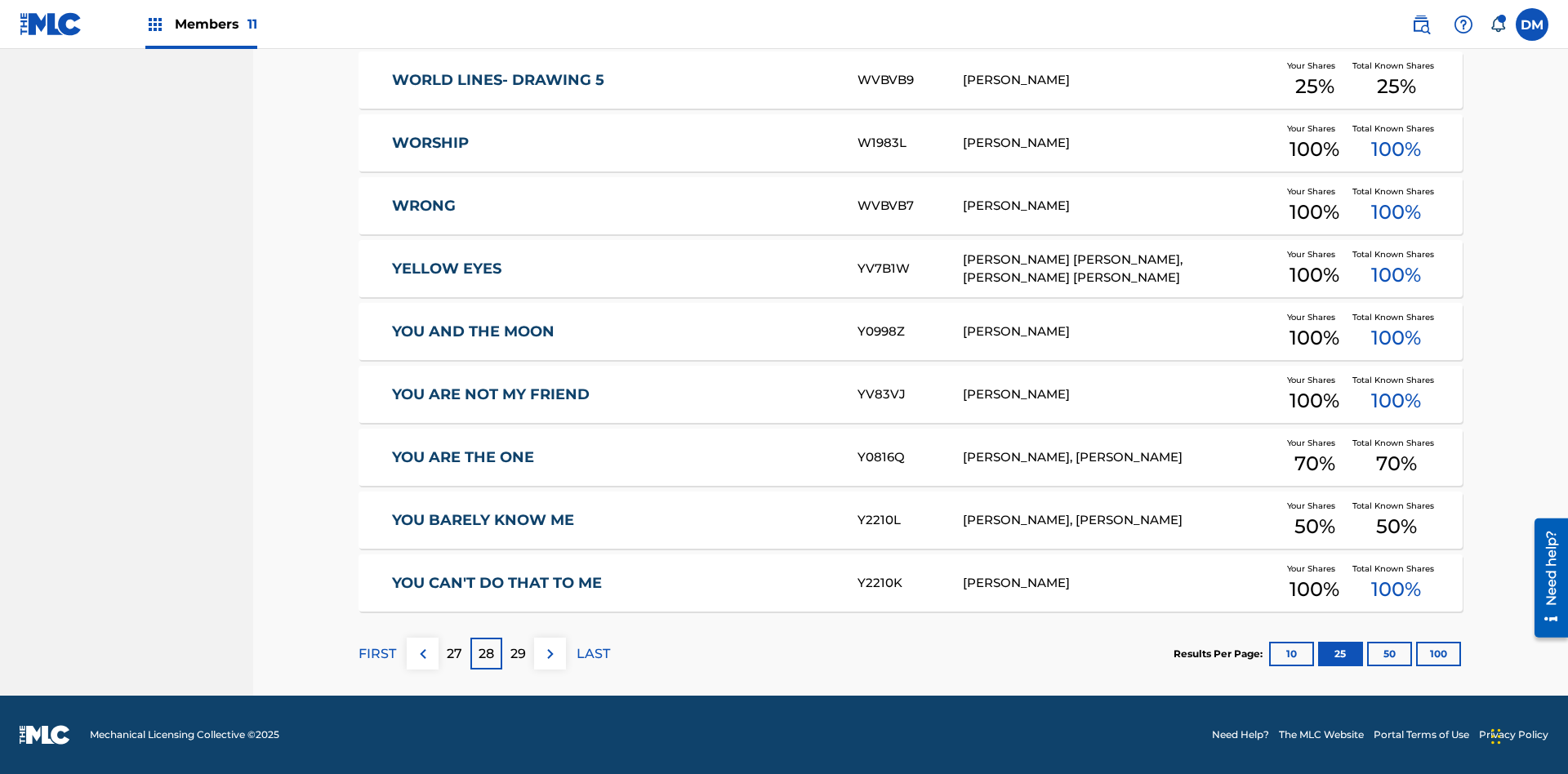
click at [550, 653] on img at bounding box center [551, 654] width 20 height 20
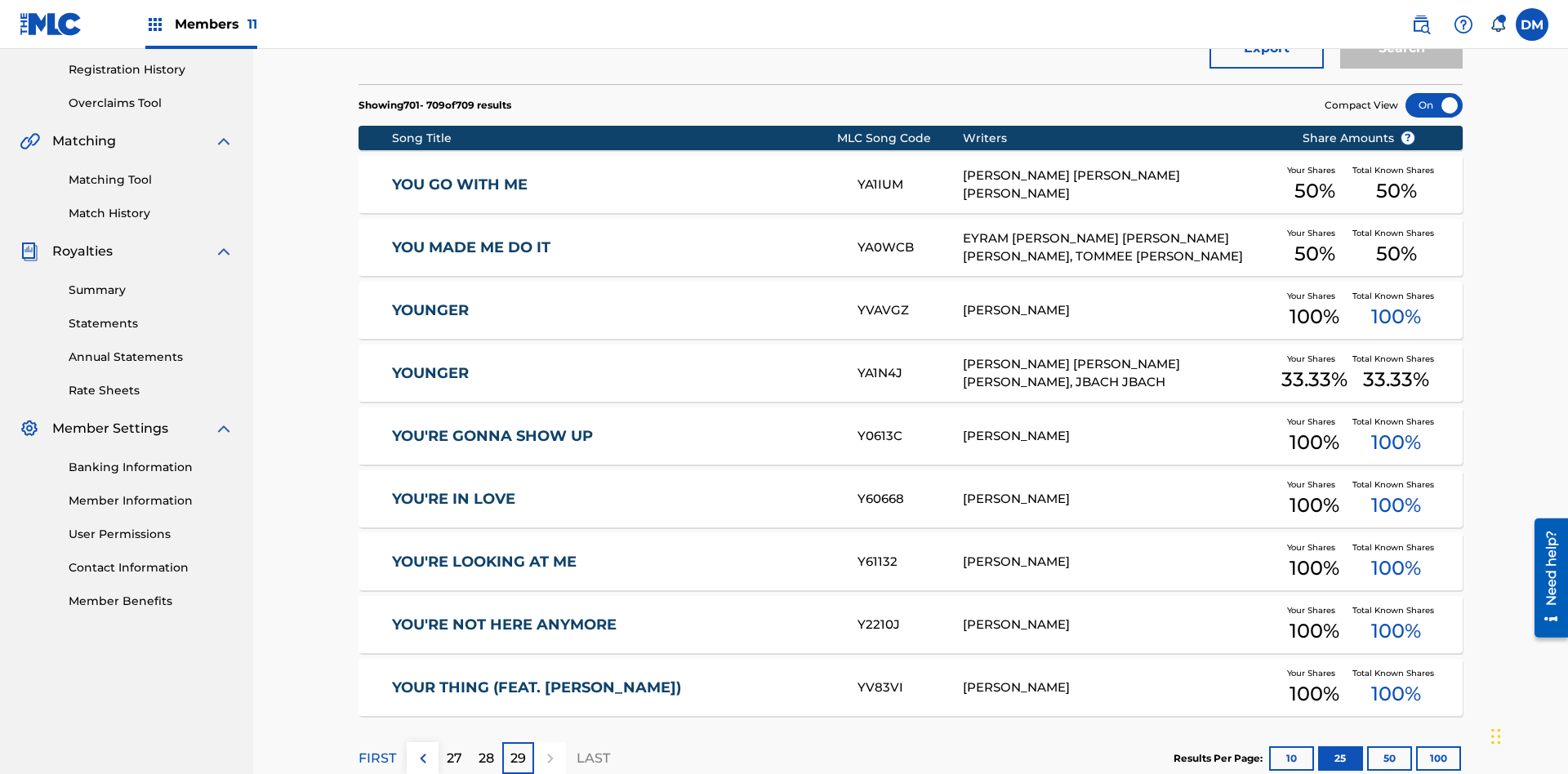
scroll to position [363, 0]
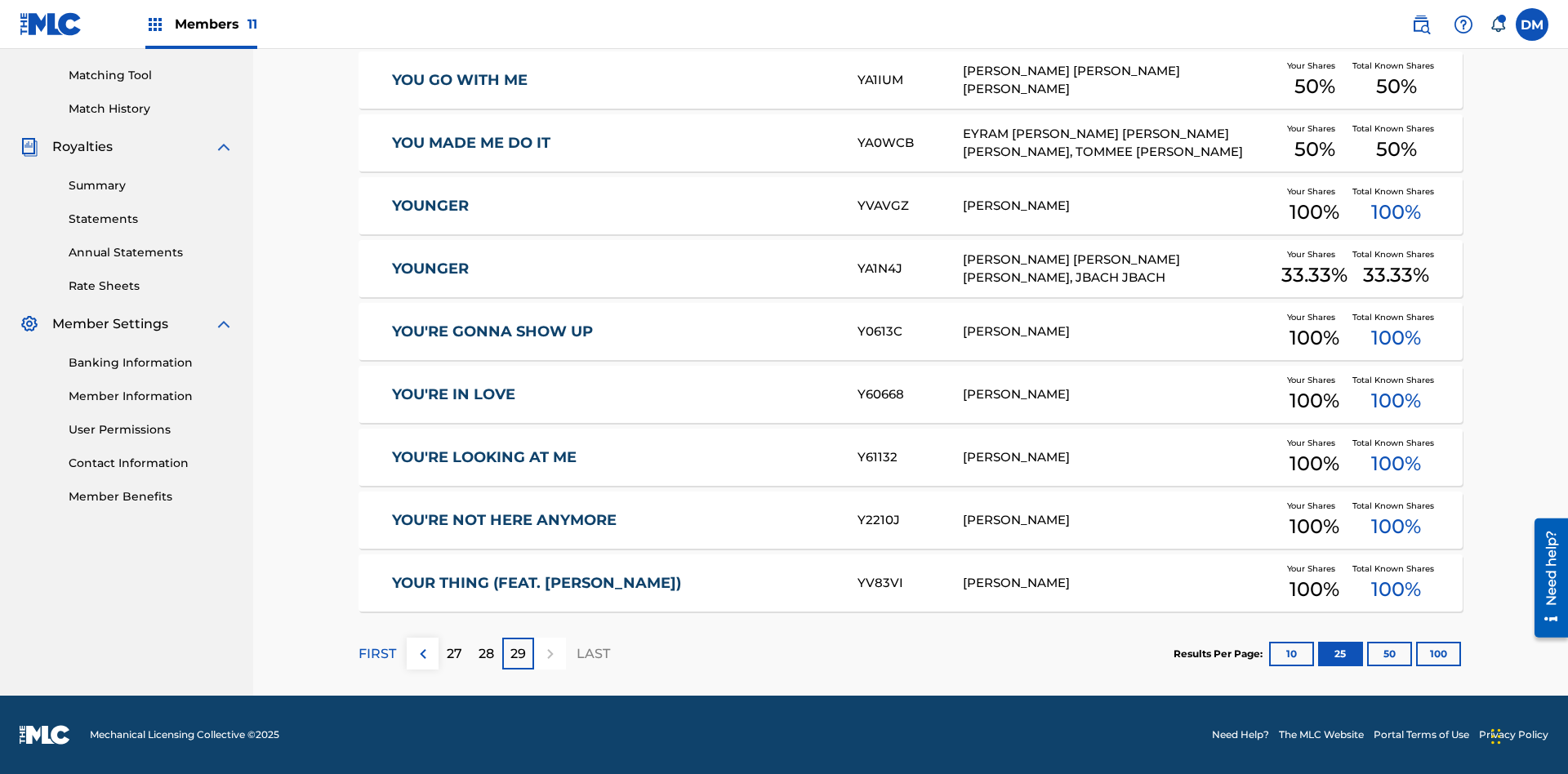
click at [1367, 653] on button "50" at bounding box center [1390, 653] width 45 height 24
click at [376, 653] on p "FIRST" at bounding box center [377, 654] width 37 height 20
